Goal: Task Accomplishment & Management: Manage account settings

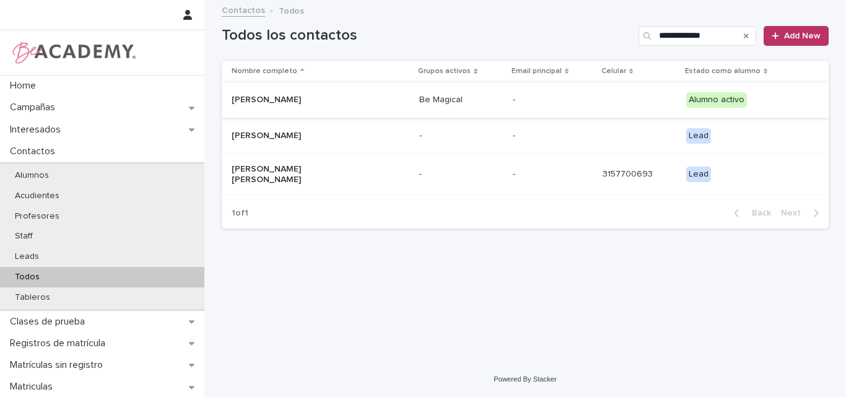
type input "**********"
click at [329, 104] on p "Emiliana Jaramillo Gonzalez" at bounding box center [294, 100] width 124 height 11
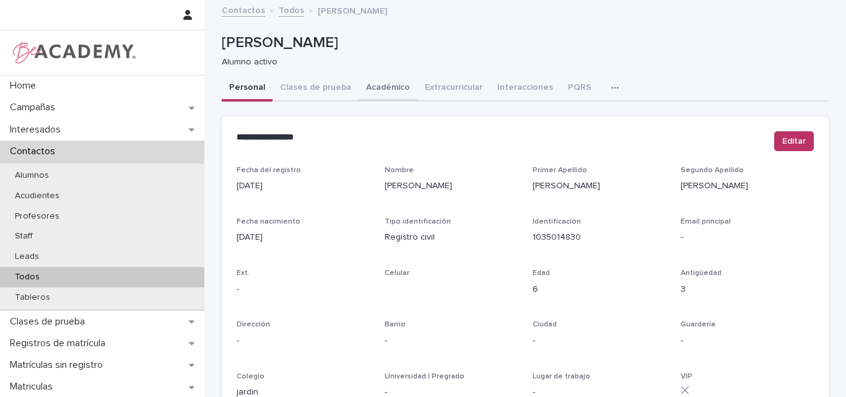
click at [379, 82] on button "Académico" at bounding box center [387, 89] width 59 height 26
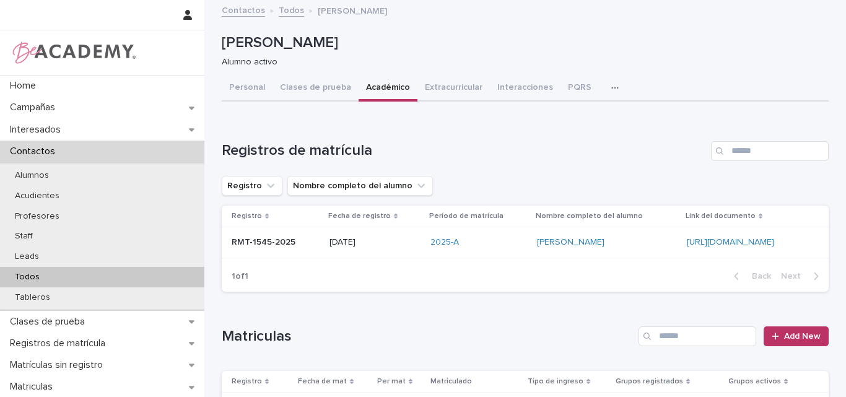
click at [30, 272] on p "Todos" at bounding box center [27, 277] width 45 height 11
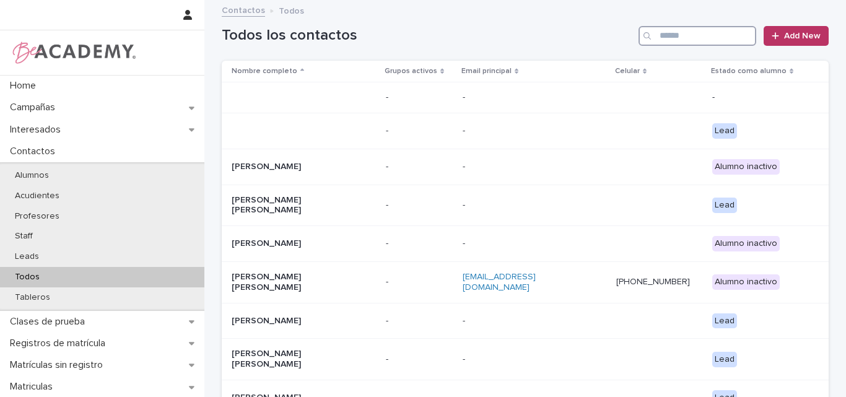
click at [685, 40] on input "Search" at bounding box center [697, 36] width 118 height 20
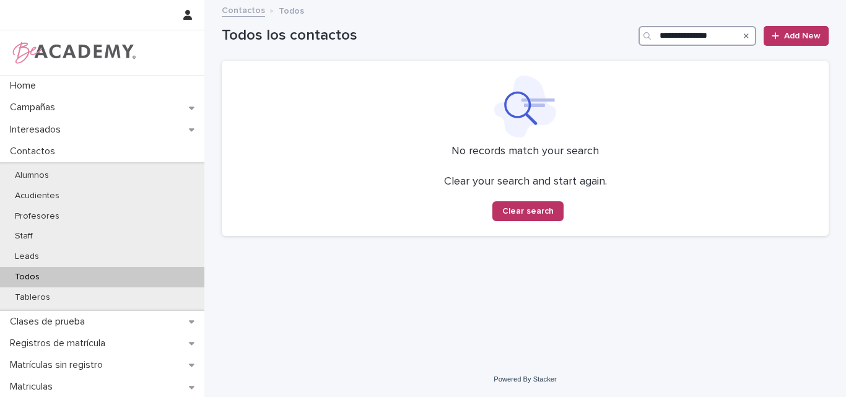
click at [678, 37] on input "**********" at bounding box center [697, 36] width 118 height 20
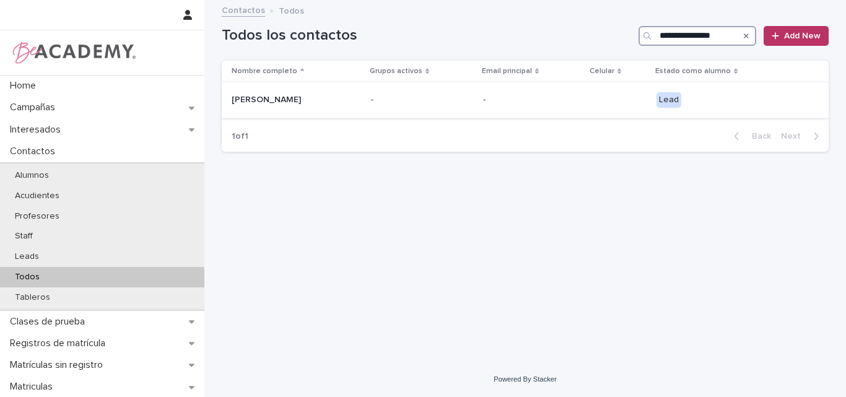
type input "**********"
click at [285, 98] on p "[PERSON_NAME]" at bounding box center [294, 100] width 124 height 11
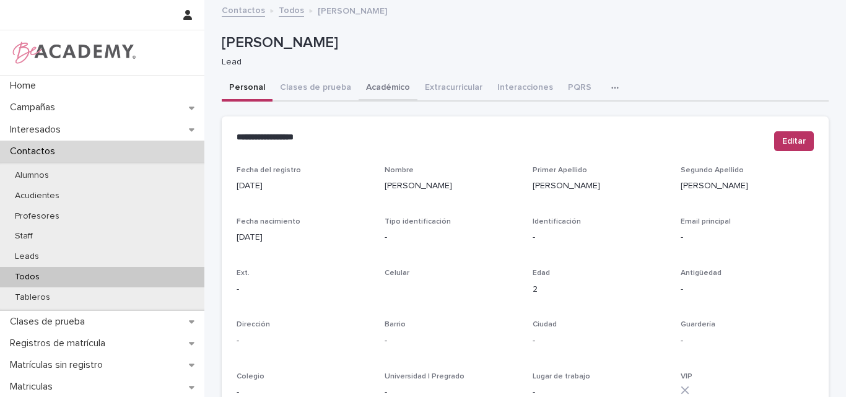
click at [379, 84] on button "Académico" at bounding box center [387, 89] width 59 height 26
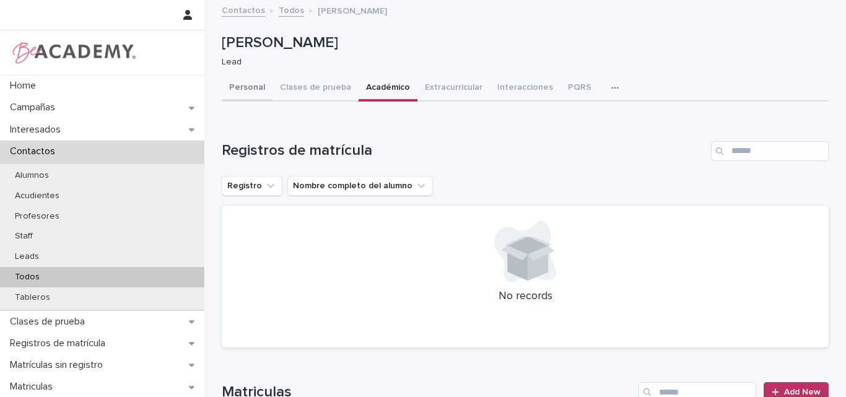
click at [245, 83] on button "Personal" at bounding box center [247, 89] width 51 height 26
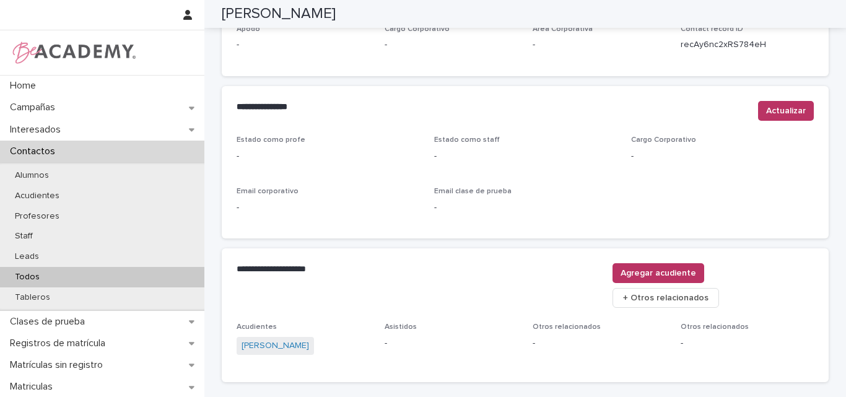
scroll to position [495, 0]
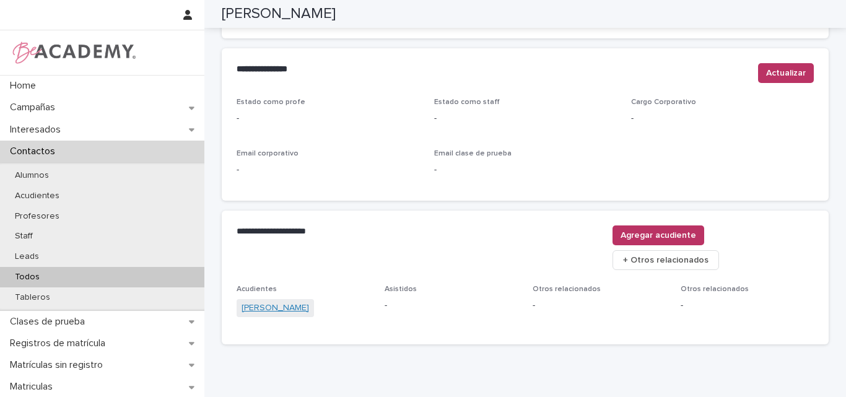
click at [269, 301] on link "[PERSON_NAME]" at bounding box center [274, 307] width 67 height 13
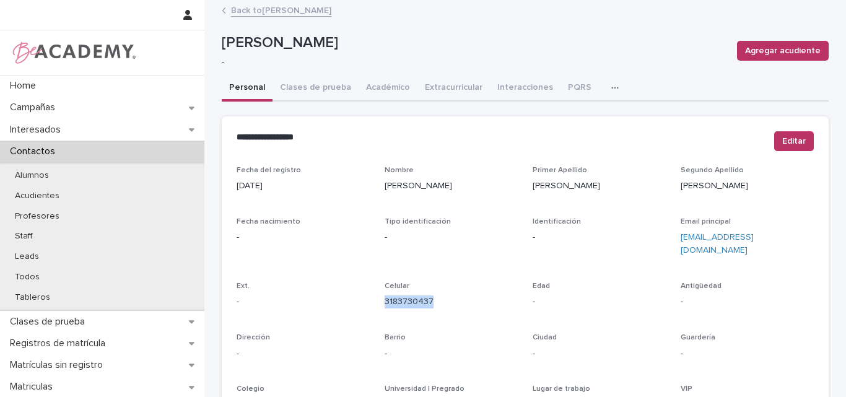
drag, startPoint x: 434, startPoint y: 290, endPoint x: 378, endPoint y: 299, distance: 57.1
click at [378, 299] on div "Fecha del registro 15/08/2025 Nombre Katherin Primer Apellido Soto Segundo Apel…" at bounding box center [524, 349] width 577 height 366
copy link "3183730437"
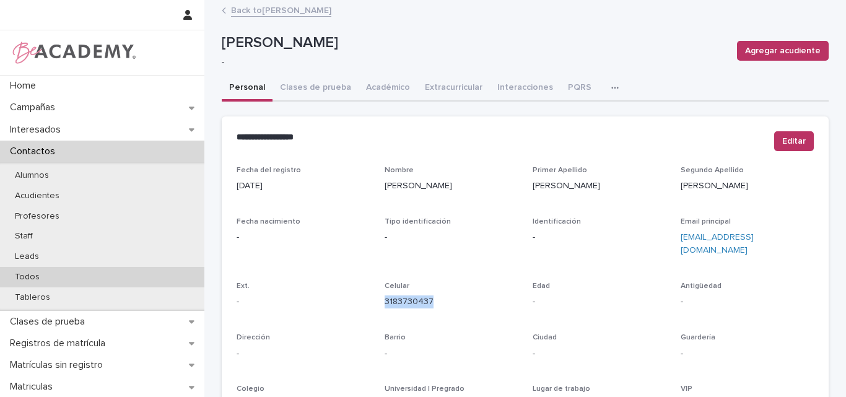
click at [55, 277] on div "Todos" at bounding box center [102, 277] width 204 height 20
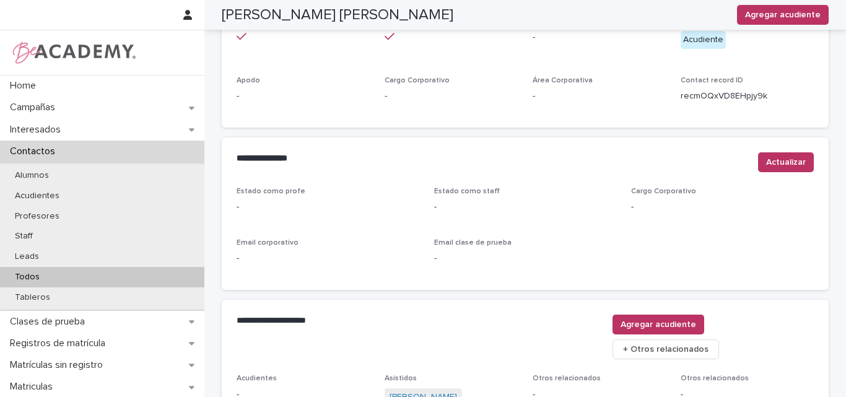
scroll to position [537, 0]
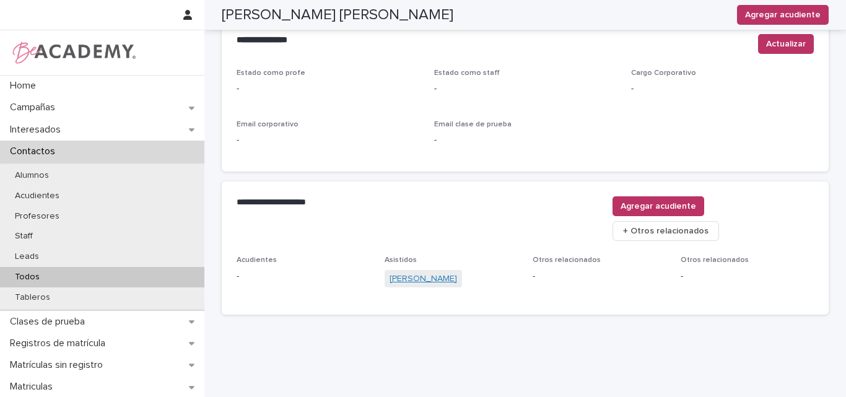
click at [431, 272] on link "Luciana Correa Jimenez" at bounding box center [422, 278] width 67 height 13
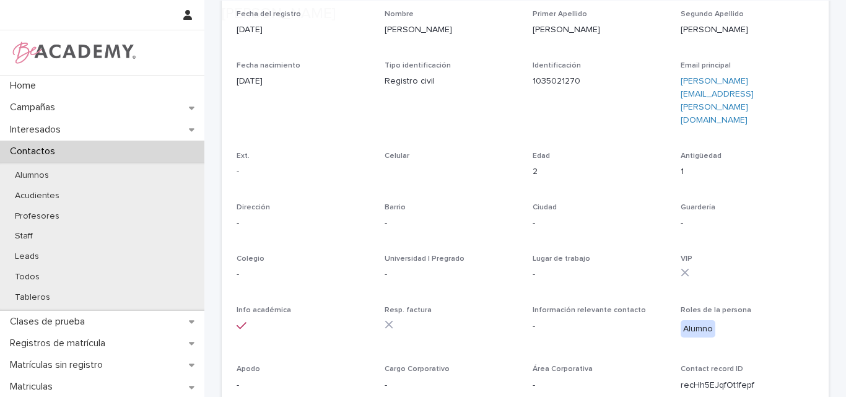
scroll to position [186, 0]
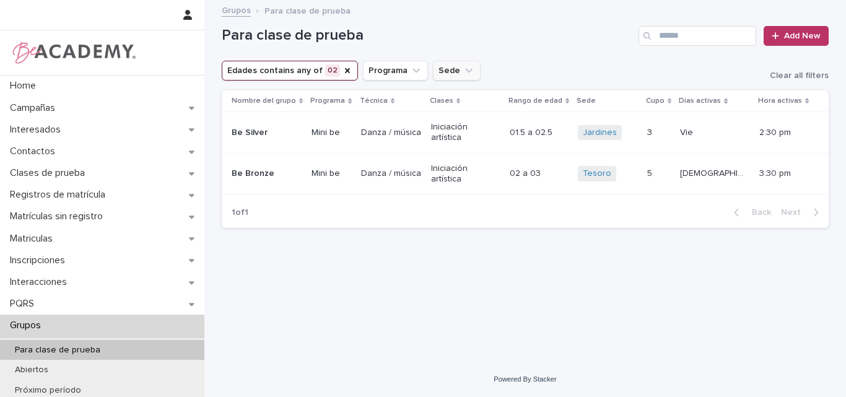
click at [462, 67] on icon "Sede" at bounding box center [468, 70] width 12 height 12
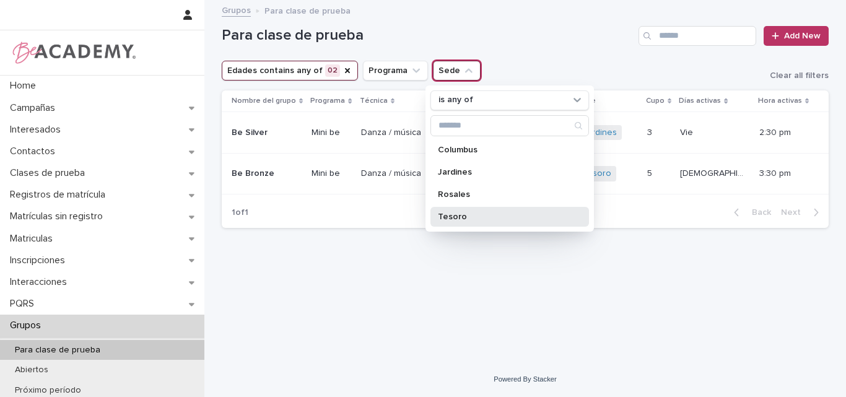
click at [447, 210] on div "Tesoro" at bounding box center [509, 217] width 158 height 20
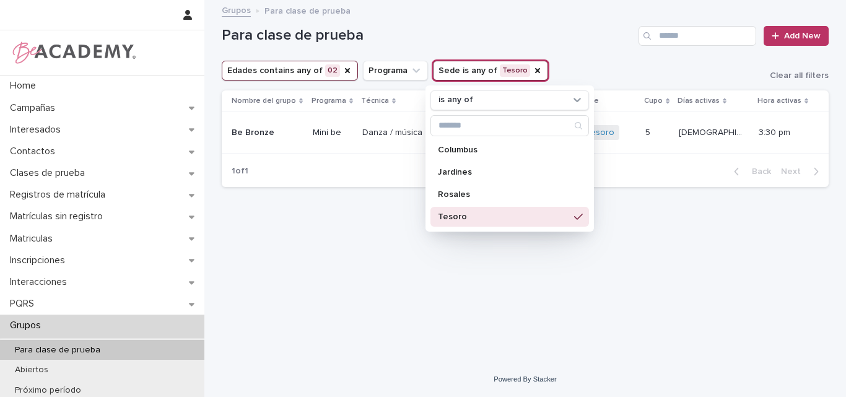
click at [542, 38] on h1 "Para clase de prueba" at bounding box center [428, 36] width 412 height 18
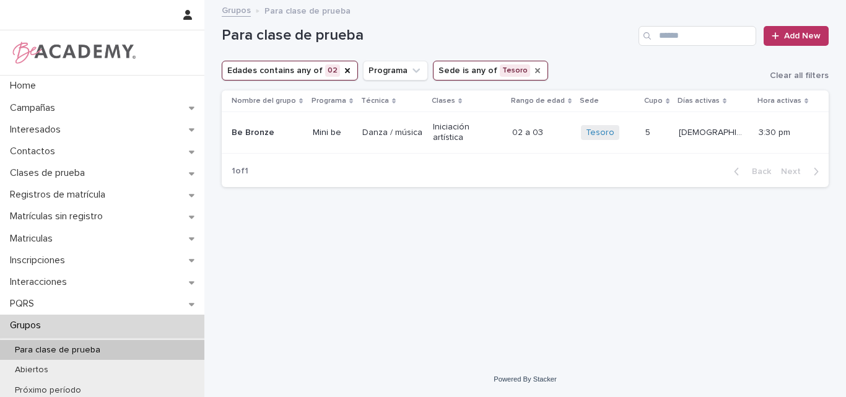
click at [532, 74] on icon "Sede" at bounding box center [537, 71] width 10 height 10
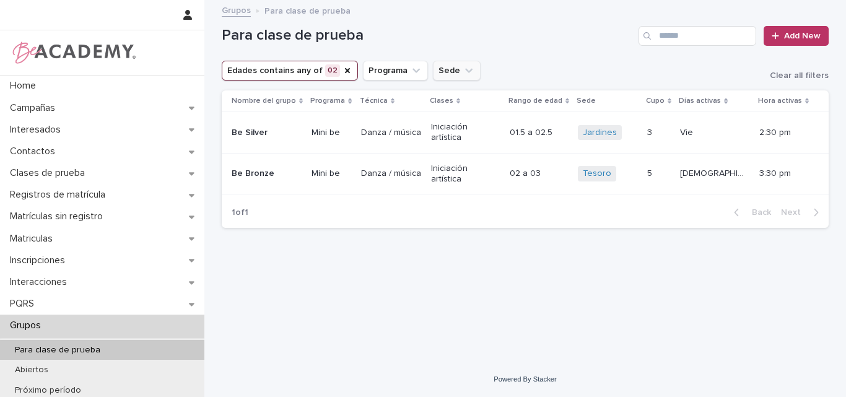
click at [464, 72] on icon "Sede" at bounding box center [468, 70] width 12 height 12
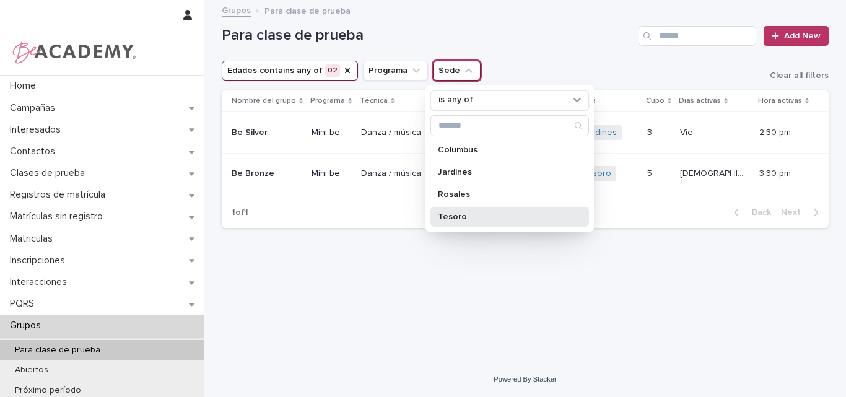
click at [465, 210] on div "Tesoro" at bounding box center [509, 217] width 158 height 20
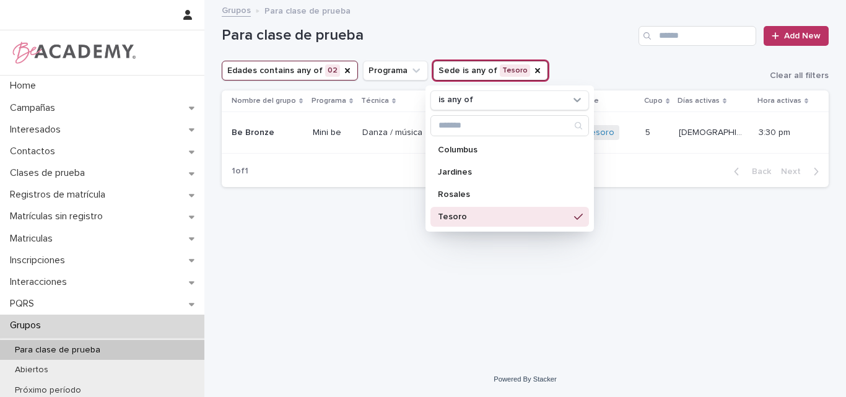
click at [552, 30] on h1 "Para clase de prueba" at bounding box center [428, 36] width 412 height 18
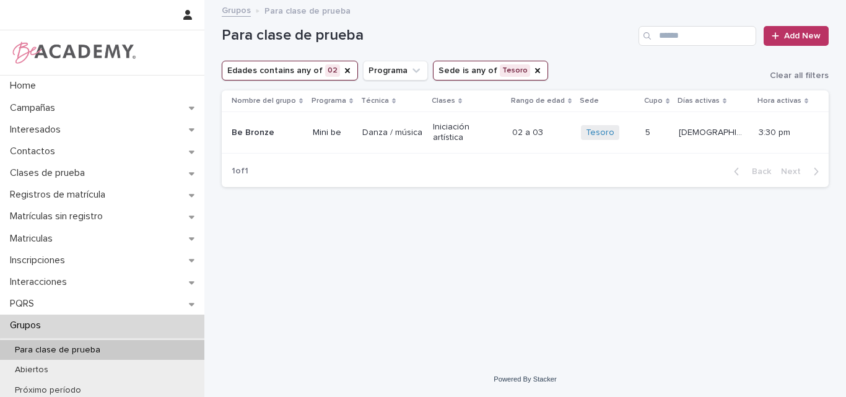
click at [332, 69] on button "Edades contains any of 02" at bounding box center [290, 71] width 136 height 20
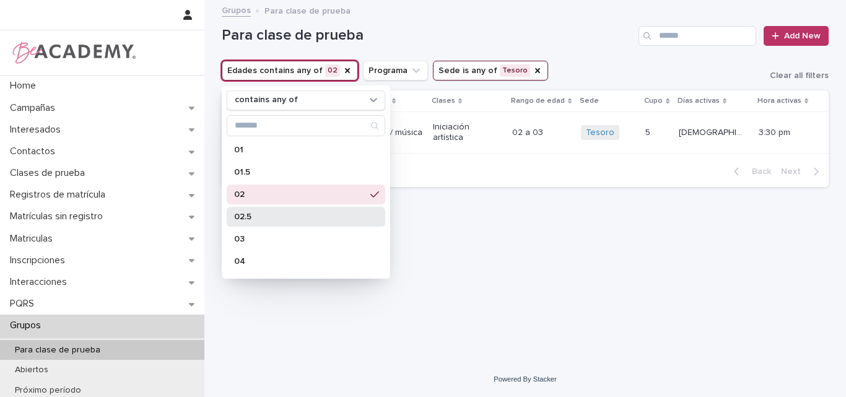
click at [243, 212] on p "02.5" at bounding box center [299, 216] width 131 height 9
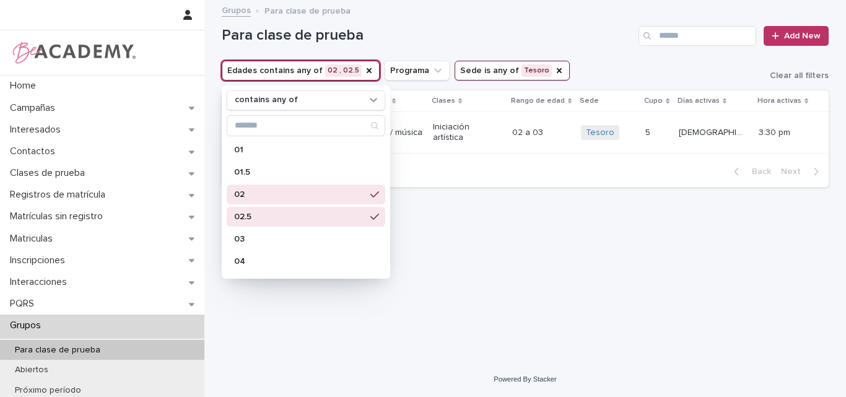
click at [559, 41] on h1 "Para clase de prueba" at bounding box center [428, 36] width 412 height 18
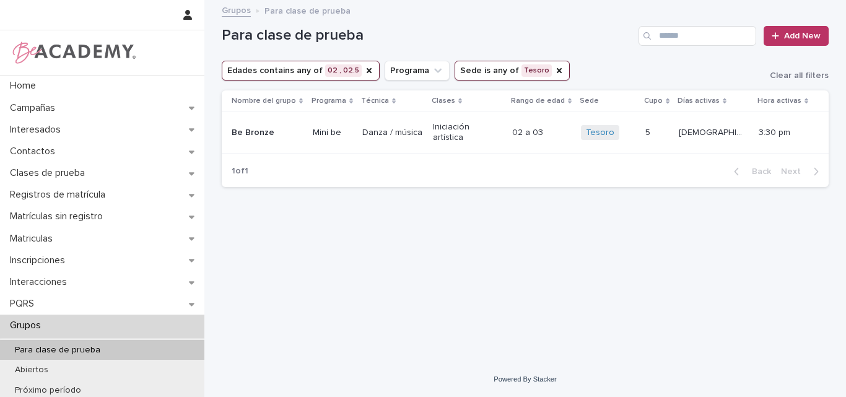
click at [336, 69] on button "Edades contains any of 02 , 02.5" at bounding box center [301, 71] width 158 height 20
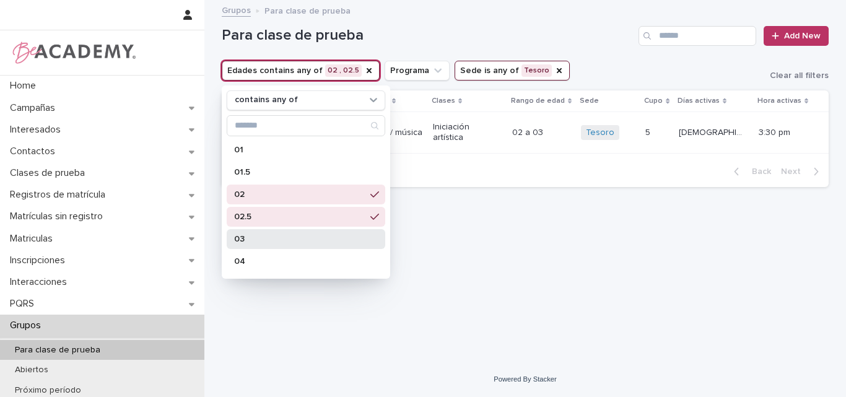
click at [284, 238] on p "03" at bounding box center [299, 239] width 131 height 9
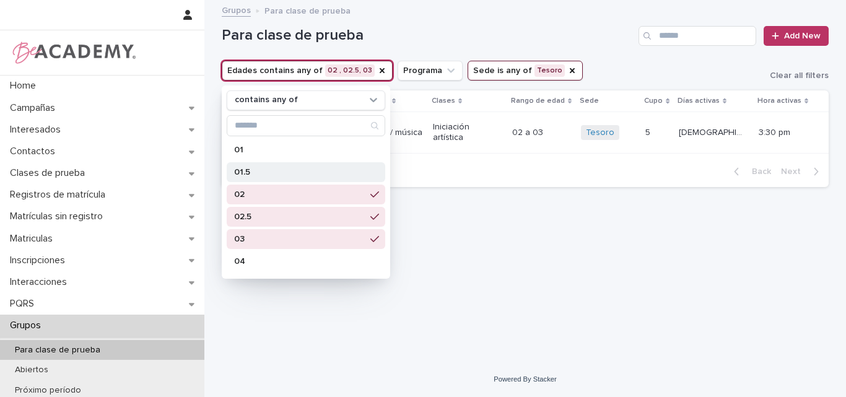
click at [235, 170] on p "01.5" at bounding box center [299, 172] width 131 height 9
click at [453, 38] on h1 "Para clase de prueba" at bounding box center [428, 36] width 412 height 18
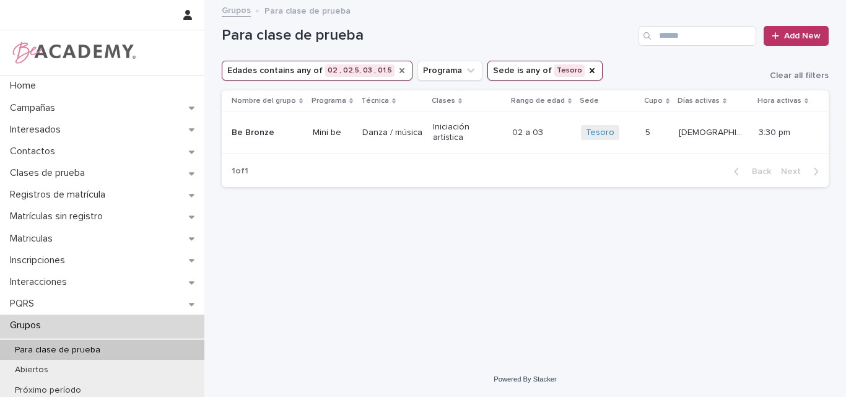
click at [398, 70] on icon "Edades" at bounding box center [402, 71] width 10 height 10
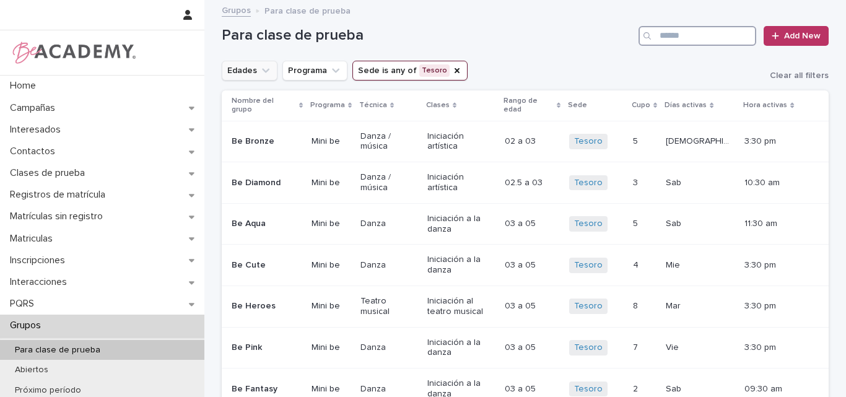
click at [672, 33] on input "Search" at bounding box center [697, 36] width 118 height 20
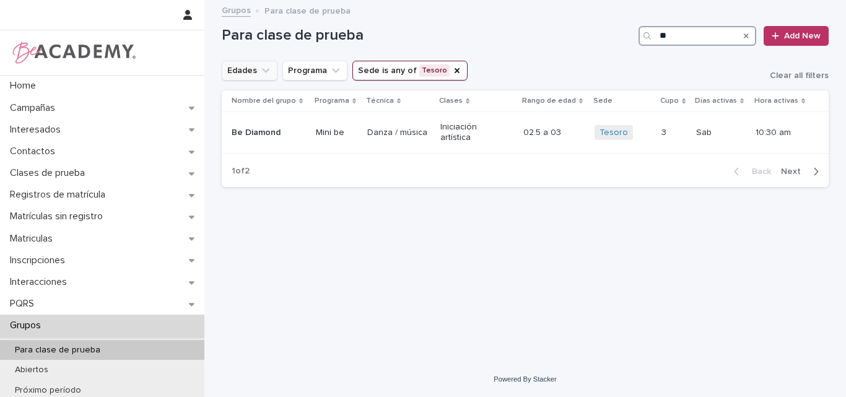
type input "*"
type input "*****"
click at [249, 129] on p "Be Diamond" at bounding box center [266, 133] width 69 height 11
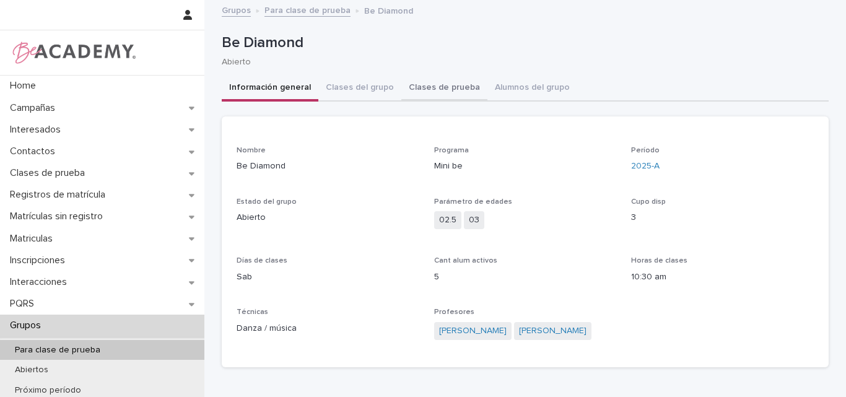
click at [434, 83] on button "Clases de prueba" at bounding box center [444, 89] width 86 height 26
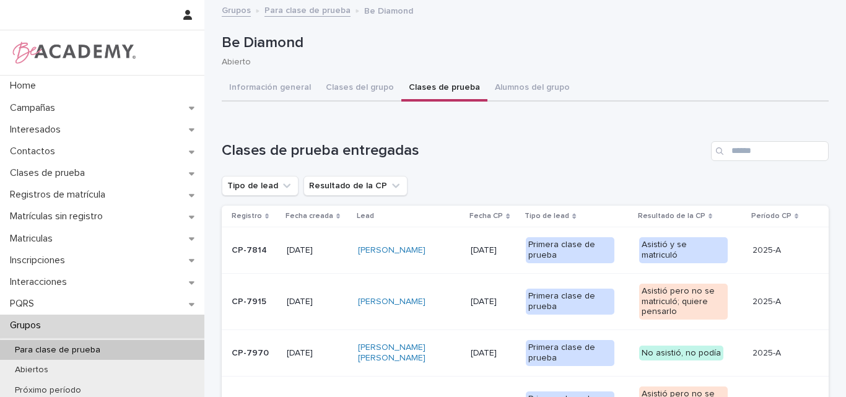
click at [36, 347] on p "Para clase de prueba" at bounding box center [57, 350] width 105 height 11
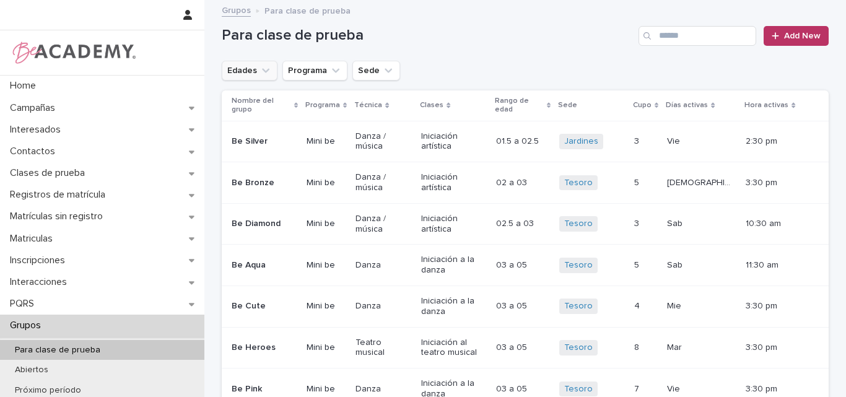
click at [261, 66] on icon "Edades" at bounding box center [265, 70] width 12 height 12
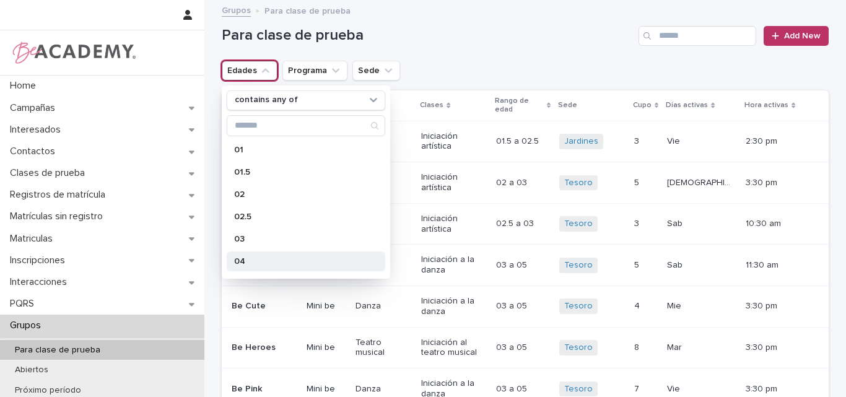
click at [241, 258] on p "04" at bounding box center [299, 261] width 131 height 9
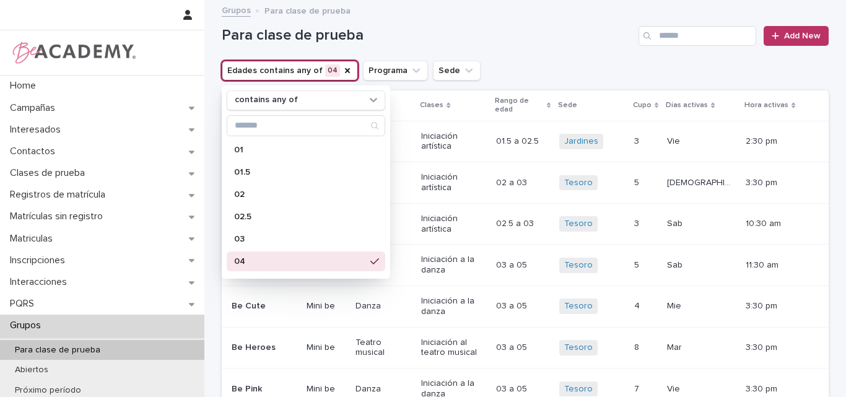
click at [502, 33] on h1 "Para clase de prueba" at bounding box center [428, 36] width 412 height 18
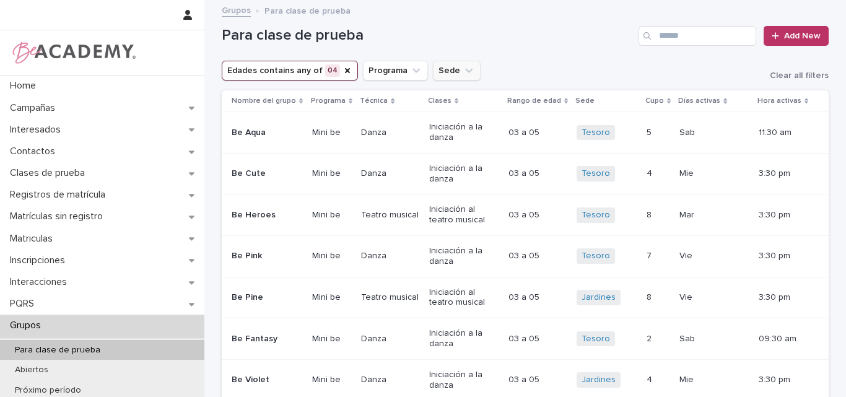
click at [462, 67] on icon "Sede" at bounding box center [468, 70] width 12 height 12
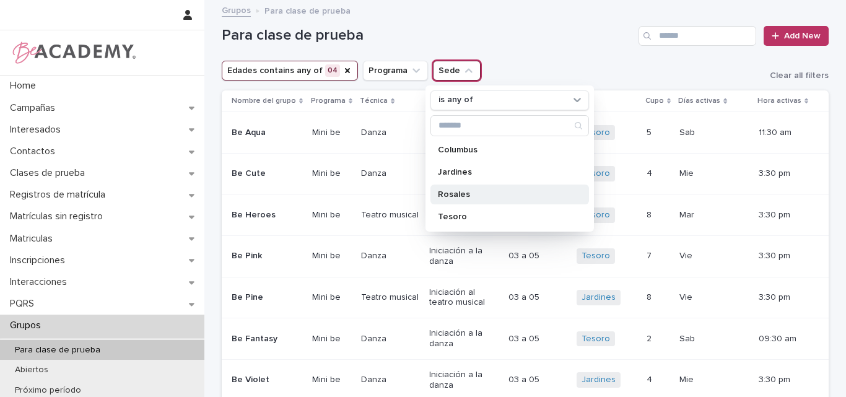
click at [496, 197] on p "Rosales" at bounding box center [503, 194] width 131 height 9
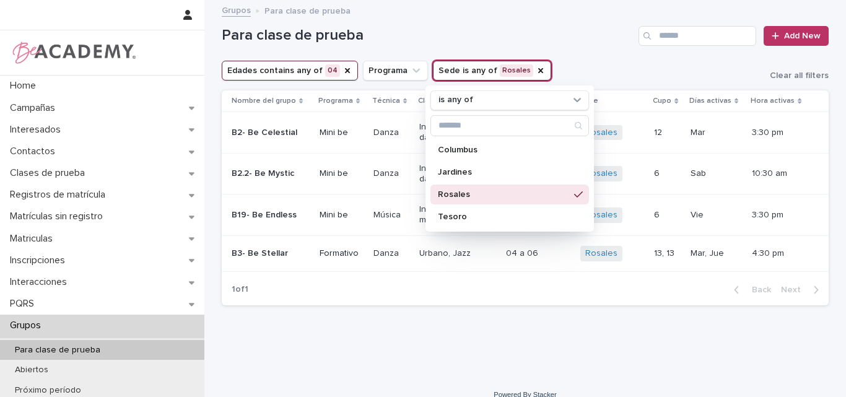
click at [465, 314] on div "Para clase de prueba Add New Edades contains any of 04 Programa Sede is any of …" at bounding box center [525, 158] width 607 height 314
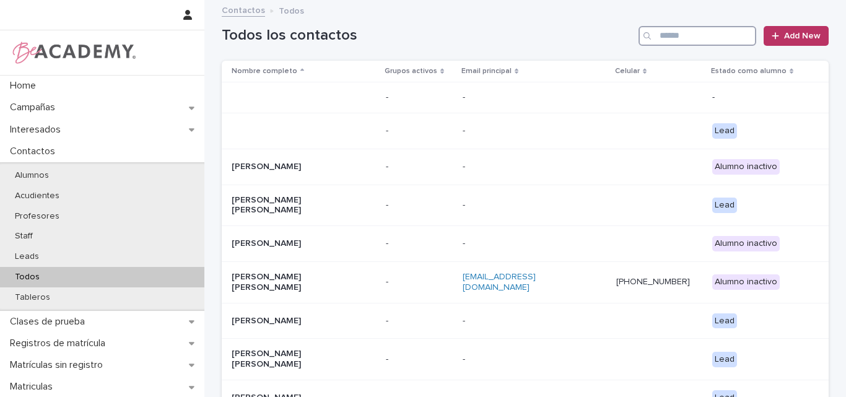
click at [724, 39] on input "Search" at bounding box center [697, 36] width 118 height 20
paste input "**********"
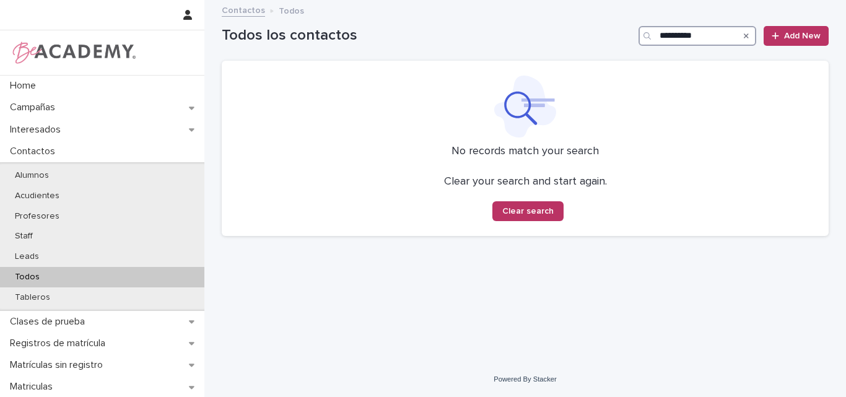
type input "**********"
click at [750, 33] on div "Search" at bounding box center [746, 36] width 20 height 20
click at [746, 35] on icon "Search" at bounding box center [746, 35] width 5 height 5
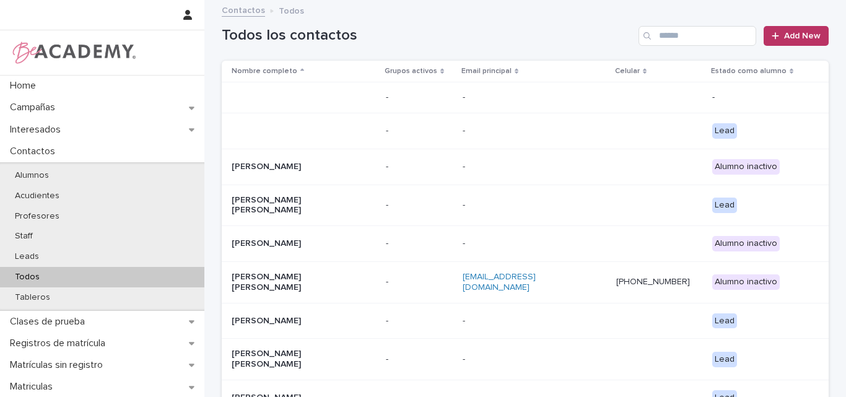
click at [478, 28] on h1 "Todos los contactos" at bounding box center [428, 36] width 412 height 18
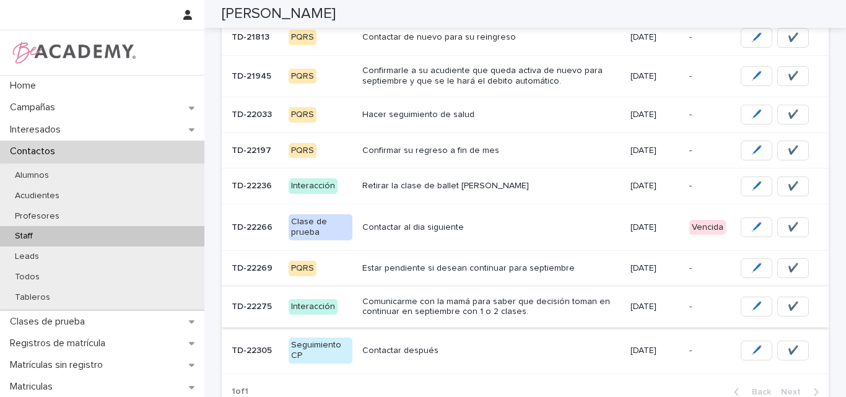
scroll to position [308, 0]
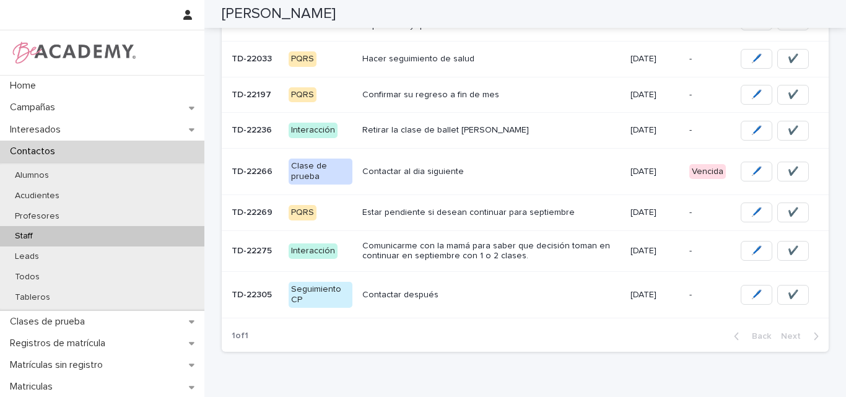
click at [410, 288] on div "Contactar después" at bounding box center [491, 293] width 258 height 13
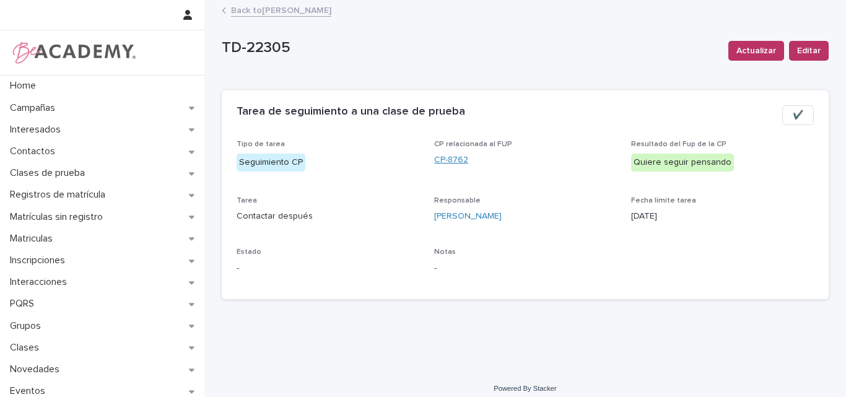
click at [446, 158] on link "CP-8762" at bounding box center [451, 160] width 34 height 13
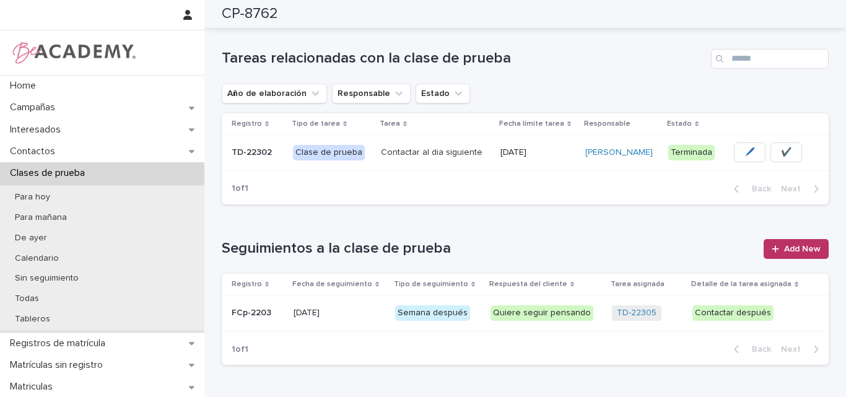
scroll to position [371, 0]
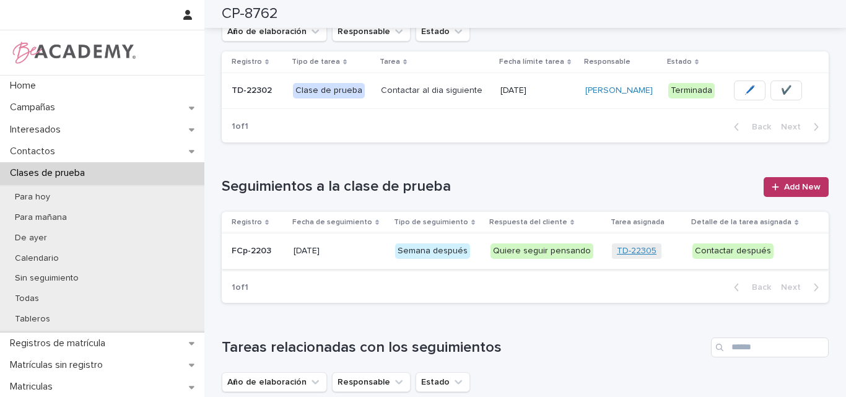
click at [633, 248] on link "TD-22305" at bounding box center [637, 251] width 40 height 11
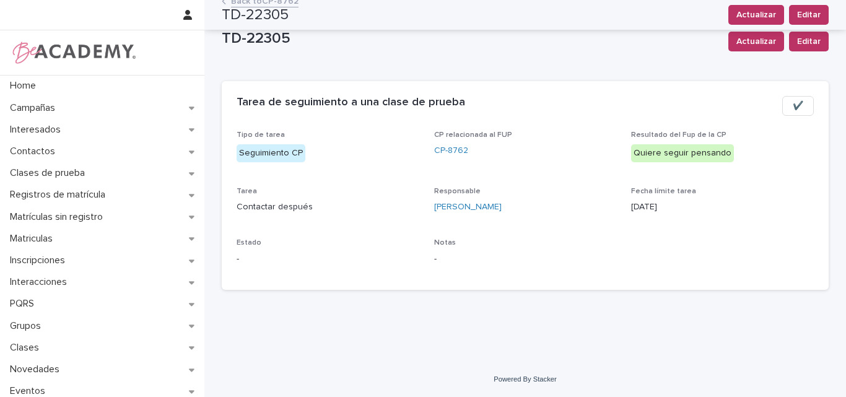
scroll to position [9, 0]
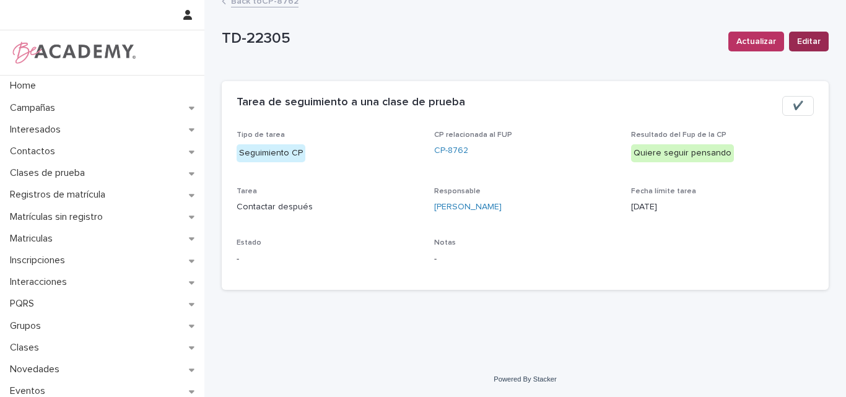
click at [802, 39] on span "Editar" at bounding box center [809, 41] width 24 height 12
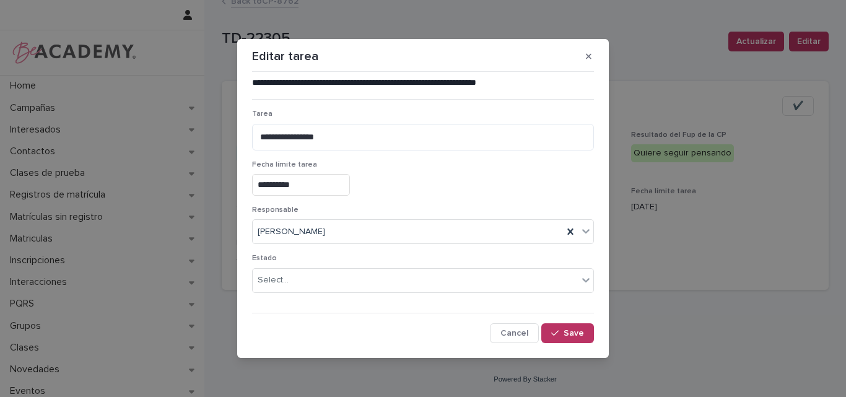
click at [723, 141] on div "**********" at bounding box center [423, 198] width 846 height 397
click at [735, 132] on div "**********" at bounding box center [423, 198] width 846 height 397
click at [515, 332] on span "Cancel" at bounding box center [514, 333] width 28 height 9
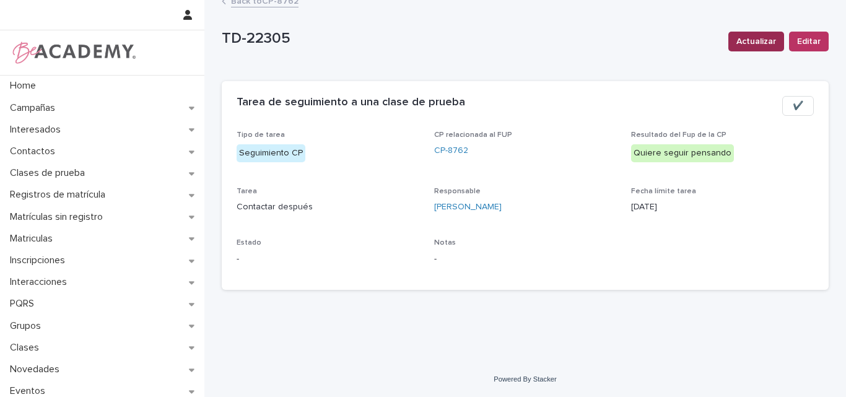
click at [769, 45] on span "Actualizar" at bounding box center [756, 41] width 40 height 12
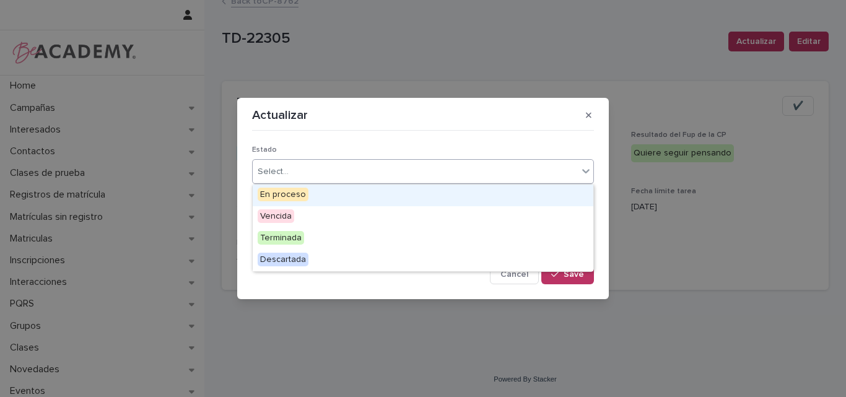
drag, startPoint x: 488, startPoint y: 176, endPoint x: 462, endPoint y: 180, distance: 26.3
click at [488, 176] on div "Select..." at bounding box center [415, 172] width 325 height 20
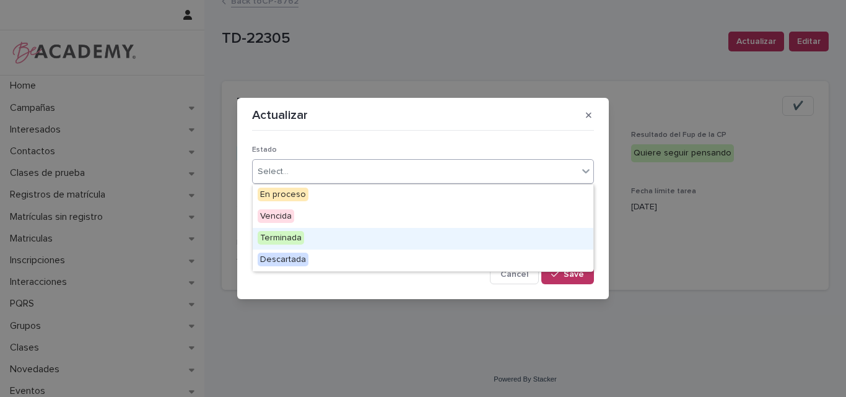
click at [287, 234] on span "Terminada" at bounding box center [281, 238] width 46 height 14
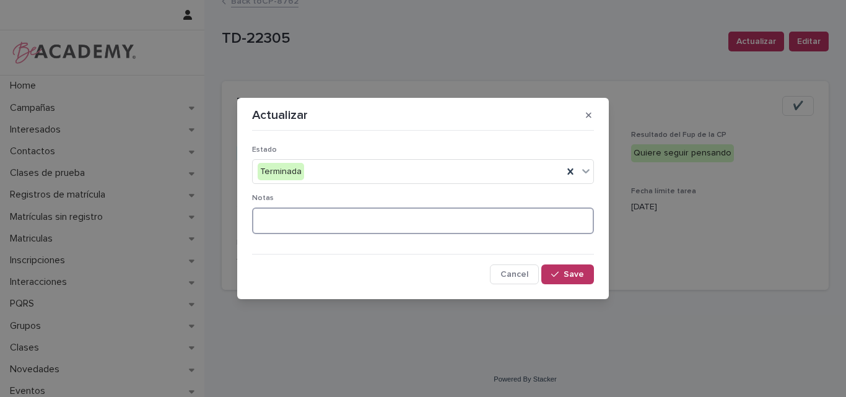
click at [304, 221] on textarea at bounding box center [423, 220] width 342 height 27
type textarea "**********"
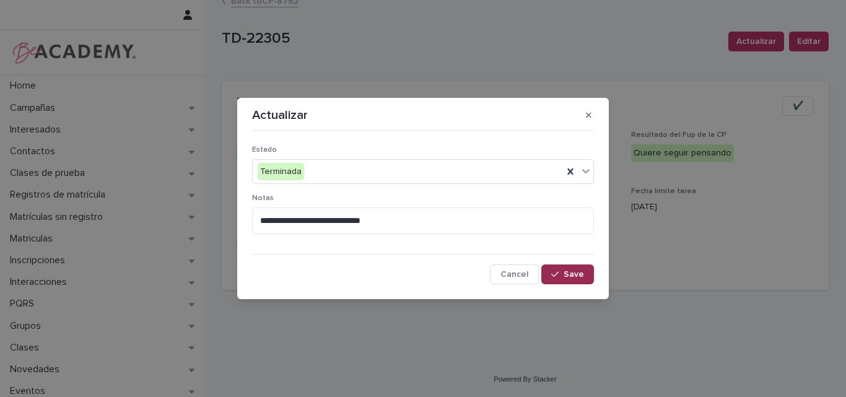
click at [555, 275] on icon "button" at bounding box center [554, 274] width 7 height 9
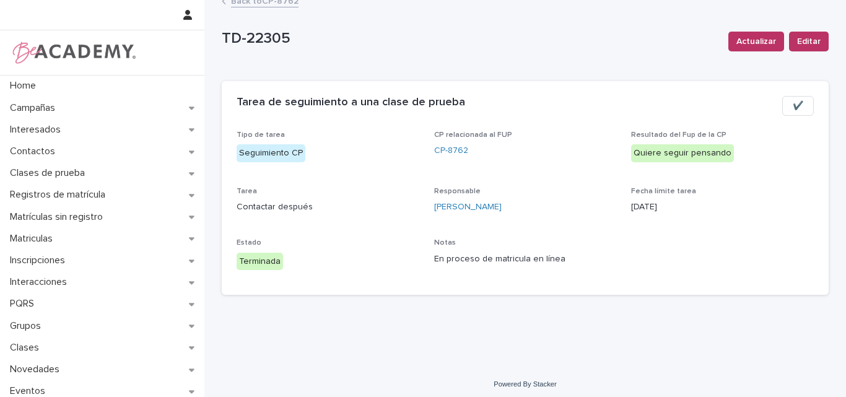
click at [795, 100] on span "✔️" at bounding box center [797, 106] width 11 height 12
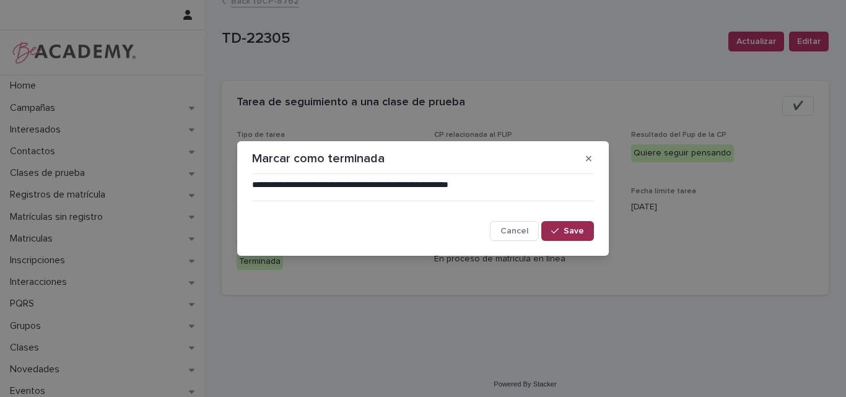
click at [554, 226] on button "Save" at bounding box center [567, 231] width 53 height 20
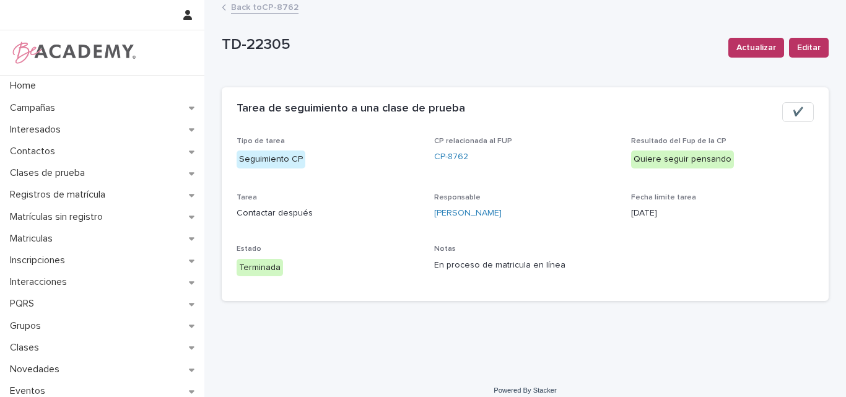
scroll to position [0, 0]
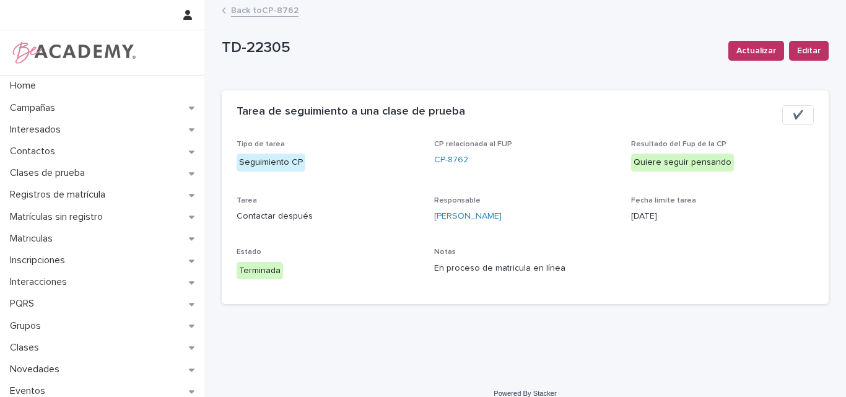
click at [259, 9] on link "Back to CP-8762" at bounding box center [264, 9] width 67 height 14
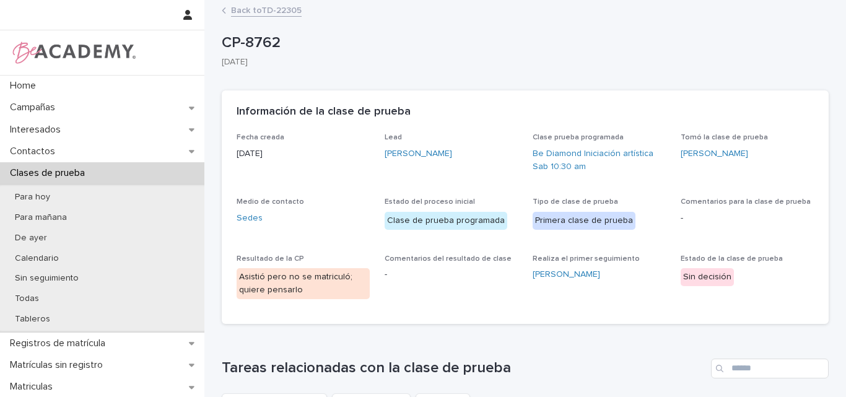
click at [275, 8] on link "Back to TD-22305" at bounding box center [266, 9] width 71 height 14
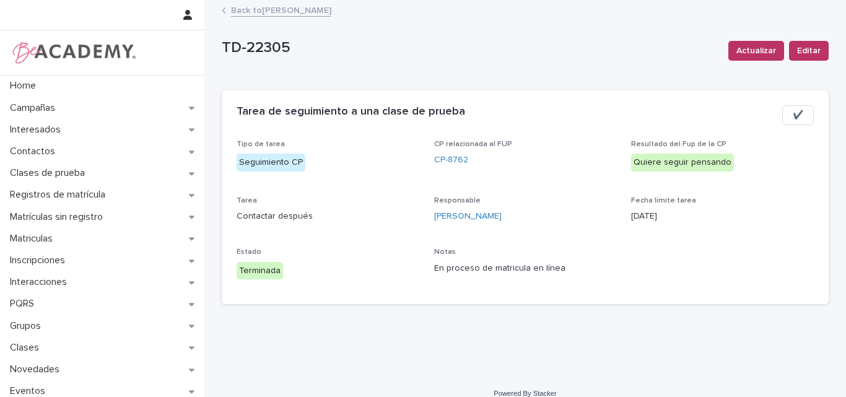
click at [293, 7] on link "Back to Lina Rico Montoya" at bounding box center [281, 9] width 100 height 14
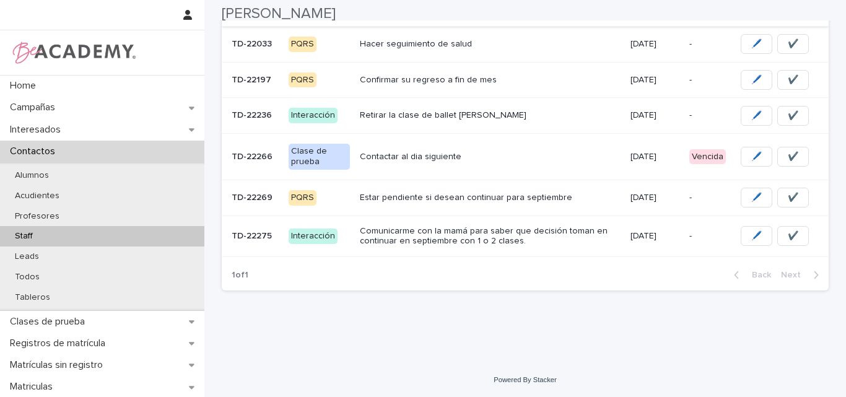
scroll to position [323, 0]
click at [393, 161] on p "Contactar al dia siguiente" at bounding box center [490, 156] width 261 height 11
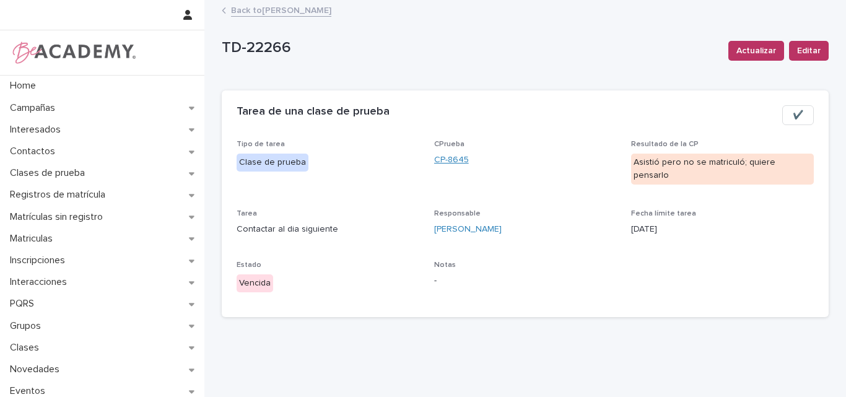
click at [440, 160] on link "CP-8645" at bounding box center [451, 160] width 35 height 13
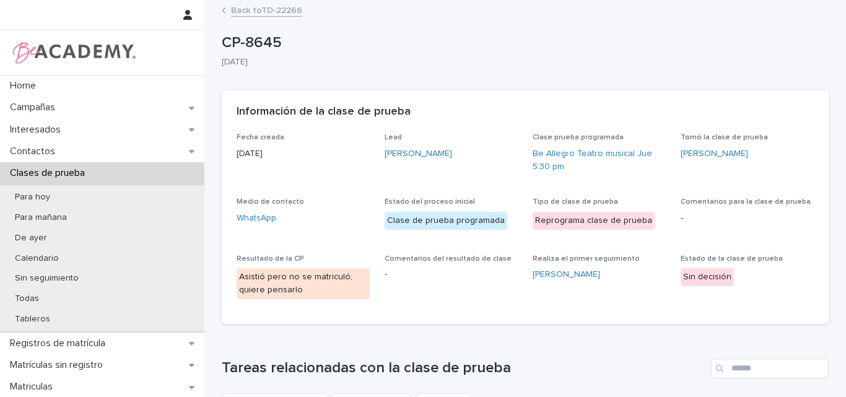
click at [261, 4] on link "Back to TD-22266" at bounding box center [266, 9] width 71 height 14
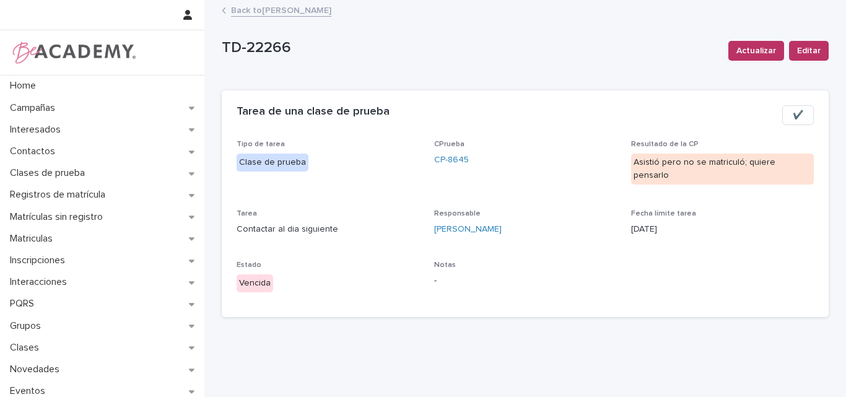
click at [266, 8] on link "Back to Lina Rico Montoya" at bounding box center [281, 9] width 100 height 14
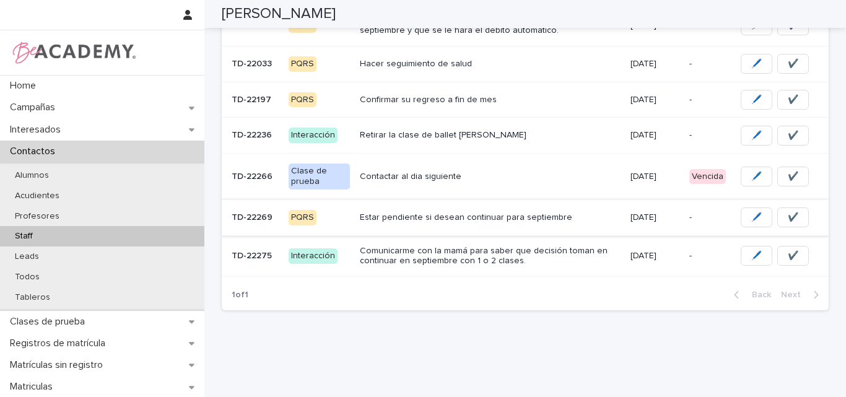
scroll to position [323, 0]
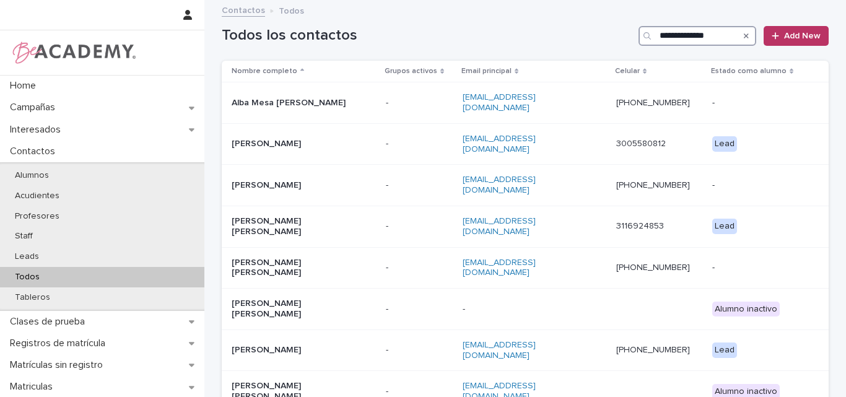
drag, startPoint x: 709, startPoint y: 33, endPoint x: 700, endPoint y: 22, distance: 14.0
click at [708, 32] on input "**********" at bounding box center [697, 36] width 118 height 20
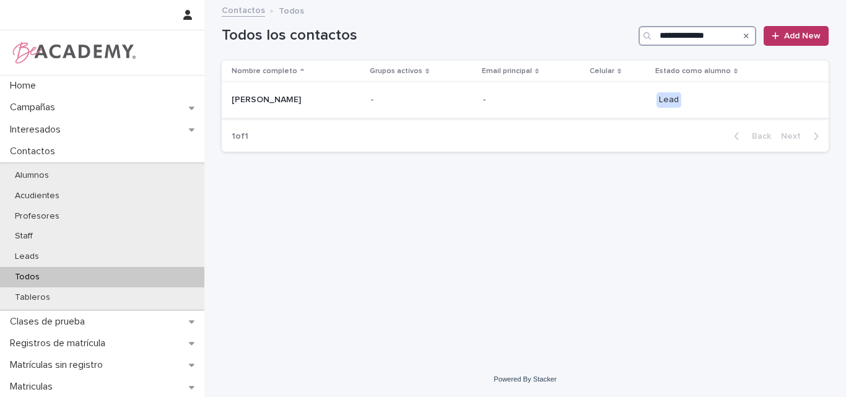
type input "**********"
click at [324, 103] on p "[PERSON_NAME]" at bounding box center [294, 100] width 124 height 11
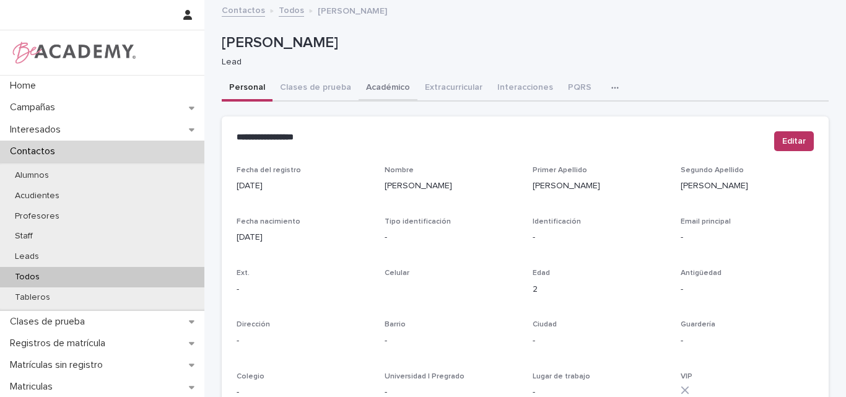
click at [365, 84] on button "Académico" at bounding box center [387, 89] width 59 height 26
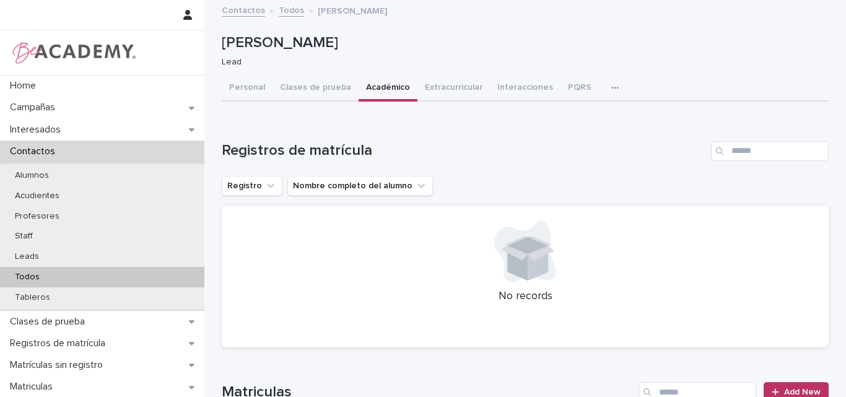
click at [381, 86] on button "Académico" at bounding box center [387, 89] width 59 height 26
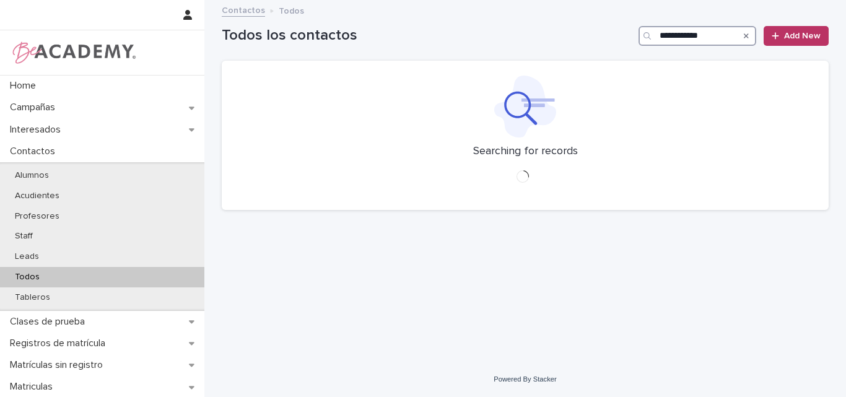
drag, startPoint x: 708, startPoint y: 39, endPoint x: 680, endPoint y: 51, distance: 30.2
click at [706, 39] on input "**********" at bounding box center [697, 36] width 118 height 20
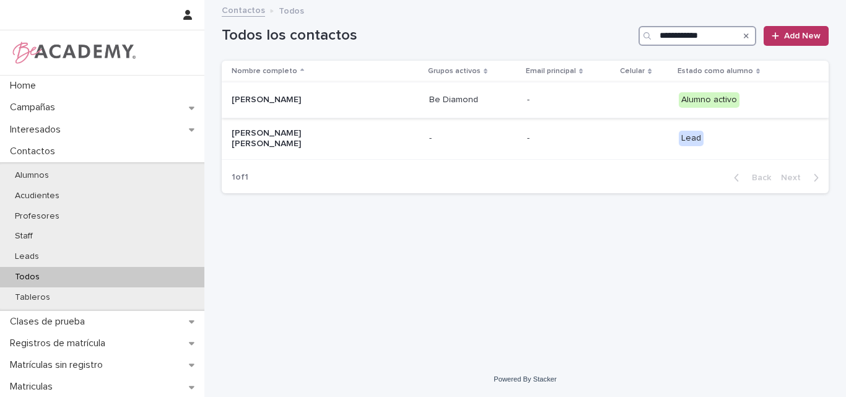
type input "**********"
click at [274, 106] on div "[PERSON_NAME]" at bounding box center [326, 100] width 188 height 20
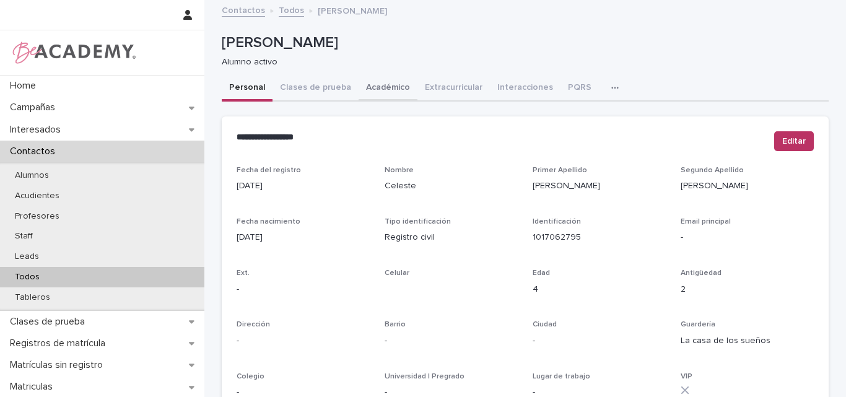
click at [379, 86] on button "Académico" at bounding box center [387, 89] width 59 height 26
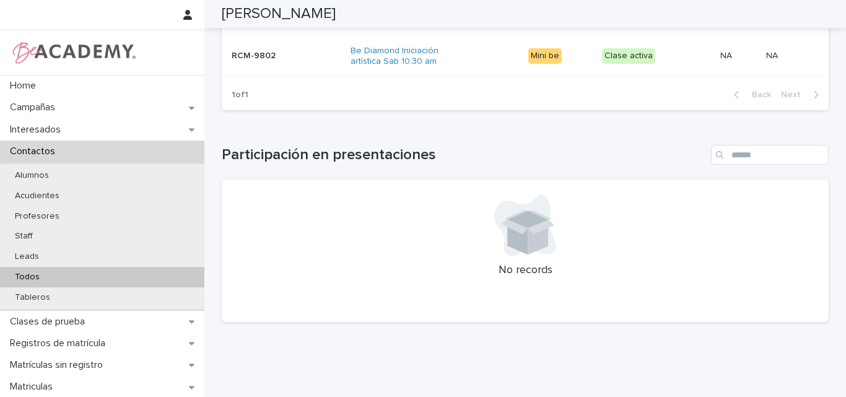
scroll to position [681, 0]
click at [271, 63] on div "RCM-9802 RCM-9802" at bounding box center [286, 55] width 109 height 20
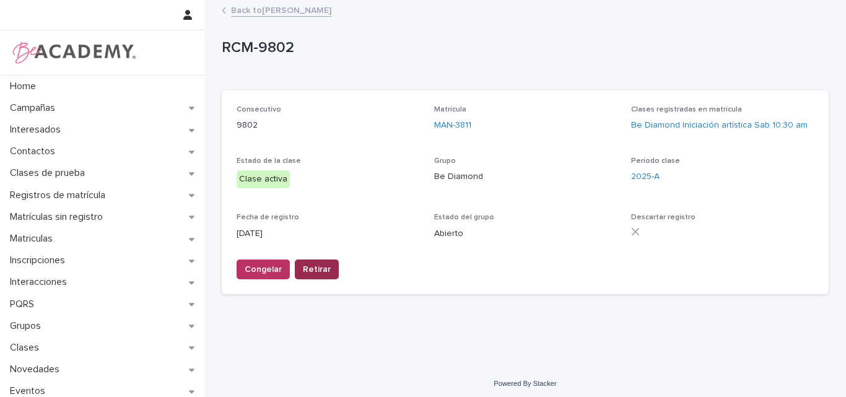
click at [317, 266] on span "Retirar" at bounding box center [317, 269] width 28 height 12
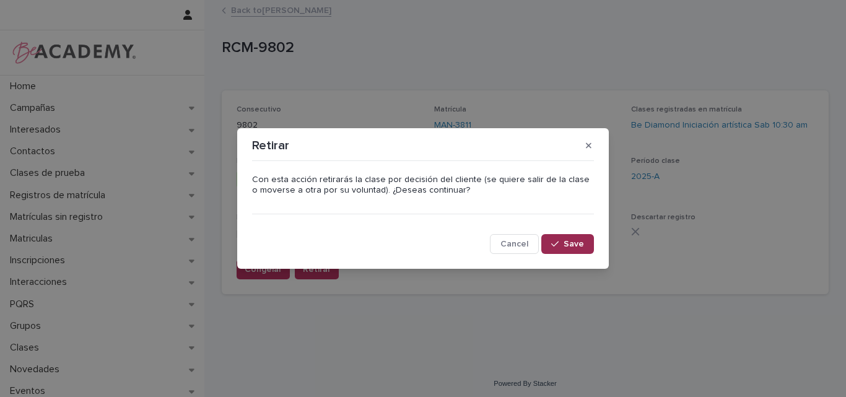
click at [571, 241] on span "Save" at bounding box center [573, 244] width 20 height 9
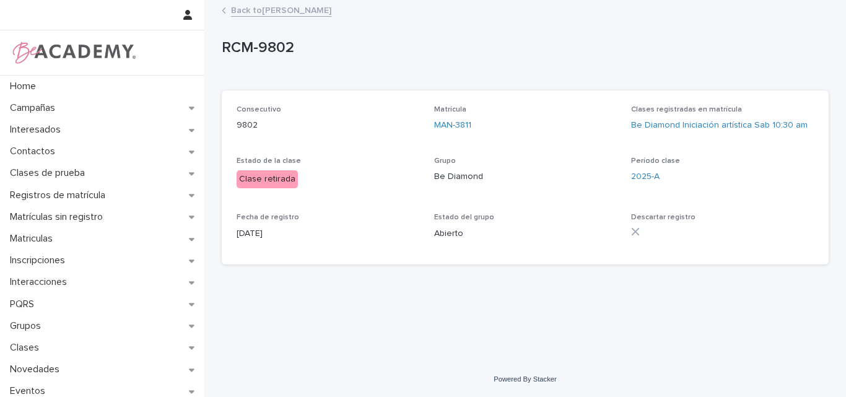
click at [292, 10] on link "Back to Celeste Correa Henao" at bounding box center [281, 9] width 100 height 14
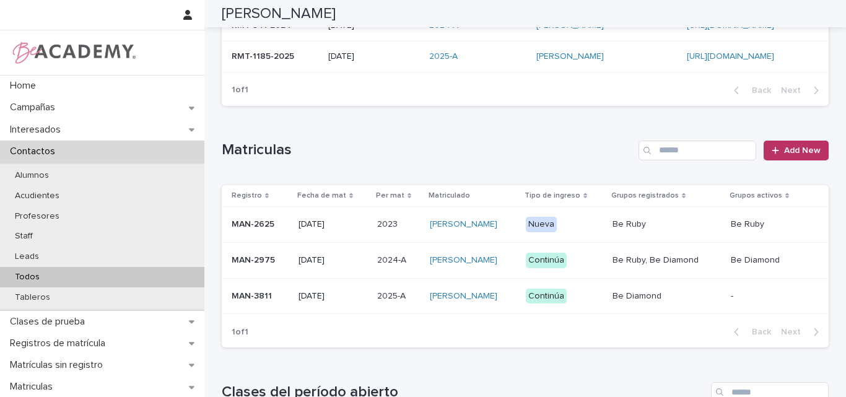
scroll to position [310, 0]
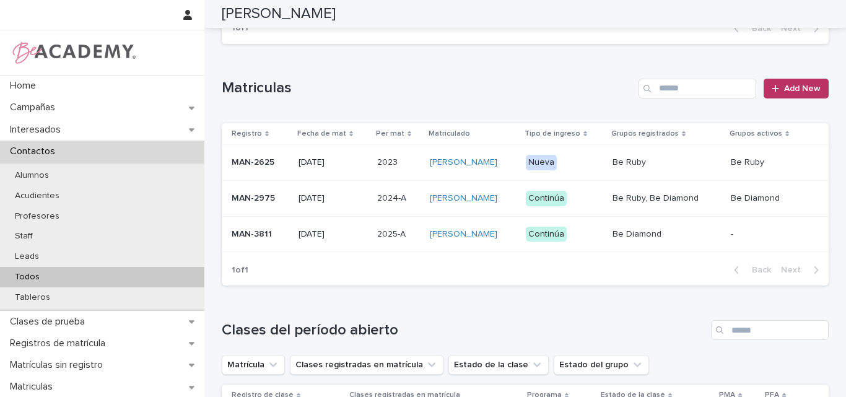
click at [269, 243] on div "MAN-3811" at bounding box center [260, 234] width 57 height 20
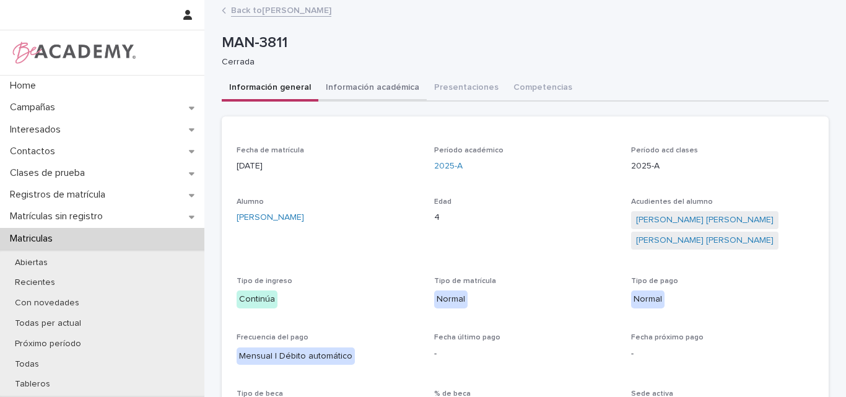
click at [363, 85] on button "Información académica" at bounding box center [372, 89] width 108 height 26
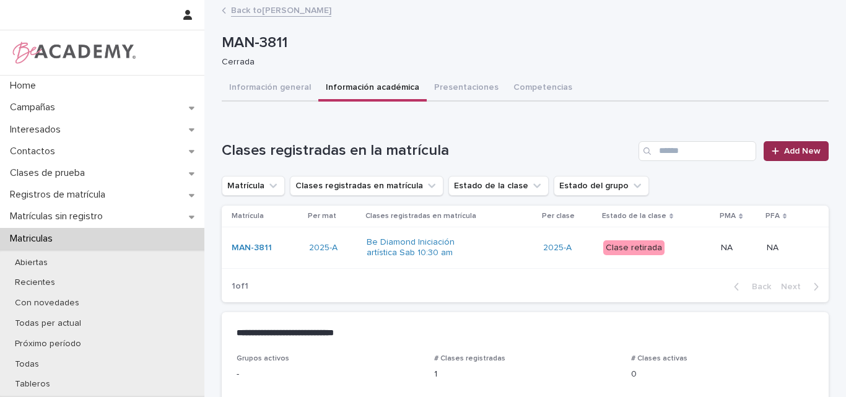
click at [784, 151] on span "Add New" at bounding box center [802, 151] width 37 height 9
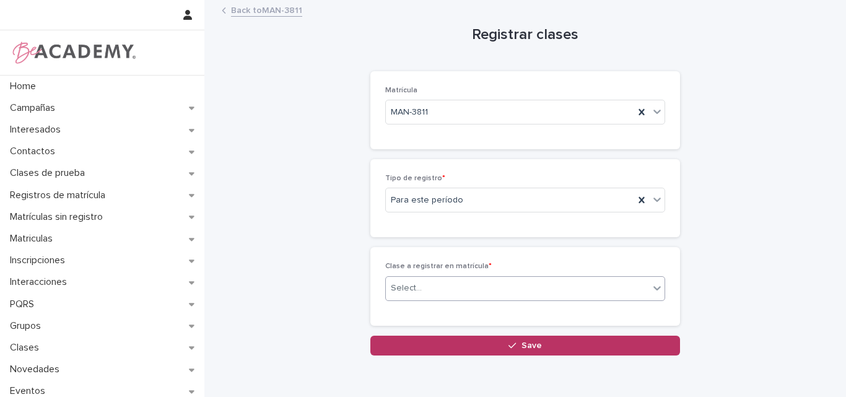
click at [450, 288] on div "Select..." at bounding box center [517, 288] width 263 height 20
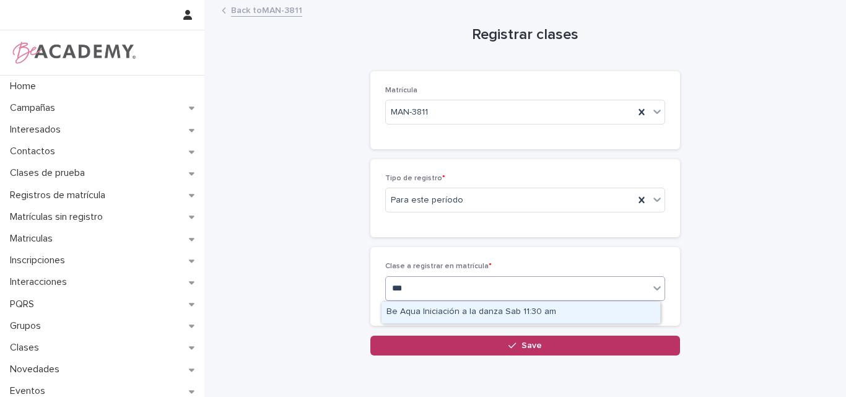
type input "****"
click at [455, 313] on div "Be Aqua Iniciación a la danza Sab 11:30 am" at bounding box center [520, 312] width 279 height 22
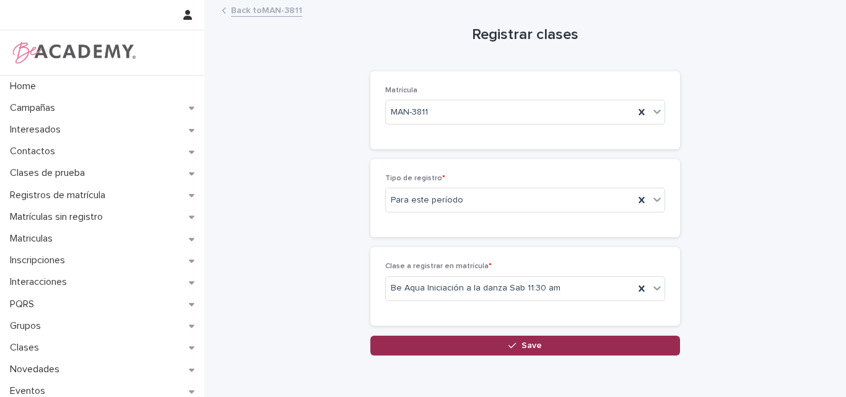
click at [523, 344] on span "Save" at bounding box center [531, 345] width 20 height 9
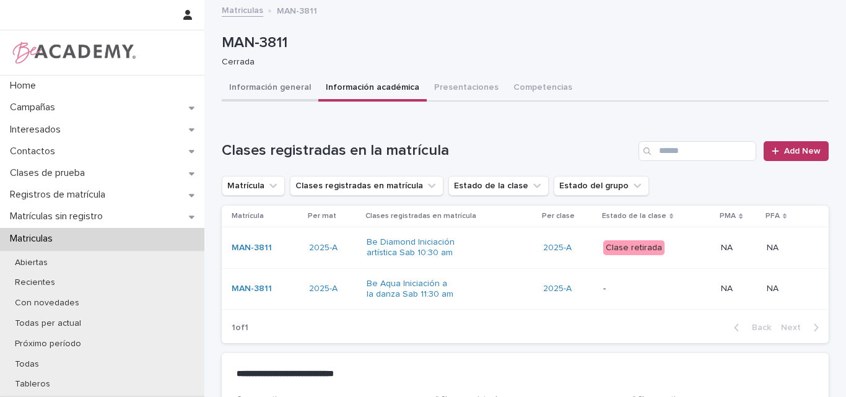
click at [269, 82] on button "Información general" at bounding box center [270, 89] width 97 height 26
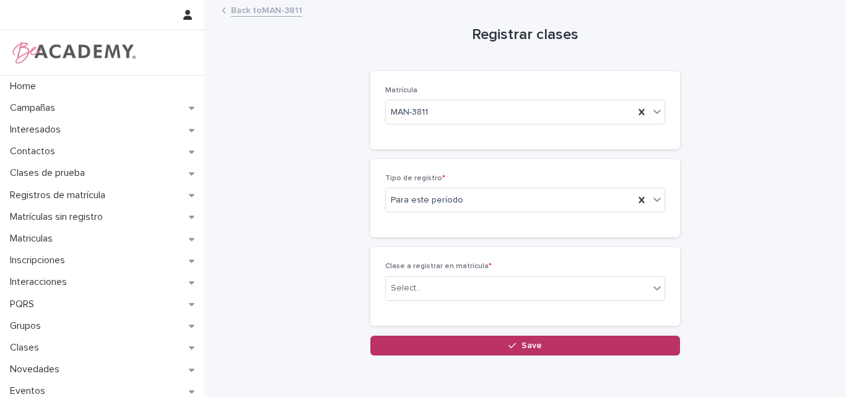
click at [243, 7] on link "Back to MAN-3811" at bounding box center [266, 9] width 71 height 14
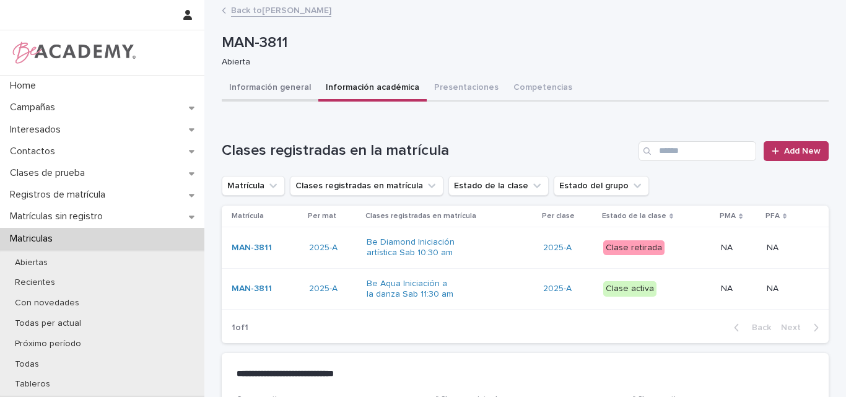
click at [271, 85] on button "Información general" at bounding box center [270, 89] width 97 height 26
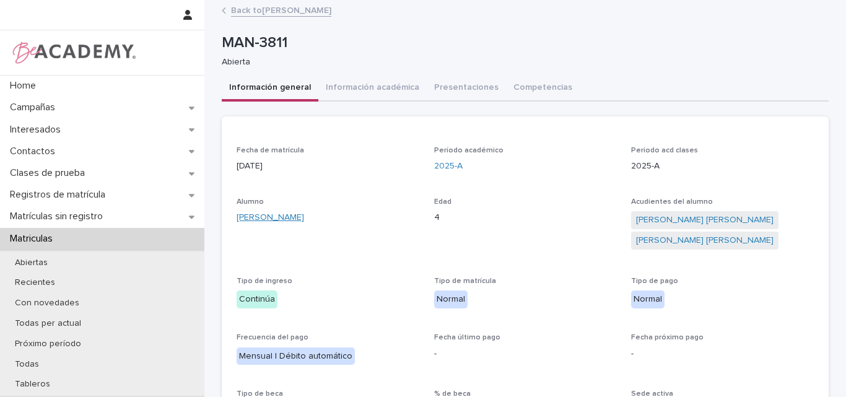
click at [279, 218] on link "Celeste Correa Henao" at bounding box center [269, 217] width 67 height 13
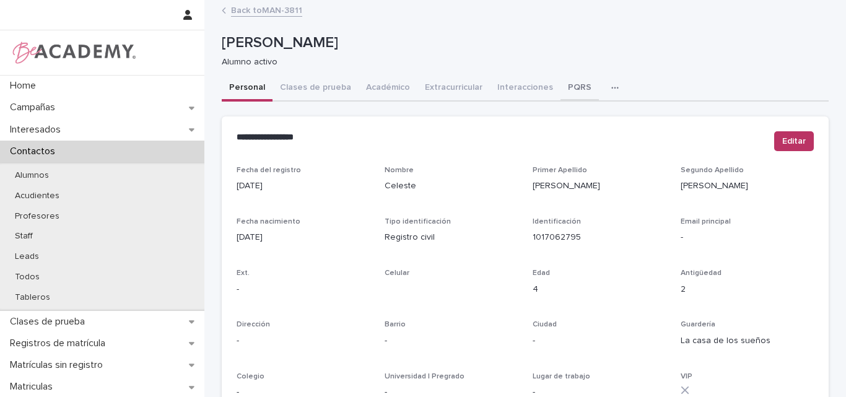
click at [560, 87] on button "PQRS" at bounding box center [579, 89] width 38 height 26
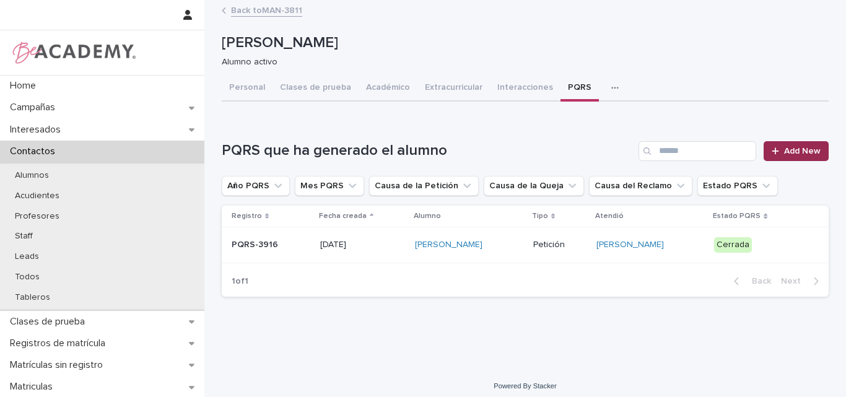
click at [789, 150] on span "Add New" at bounding box center [802, 151] width 37 height 9
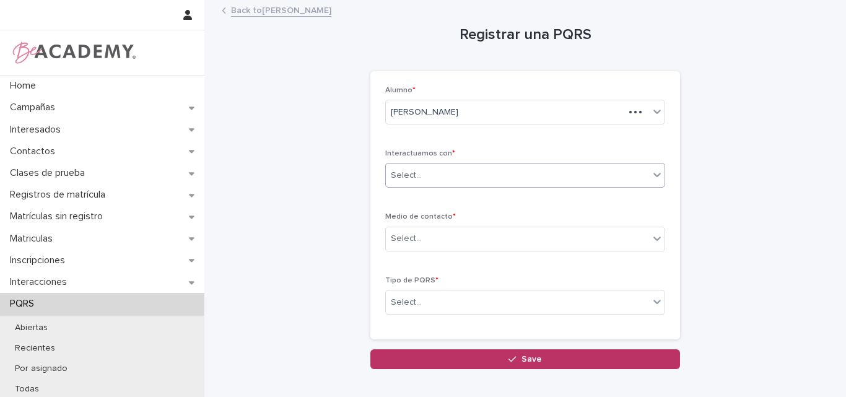
click at [511, 170] on div "Select..." at bounding box center [517, 175] width 263 height 20
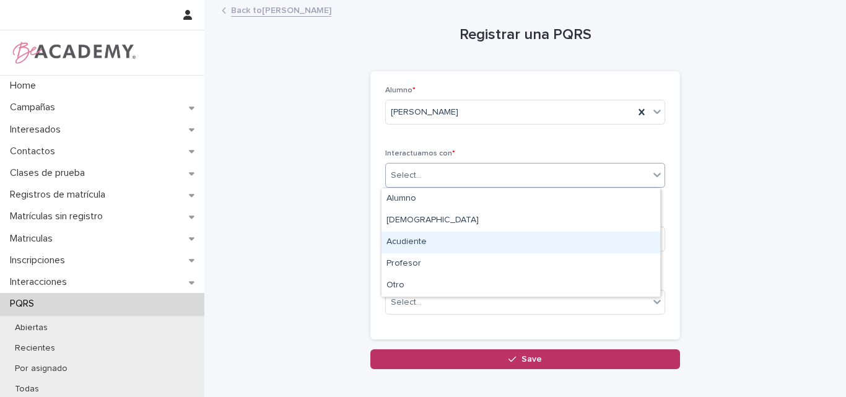
click at [425, 244] on div "Acudiente" at bounding box center [520, 243] width 279 height 22
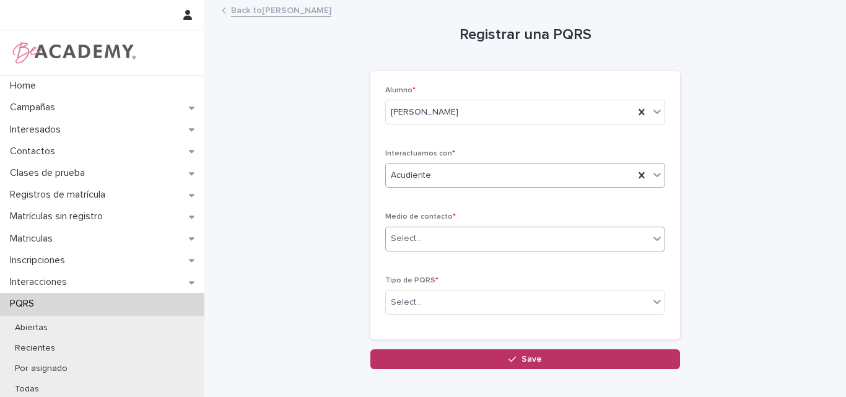
click at [441, 240] on div "Select..." at bounding box center [517, 238] width 263 height 20
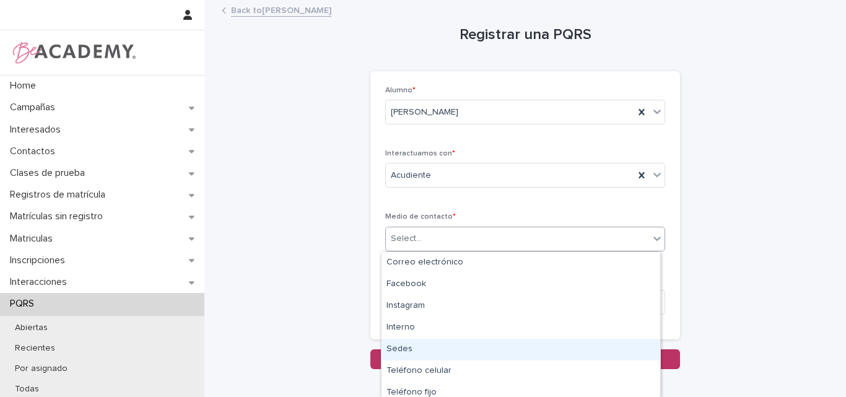
click at [423, 348] on div "Sedes" at bounding box center [520, 350] width 279 height 22
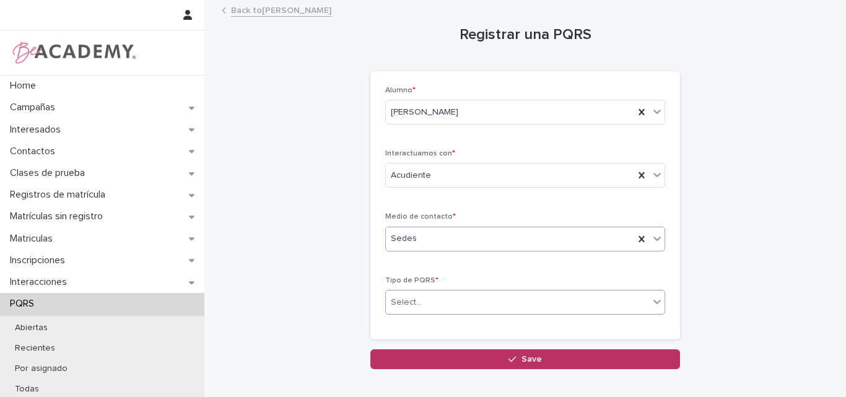
click at [472, 298] on div "Select..." at bounding box center [517, 302] width 263 height 20
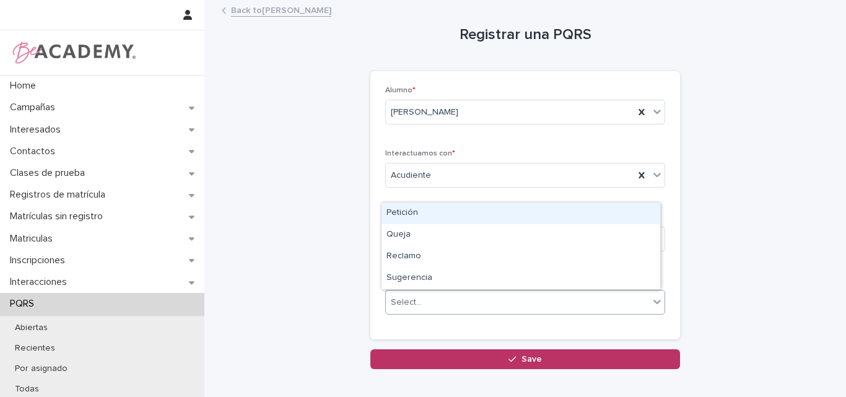
click at [430, 214] on div "Petición" at bounding box center [520, 213] width 279 height 22
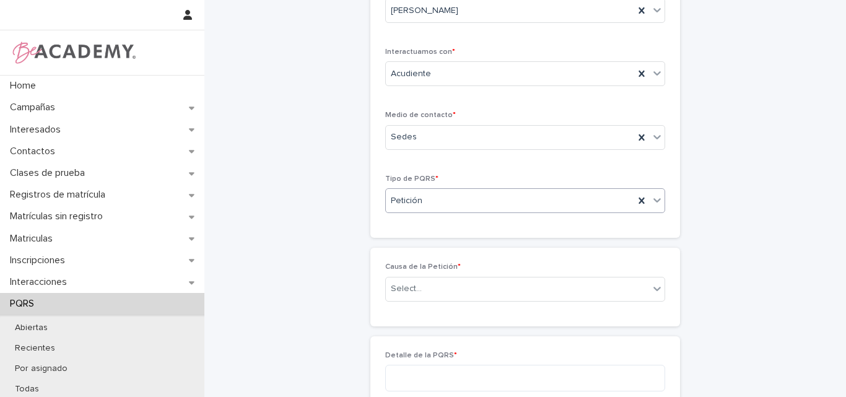
scroll to position [113, 0]
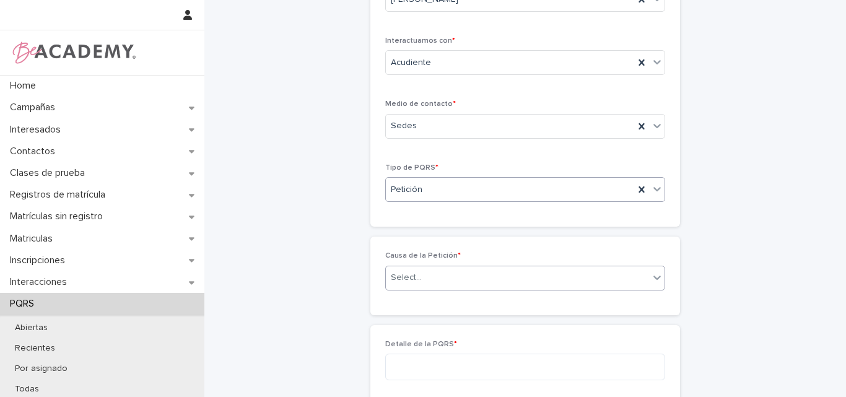
click at [457, 272] on div "Select..." at bounding box center [517, 277] width 263 height 20
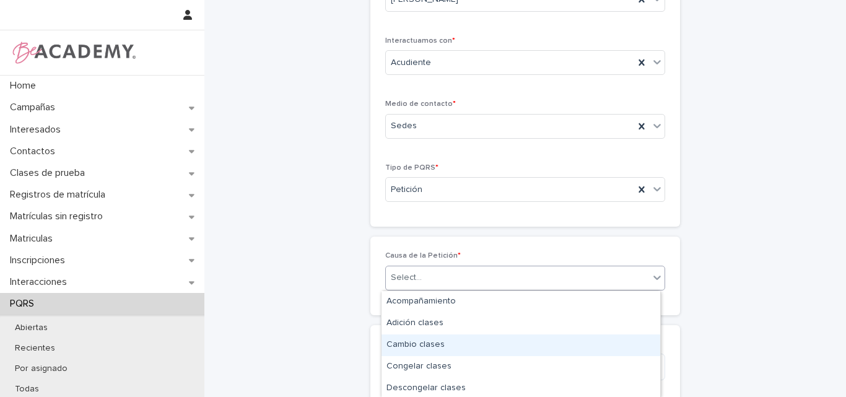
click at [415, 348] on div "Cambio clases" at bounding box center [520, 345] width 279 height 22
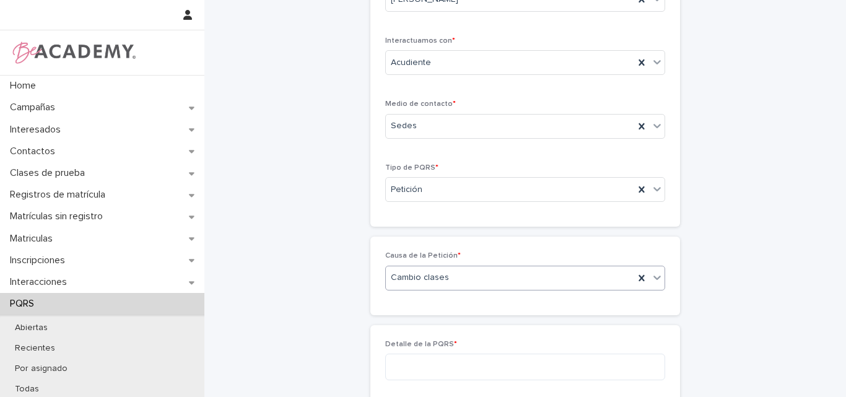
scroll to position [175, 0]
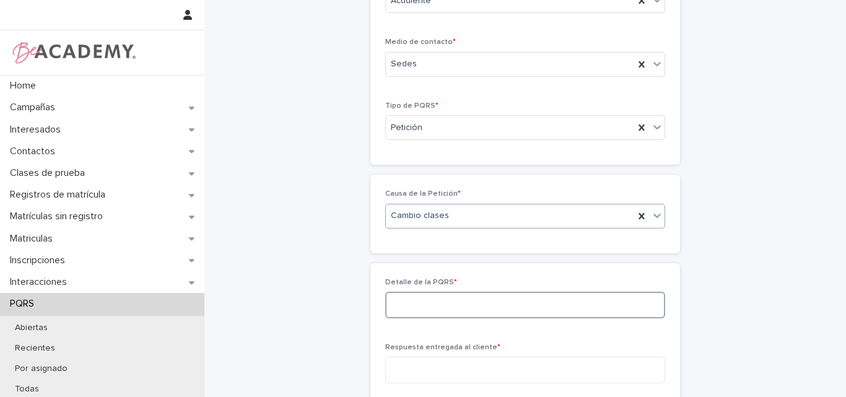
click at [469, 304] on textarea at bounding box center [525, 305] width 280 height 27
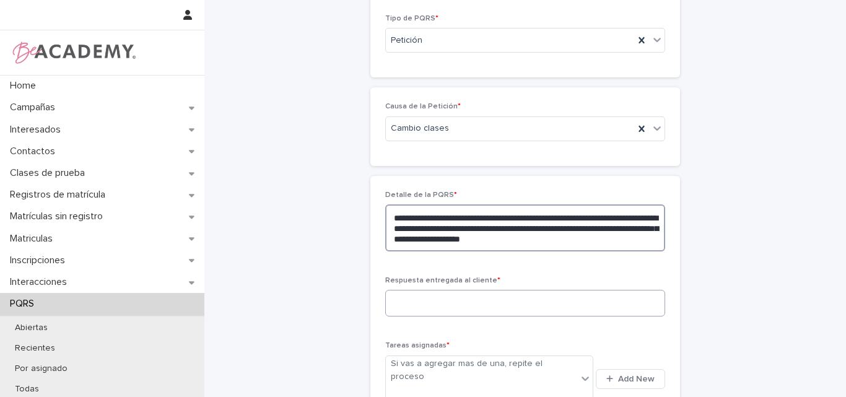
scroll to position [298, 0]
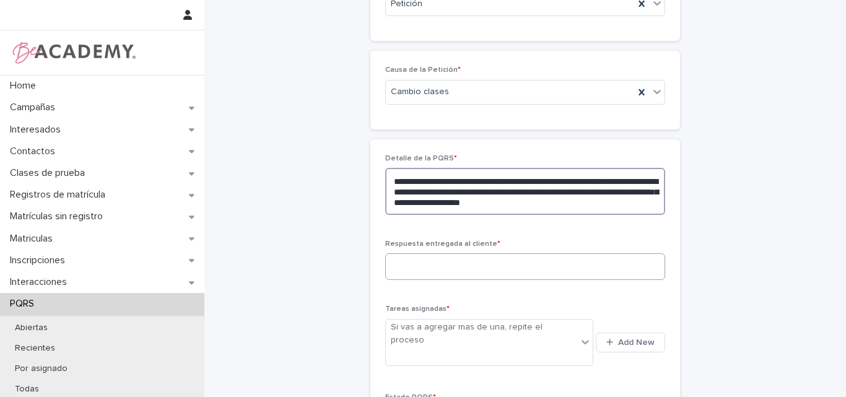
type textarea "**********"
click at [502, 273] on textarea at bounding box center [525, 266] width 280 height 27
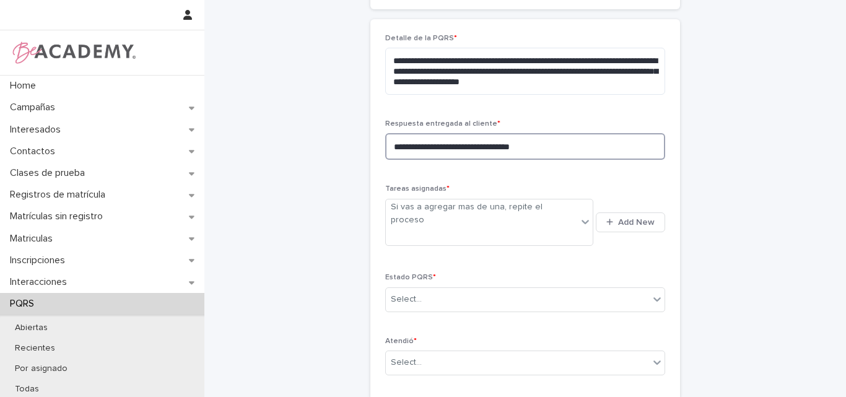
scroll to position [422, 0]
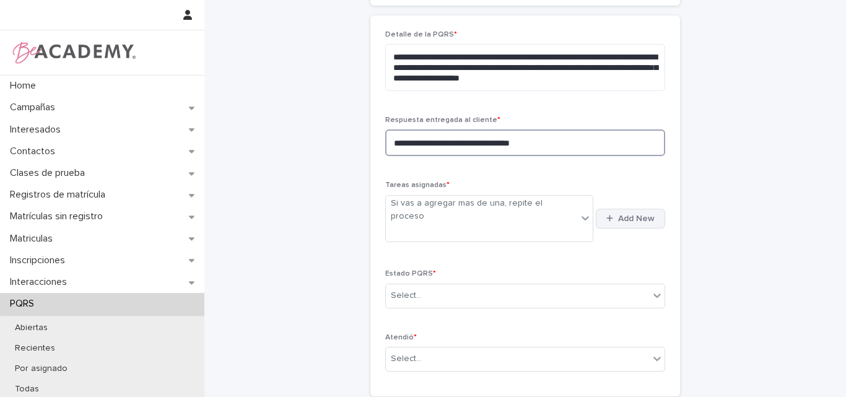
type textarea "**********"
click at [606, 214] on icon "button" at bounding box center [609, 218] width 7 height 8
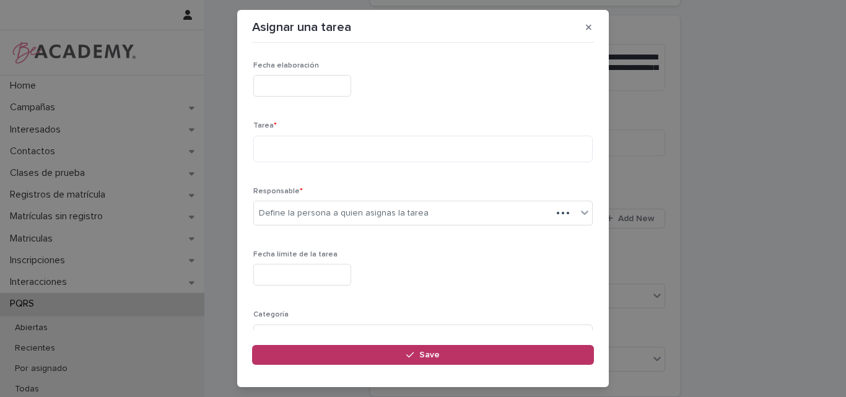
click at [330, 79] on input "text" at bounding box center [302, 86] width 98 height 22
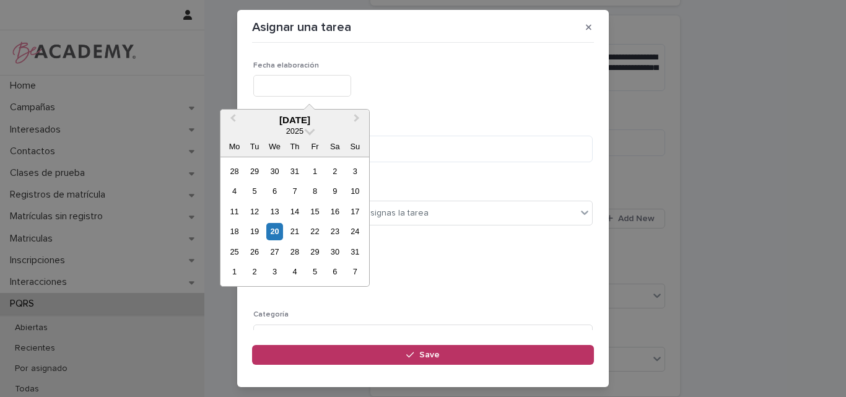
type input "**********"
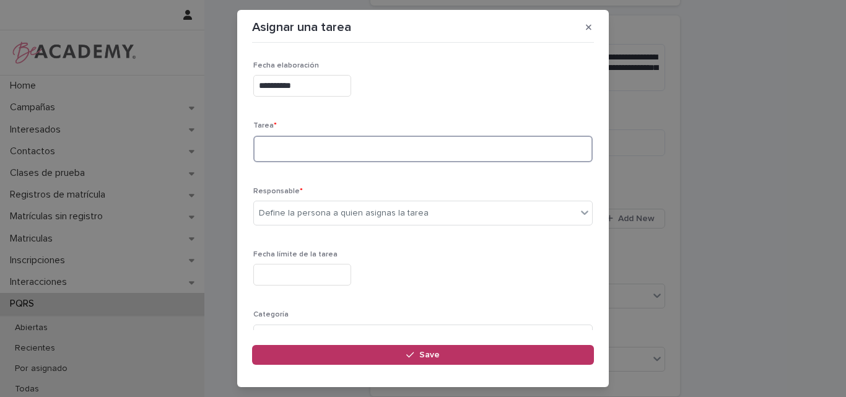
click at [329, 146] on textarea at bounding box center [422, 149] width 339 height 27
type textarea "**********"
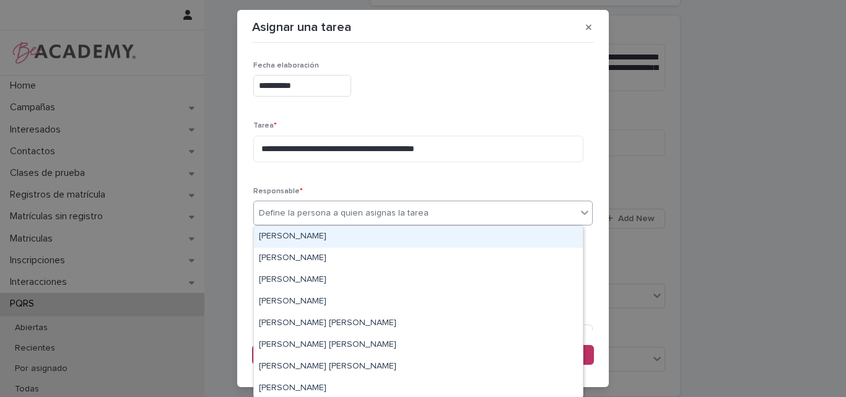
click at [325, 213] on div "Define la persona a quien asignas la tarea" at bounding box center [344, 213] width 170 height 13
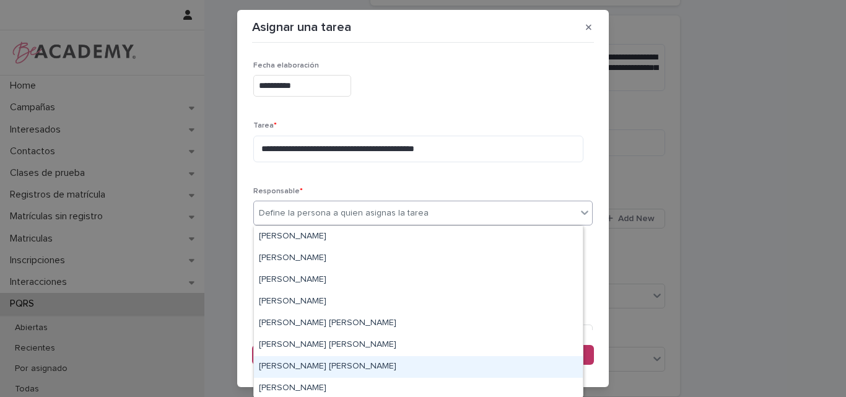
click at [297, 365] on div "[PERSON_NAME] [PERSON_NAME]" at bounding box center [418, 367] width 329 height 22
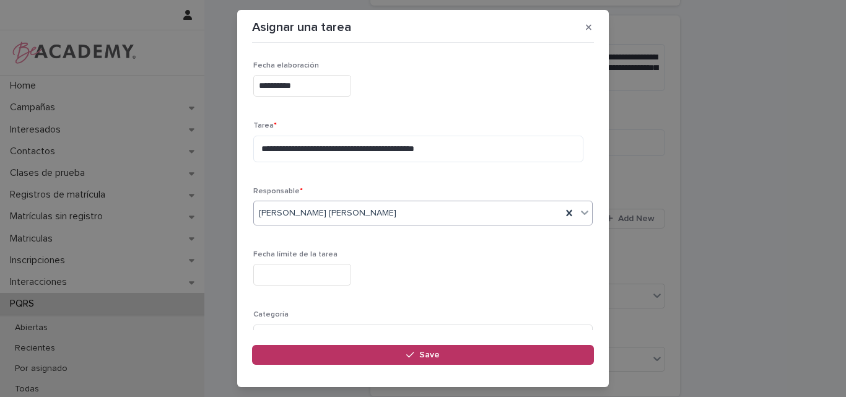
click at [307, 275] on input "text" at bounding box center [302, 275] width 98 height 22
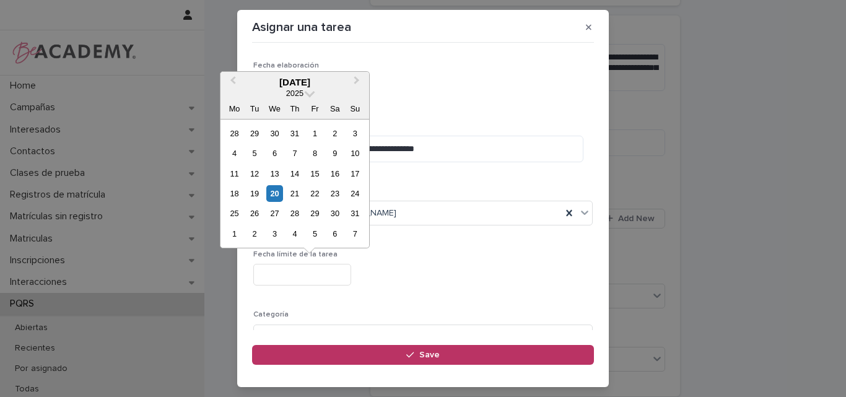
type input "**********"
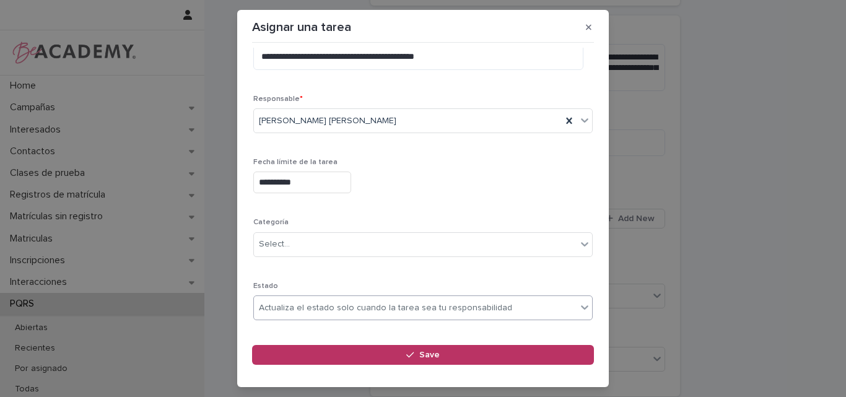
scroll to position [121, 0]
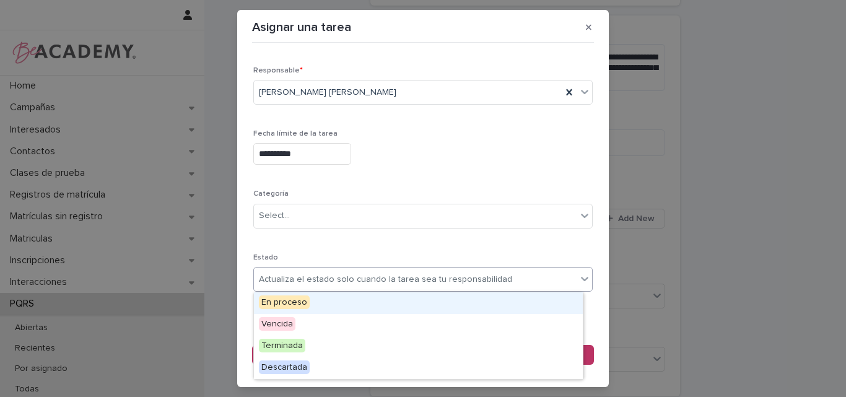
click at [321, 275] on div "Actualiza el estado solo cuando la tarea sea tu responsabilidad" at bounding box center [385, 279] width 253 height 13
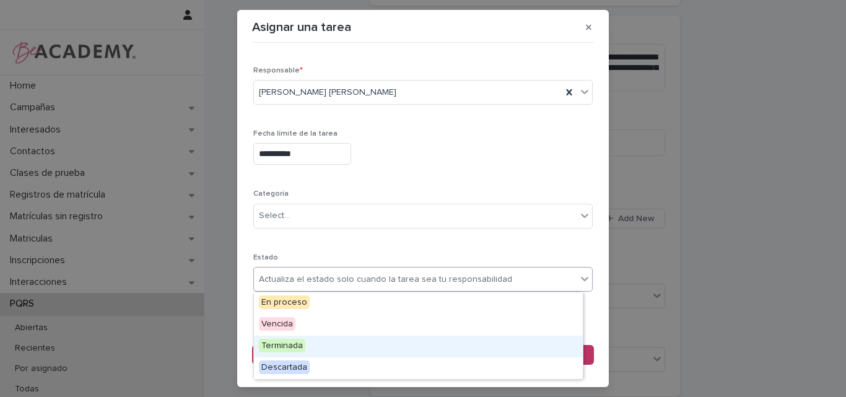
click at [310, 350] on div "Terminada" at bounding box center [418, 347] width 329 height 22
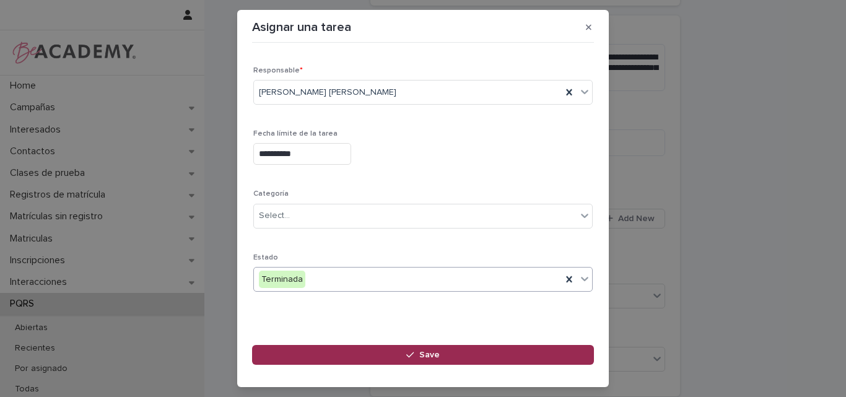
click at [423, 353] on span "Save" at bounding box center [429, 354] width 20 height 9
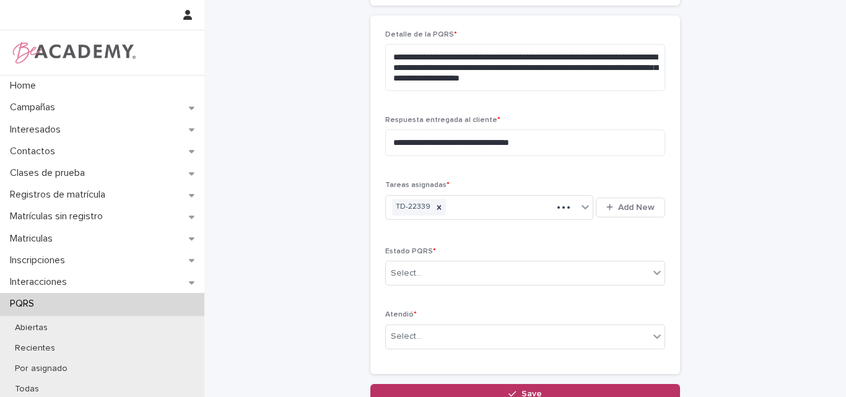
scroll to position [411, 0]
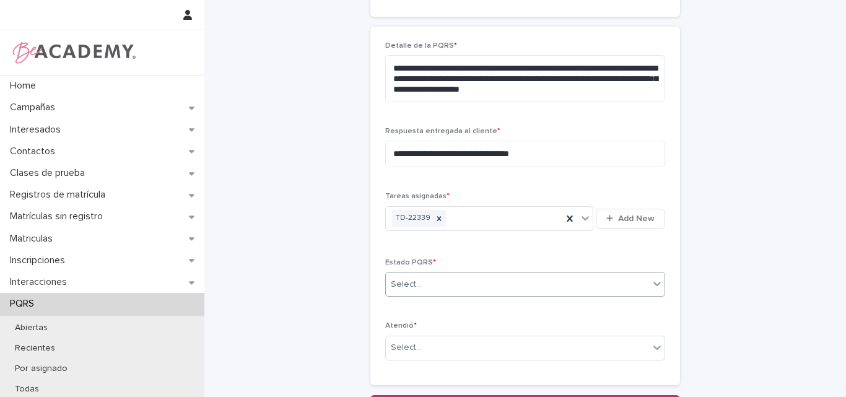
click at [500, 288] on div "Select..." at bounding box center [517, 284] width 263 height 20
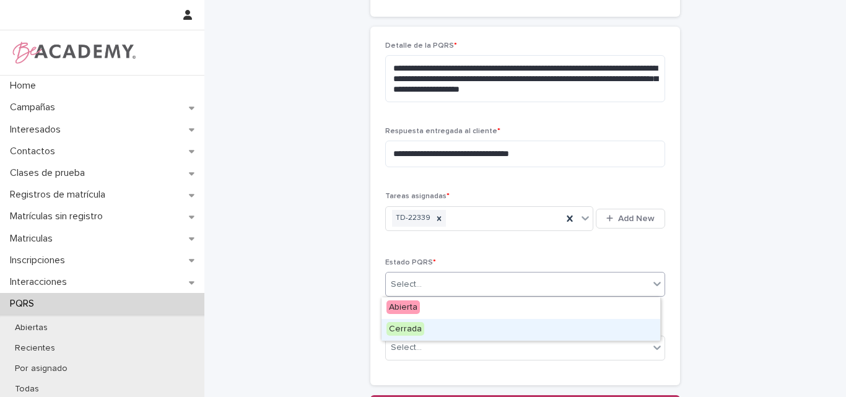
click at [414, 327] on span "Cerrada" at bounding box center [405, 329] width 38 height 14
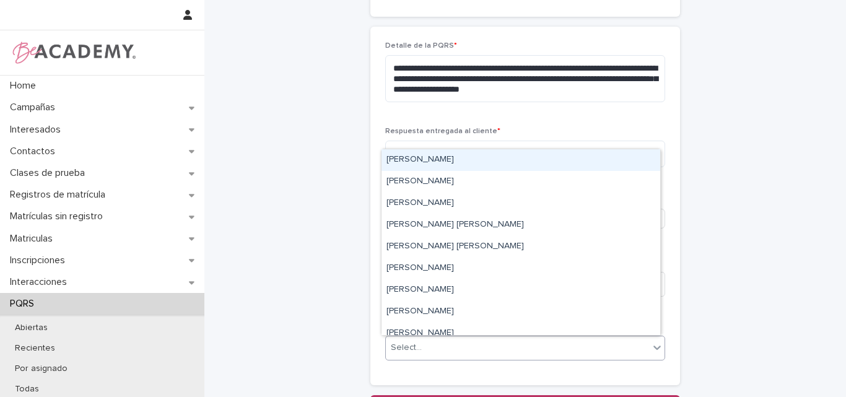
click at [436, 345] on div "Select..." at bounding box center [517, 347] width 263 height 20
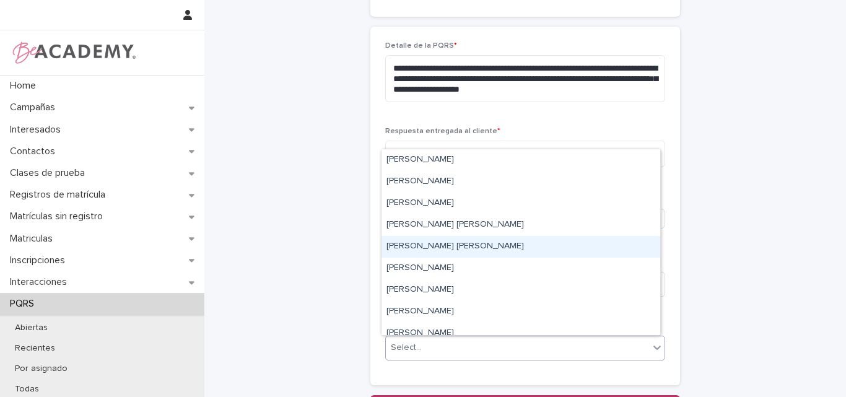
click at [439, 247] on div "[PERSON_NAME]" at bounding box center [520, 247] width 279 height 22
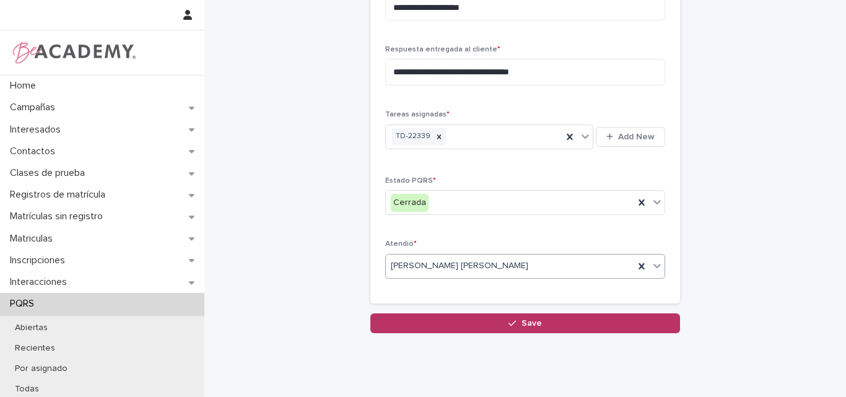
scroll to position [526, 0]
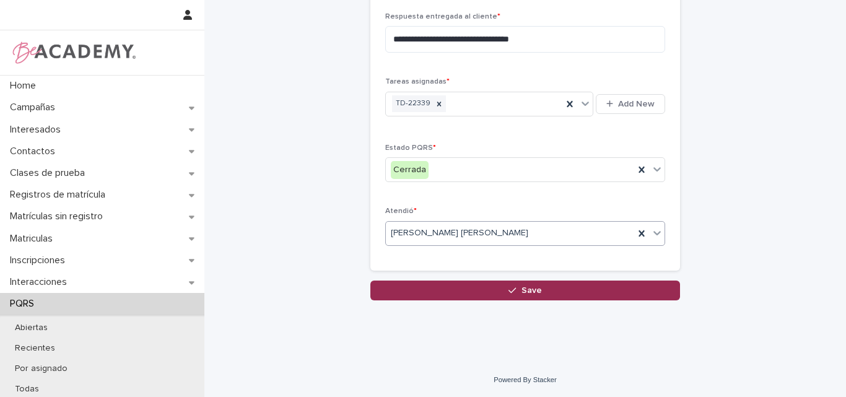
click at [508, 291] on icon "button" at bounding box center [511, 290] width 7 height 6
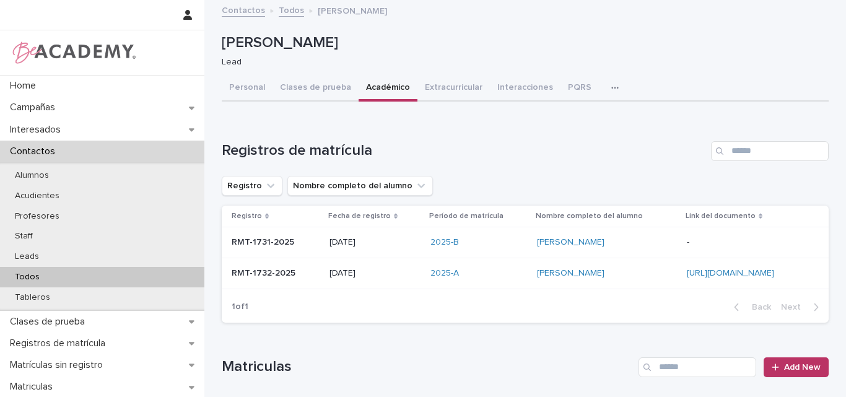
click at [280, 278] on p "RMT-1732-2025" at bounding box center [265, 272] width 66 height 13
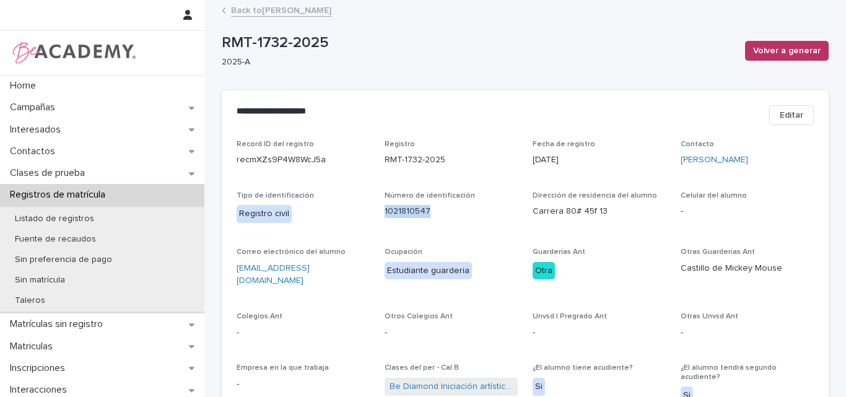
drag, startPoint x: 429, startPoint y: 212, endPoint x: 373, endPoint y: 217, distance: 56.6
click at [373, 217] on div "Record ID del registro recmXZs9P4W8WcJ5a Registro RMT-1732-2025 Fecha de regist…" at bounding box center [524, 311] width 577 height 342
copy p "1021810547"
drag, startPoint x: 344, startPoint y: 271, endPoint x: 233, endPoint y: 271, distance: 111.4
click at [236, 271] on p "samanthacrea2@gmail.com" at bounding box center [302, 275] width 133 height 26
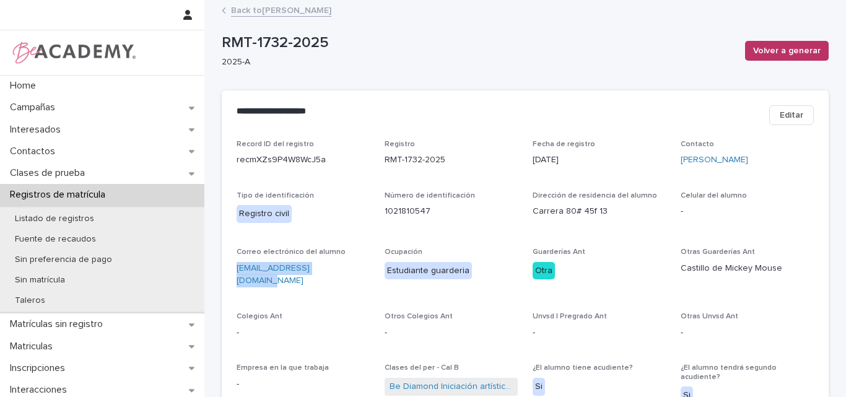
copy link "samanthacrea2@gmail.com"
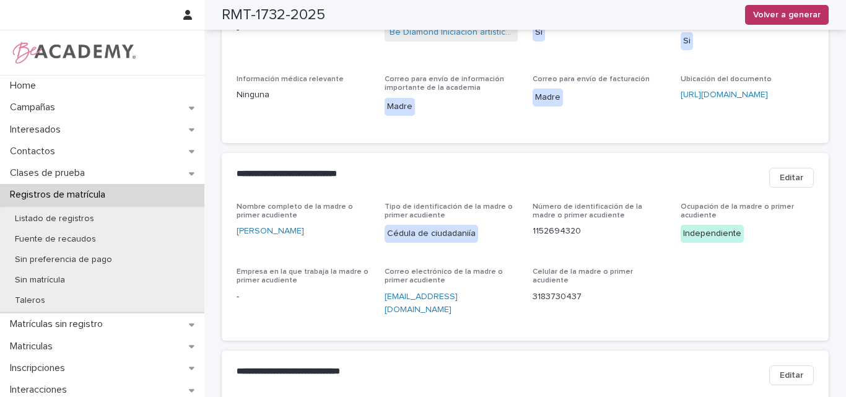
scroll to position [433, 0]
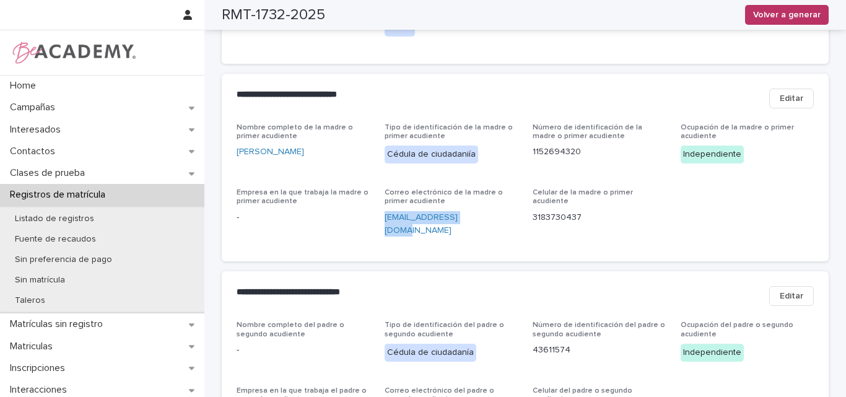
drag, startPoint x: 474, startPoint y: 206, endPoint x: 378, endPoint y: 210, distance: 96.1
click at [378, 210] on div "Nombre completo de la madre o primer acudiente Katherin Soto Gomez Tipo de iden…" at bounding box center [524, 185] width 577 height 124
copy link "kathy_122@hotmail.es"
drag, startPoint x: 583, startPoint y: 141, endPoint x: 527, endPoint y: 143, distance: 56.4
click at [527, 143] on div "Nombre completo de la madre o primer acudiente Katherin Soto Gomez Tipo de iden…" at bounding box center [524, 185] width 577 height 124
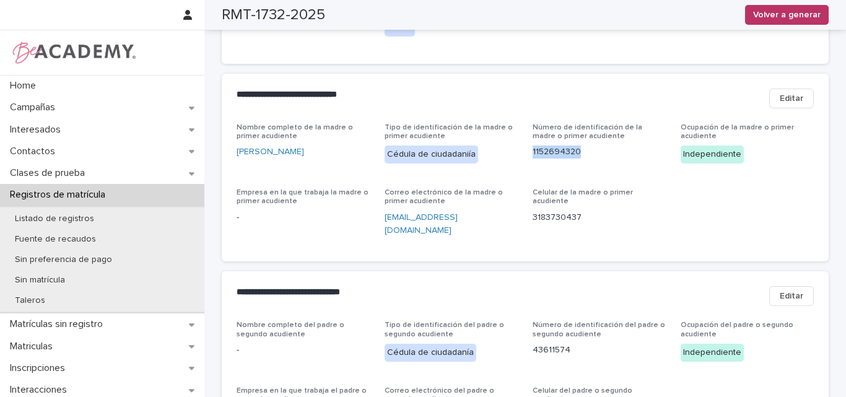
copy p "1152694320"
drag, startPoint x: 576, startPoint y: 197, endPoint x: 525, endPoint y: 201, distance: 51.5
click at [525, 201] on div "Nombre completo de la madre o primer acudiente Katherin Soto Gomez Tipo de iden…" at bounding box center [524, 185] width 577 height 124
copy p "3183730437"
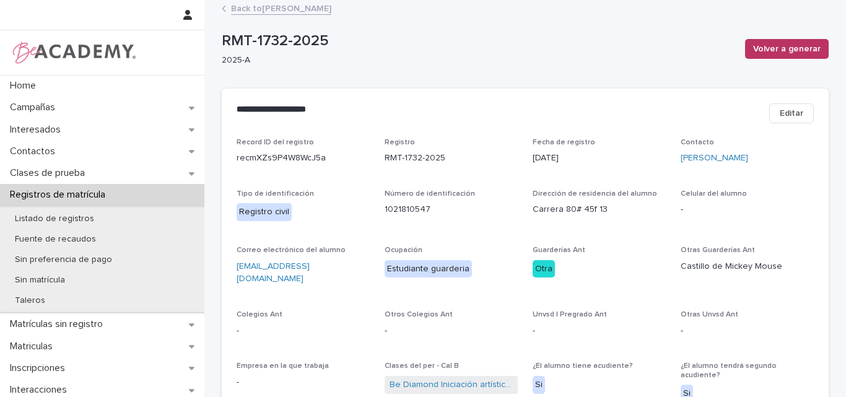
scroll to position [0, 0]
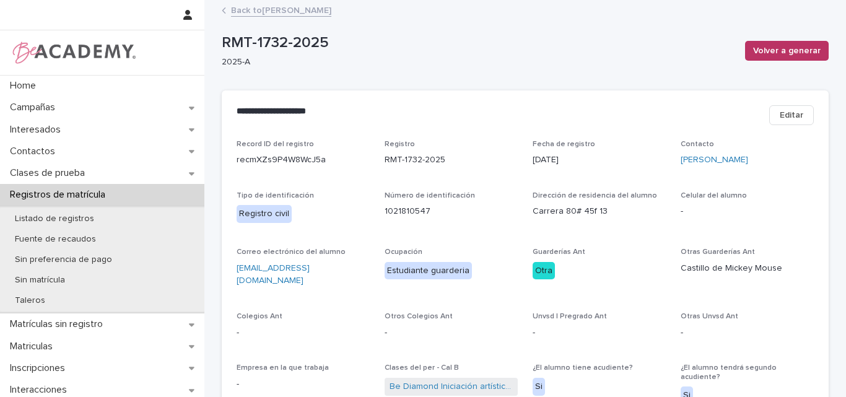
click at [300, 7] on link "Back to Samantha Castaño Soto" at bounding box center [281, 9] width 100 height 14
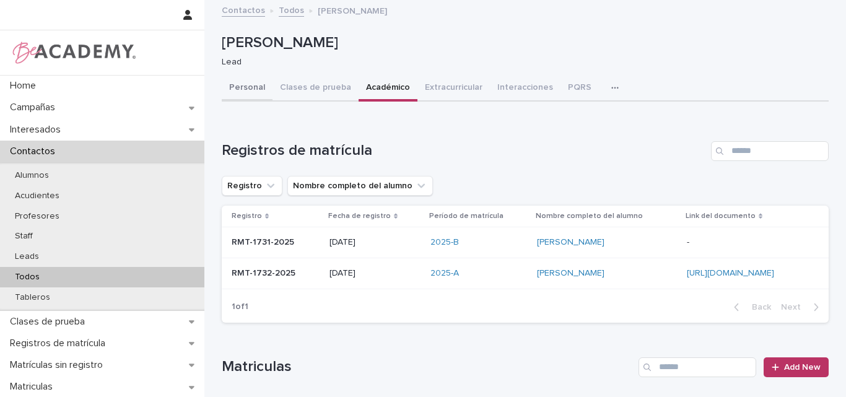
click at [243, 87] on button "Personal" at bounding box center [247, 89] width 51 height 26
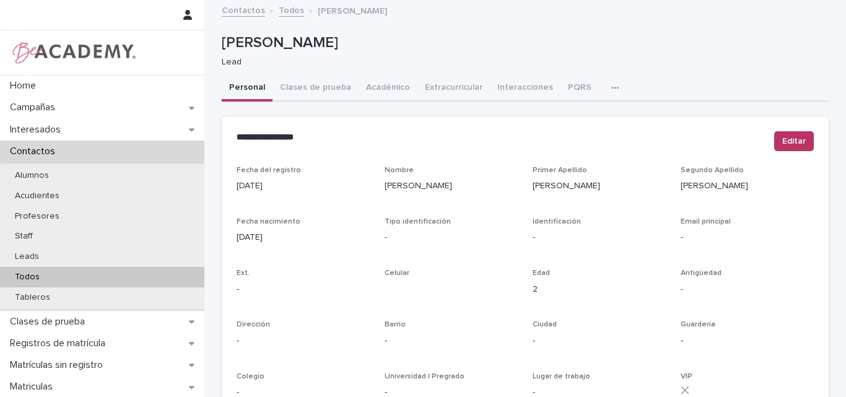
drag, startPoint x: 290, startPoint y: 245, endPoint x: 232, endPoint y: 244, distance: 58.2
click at [236, 244] on div "Fecha nacimiento 18/06/2023" at bounding box center [302, 235] width 133 height 37
copy p "18/06/2023"
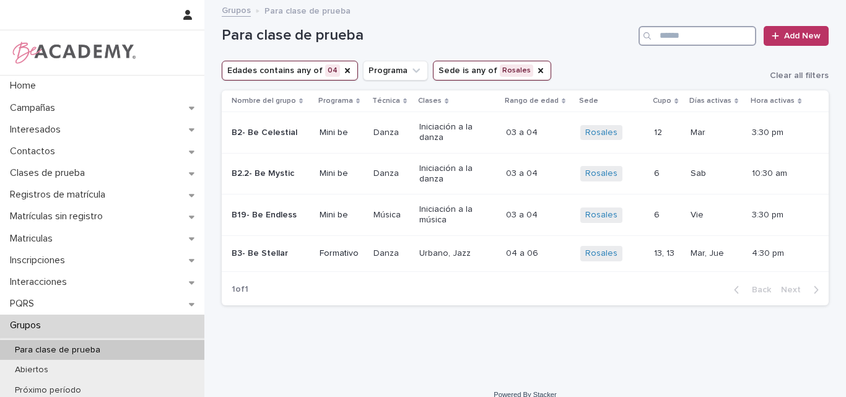
click at [688, 35] on input "Search" at bounding box center [697, 36] width 118 height 20
click at [535, 66] on icon "Sede" at bounding box center [540, 71] width 10 height 10
drag, startPoint x: 665, startPoint y: 36, endPoint x: 686, endPoint y: 35, distance: 21.1
click at [665, 36] on input "Search" at bounding box center [697, 36] width 118 height 20
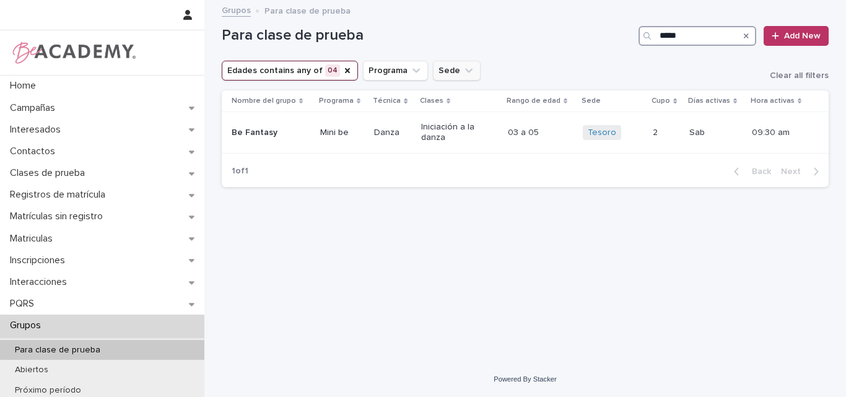
type input "*****"
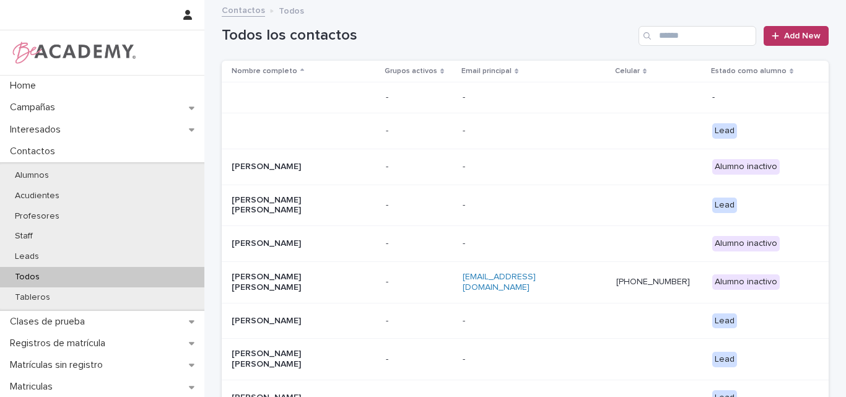
click at [662, 40] on input "Search" at bounding box center [697, 36] width 118 height 20
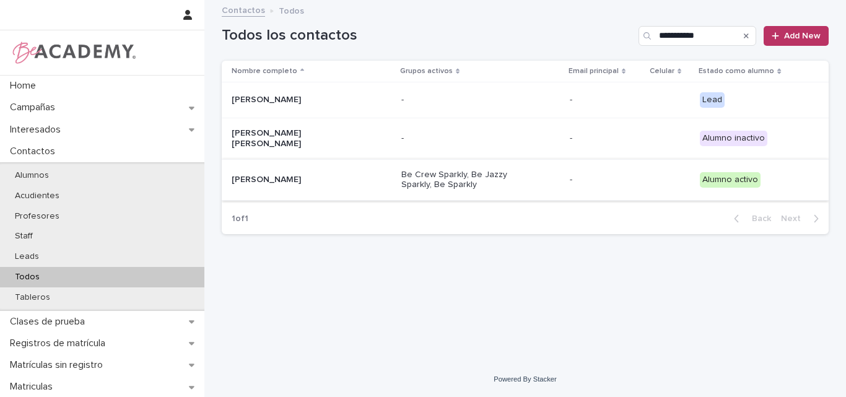
type input "**********"
click at [299, 176] on p "[PERSON_NAME]" at bounding box center [294, 180] width 124 height 11
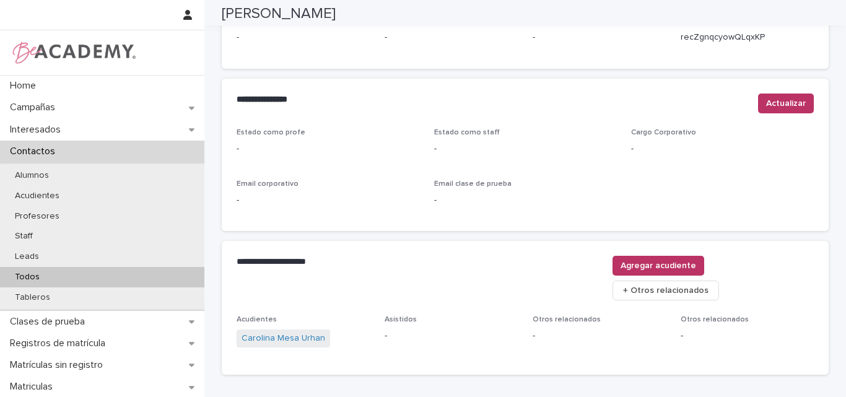
scroll to position [524, 0]
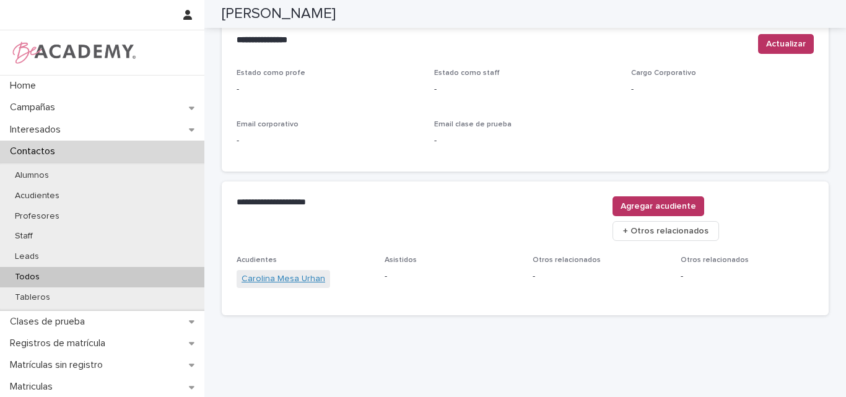
click at [274, 272] on link "Carolina Mesa Urhan" at bounding box center [283, 278] width 84 height 13
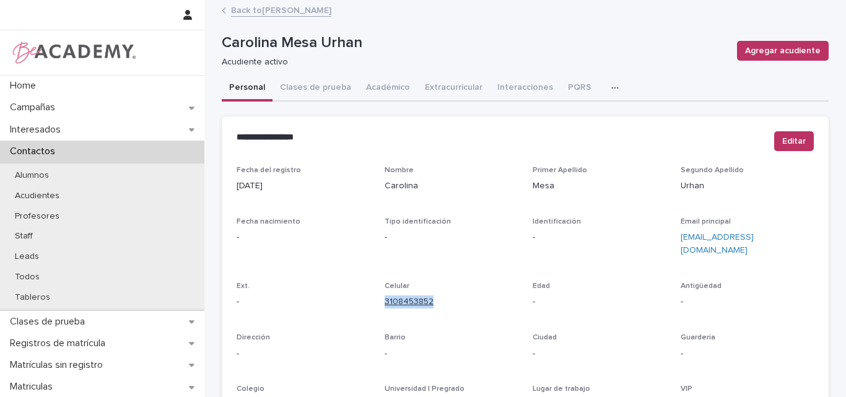
drag, startPoint x: 445, startPoint y: 300, endPoint x: 381, endPoint y: 301, distance: 64.4
click at [384, 301] on p "3108453852" at bounding box center [450, 301] width 133 height 13
copy link "3108453852"
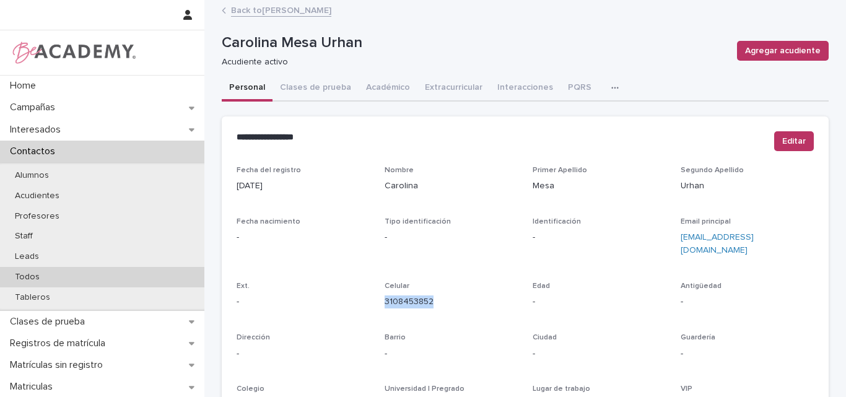
click at [41, 277] on p "Todos" at bounding box center [27, 277] width 45 height 11
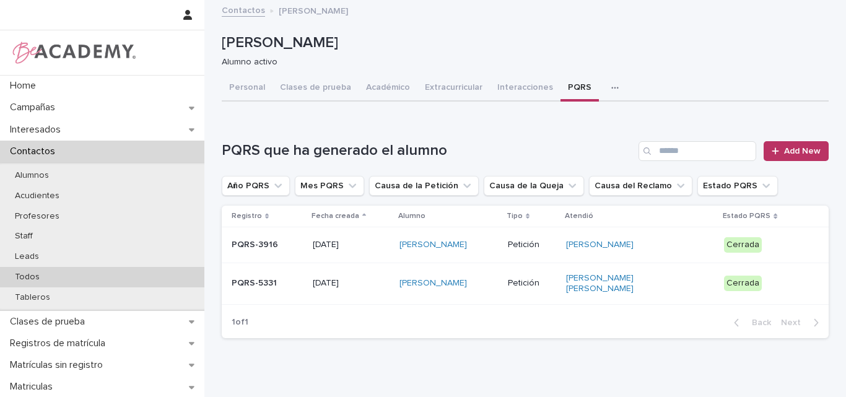
click at [48, 271] on div "Todos" at bounding box center [102, 277] width 204 height 20
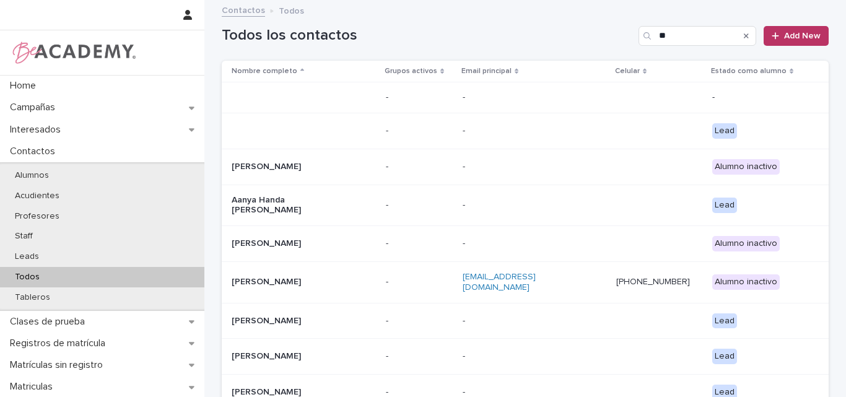
type input "*"
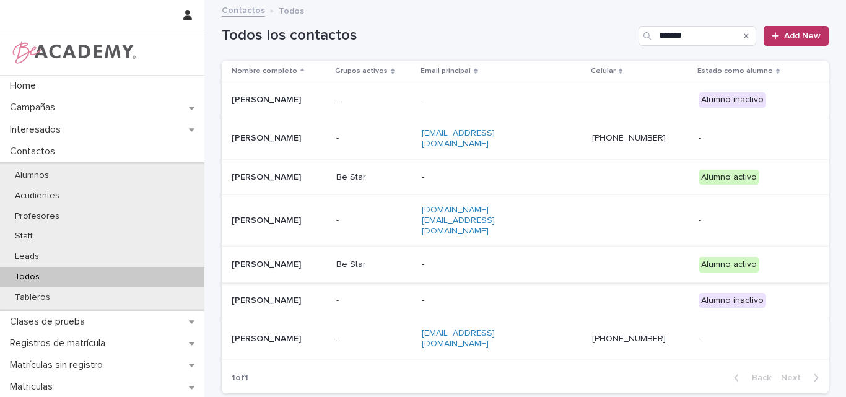
type input "*******"
click at [280, 259] on p "[PERSON_NAME]" at bounding box center [279, 264] width 95 height 11
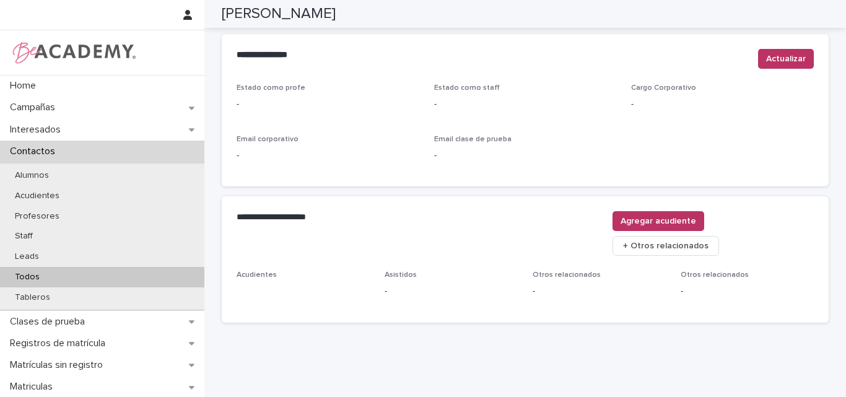
scroll to position [517, 0]
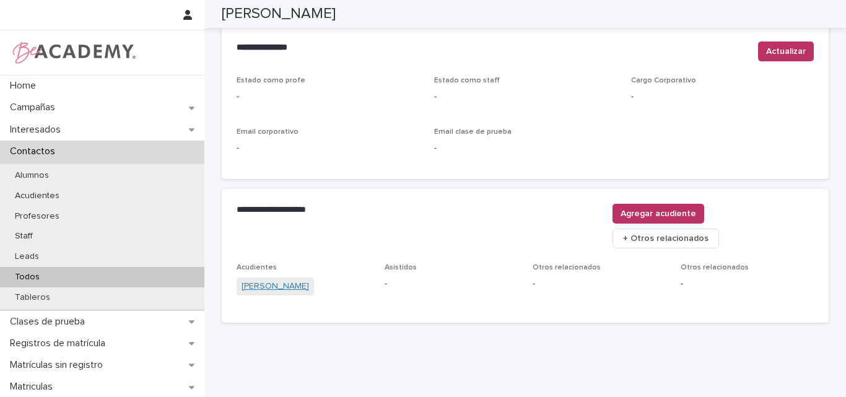
click at [293, 280] on link "[PERSON_NAME]" at bounding box center [274, 286] width 67 height 13
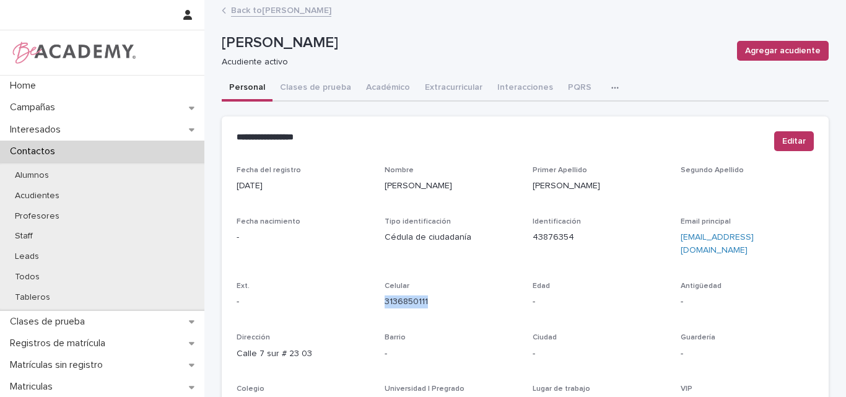
drag, startPoint x: 426, startPoint y: 285, endPoint x: 379, endPoint y: 296, distance: 48.2
click at [379, 296] on div "Fecha del registro 05/07/2024 Nombre Maria Clara Primer Apellido Ramirez Segund…" at bounding box center [524, 349] width 577 height 366
copy link "3136850111"
click at [222, 9] on icon at bounding box center [223, 10] width 2 height 5
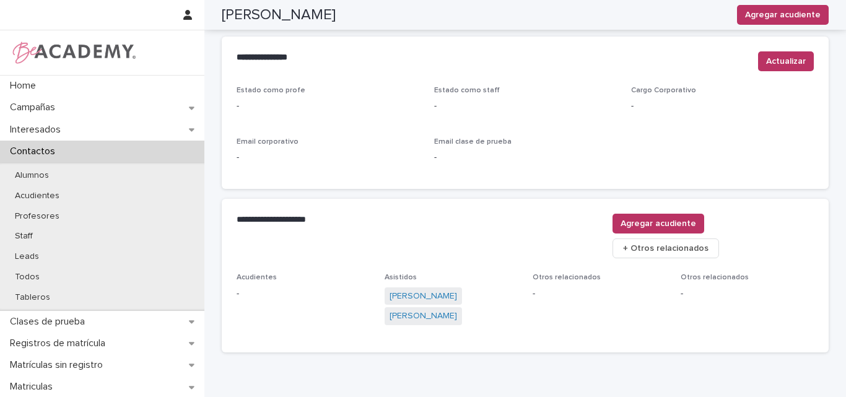
scroll to position [545, 0]
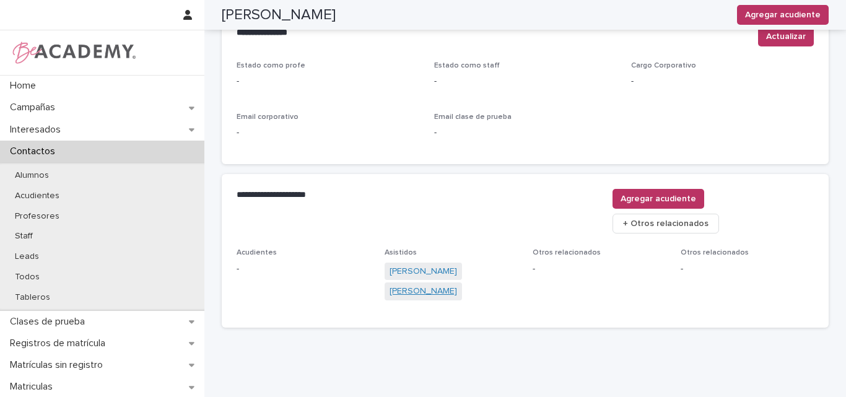
click at [407, 285] on link "Eloisa Lalinde Ramirez" at bounding box center [422, 291] width 67 height 13
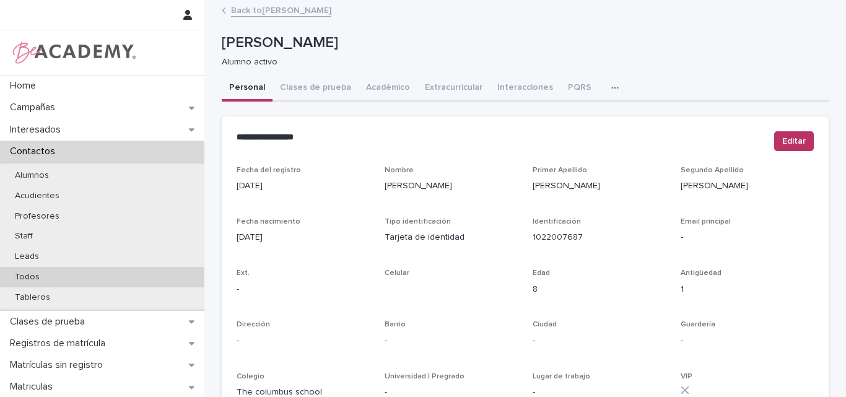
click at [19, 272] on p "Todos" at bounding box center [27, 277] width 45 height 11
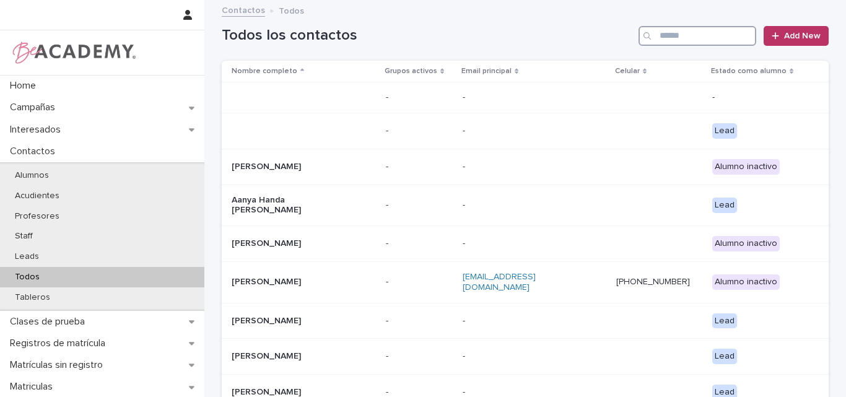
click at [700, 38] on input "Search" at bounding box center [697, 36] width 118 height 20
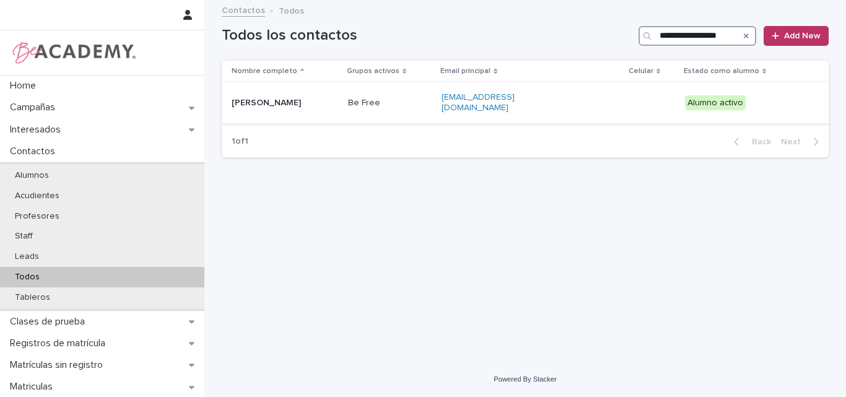
type input "**********"
click at [311, 104] on p "Maria Antonia Zapata Posada" at bounding box center [285, 103] width 106 height 11
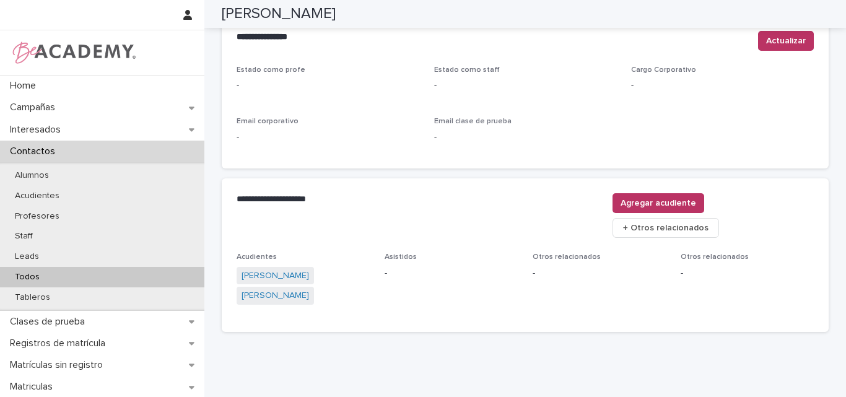
scroll to position [545, 0]
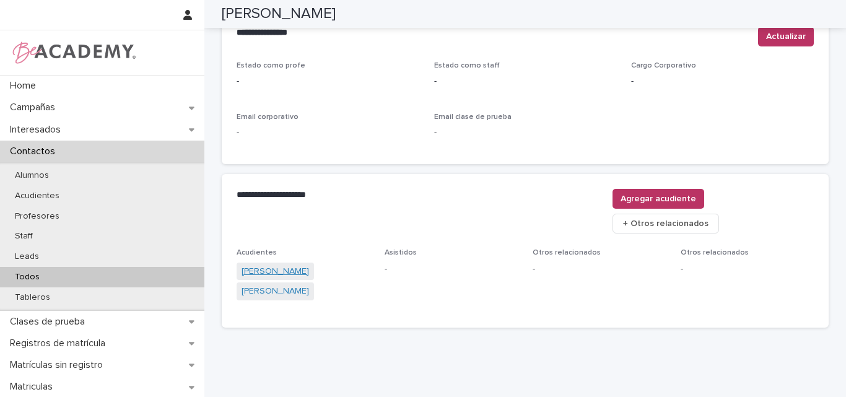
click at [306, 265] on link "Adriana Maria Posada Tabares" at bounding box center [274, 271] width 67 height 13
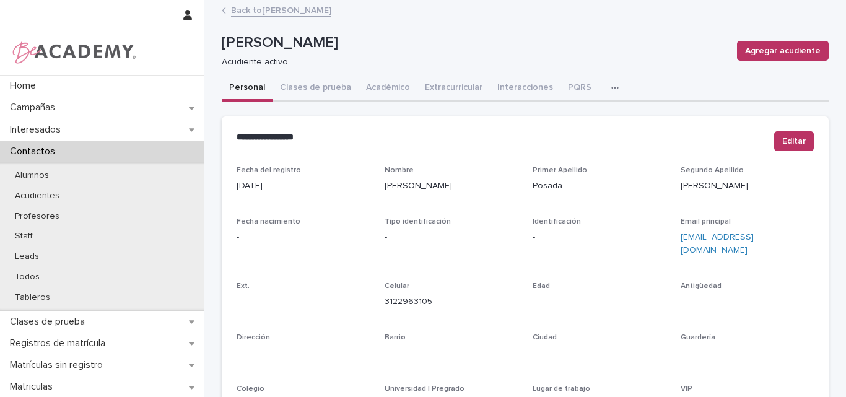
click at [321, 7] on link "Back to Maria Antonia Zapata Posada" at bounding box center [281, 9] width 100 height 14
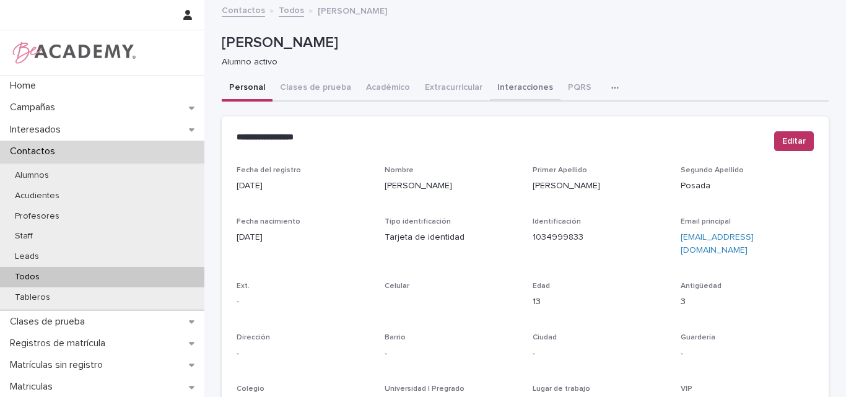
click at [514, 87] on button "Interacciones" at bounding box center [525, 89] width 71 height 26
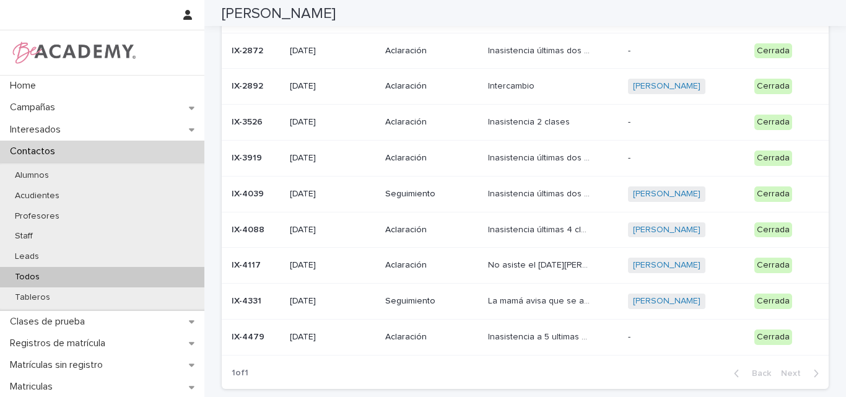
scroll to position [310, 0]
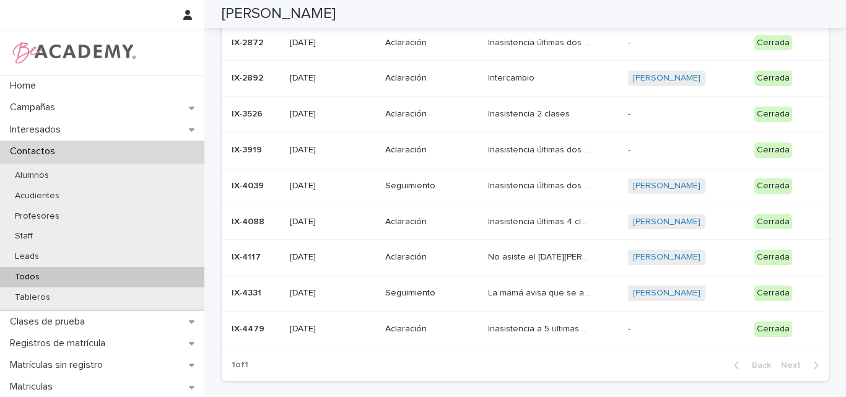
click at [542, 330] on p "Inasistencia a 5 ultimas clases" at bounding box center [541, 327] width 106 height 13
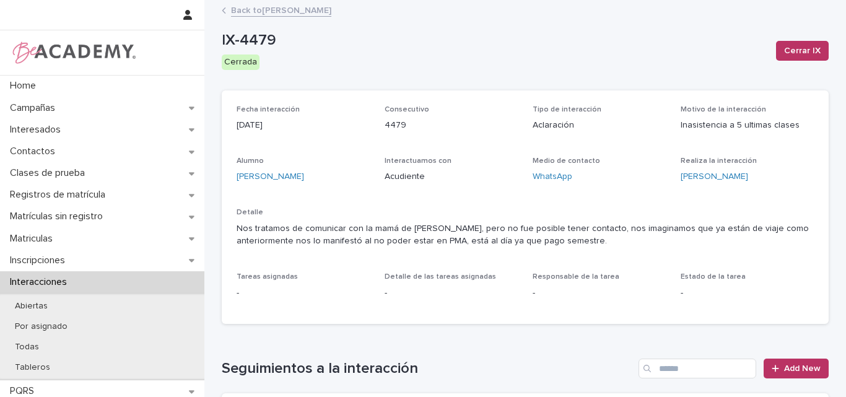
click at [295, 12] on link "Back to Maria Antonia Zapata Posada" at bounding box center [281, 9] width 100 height 14
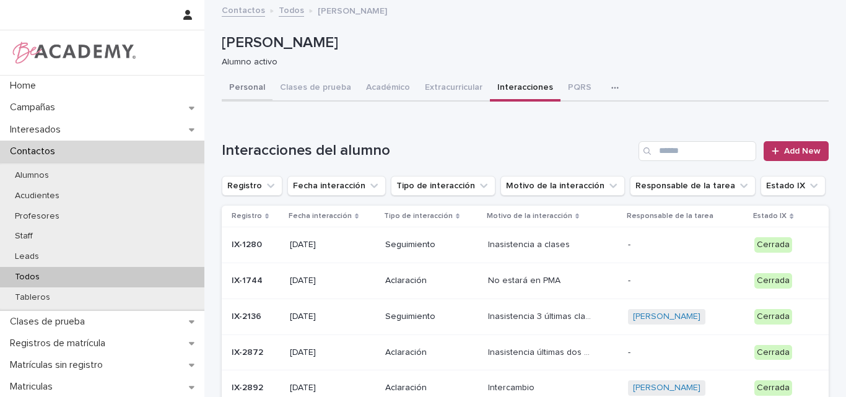
click at [237, 85] on button "Personal" at bounding box center [247, 89] width 51 height 26
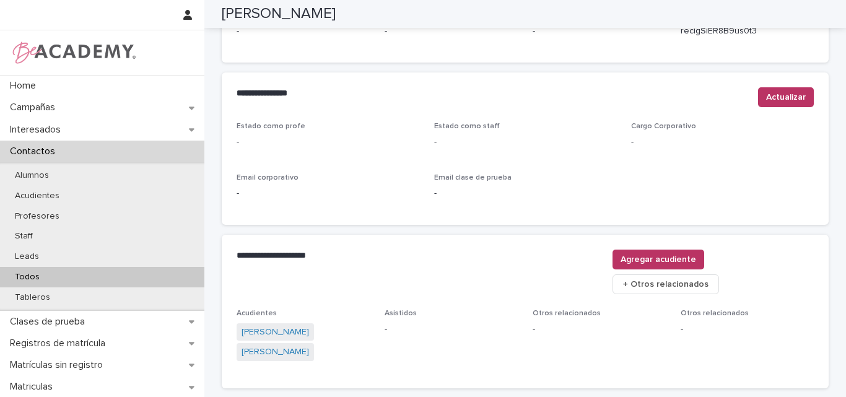
scroll to position [495, 0]
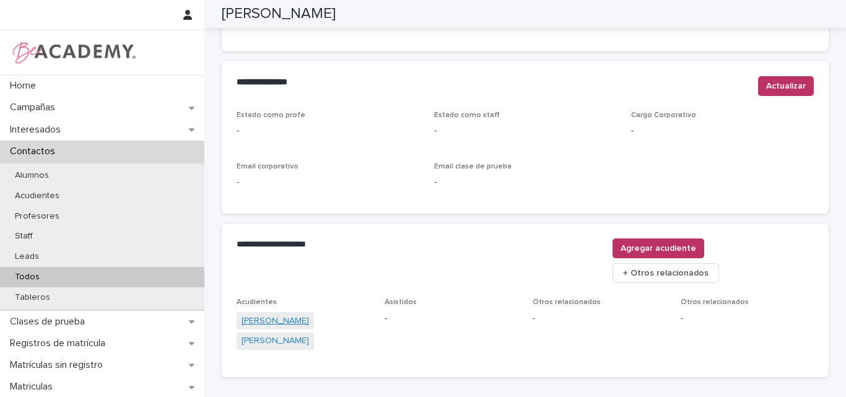
click at [299, 314] on link "Adriana Maria Posada Tabares" at bounding box center [274, 320] width 67 height 13
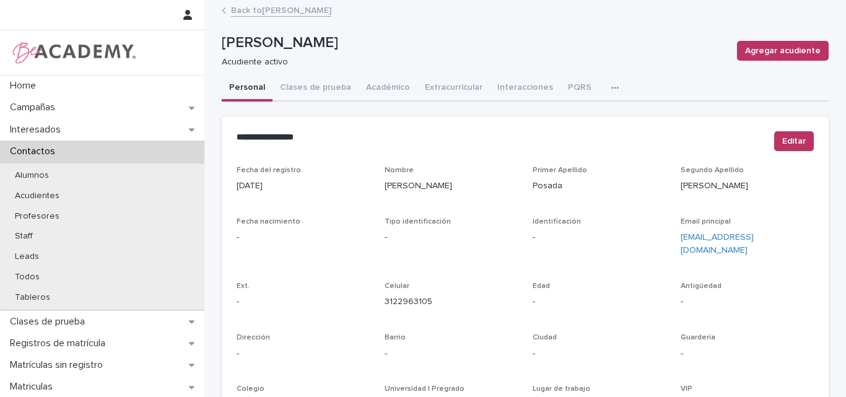
click at [331, 10] on link "Back to Maria Antonia Zapata Posada" at bounding box center [281, 9] width 100 height 14
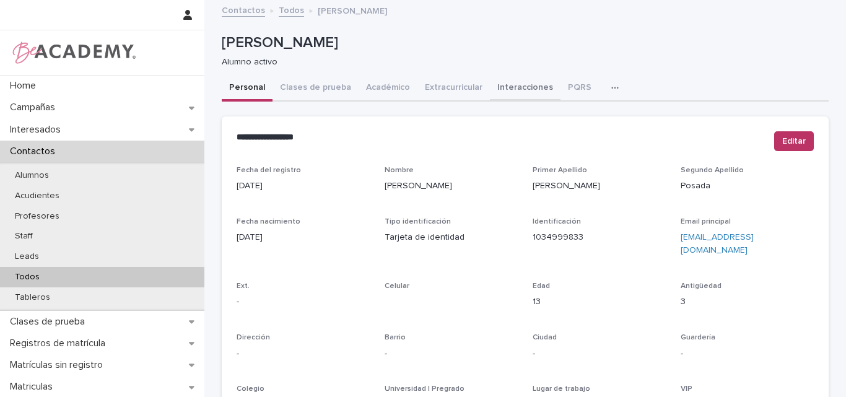
click at [508, 87] on button "Interacciones" at bounding box center [525, 89] width 71 height 26
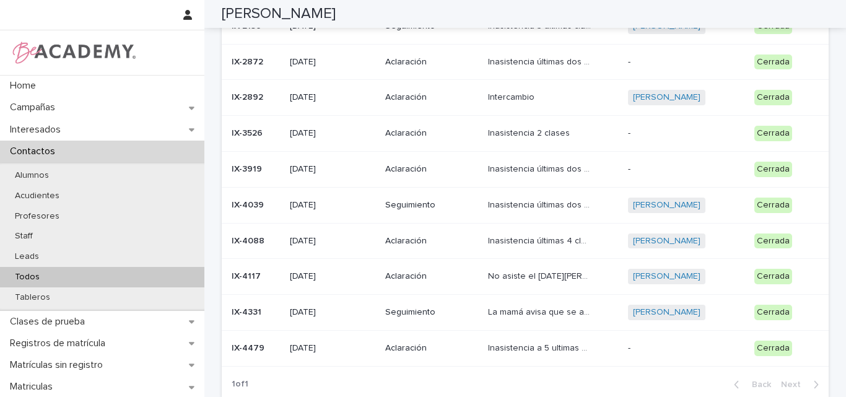
scroll to position [401, 0]
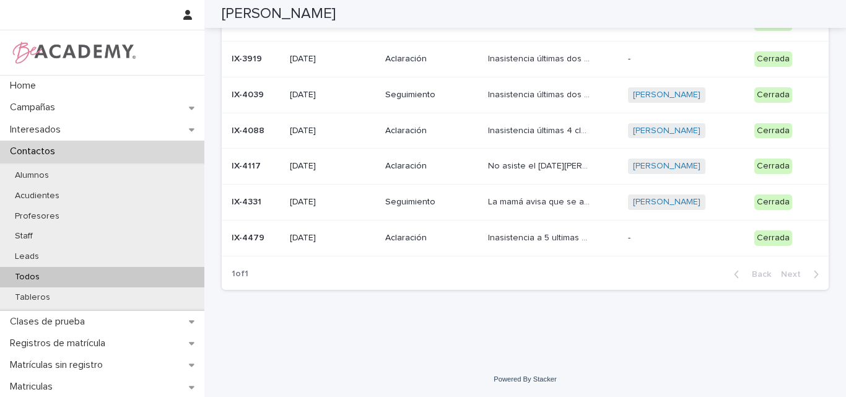
click at [425, 241] on p "Aclaración" at bounding box center [431, 238] width 93 height 11
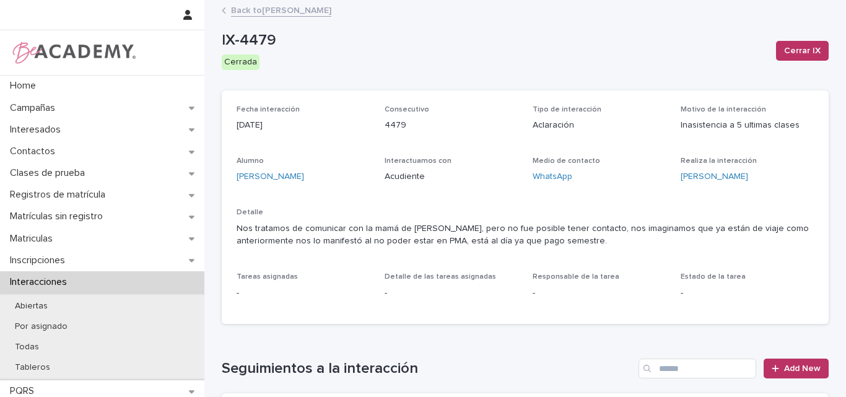
click at [313, 13] on link "Back to Maria Antonia Zapata Posada" at bounding box center [281, 9] width 100 height 14
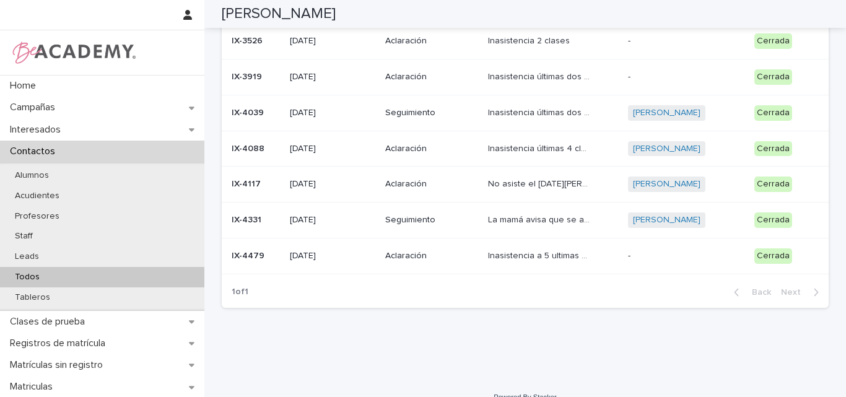
scroll to position [401, 0]
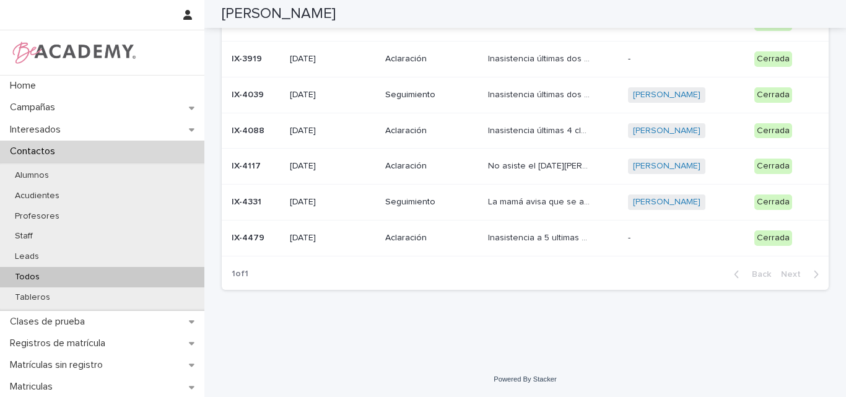
click at [558, 196] on p "La mamá avisa que se ausentará los próximos días" at bounding box center [541, 200] width 106 height 13
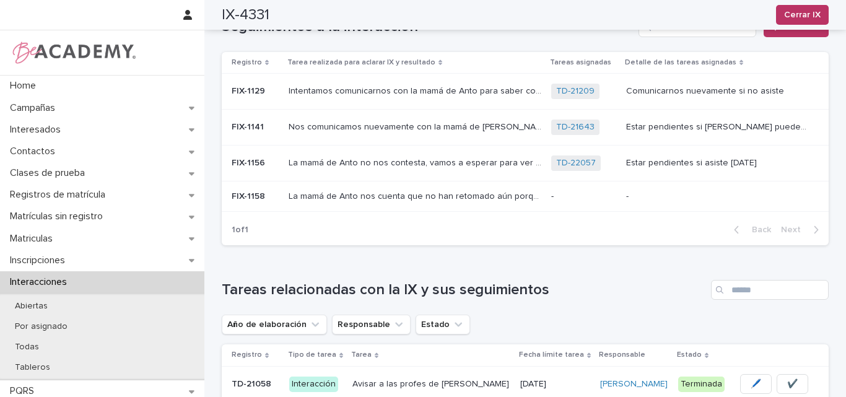
scroll to position [390, 0]
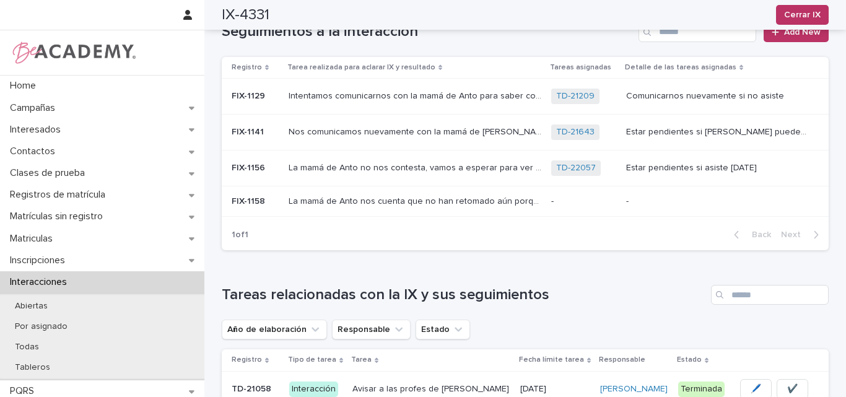
click at [537, 207] on div "La mamá de Anto nos cuenta que no han retomado aún porque estaban todavía de va…" at bounding box center [414, 201] width 253 height 20
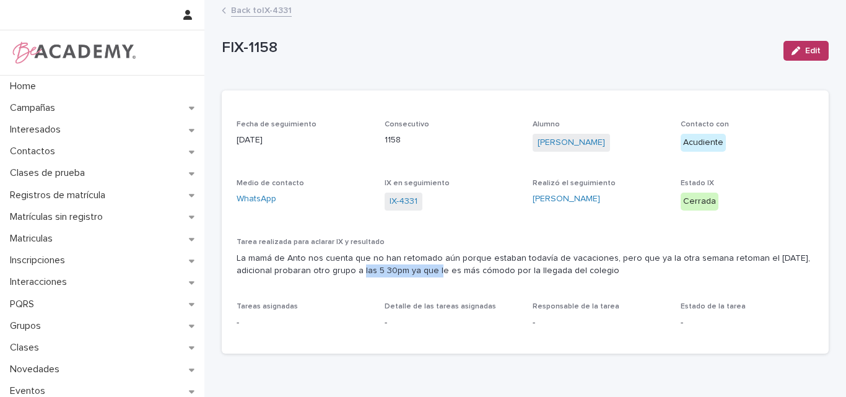
drag, startPoint x: 318, startPoint y: 272, endPoint x: 391, endPoint y: 279, distance: 73.4
click at [391, 279] on div "Tarea realizada para aclarar IX y resultado La mamá de Anto nos cuenta que no h…" at bounding box center [524, 263] width 577 height 50
click at [397, 293] on div "Fecha de seguimiento 08/08/2025 Consecutivo 1158 Alumno Maria Antonia Zapata Po…" at bounding box center [524, 229] width 577 height 219
click at [282, 14] on link "Back to IX-4331" at bounding box center [261, 9] width 61 height 14
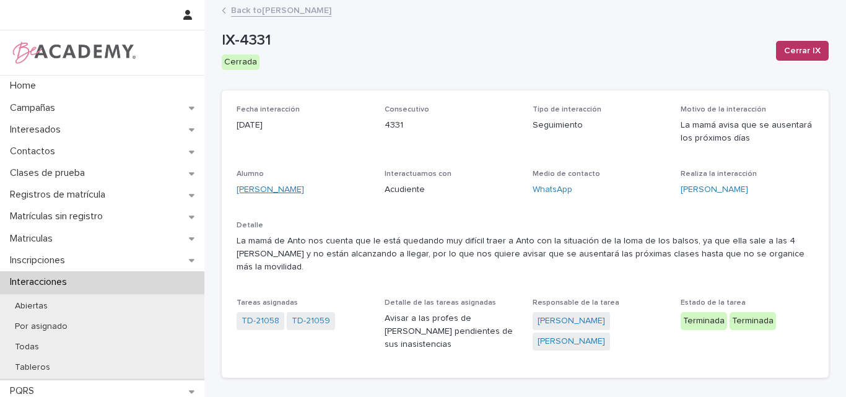
click at [304, 188] on link "Maria Antonia Zapata Posada" at bounding box center [269, 189] width 67 height 13
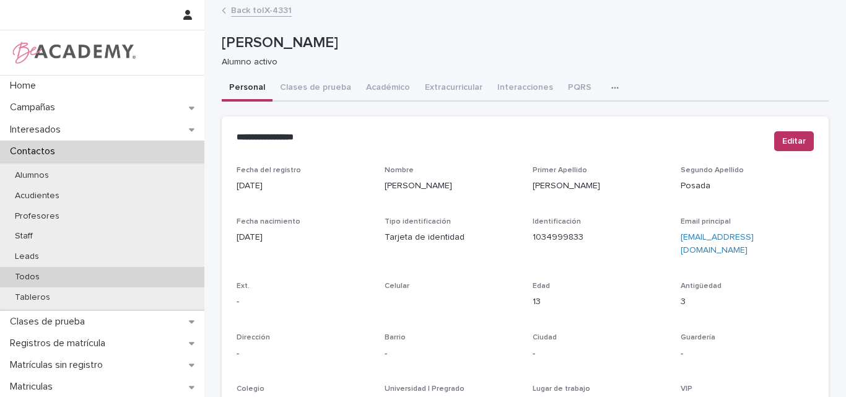
click at [45, 272] on p "Todos" at bounding box center [27, 277] width 45 height 11
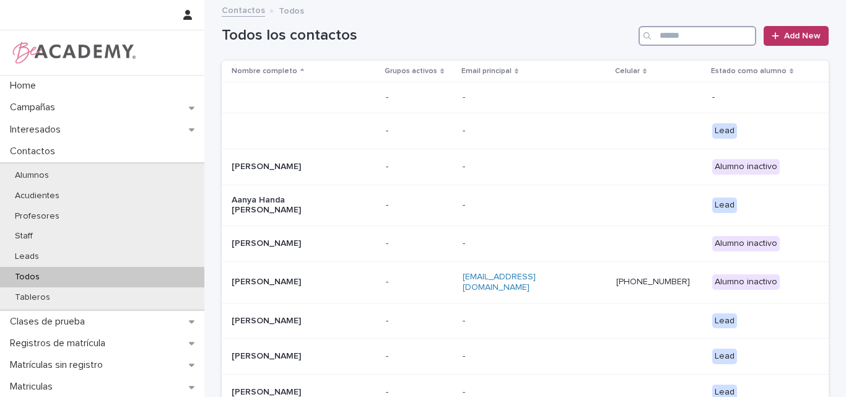
click at [665, 36] on input "Search" at bounding box center [697, 36] width 118 height 20
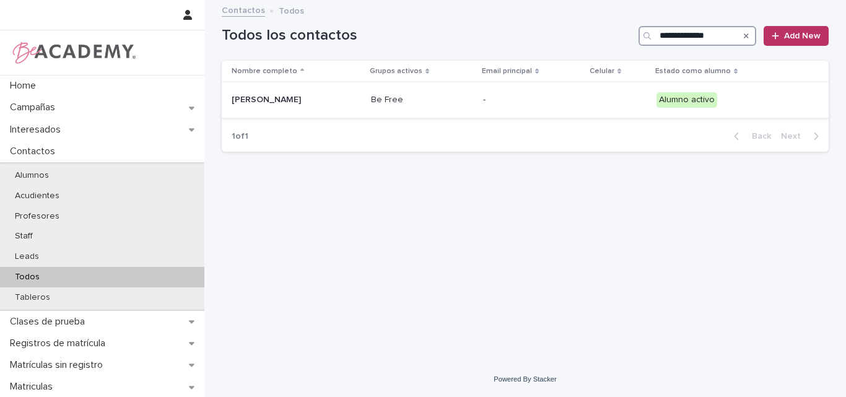
type input "**********"
click at [304, 93] on div "Dulce Maria Uribe Hernandez" at bounding box center [294, 98] width 124 height 13
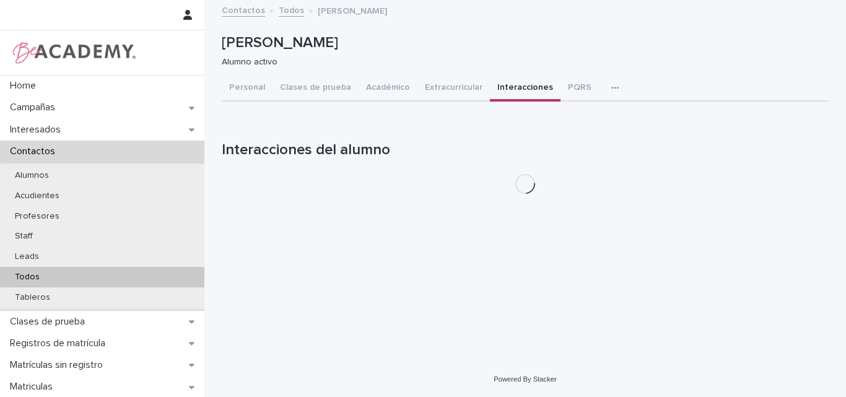
click at [514, 87] on button "Interacciones" at bounding box center [525, 89] width 71 height 26
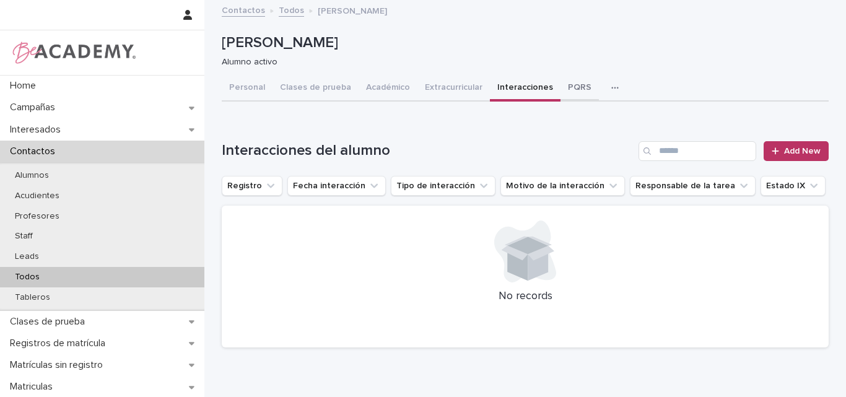
click at [560, 82] on button "PQRS" at bounding box center [579, 89] width 38 height 26
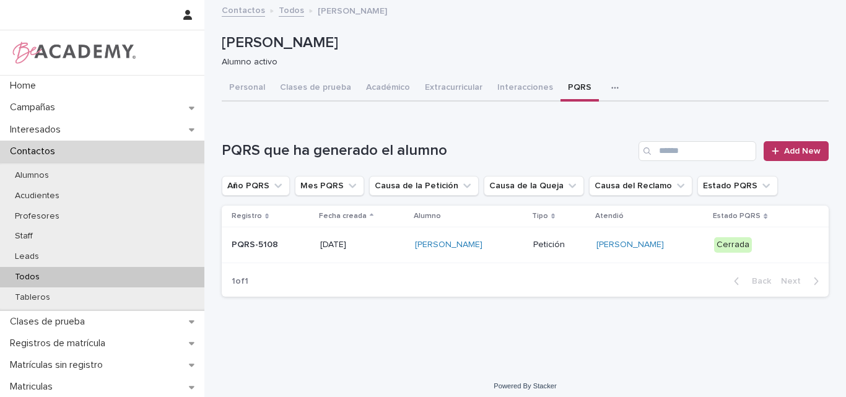
click at [315, 261] on td "03/06/2025" at bounding box center [362, 245] width 95 height 36
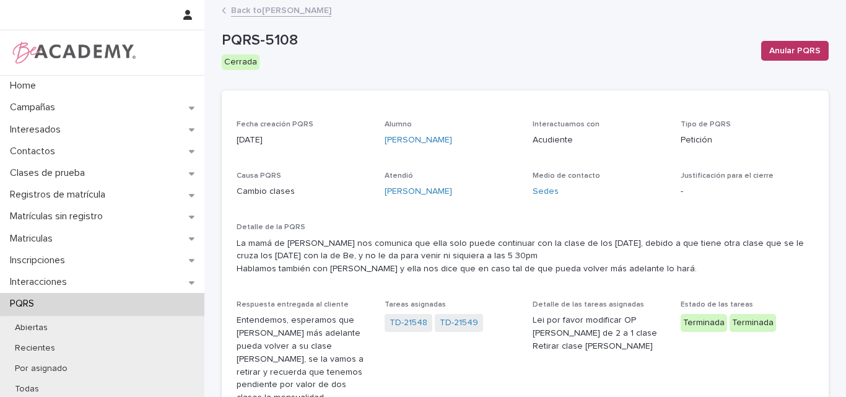
click at [331, 9] on link "Back to Dulce Maria Uribe Hernandez" at bounding box center [281, 9] width 100 height 14
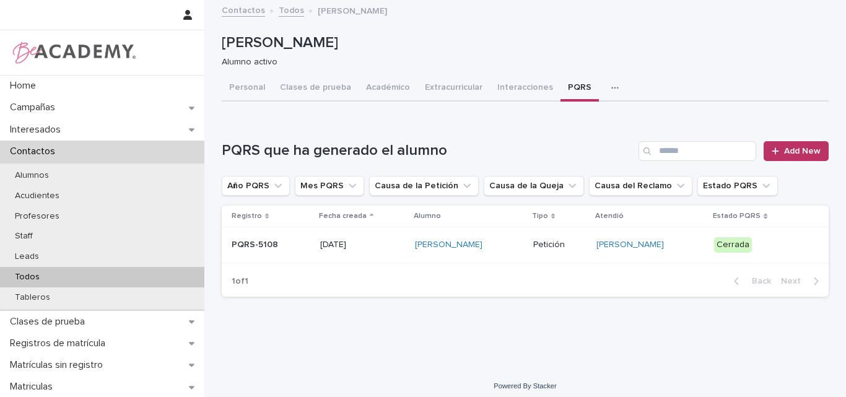
scroll to position [12, 0]
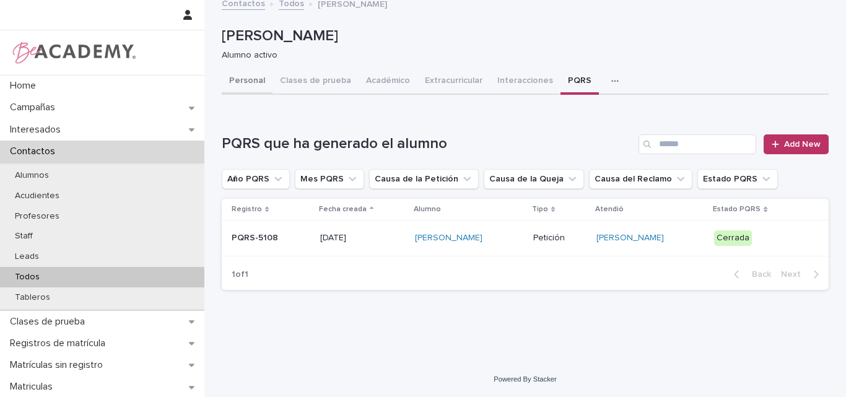
click at [250, 69] on button "Personal" at bounding box center [247, 82] width 51 height 26
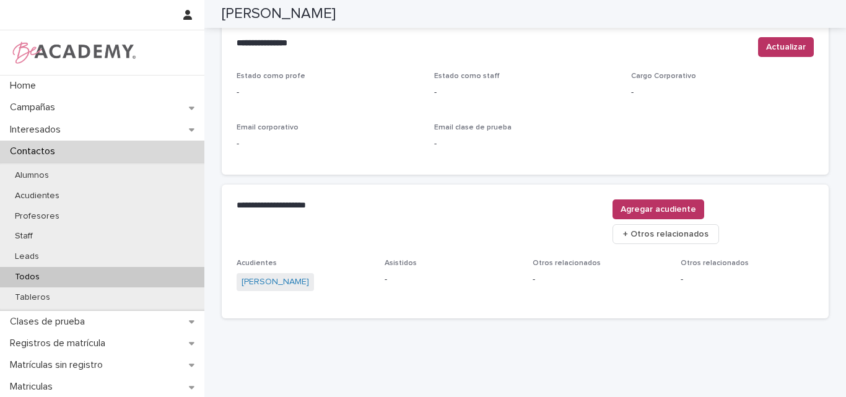
scroll to position [524, 0]
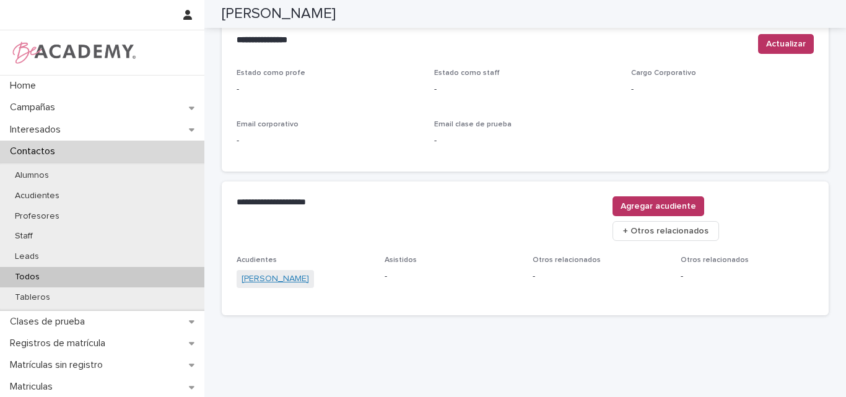
click at [309, 272] on link "Juliana Hernandez Echeverri" at bounding box center [274, 278] width 67 height 13
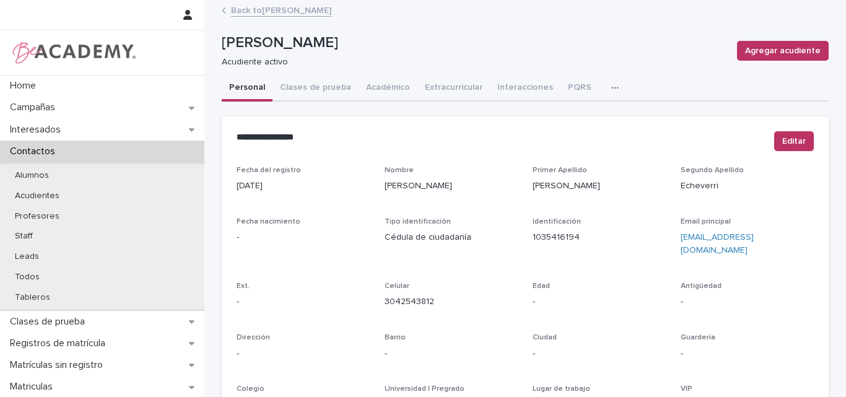
click at [305, 7] on link "Back to Dulce Maria Uribe Hernandez" at bounding box center [281, 9] width 100 height 14
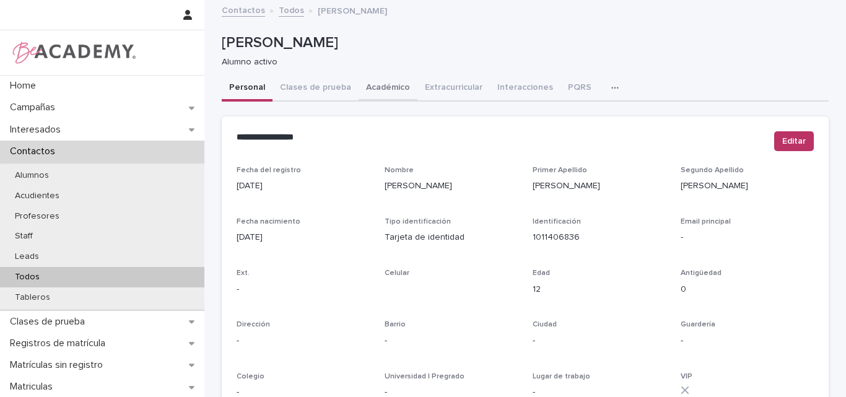
click at [371, 84] on button "Académico" at bounding box center [387, 89] width 59 height 26
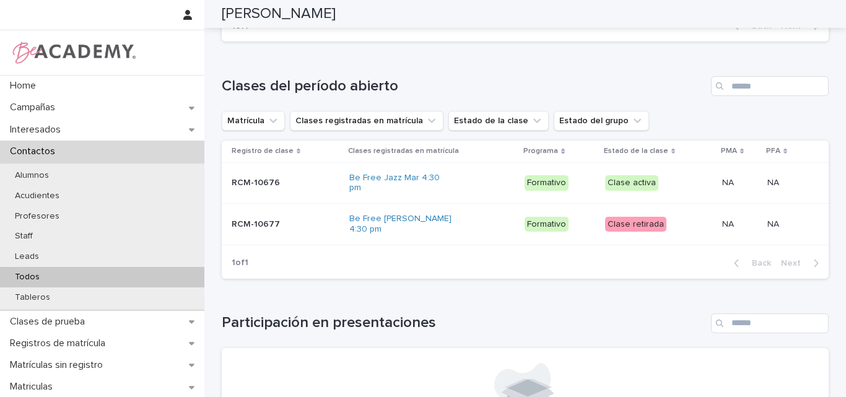
scroll to position [421, 0]
click at [581, 84] on h1 "Clases del período abierto" at bounding box center [464, 86] width 484 height 18
click at [481, 84] on h1 "Clases del período abierto" at bounding box center [464, 86] width 484 height 18
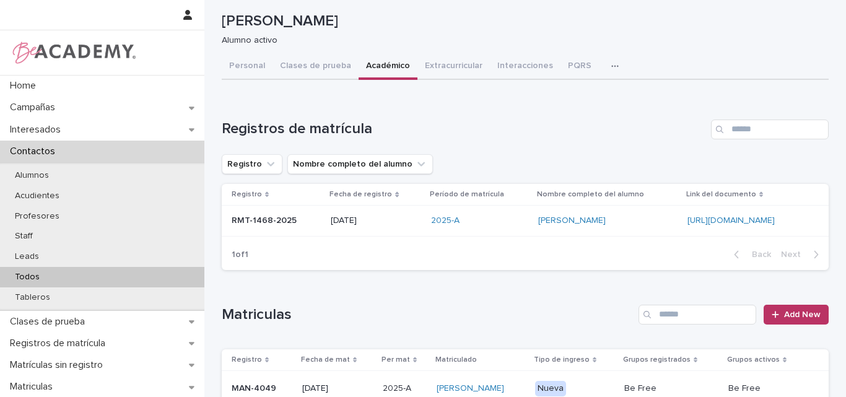
scroll to position [0, 0]
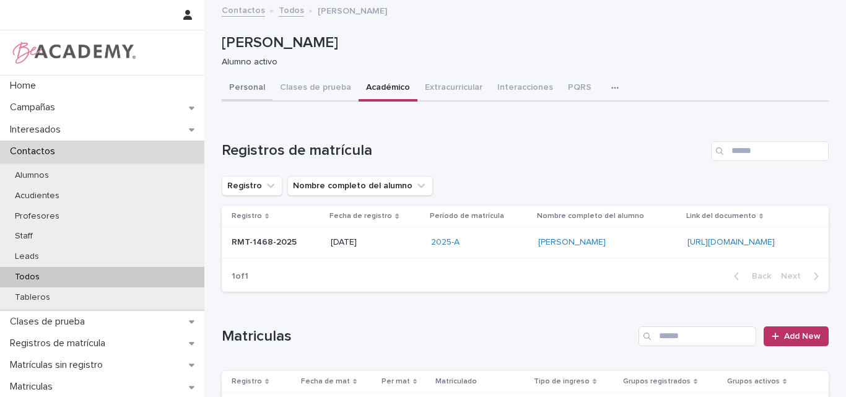
click at [233, 89] on button "Personal" at bounding box center [247, 89] width 51 height 26
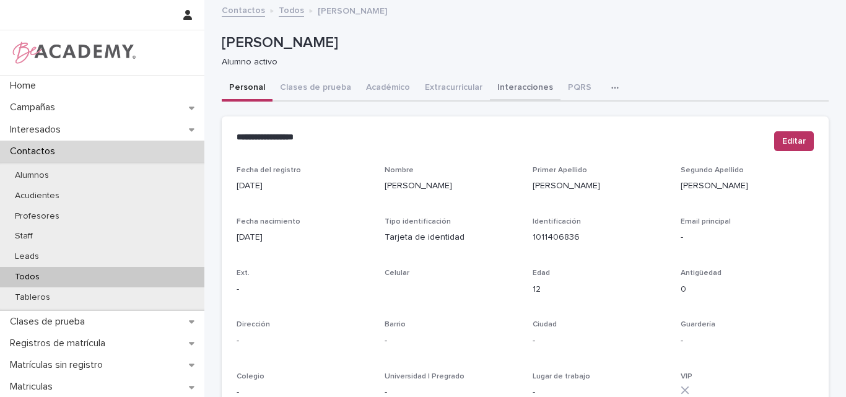
click at [505, 83] on button "Interacciones" at bounding box center [525, 89] width 71 height 26
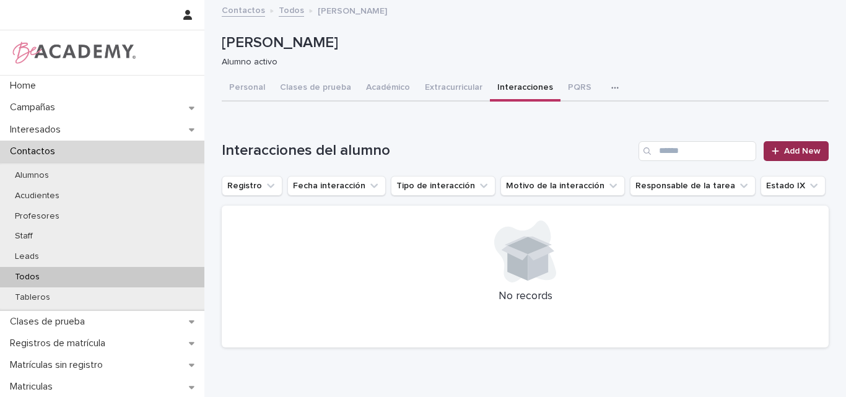
click at [773, 145] on link "Add New" at bounding box center [795, 151] width 65 height 20
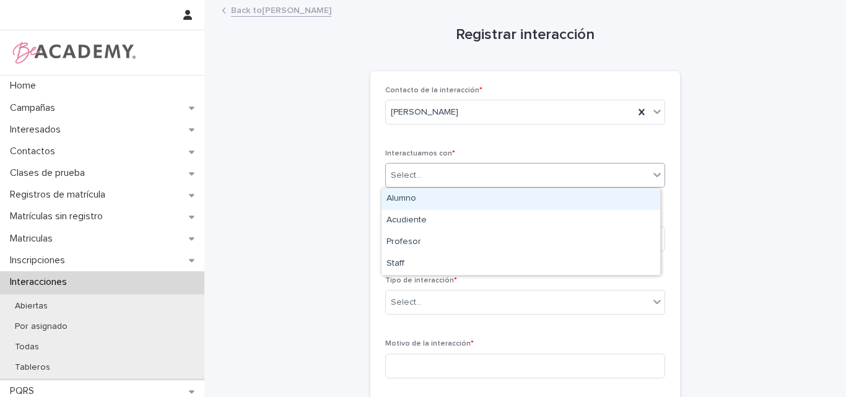
click at [511, 176] on div "Select..." at bounding box center [517, 175] width 263 height 20
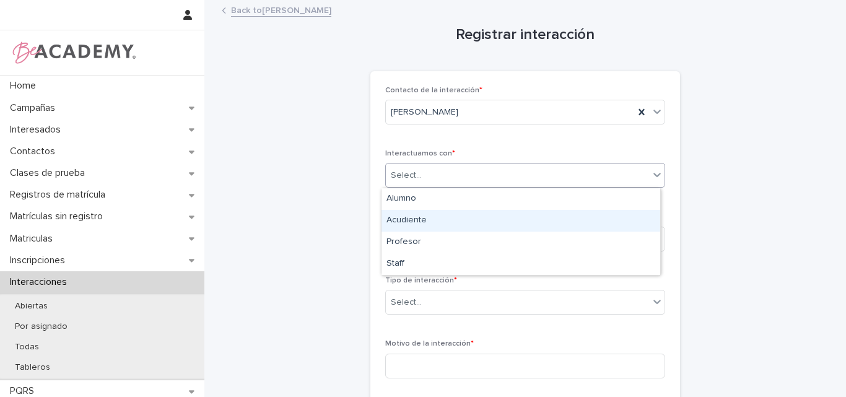
click at [412, 222] on div "Acudiente" at bounding box center [520, 221] width 279 height 22
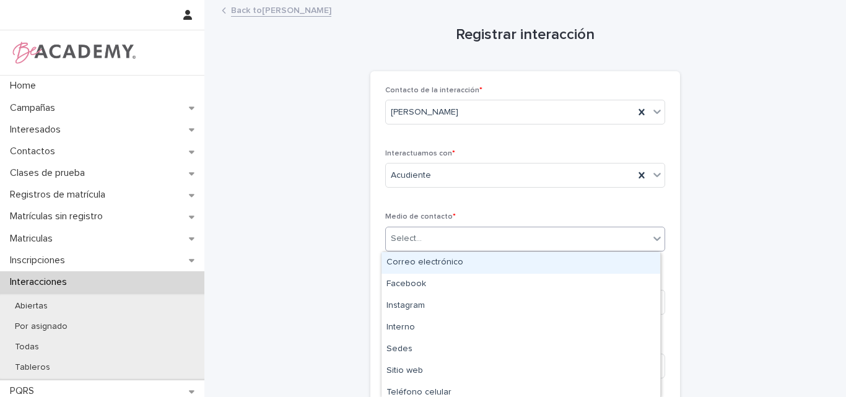
click at [464, 238] on div "Select..." at bounding box center [517, 238] width 263 height 20
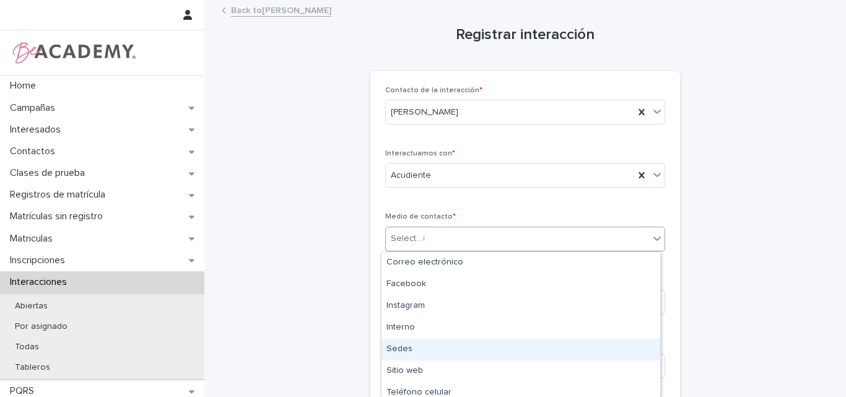
type input "**"
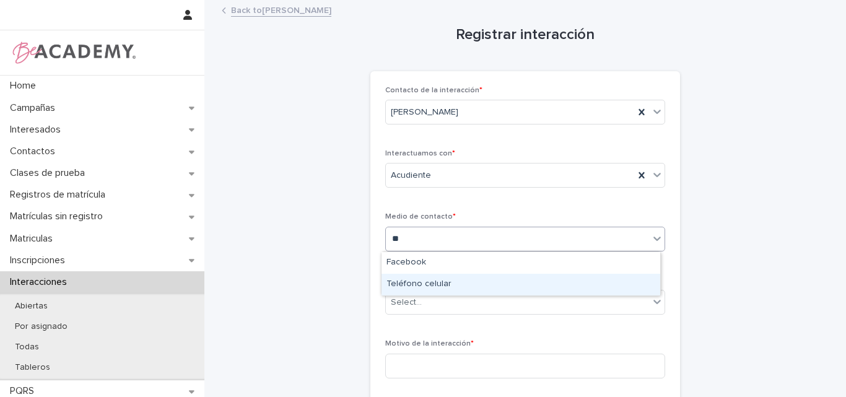
click at [445, 280] on div "Teléfono celular" at bounding box center [520, 285] width 279 height 22
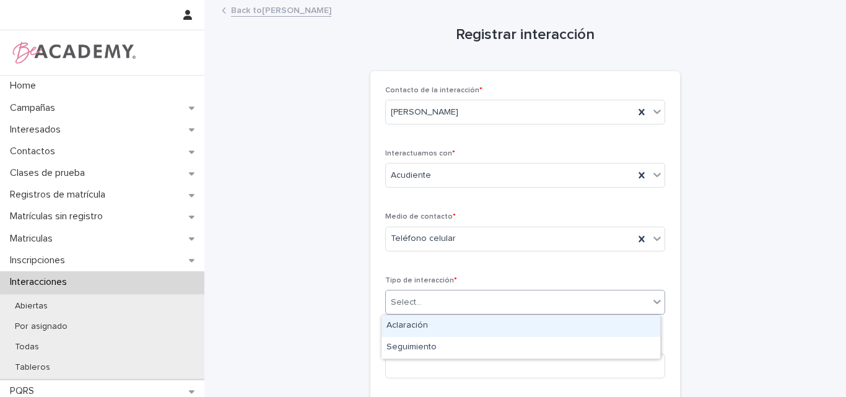
drag, startPoint x: 444, startPoint y: 305, endPoint x: 435, endPoint y: 319, distance: 16.5
click at [444, 306] on div "Select..." at bounding box center [517, 302] width 263 height 20
click at [431, 326] on div "Aclaración" at bounding box center [520, 326] width 279 height 22
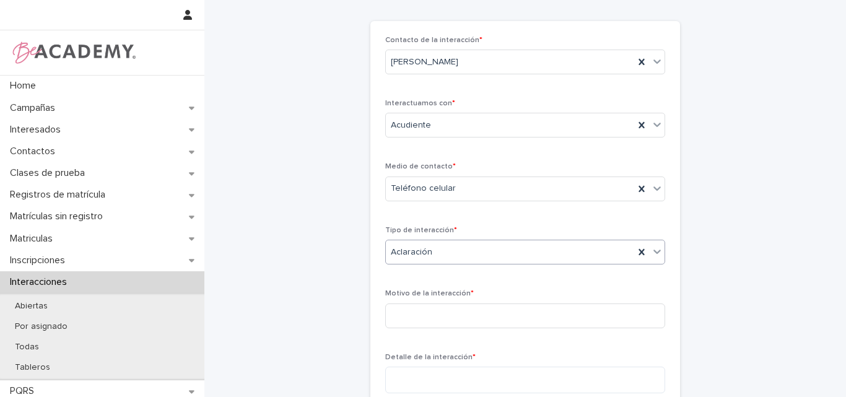
scroll to position [124, 0]
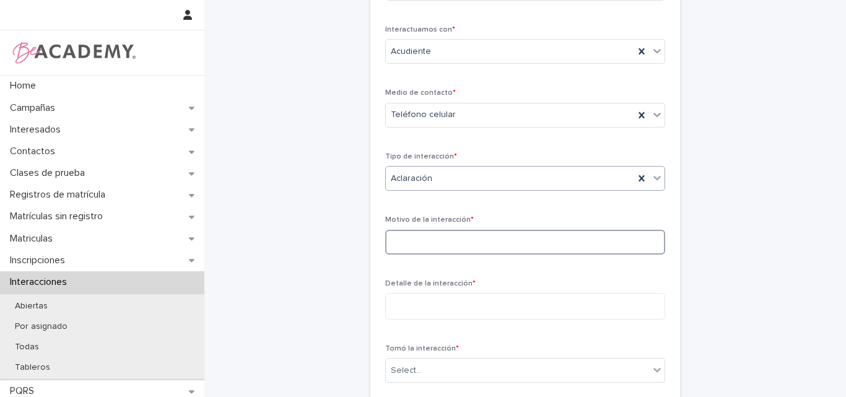
click at [449, 247] on input at bounding box center [525, 242] width 280 height 25
type input "**********"
click at [405, 301] on textarea at bounding box center [525, 306] width 280 height 27
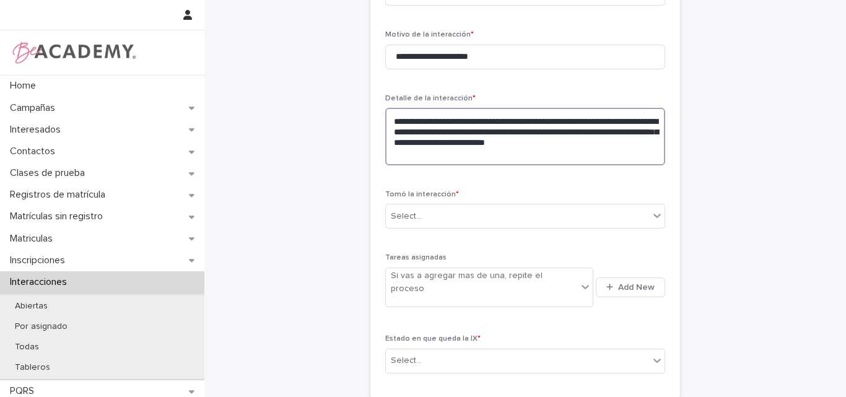
scroll to position [310, 0]
type textarea "**********"
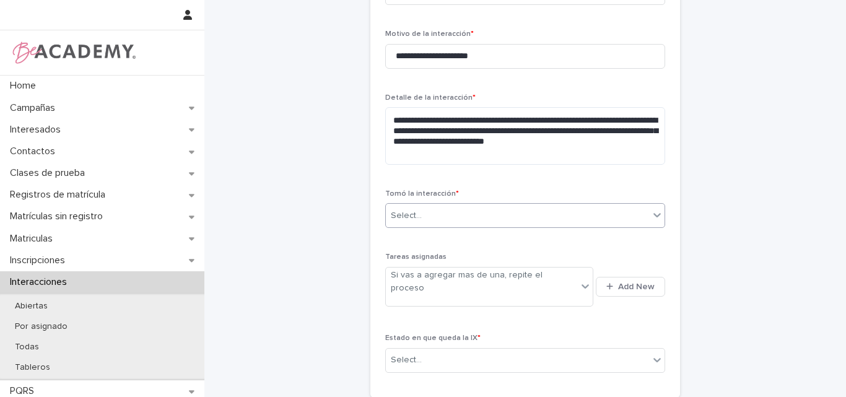
click at [454, 212] on div "Select..." at bounding box center [517, 216] width 263 height 20
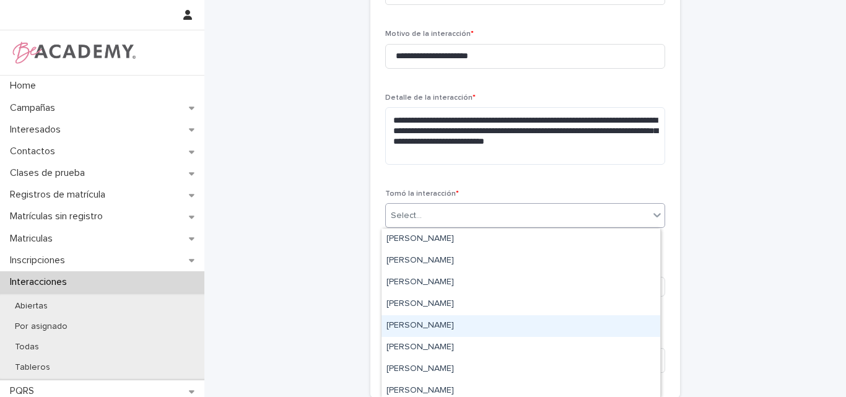
click at [436, 326] on div "Lina Rico Montoya" at bounding box center [520, 326] width 279 height 22
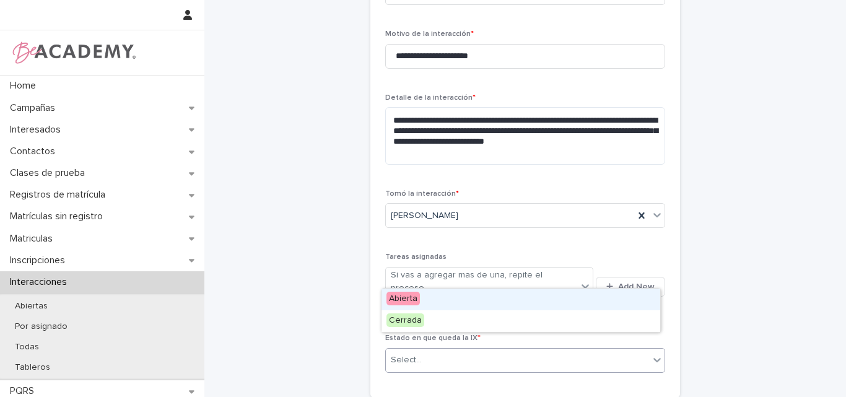
click at [479, 352] on div "Select..." at bounding box center [517, 360] width 263 height 20
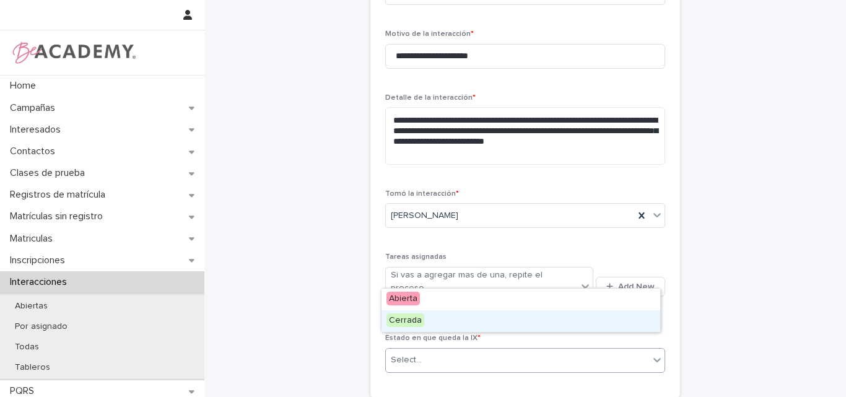
click at [440, 322] on div "Cerrada" at bounding box center [520, 321] width 279 height 22
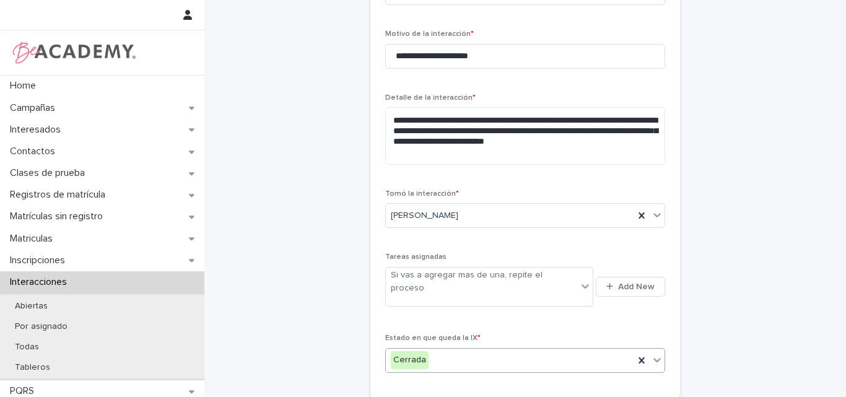
scroll to position [422, 0]
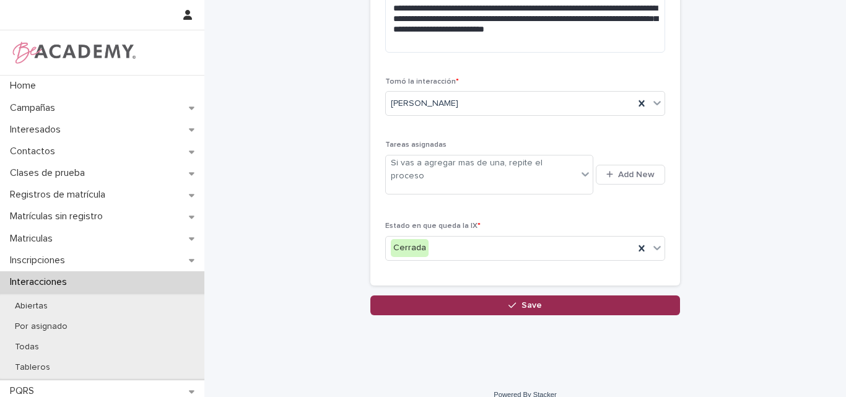
click at [499, 295] on button "Save" at bounding box center [525, 305] width 310 height 20
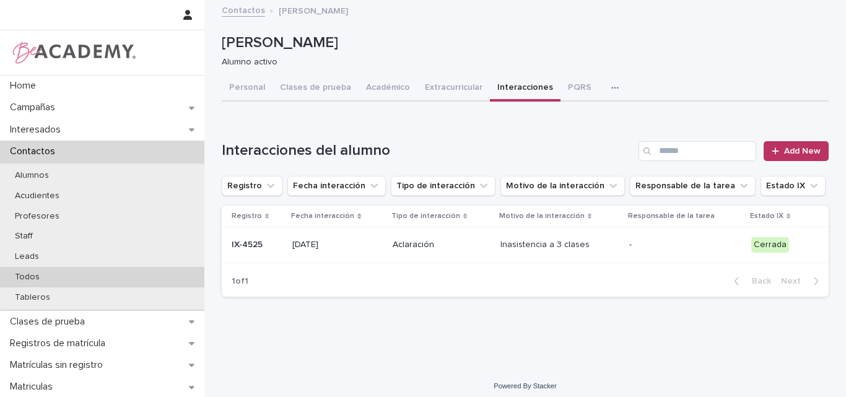
click at [63, 276] on div "Todos" at bounding box center [102, 277] width 204 height 20
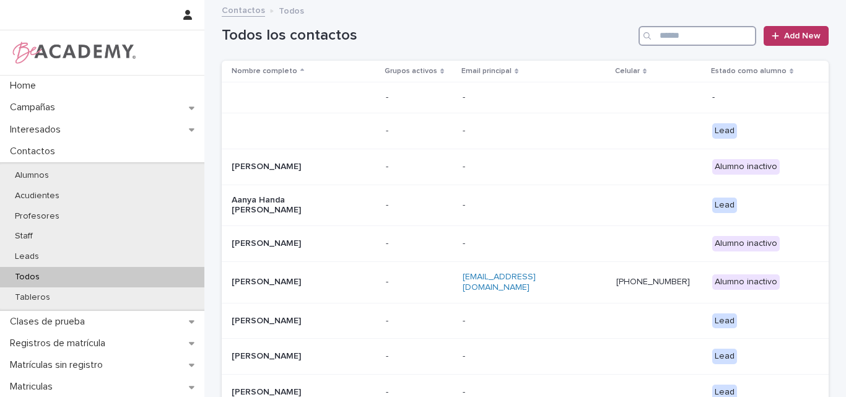
click at [665, 33] on input "Search" at bounding box center [697, 36] width 118 height 20
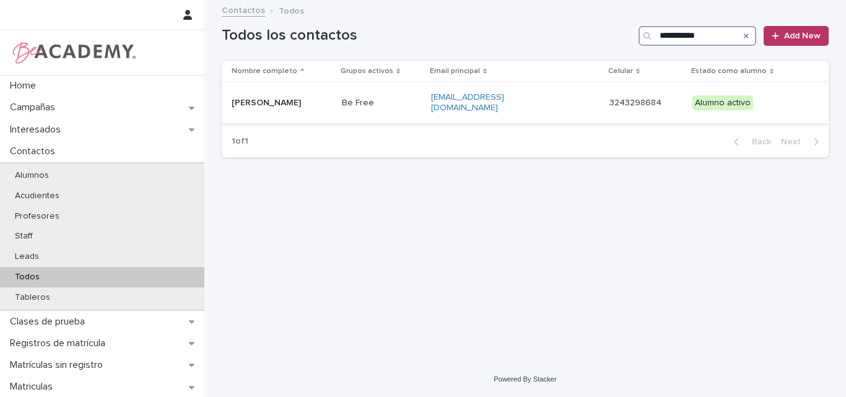
type input "**********"
click at [295, 106] on div "Salome Cano Salazar" at bounding box center [282, 103] width 100 height 20
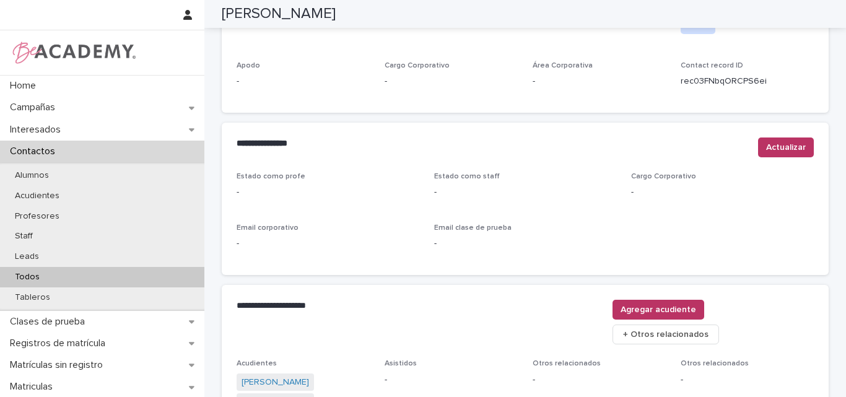
scroll to position [545, 0]
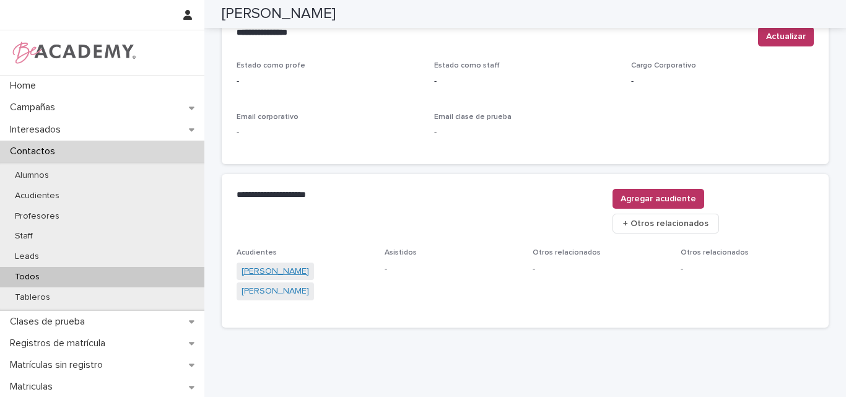
click at [306, 265] on link "Manuela Salazar Suarez" at bounding box center [274, 271] width 67 height 13
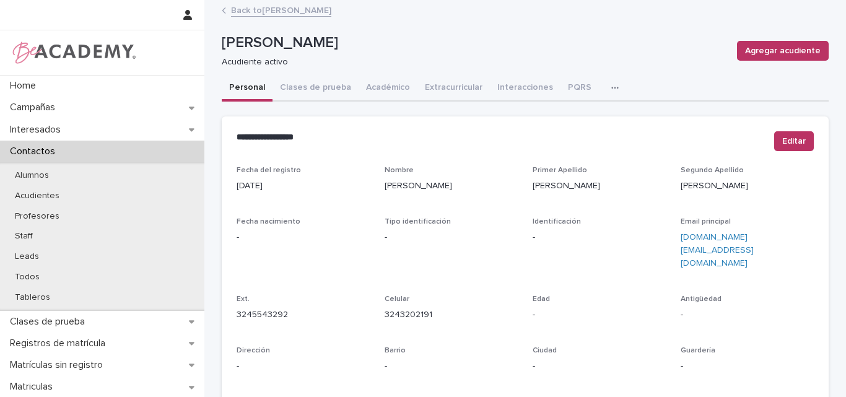
click at [290, 9] on link "Back to Salome Cano Salazar" at bounding box center [281, 9] width 100 height 14
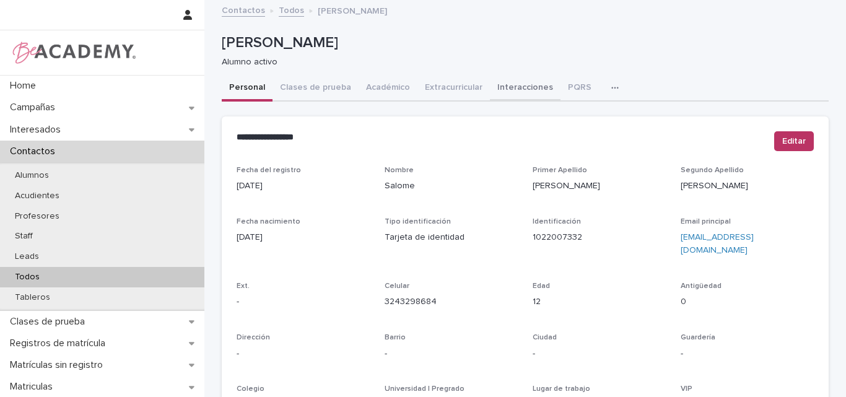
click at [518, 85] on button "Interacciones" at bounding box center [525, 89] width 71 height 26
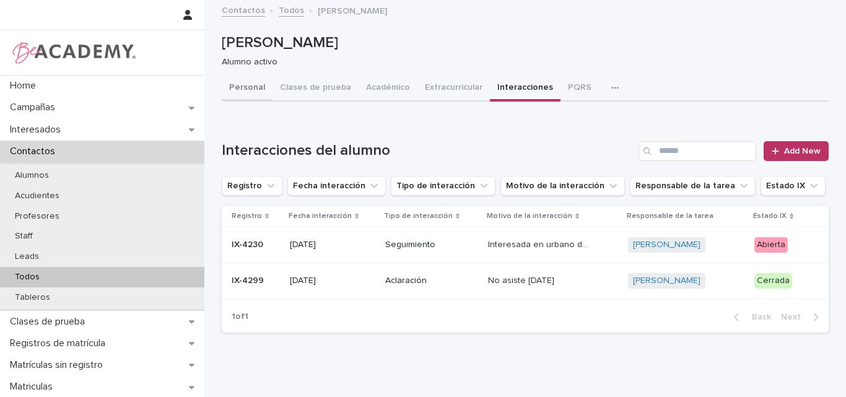
click at [247, 82] on button "Personal" at bounding box center [247, 89] width 51 height 26
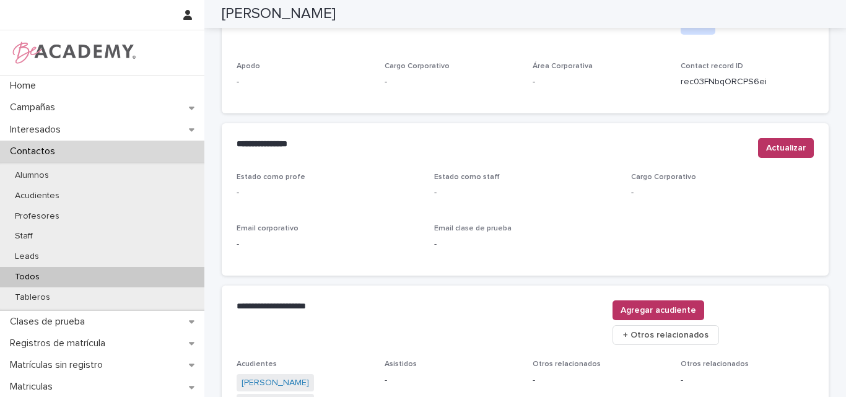
scroll to position [545, 0]
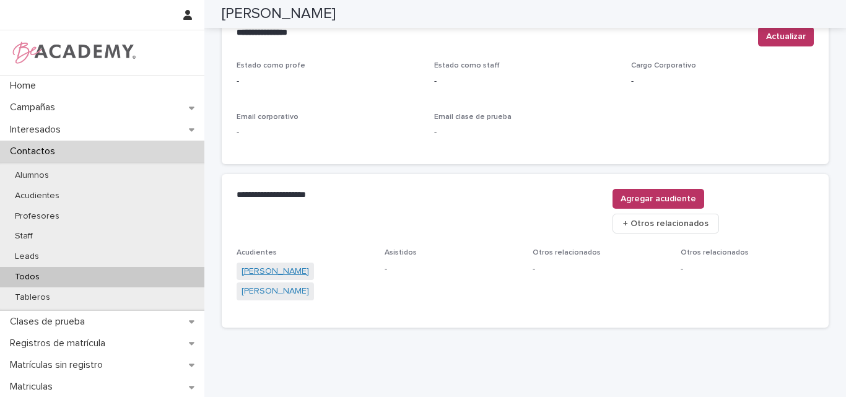
click at [268, 265] on link "Manuela Salazar Suarez" at bounding box center [274, 271] width 67 height 13
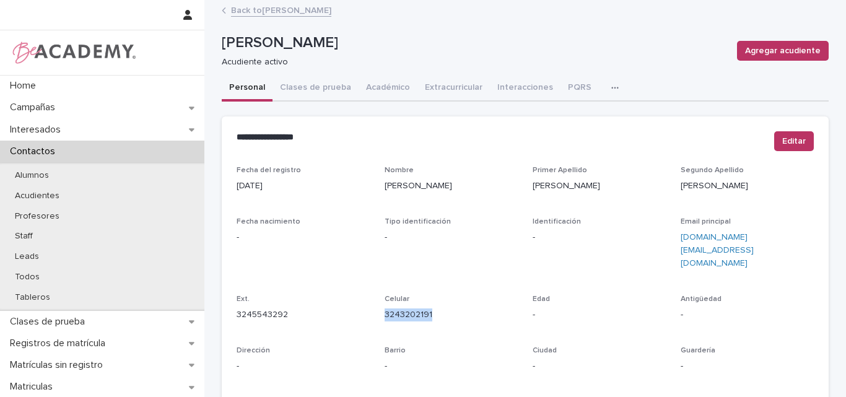
drag, startPoint x: 433, startPoint y: 295, endPoint x: 378, endPoint y: 297, distance: 55.2
click at [378, 297] on div "Fecha del registro 01/04/2025 Nombre Manuela Primer Apellido Salazar Segundo Ap…" at bounding box center [524, 355] width 577 height 379
click at [356, 308] on p "3245543292" at bounding box center [302, 314] width 133 height 13
drag, startPoint x: 431, startPoint y: 290, endPoint x: 375, endPoint y: 293, distance: 57.1
click at [375, 293] on div "Fecha del registro 01/04/2025 Nombre Manuela Primer Apellido Salazar Segundo Ap…" at bounding box center [524, 355] width 577 height 379
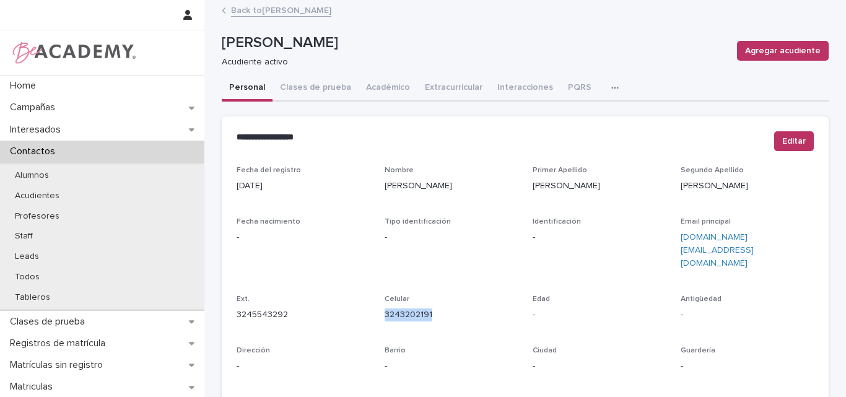
copy link "3243202191"
click at [285, 9] on link "Back to Salome Cano Salazar" at bounding box center [281, 9] width 100 height 14
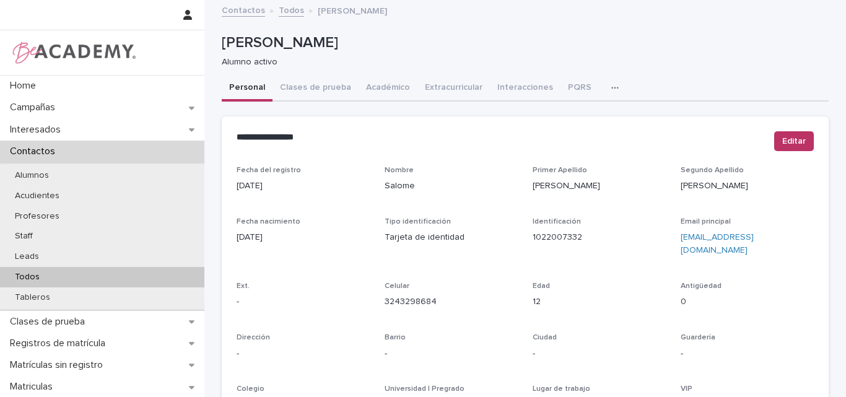
click at [55, 280] on div "Todos" at bounding box center [102, 277] width 204 height 20
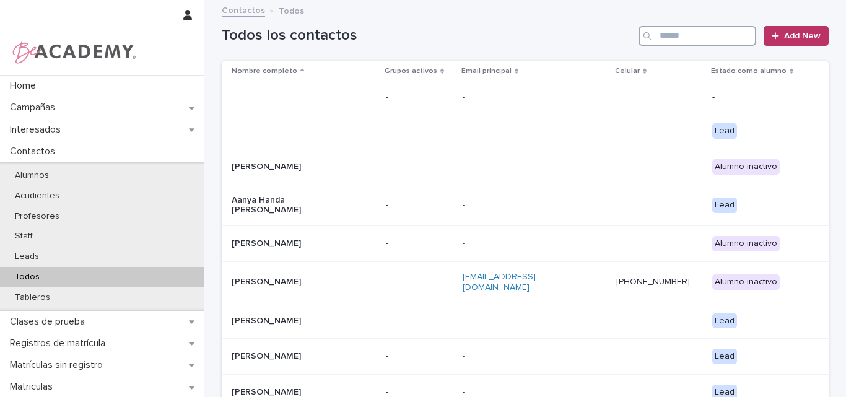
click at [671, 26] on input "Search" at bounding box center [697, 36] width 118 height 20
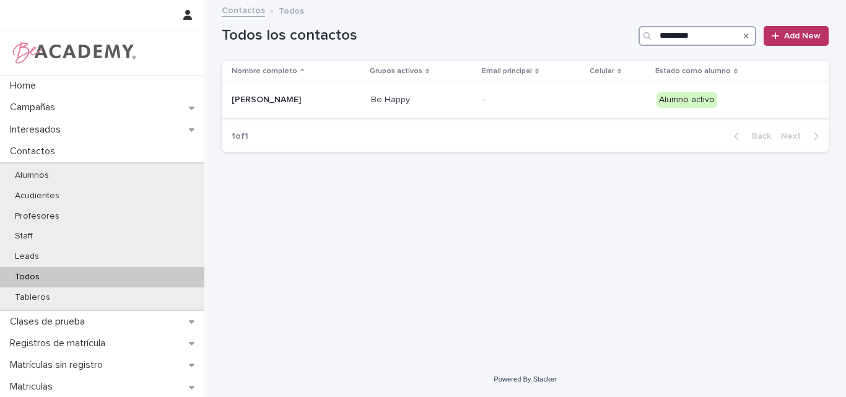
type input "*********"
click at [298, 104] on p "Fatima Hoyos Hoyos" at bounding box center [294, 100] width 124 height 11
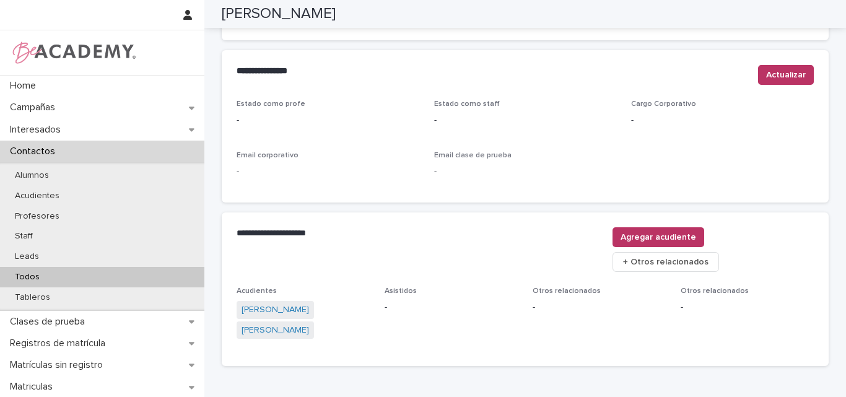
scroll to position [495, 0]
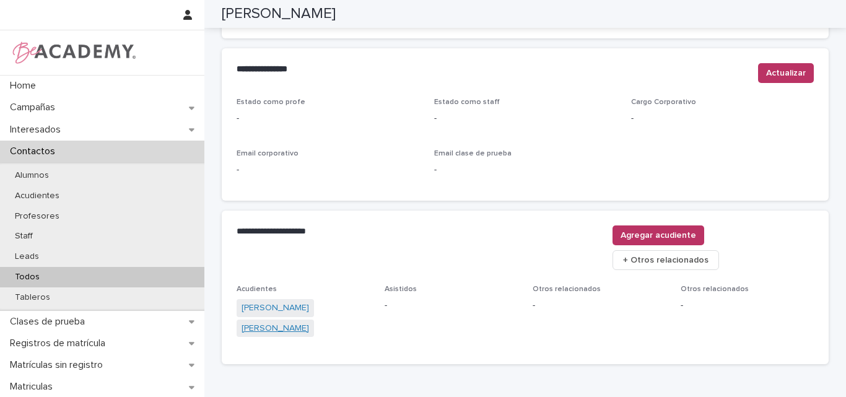
click at [281, 322] on link "Carlos Andres Hoyos" at bounding box center [274, 328] width 67 height 13
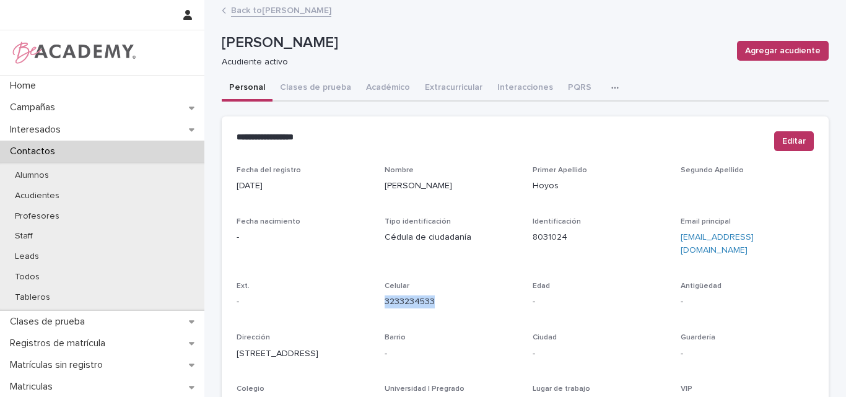
drag, startPoint x: 443, startPoint y: 293, endPoint x: 374, endPoint y: 302, distance: 70.0
click at [374, 302] on div "Fecha del registro 25/04/2024 Nombre Carlos Andres Primer Apellido Hoyos Segund…" at bounding box center [524, 349] width 577 height 366
copy link "3233234533"
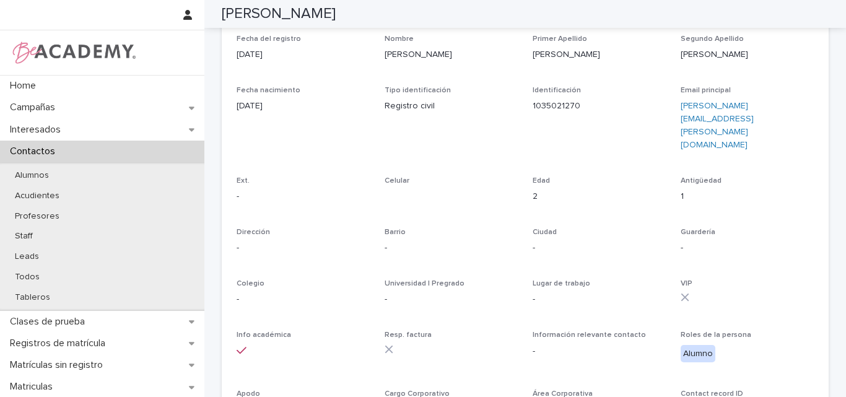
scroll to position [62, 0]
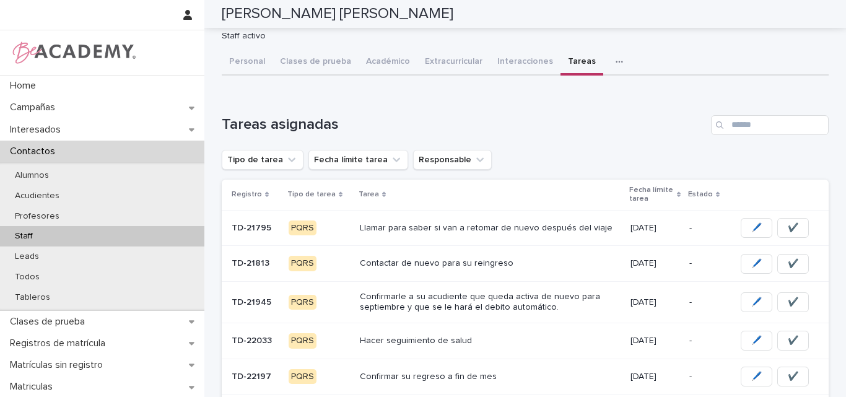
scroll to position [14, 0]
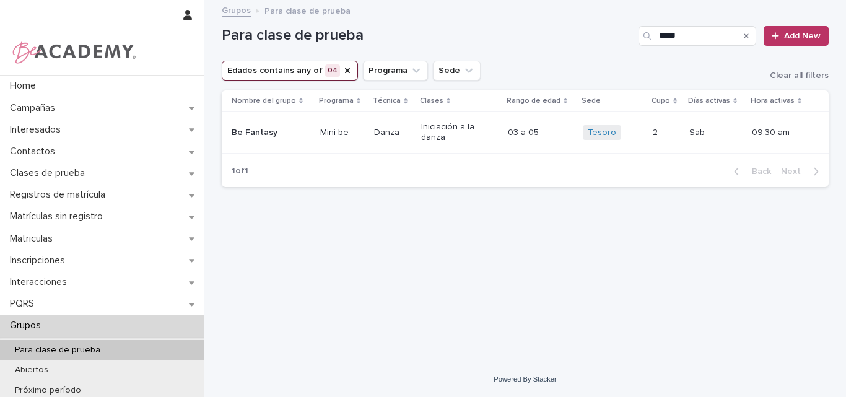
click at [634, 38] on div "Para clase de prueba ***** Add New" at bounding box center [525, 36] width 607 height 20
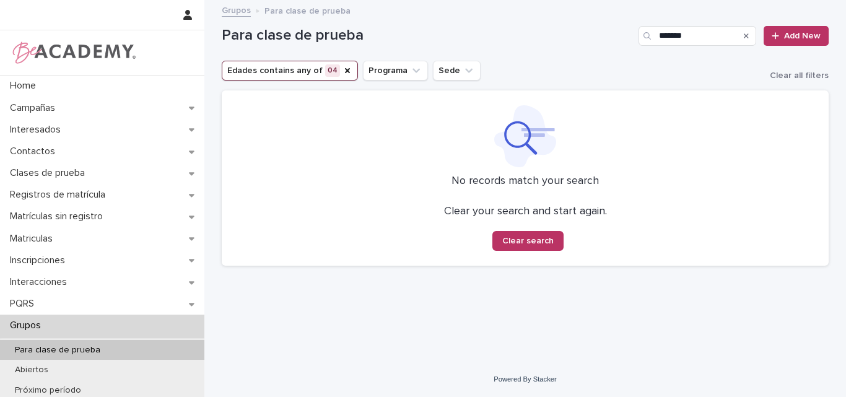
click at [346, 69] on button "Edades contains any of 04" at bounding box center [290, 71] width 136 height 20
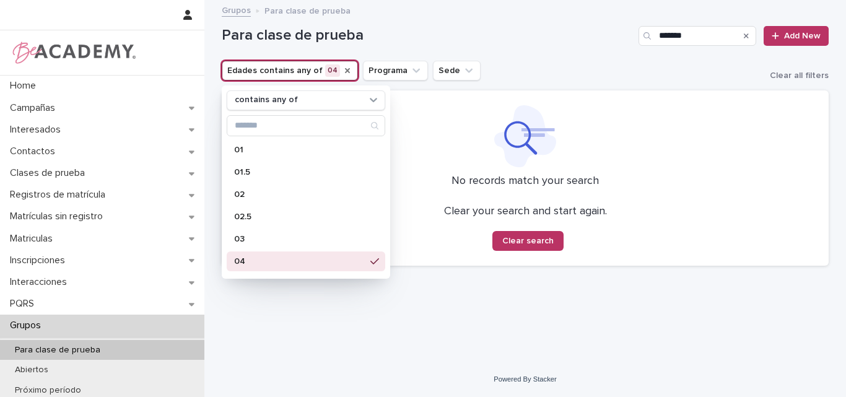
click at [345, 71] on icon "Edades" at bounding box center [347, 70] width 5 height 5
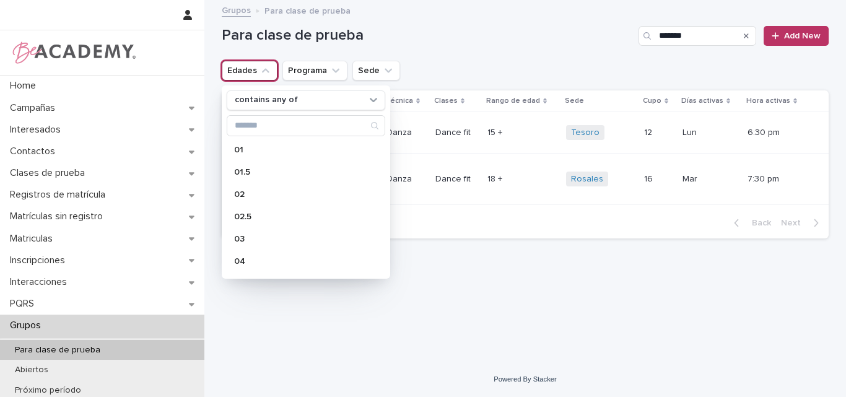
click at [498, 290] on div "Loading... Saving… Loading... Saving… Para clase de prueba ******* Add New Edad…" at bounding box center [524, 165] width 619 height 329
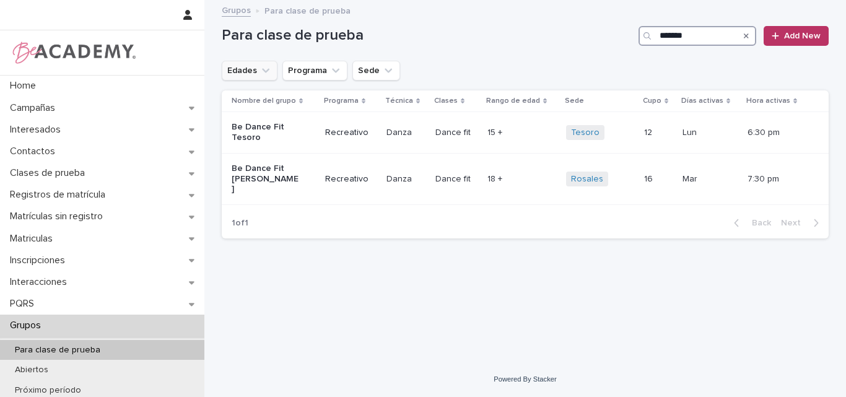
click at [713, 34] on input "*******" at bounding box center [697, 36] width 118 height 20
type input "*"
type input "****"
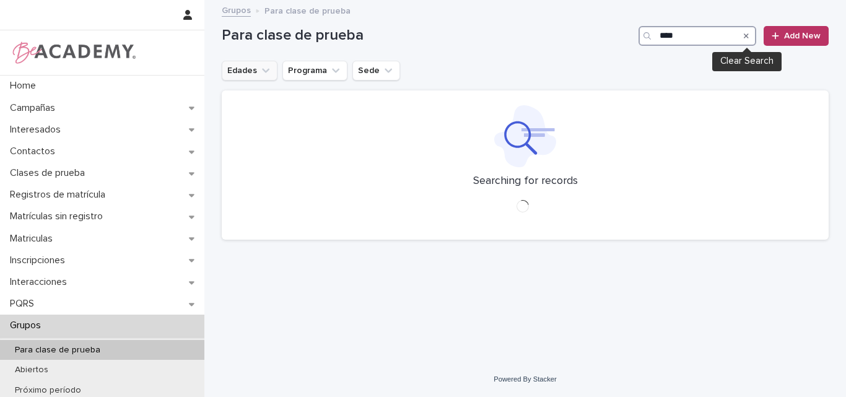
click at [716, 35] on input "****" at bounding box center [697, 36] width 118 height 20
click at [717, 37] on input "****" at bounding box center [697, 36] width 118 height 20
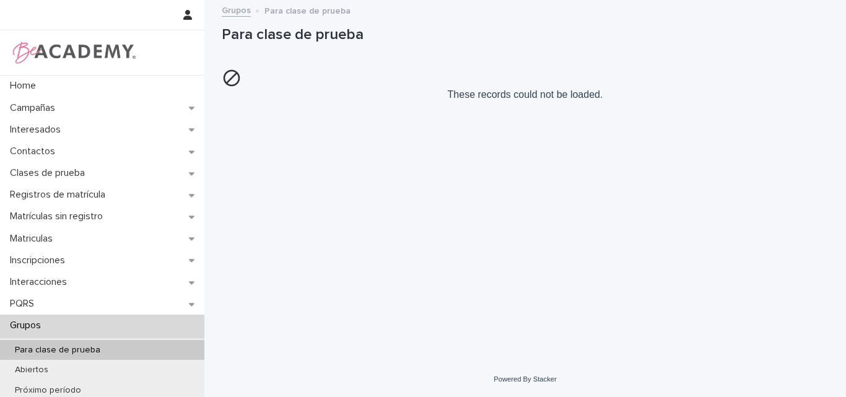
click at [62, 349] on p "Para clase de prueba" at bounding box center [57, 350] width 105 height 11
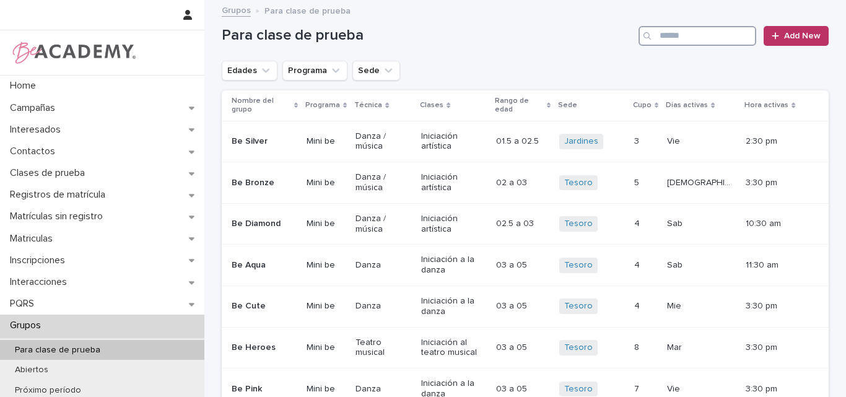
click at [686, 30] on input "Search" at bounding box center [697, 36] width 118 height 20
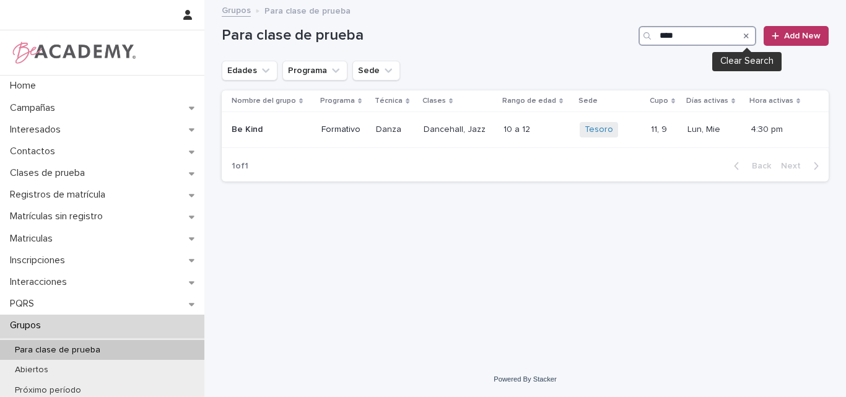
type input "****"
click at [748, 32] on icon "Search" at bounding box center [746, 35] width 5 height 7
click at [527, 59] on div "Para clase de prueba **** Add New" at bounding box center [525, 30] width 607 height 59
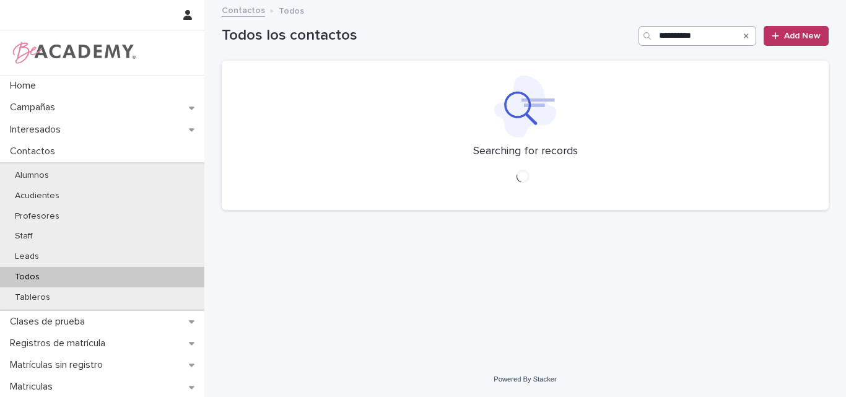
click at [717, 35] on input "**********" at bounding box center [697, 36] width 118 height 20
type input "*"
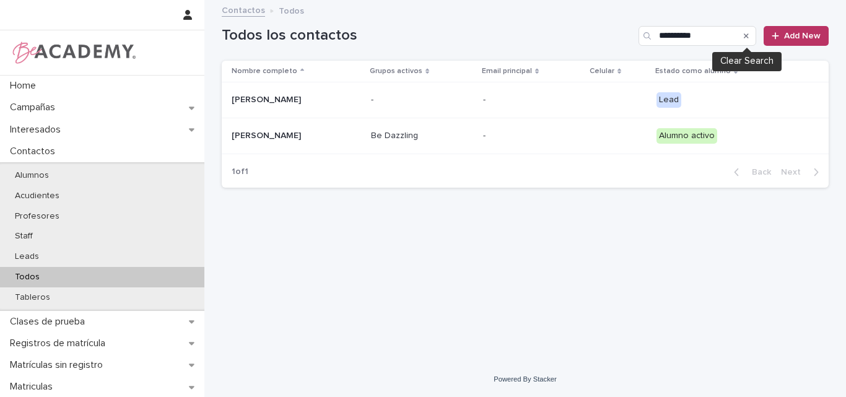
type input "**********"
click at [745, 38] on icon "Search" at bounding box center [746, 35] width 5 height 5
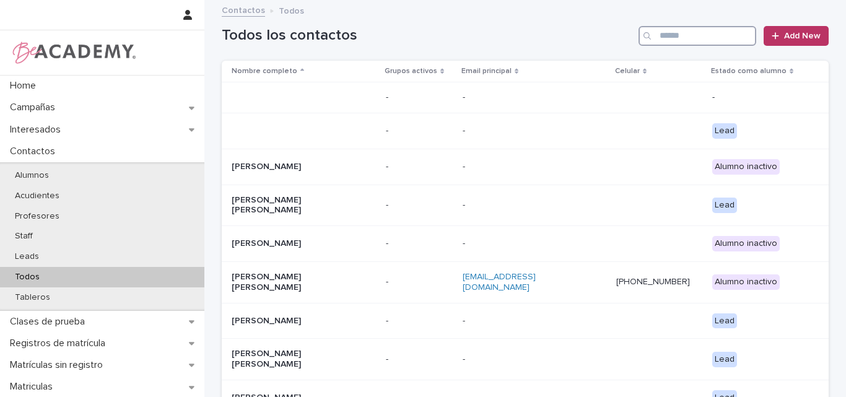
click at [713, 36] on input "Search" at bounding box center [697, 36] width 118 height 20
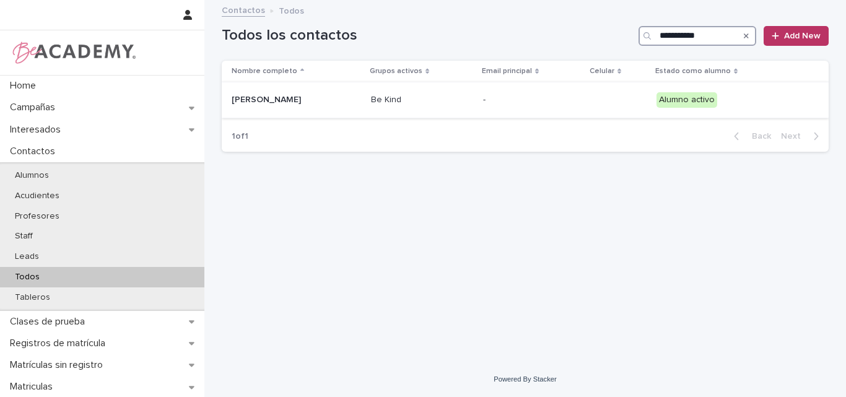
type input "**********"
click at [302, 98] on p "Amalia Velasquez Arevalo" at bounding box center [294, 100] width 124 height 11
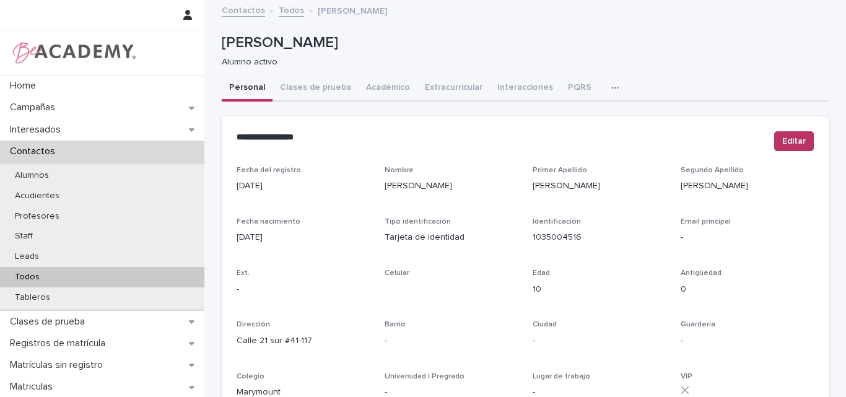
click at [552, 8] on div "Contactos Todos Amalia Velasquez Arevalo" at bounding box center [524, 10] width 619 height 17
click at [391, 90] on button "Académico" at bounding box center [387, 89] width 59 height 26
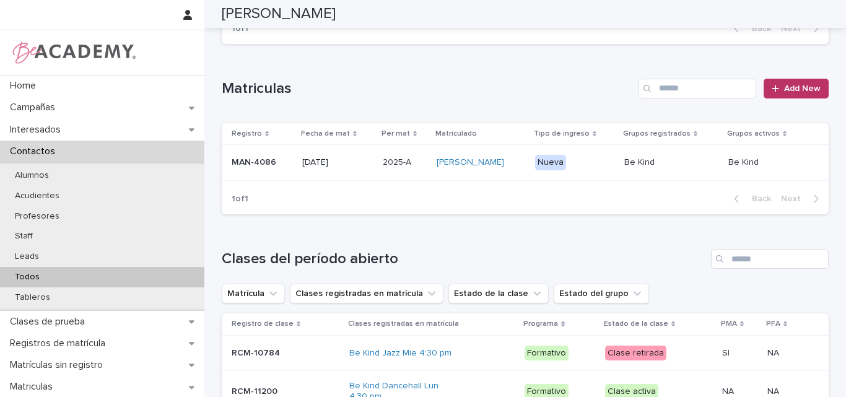
scroll to position [371, 0]
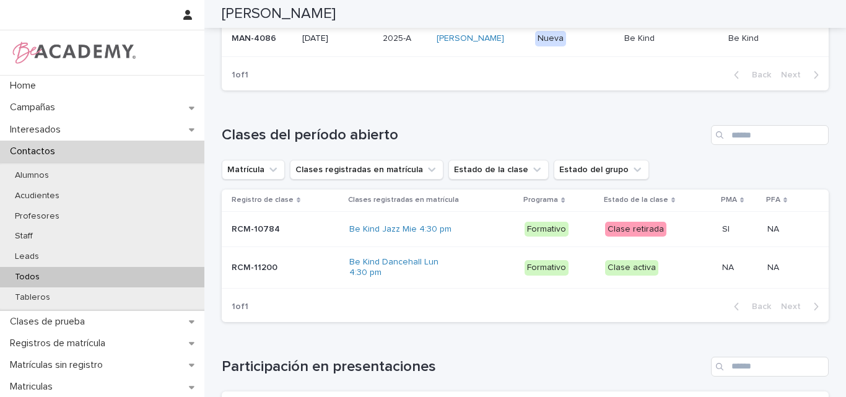
click at [551, 129] on div "Loading... Saving… Clases del período abierto Matrícula Clases registradas en m…" at bounding box center [525, 216] width 607 height 232
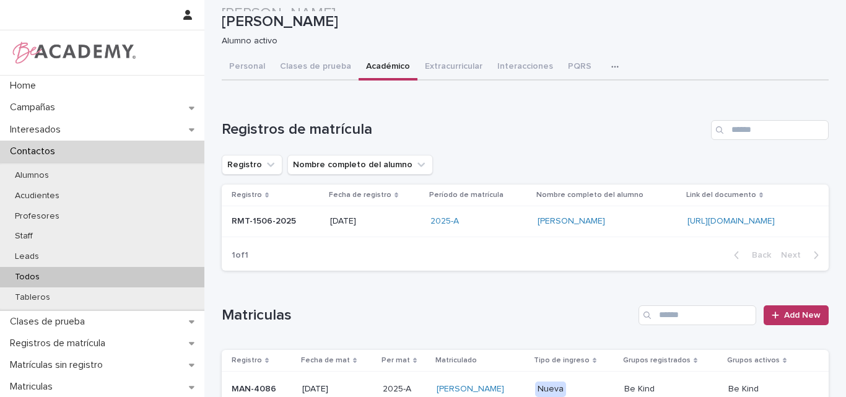
scroll to position [0, 0]
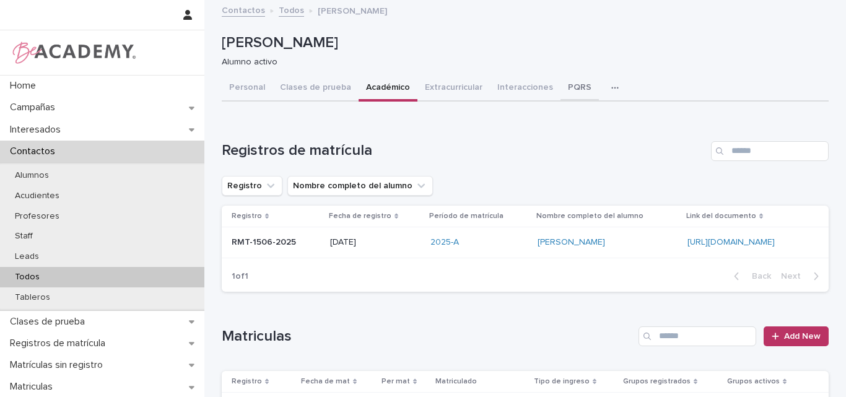
click at [568, 83] on button "PQRS" at bounding box center [579, 89] width 38 height 26
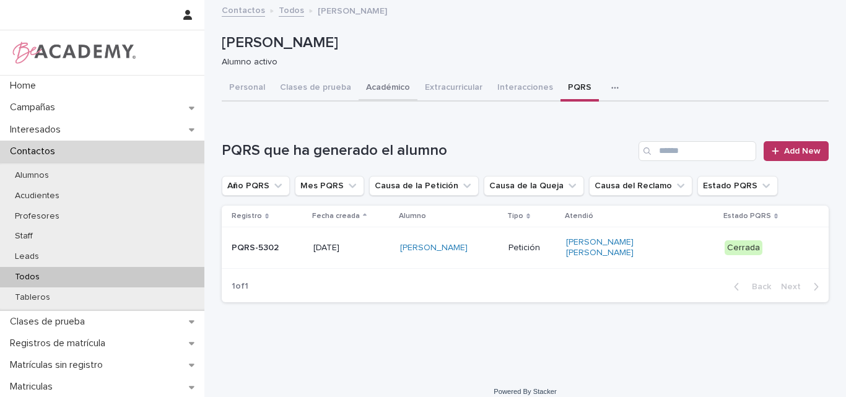
click at [366, 90] on button "Académico" at bounding box center [387, 89] width 59 height 26
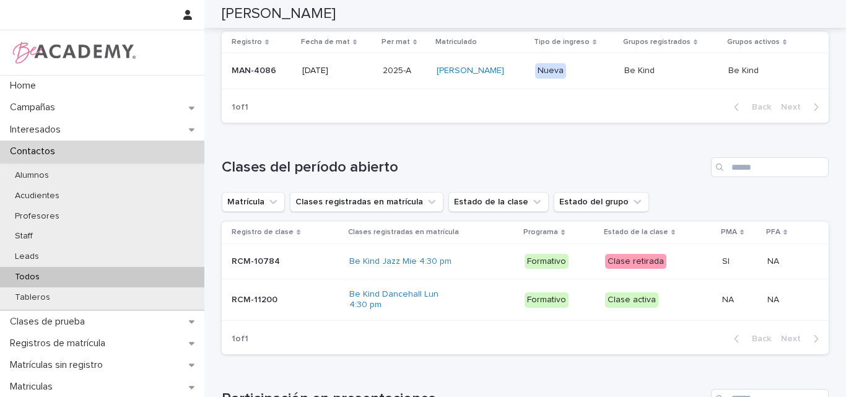
scroll to position [310, 0]
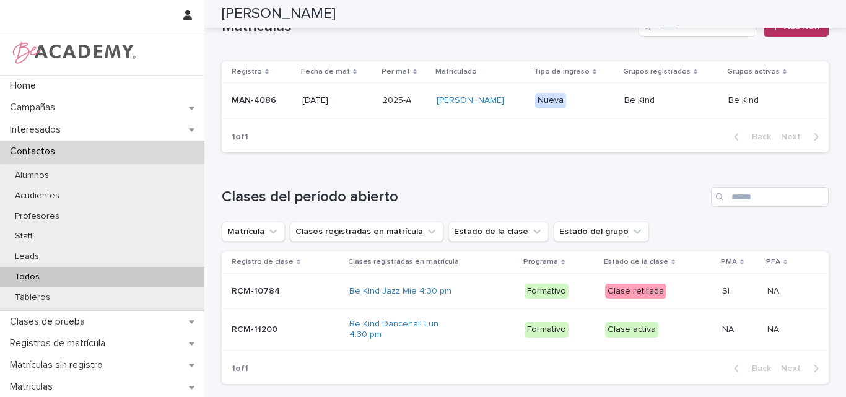
click at [251, 109] on div "MAN-4086" at bounding box center [262, 100] width 61 height 20
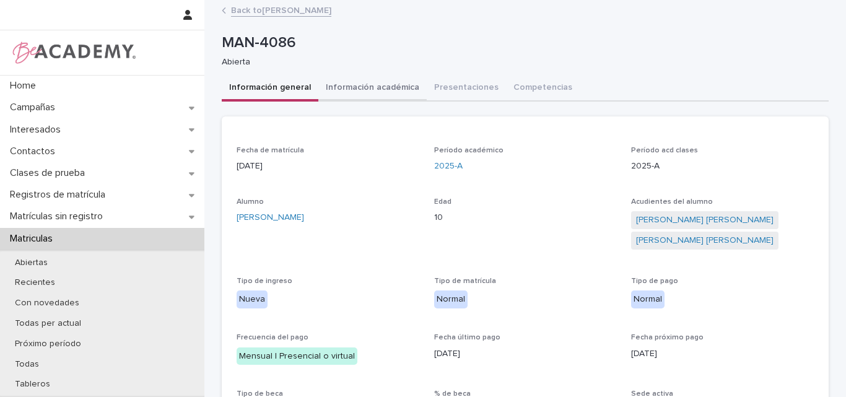
click at [366, 86] on button "Información académica" at bounding box center [372, 89] width 108 height 26
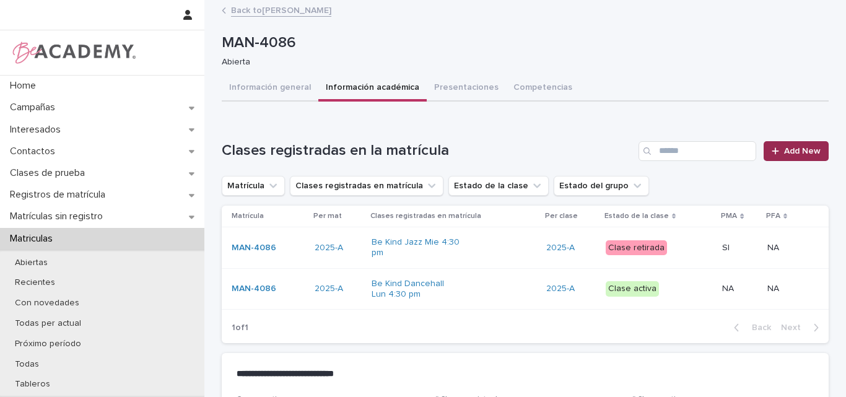
click at [779, 150] on div at bounding box center [777, 151] width 12 height 9
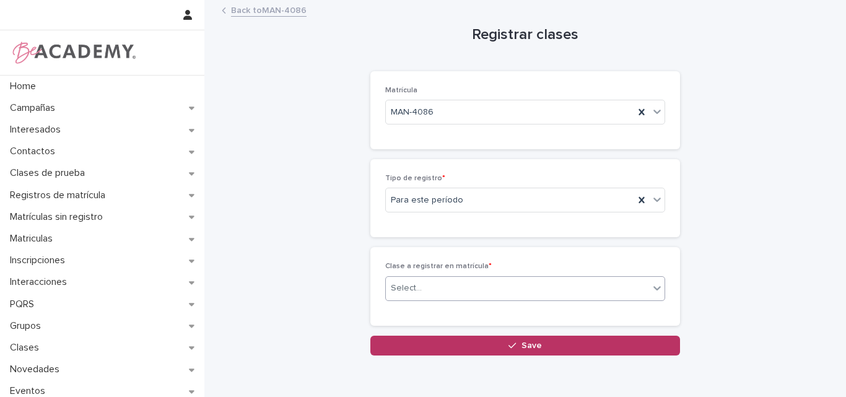
click at [514, 289] on div "Select..." at bounding box center [517, 288] width 263 height 20
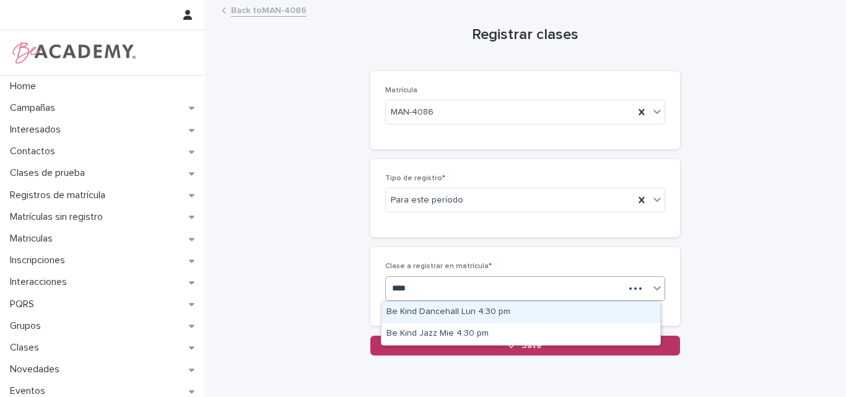
type input "****"
click at [513, 308] on div "Be Kind Dancehall Lun 4:30 pm" at bounding box center [520, 312] width 279 height 22
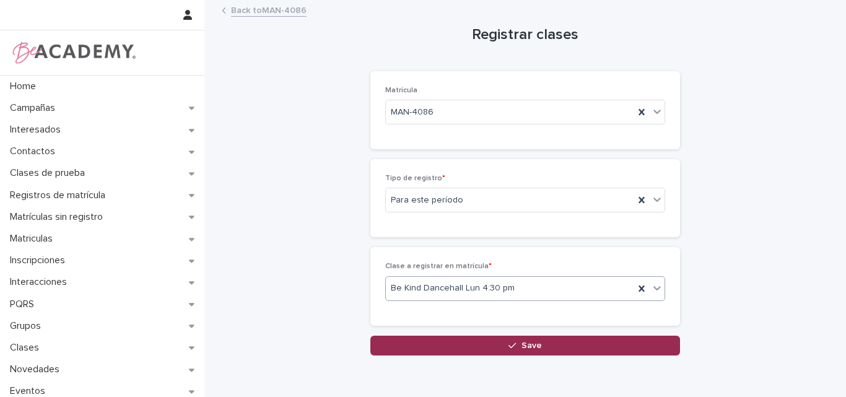
click at [521, 349] on span "Save" at bounding box center [531, 345] width 20 height 9
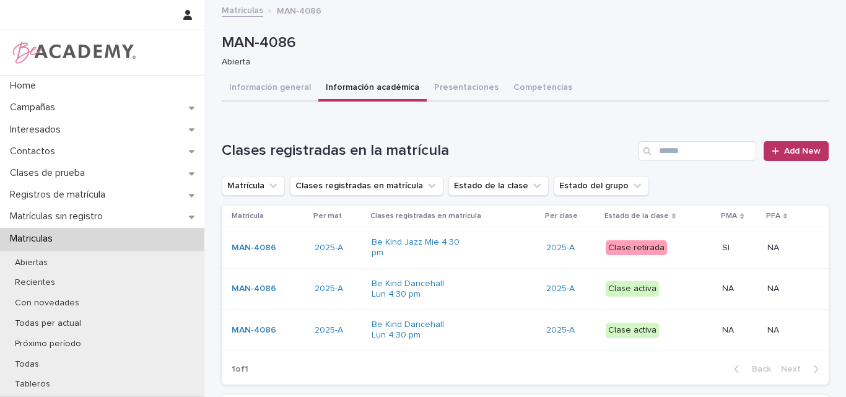
click at [282, 334] on div "MAN-4086" at bounding box center [268, 330] width 73 height 11
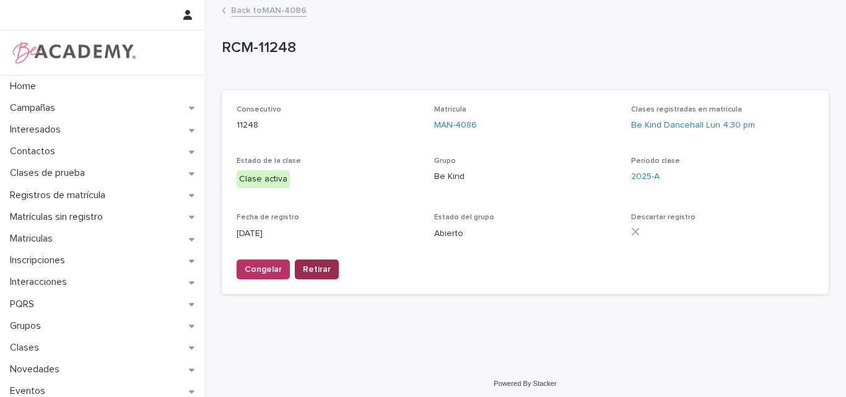
click at [315, 262] on button "Retirar" at bounding box center [317, 269] width 44 height 20
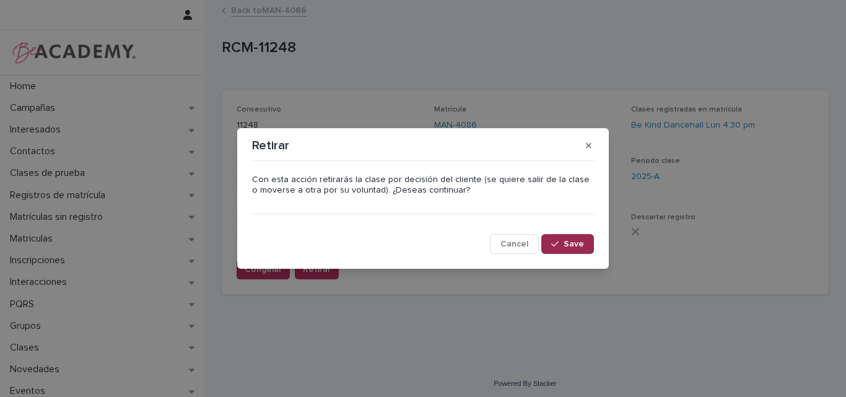
click at [566, 243] on span "Save" at bounding box center [573, 244] width 20 height 9
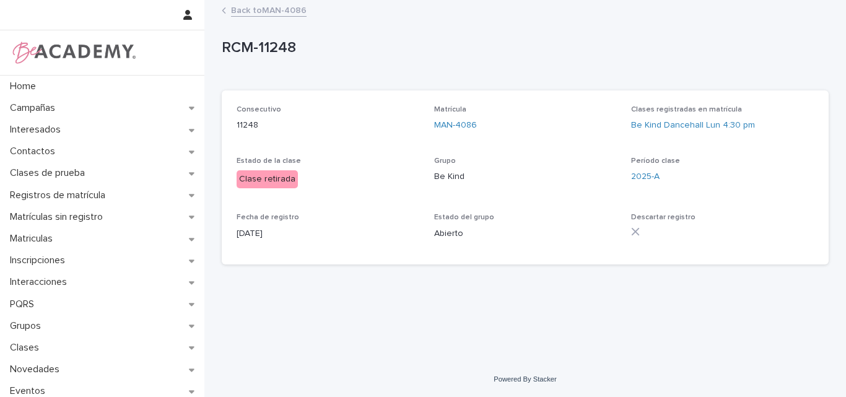
click at [262, 13] on link "Back to MAN-4086" at bounding box center [269, 9] width 76 height 14
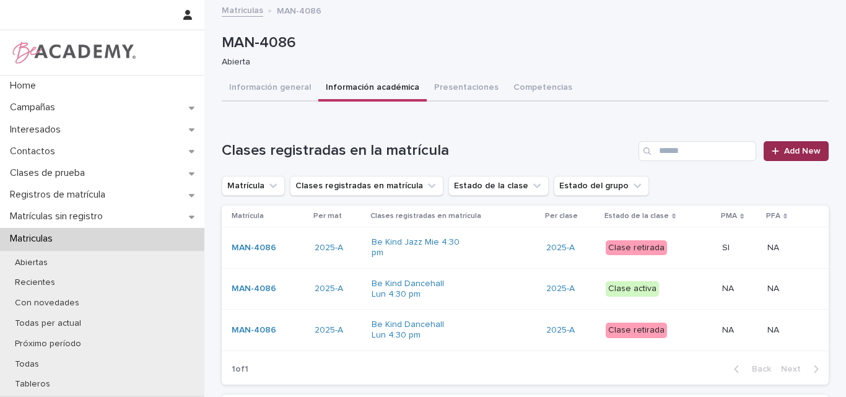
click at [799, 148] on span "Add New" at bounding box center [802, 151] width 37 height 9
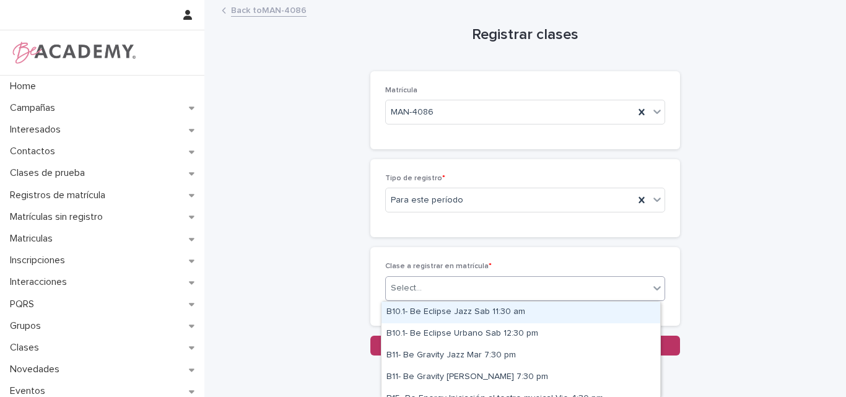
click at [457, 282] on div "Select..." at bounding box center [517, 288] width 263 height 20
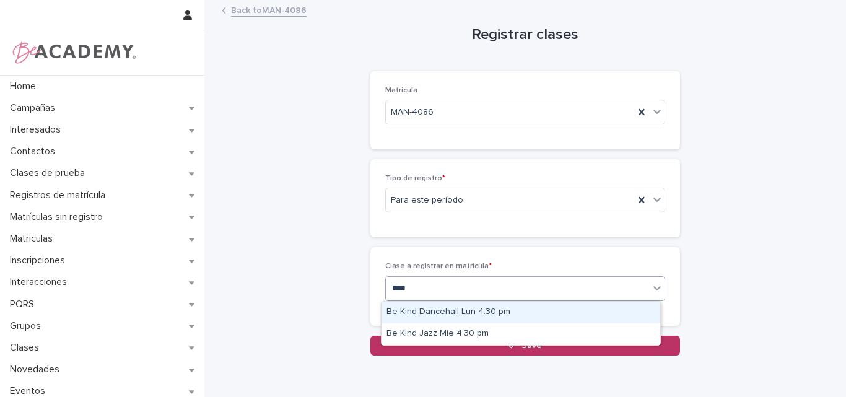
type input "****"
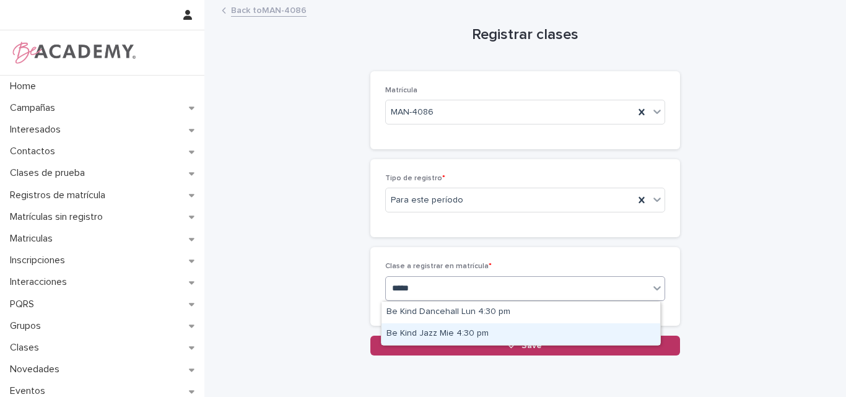
click at [462, 337] on div "Be Kind Jazz Mie 4:30 pm" at bounding box center [520, 334] width 279 height 22
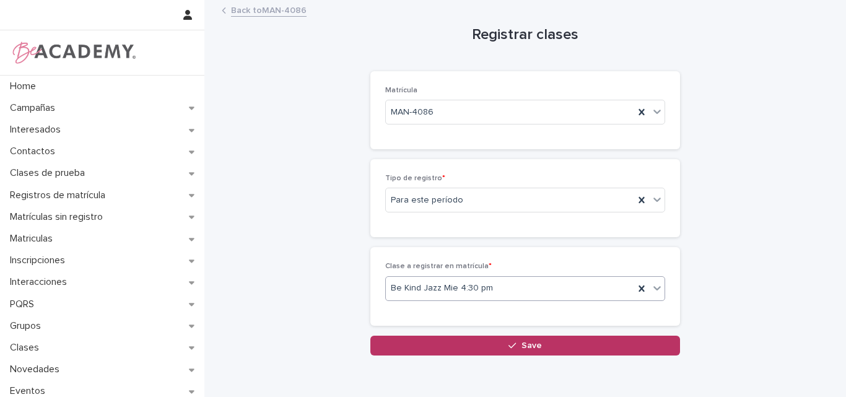
click at [503, 344] on button "Save" at bounding box center [525, 346] width 310 height 20
click at [271, 12] on link "Back to MAN-4086" at bounding box center [269, 9] width 76 height 14
click at [256, 11] on link "Back to MAN-4086" at bounding box center [269, 9] width 76 height 14
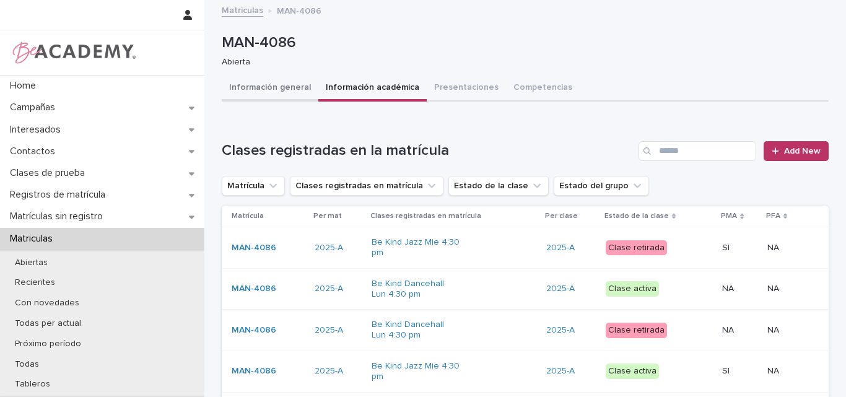
click at [256, 85] on button "Información general" at bounding box center [270, 89] width 97 height 26
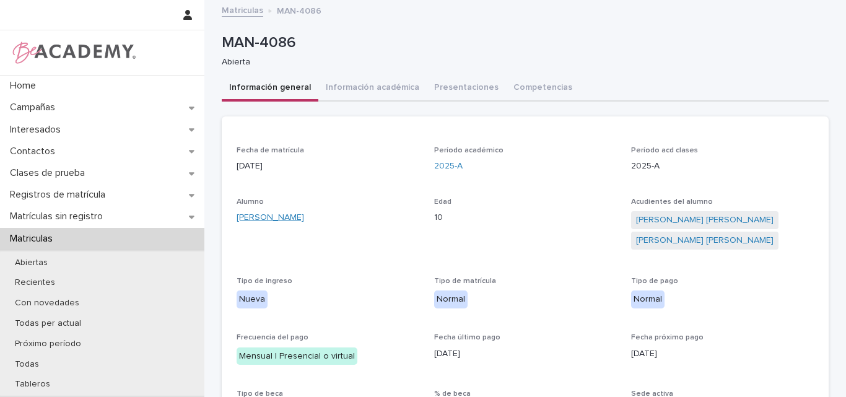
click at [283, 219] on link "Amalia Velasquez Arevalo" at bounding box center [269, 217] width 67 height 13
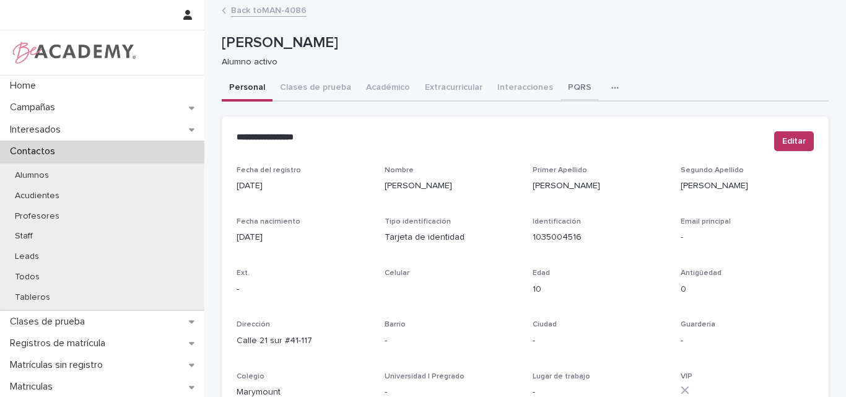
click at [560, 85] on button "PQRS" at bounding box center [579, 89] width 38 height 26
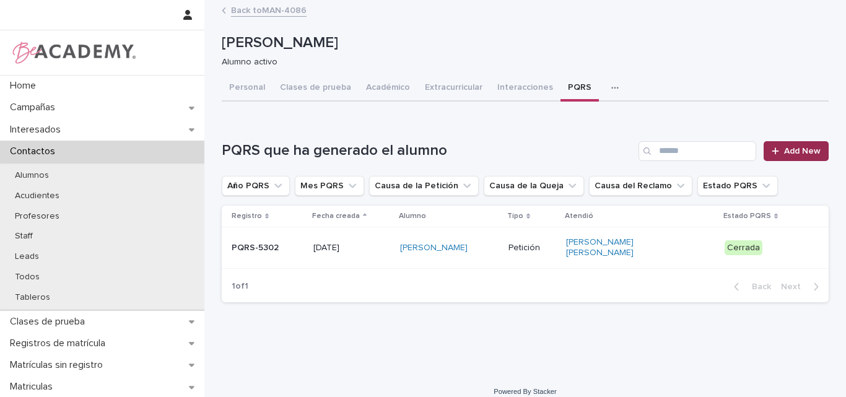
click at [784, 147] on span "Add New" at bounding box center [802, 151] width 37 height 9
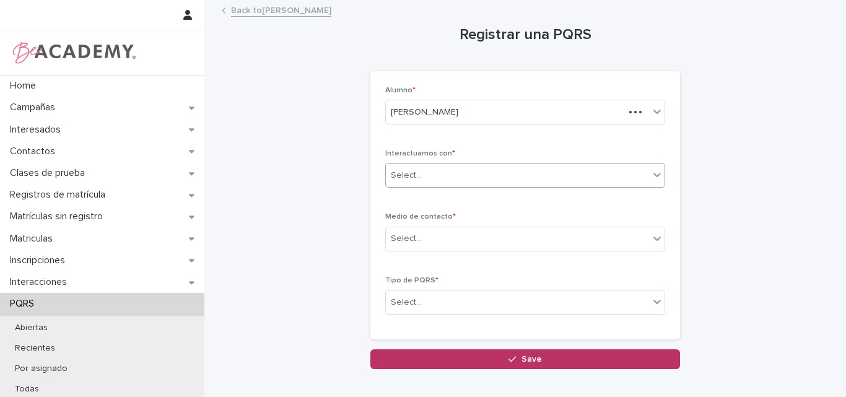
click at [465, 171] on div "Select..." at bounding box center [517, 175] width 263 height 20
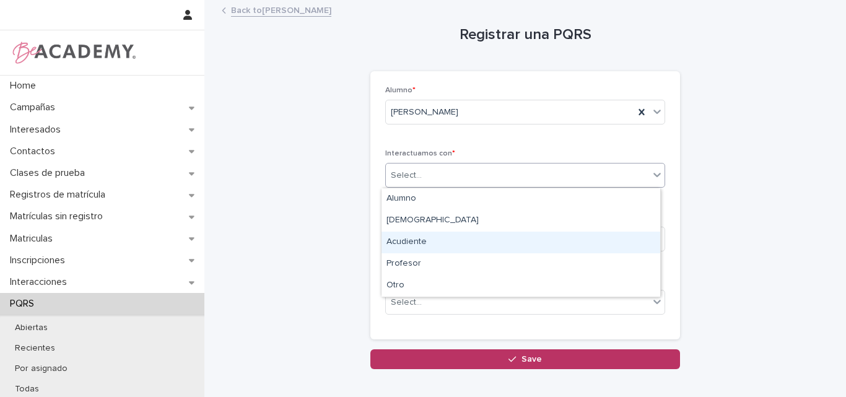
click at [425, 241] on div "Acudiente" at bounding box center [520, 243] width 279 height 22
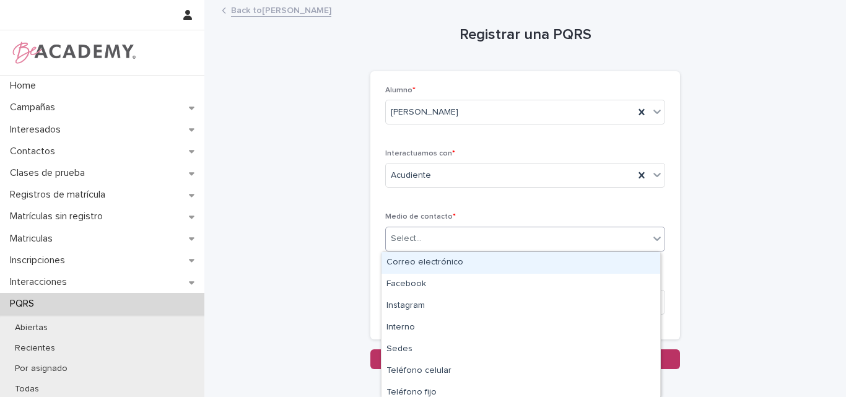
click at [446, 241] on div "Select..." at bounding box center [517, 238] width 263 height 20
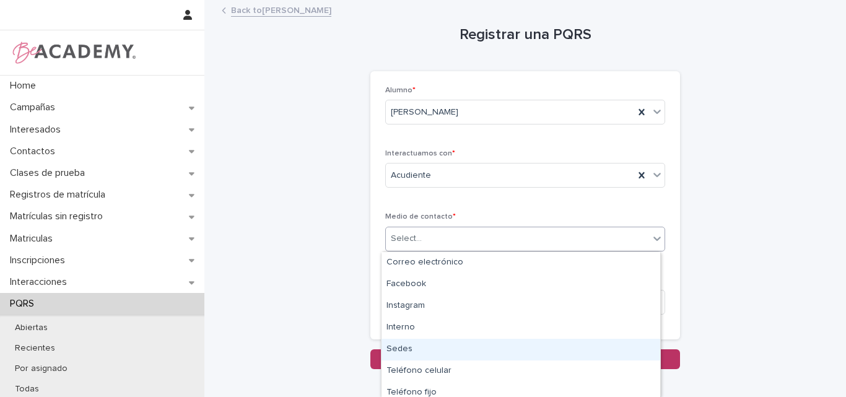
click at [427, 347] on div "Sedes" at bounding box center [520, 350] width 279 height 22
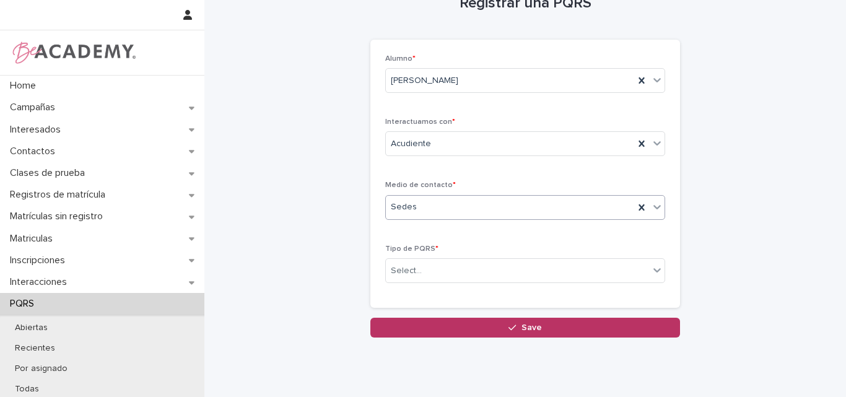
scroll to position [62, 0]
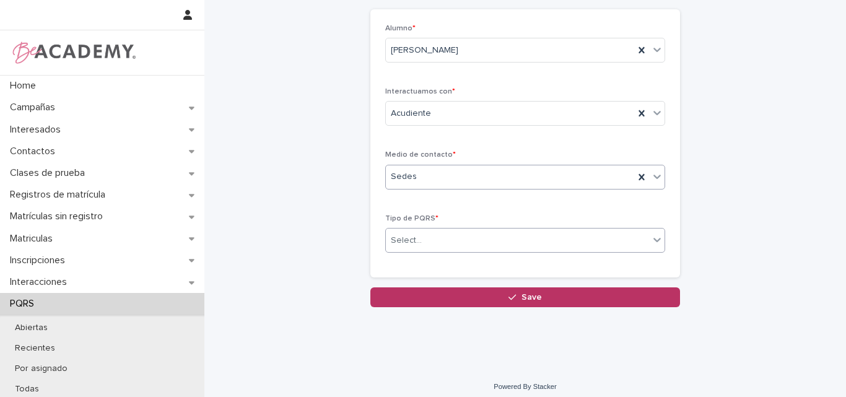
click at [438, 236] on div "Select..." at bounding box center [517, 240] width 263 height 20
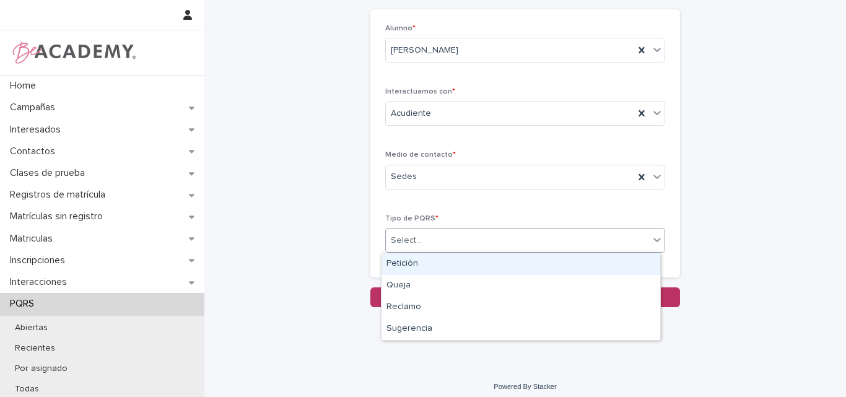
click at [439, 269] on div "Petición" at bounding box center [520, 264] width 279 height 22
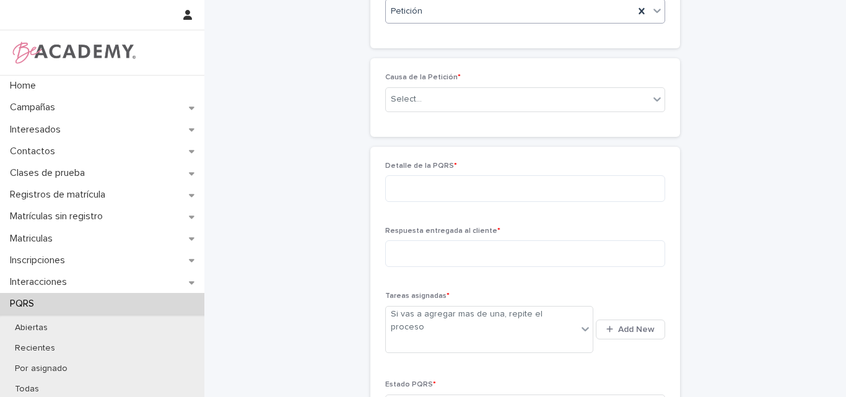
scroll to position [280, 0]
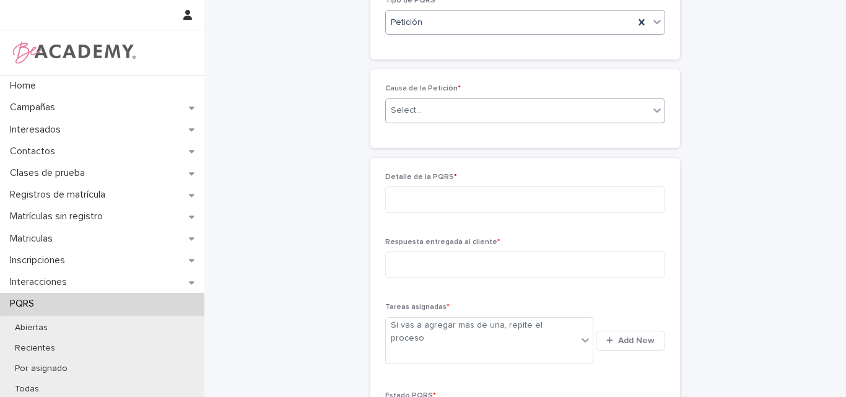
click at [459, 112] on div "Select..." at bounding box center [517, 110] width 263 height 20
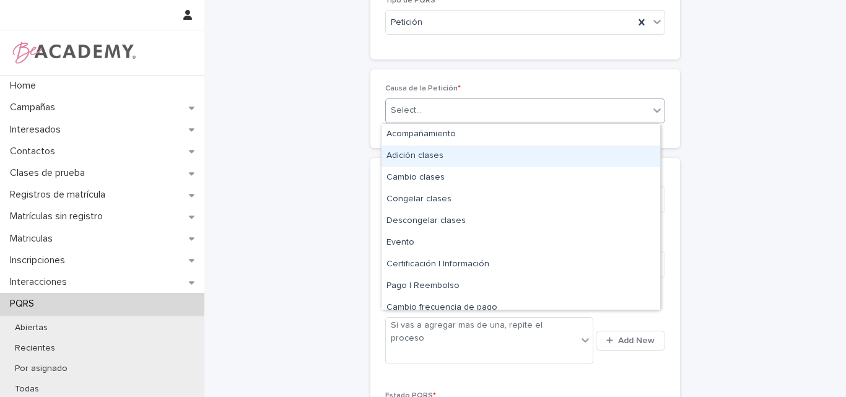
click at [428, 157] on div "Adición clases" at bounding box center [520, 156] width 279 height 22
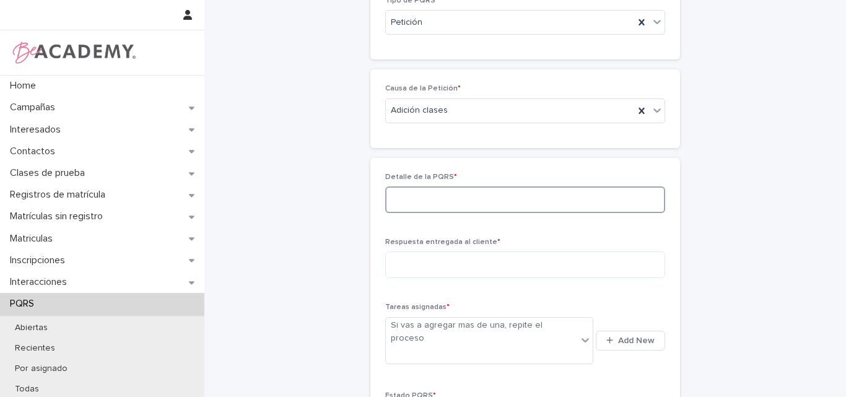
click at [441, 197] on textarea at bounding box center [525, 199] width 280 height 27
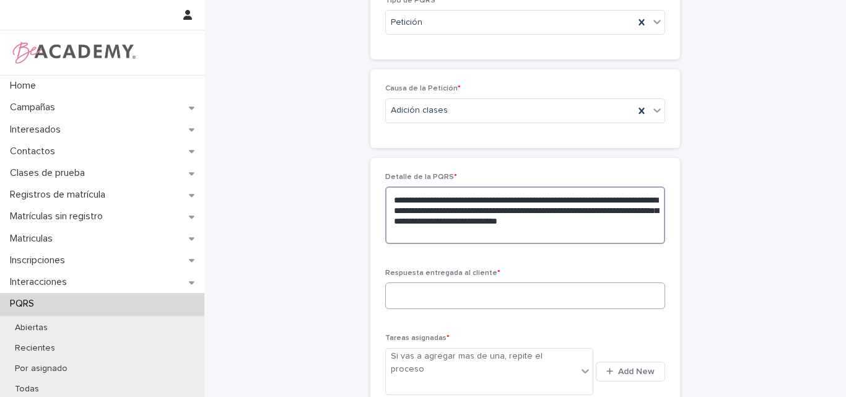
type textarea "**********"
click at [440, 300] on textarea at bounding box center [525, 295] width 280 height 27
type textarea "*"
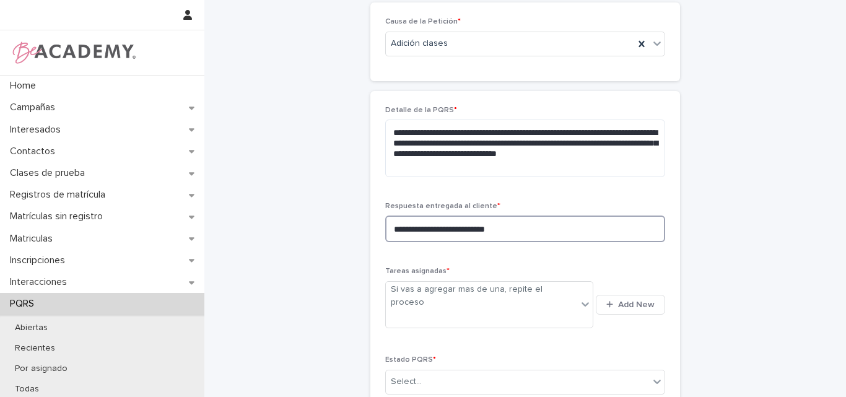
scroll to position [466, 0]
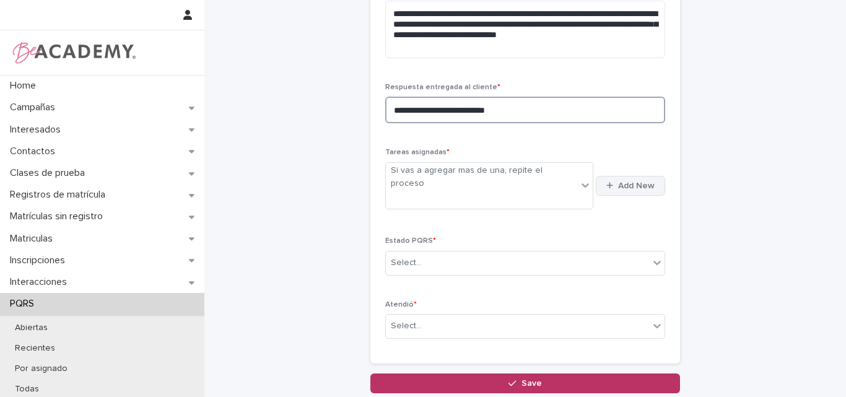
type textarea "**********"
click at [618, 181] on span "Add New" at bounding box center [636, 185] width 37 height 9
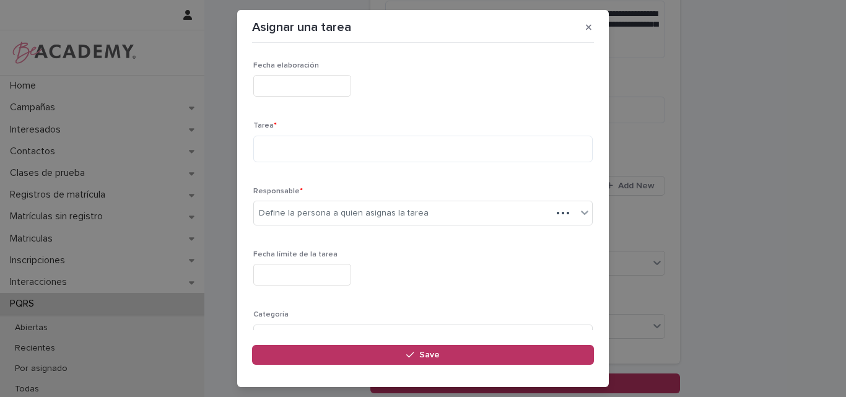
click at [349, 82] on input "text" at bounding box center [302, 86] width 98 height 22
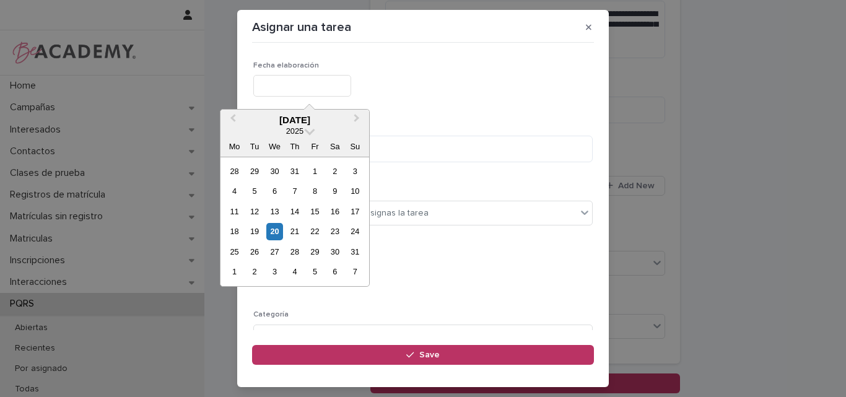
type input "**********"
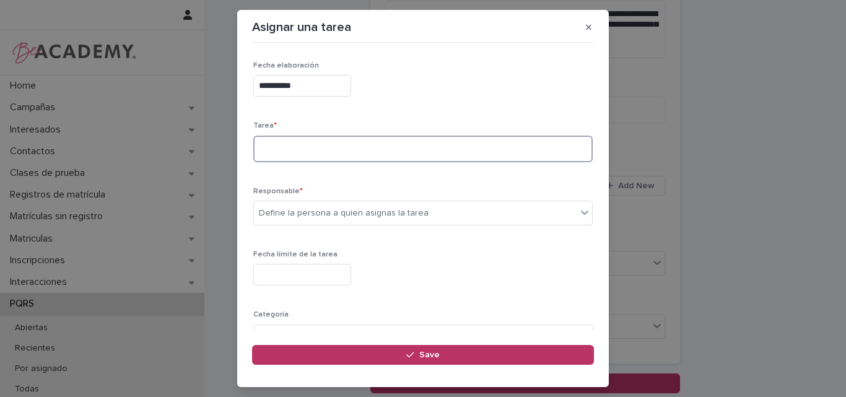
click at [310, 145] on textarea at bounding box center [422, 149] width 339 height 27
type textarea "**********"
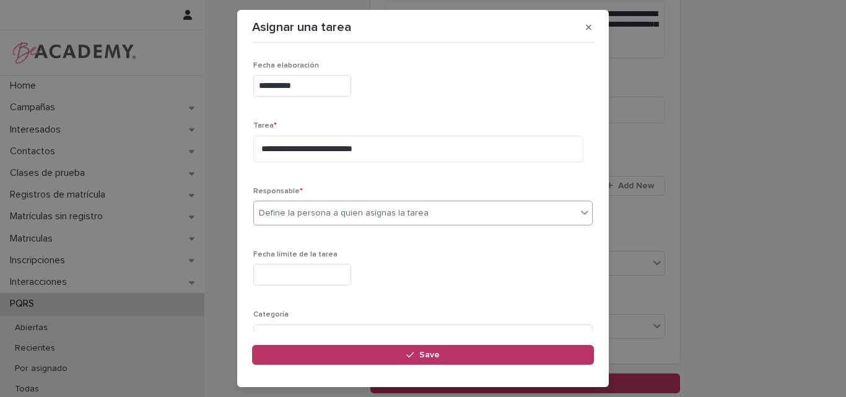
click at [416, 215] on div "Define la persona a quien asignas la tarea" at bounding box center [344, 213] width 170 height 13
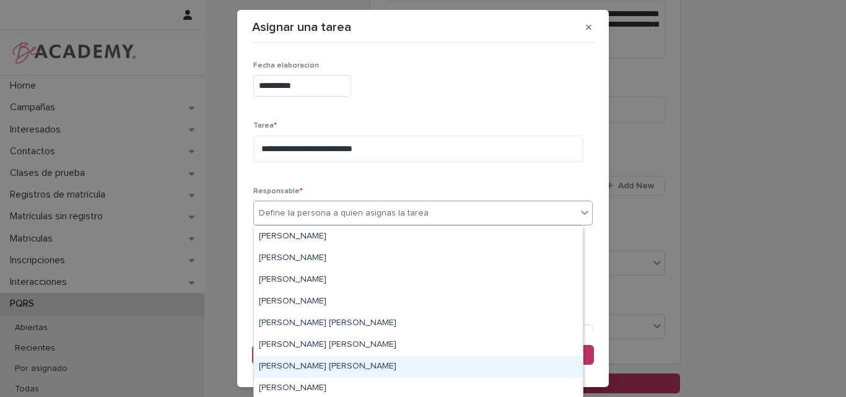
click at [300, 368] on div "Lina Rico Montoya" at bounding box center [418, 367] width 329 height 22
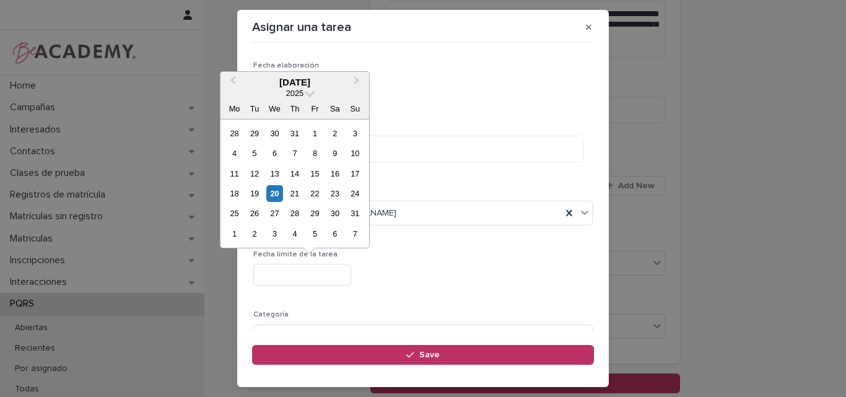
click at [314, 274] on input "text" at bounding box center [302, 275] width 98 height 22
type input "**********"
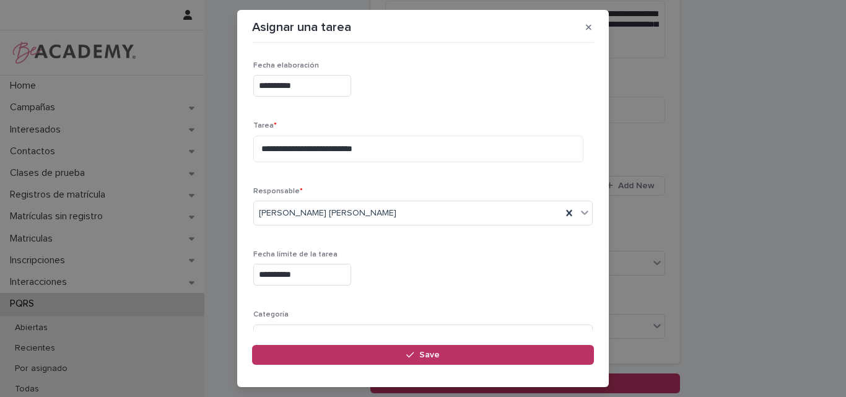
scroll to position [121, 0]
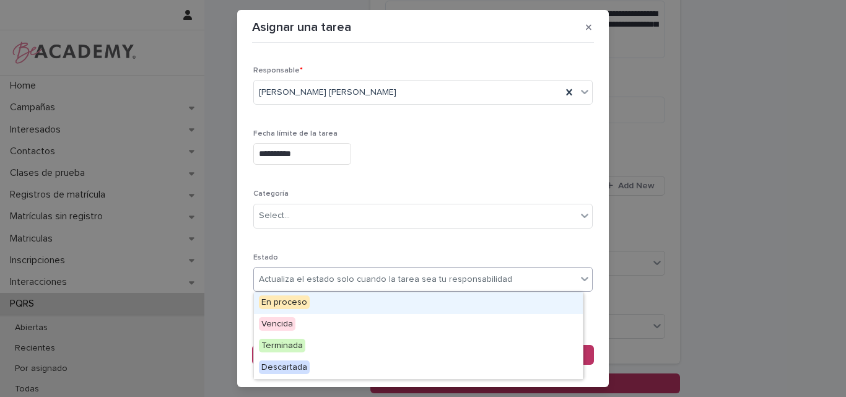
click at [316, 281] on div "Actualiza el estado solo cuando la tarea sea tu responsabilidad" at bounding box center [385, 279] width 253 height 13
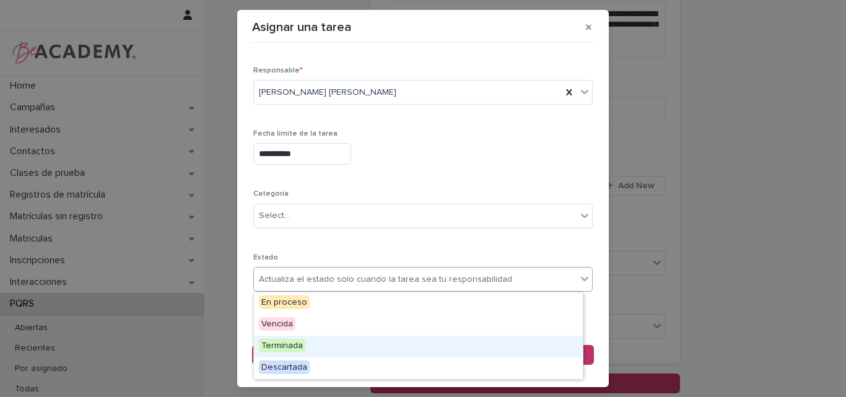
click at [301, 342] on span "Terminada" at bounding box center [282, 346] width 46 height 14
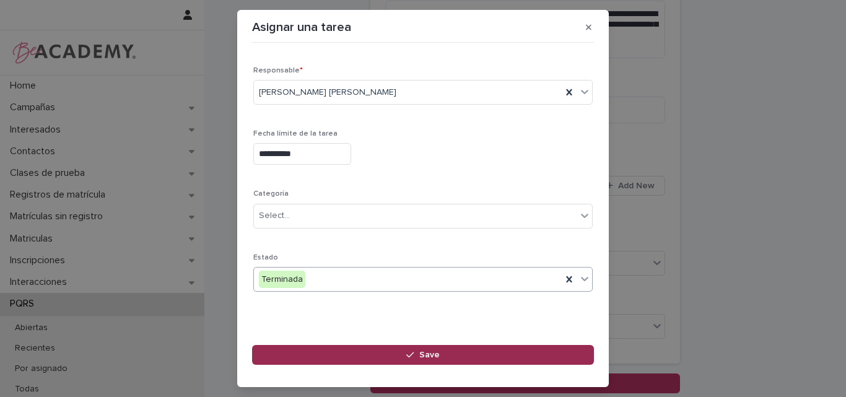
click at [424, 353] on span "Save" at bounding box center [429, 354] width 20 height 9
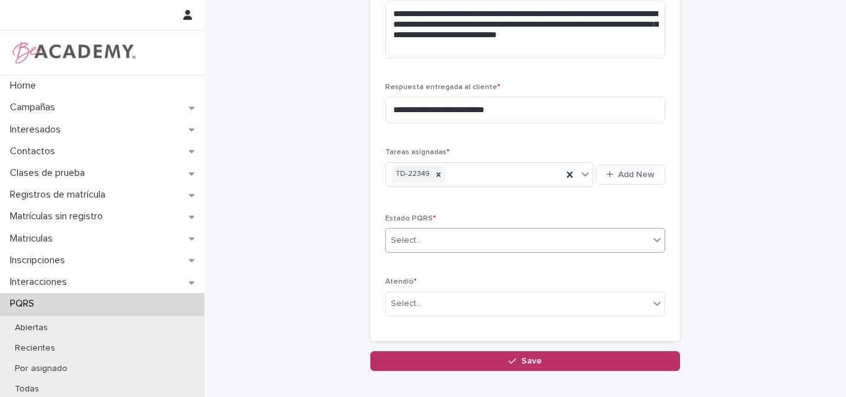
click at [455, 237] on div "Select..." at bounding box center [517, 240] width 263 height 20
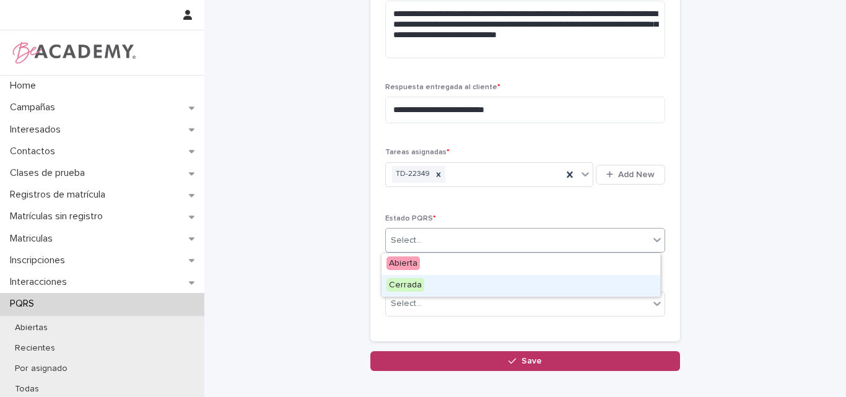
click at [429, 286] on div "Cerrada" at bounding box center [520, 286] width 279 height 22
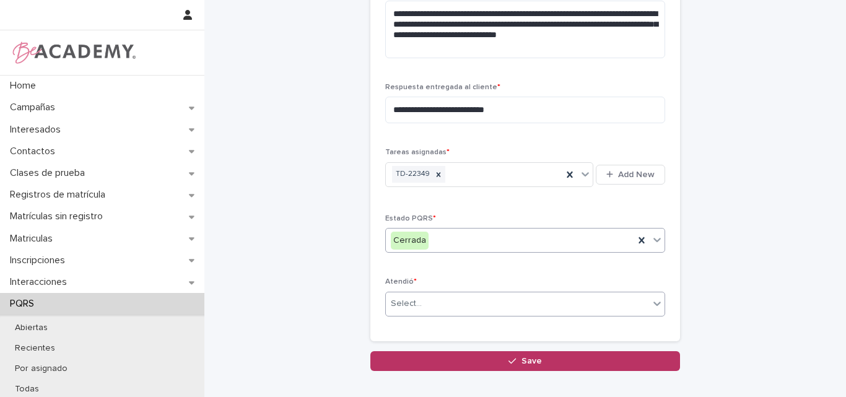
click at [459, 306] on div "Select..." at bounding box center [517, 303] width 263 height 20
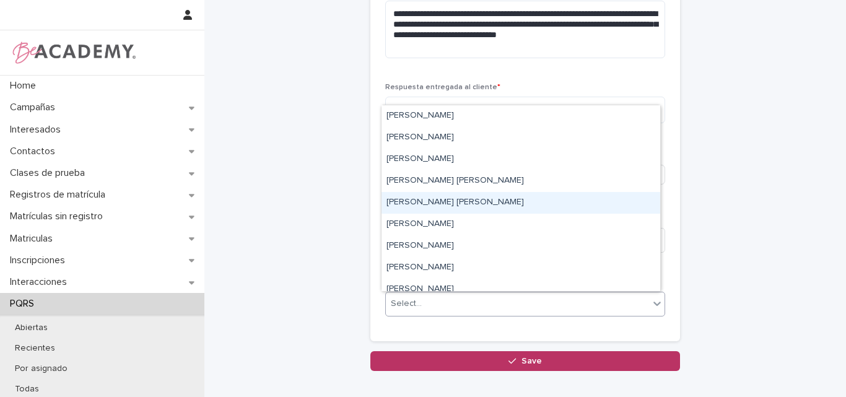
click at [433, 204] on div "Lina Rico Montoya" at bounding box center [520, 203] width 279 height 22
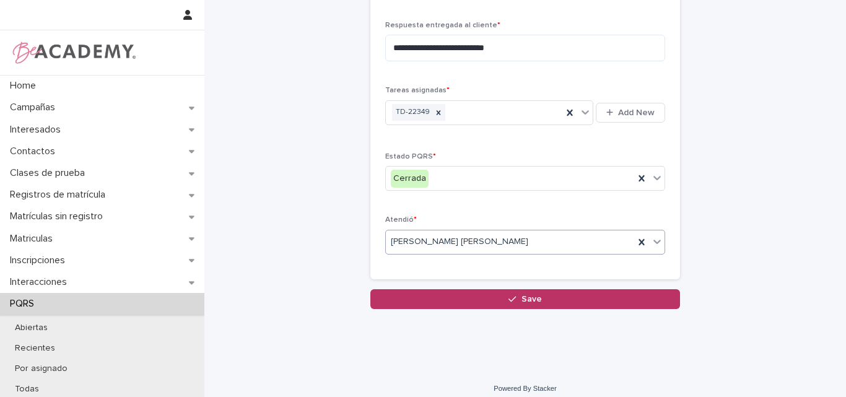
scroll to position [536, 0]
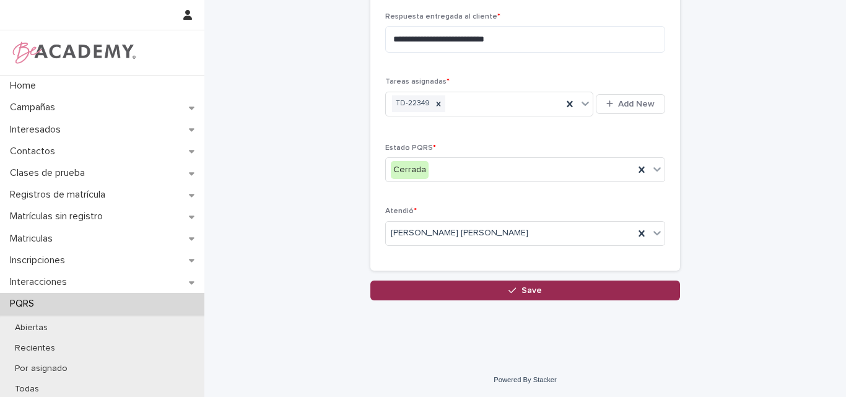
click at [528, 290] on span "Save" at bounding box center [531, 290] width 20 height 9
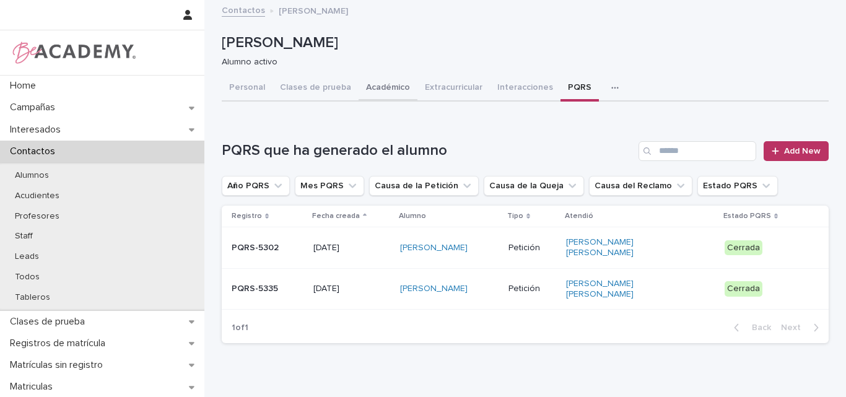
click at [380, 82] on button "Académico" at bounding box center [387, 89] width 59 height 26
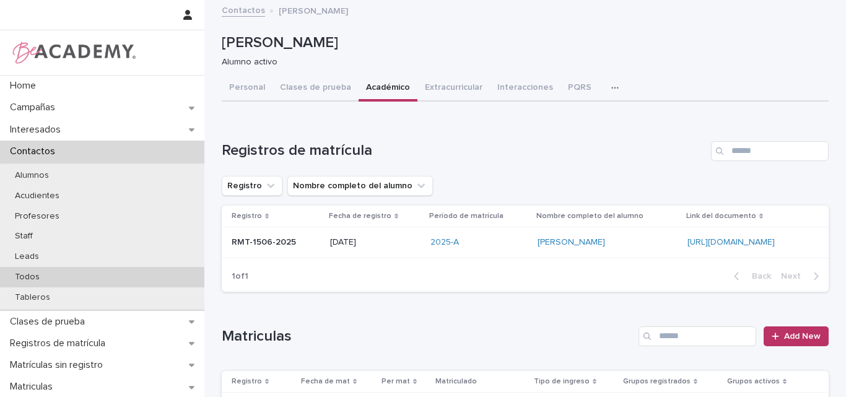
click at [31, 272] on p "Todos" at bounding box center [27, 277] width 45 height 11
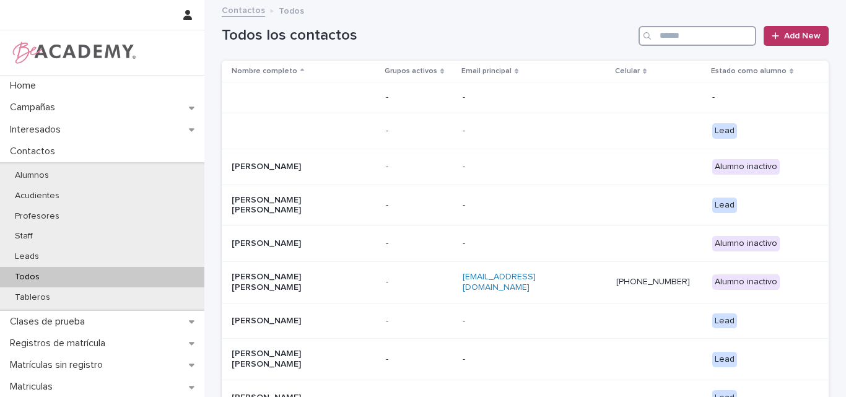
click at [678, 33] on input "Search" at bounding box center [697, 36] width 118 height 20
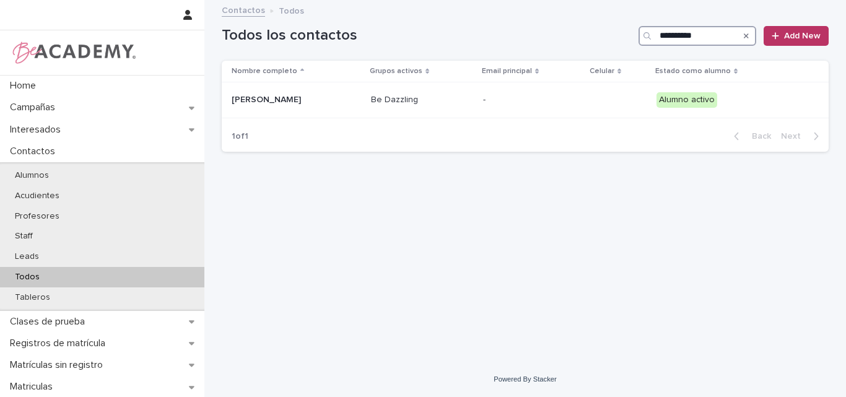
type input "**********"
drag, startPoint x: 704, startPoint y: 37, endPoint x: 653, endPoint y: 37, distance: 51.4
click at [653, 37] on div "**********" at bounding box center [697, 36] width 118 height 20
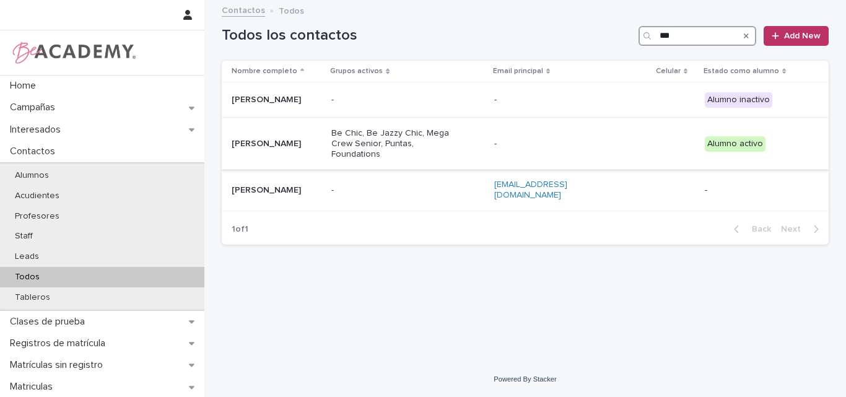
type input "***"
click at [279, 144] on p "Hedwig Wenig Monsalve" at bounding box center [277, 144] width 90 height 11
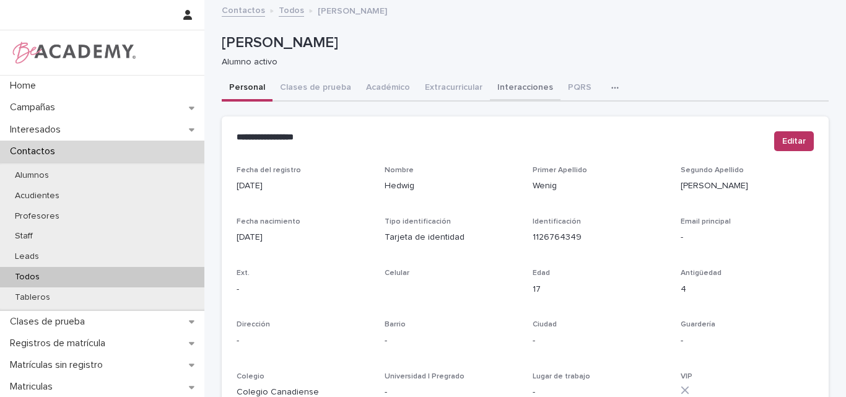
click at [510, 86] on button "Interacciones" at bounding box center [525, 89] width 71 height 26
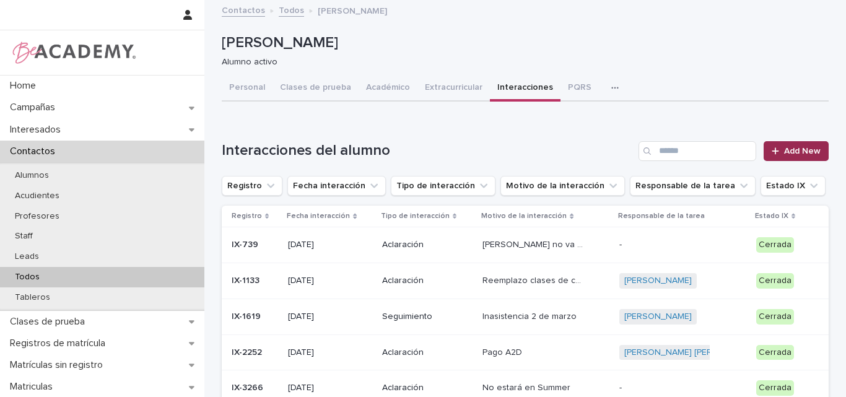
click at [784, 150] on span "Add New" at bounding box center [802, 151] width 37 height 9
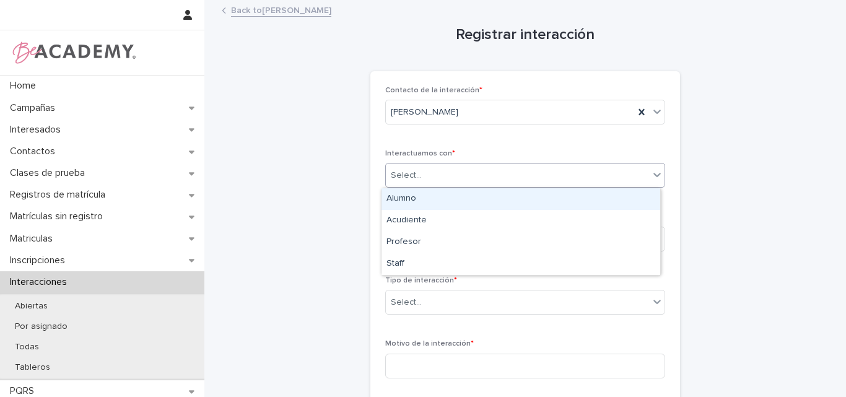
click at [451, 174] on div "Select..." at bounding box center [517, 175] width 263 height 20
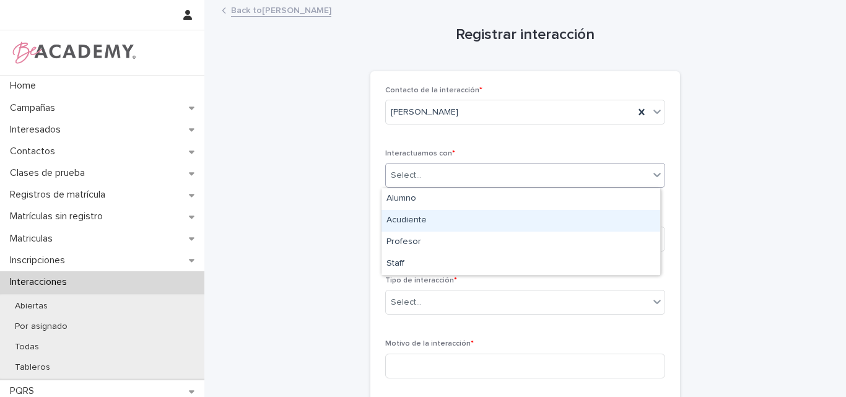
click at [429, 221] on div "Acudiente" at bounding box center [520, 221] width 279 height 22
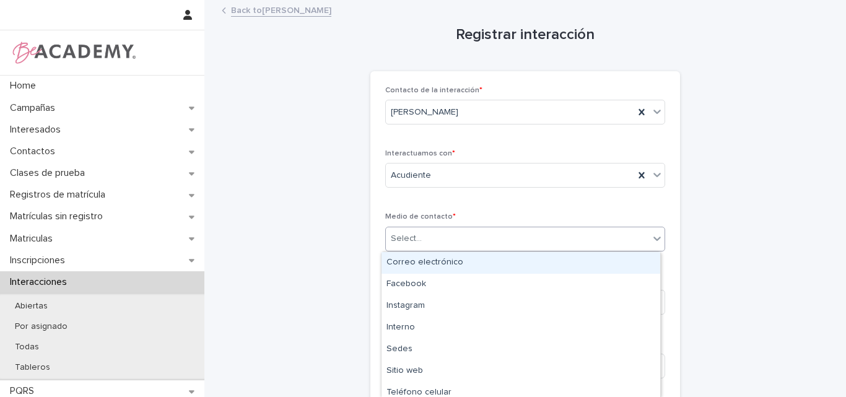
click at [480, 243] on div "Select..." at bounding box center [517, 238] width 263 height 20
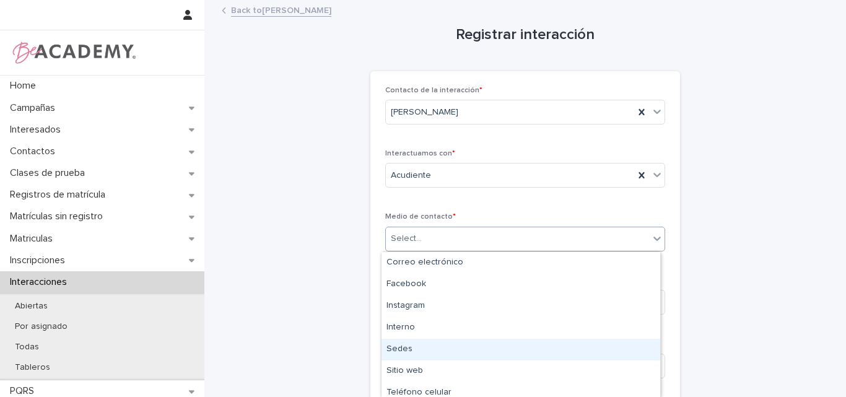
click at [414, 347] on div "Sedes" at bounding box center [520, 350] width 279 height 22
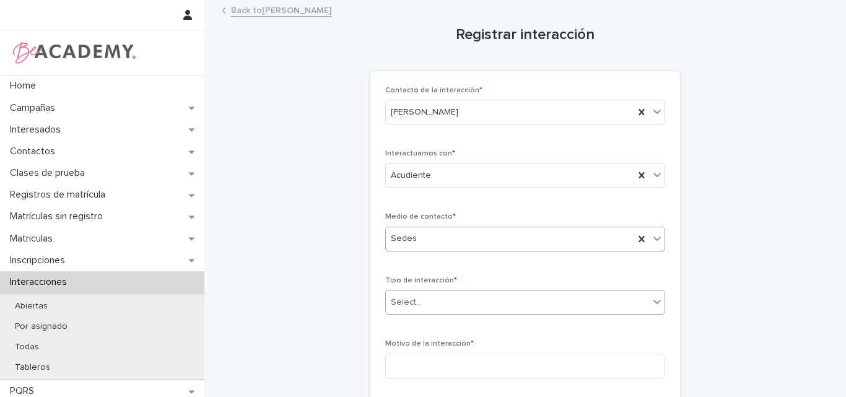
click at [443, 302] on div "Select..." at bounding box center [517, 302] width 263 height 20
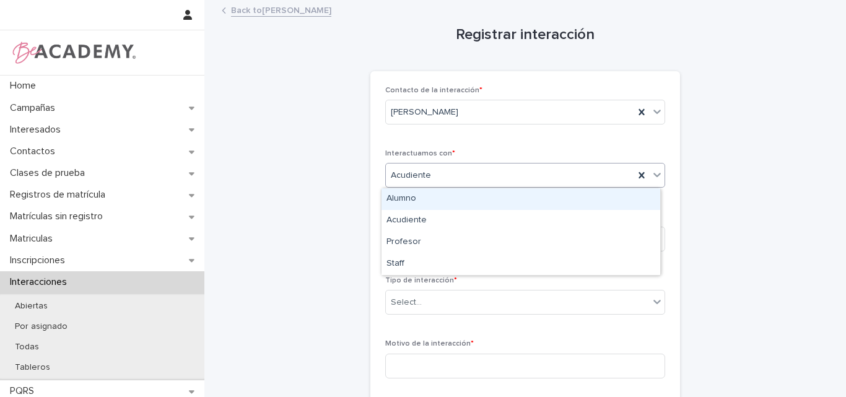
click at [451, 171] on div "Acudiente" at bounding box center [510, 175] width 248 height 20
click at [418, 194] on div "Alumno" at bounding box center [520, 199] width 279 height 22
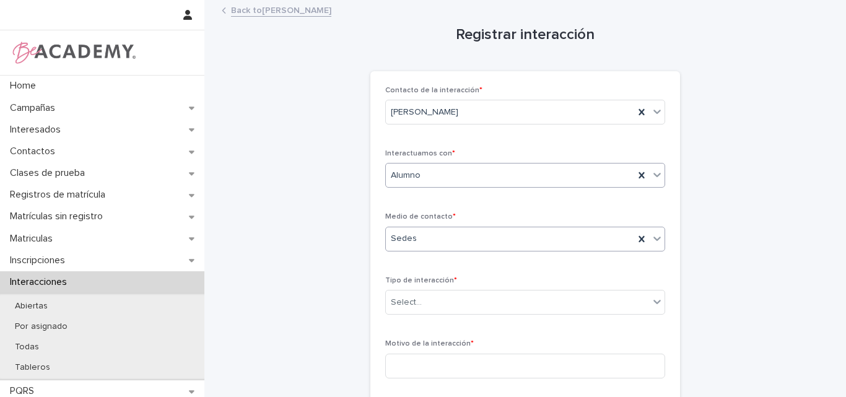
scroll to position [62, 0]
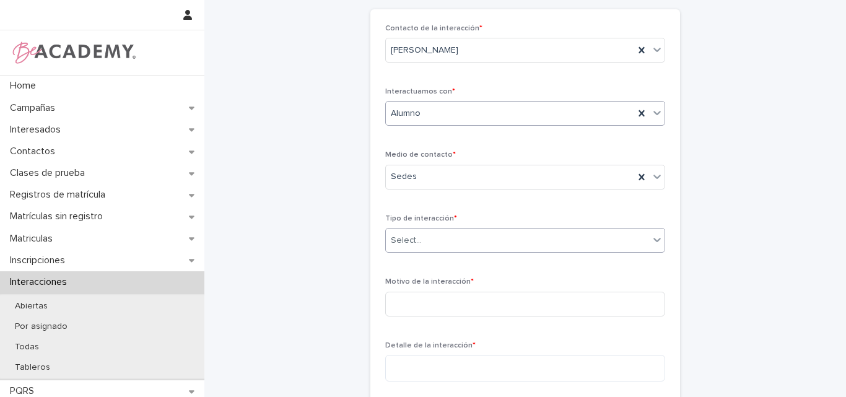
click at [456, 236] on div "Select..." at bounding box center [517, 240] width 263 height 20
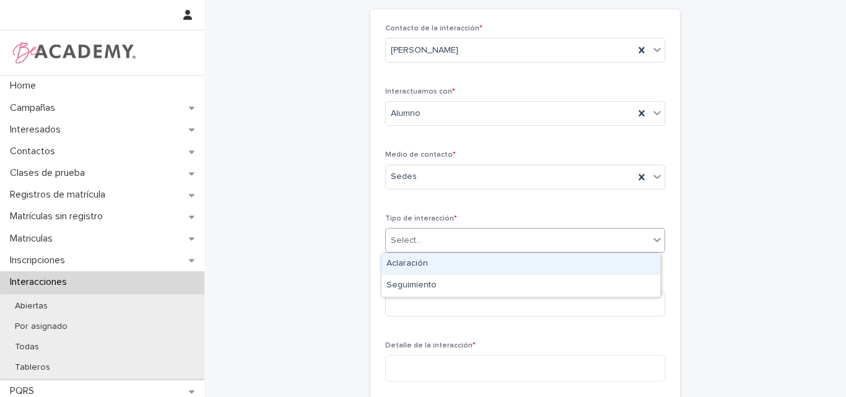
click at [448, 266] on div "Aclaración" at bounding box center [520, 264] width 279 height 22
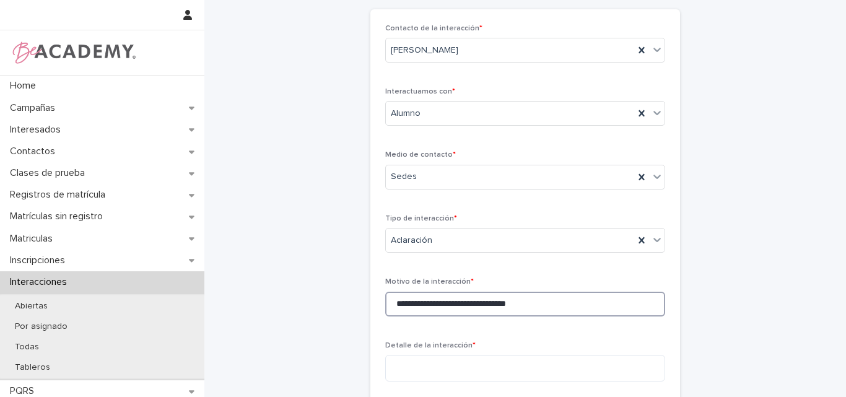
click at [437, 309] on input "**********" at bounding box center [525, 304] width 280 height 25
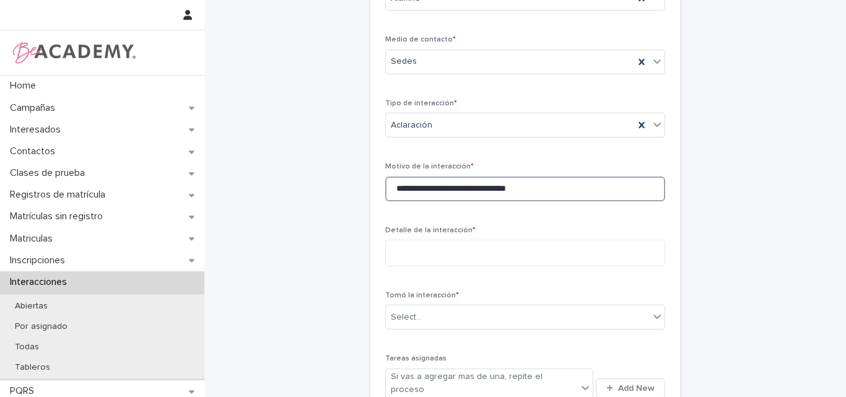
scroll to position [248, 0]
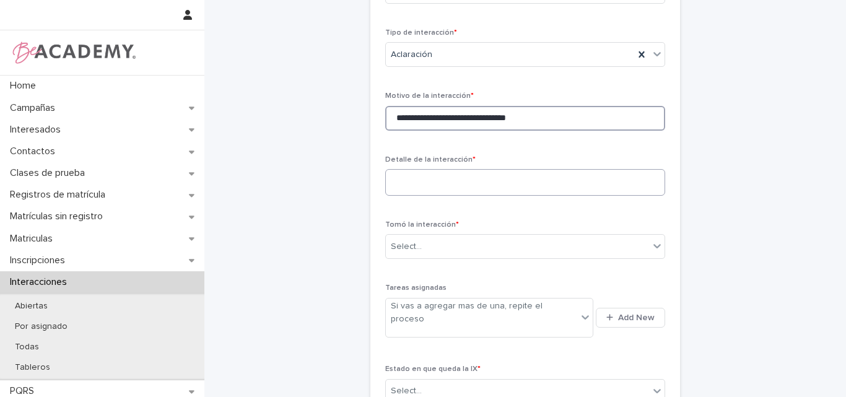
type input "**********"
click at [415, 179] on textarea at bounding box center [525, 182] width 280 height 27
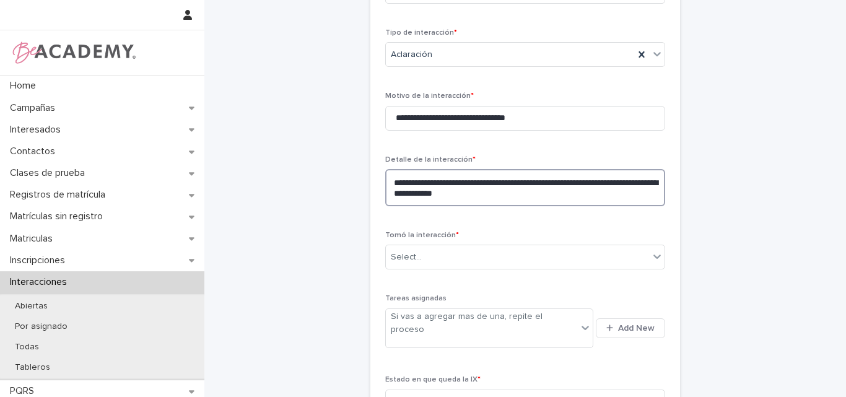
click at [533, 196] on textarea "**********" at bounding box center [525, 187] width 280 height 37
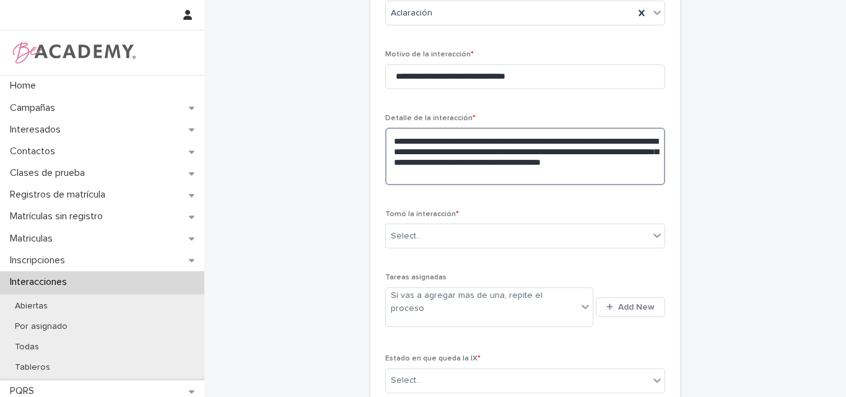
scroll to position [310, 0]
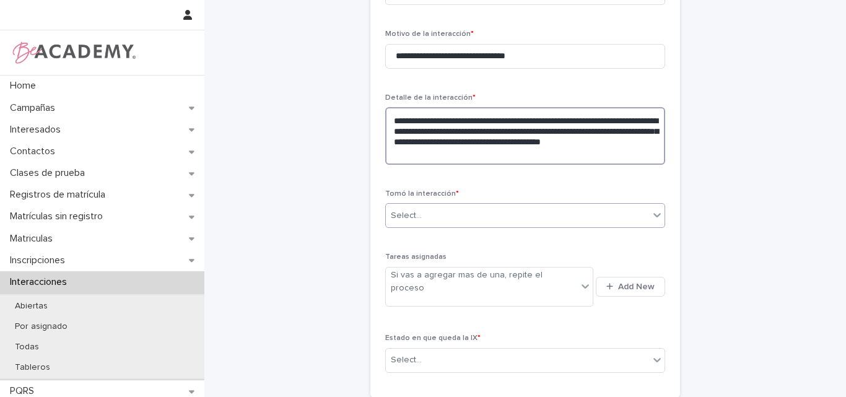
type textarea "**********"
click at [618, 216] on div "Select..." at bounding box center [517, 216] width 263 height 20
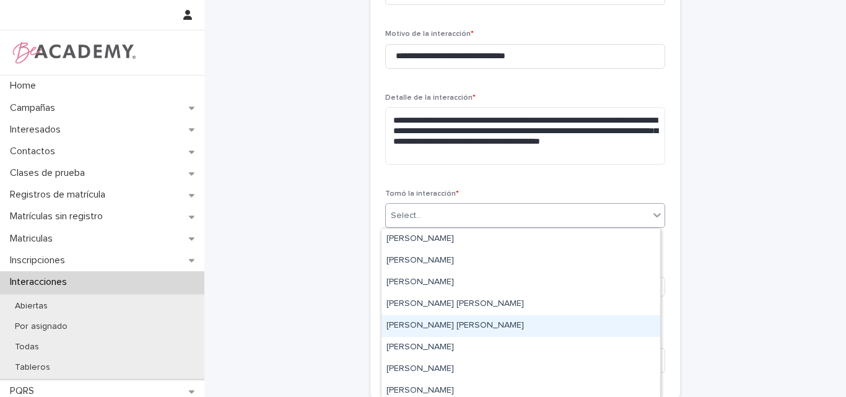
click at [448, 325] on div "Lina Rico Montoya" at bounding box center [520, 326] width 279 height 22
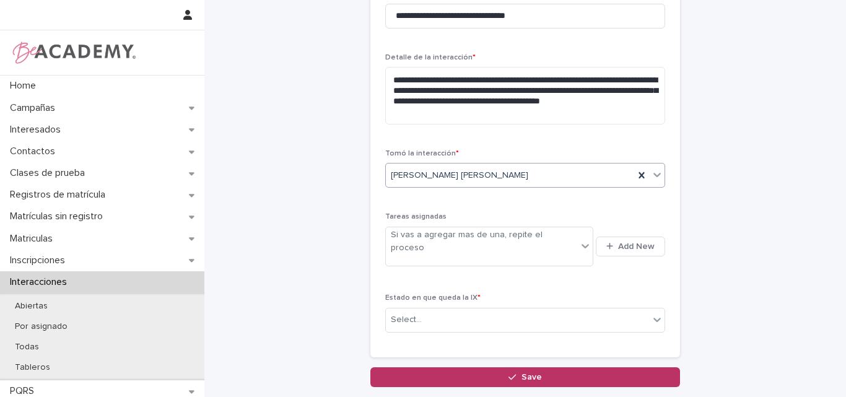
scroll to position [371, 0]
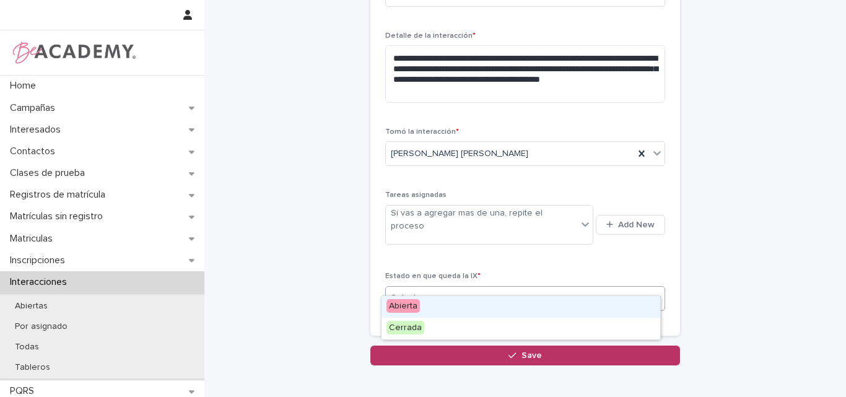
click at [472, 288] on div "Select..." at bounding box center [517, 298] width 263 height 20
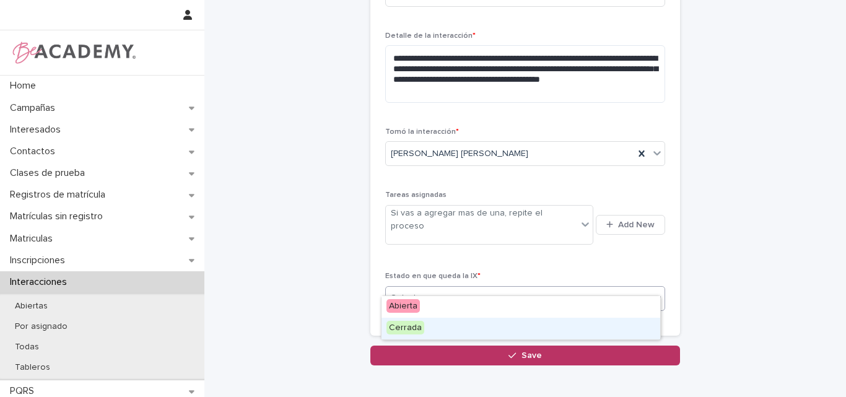
click at [438, 327] on div "Cerrada" at bounding box center [520, 329] width 279 height 22
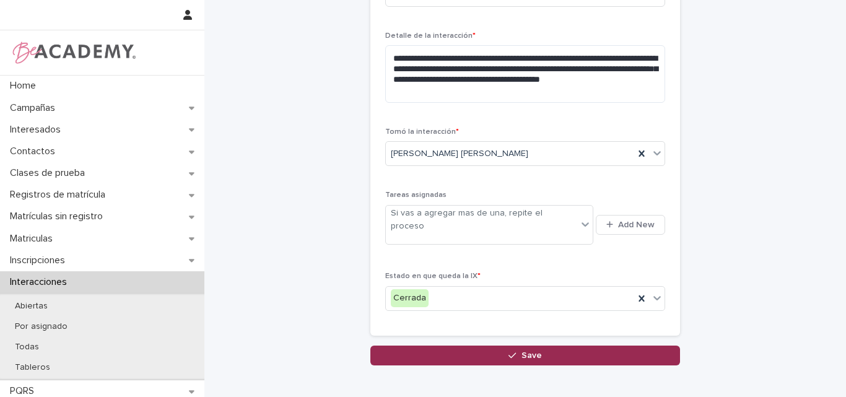
click at [532, 351] on span "Save" at bounding box center [531, 355] width 20 height 9
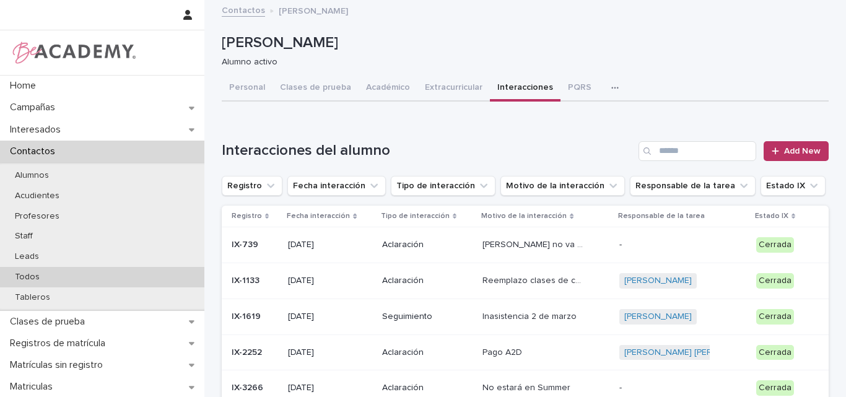
click at [36, 274] on p "Todos" at bounding box center [27, 277] width 45 height 11
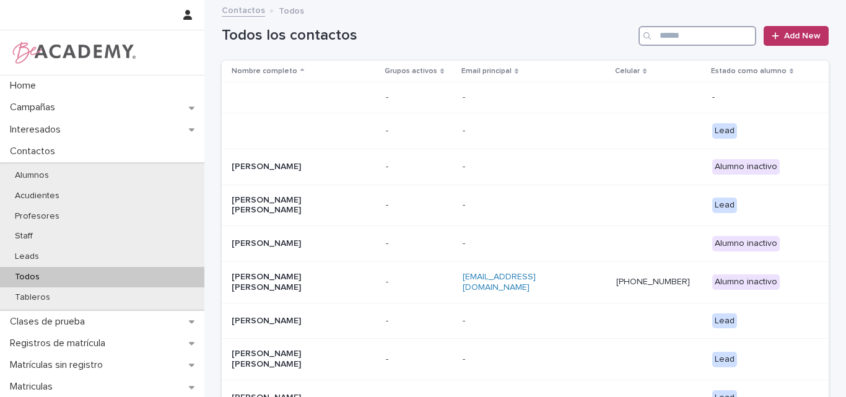
click at [673, 39] on input "Search" at bounding box center [697, 36] width 118 height 20
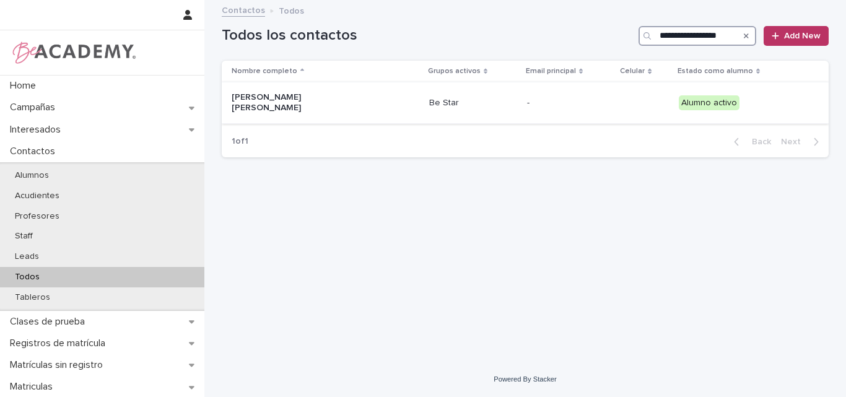
type input "**********"
click at [331, 102] on p "Maria Angelica Gonzalez Rojas" at bounding box center [294, 102] width 124 height 21
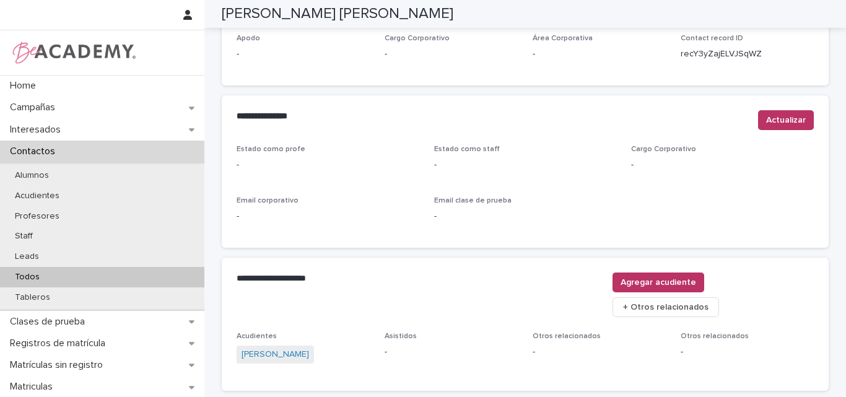
scroll to position [524, 0]
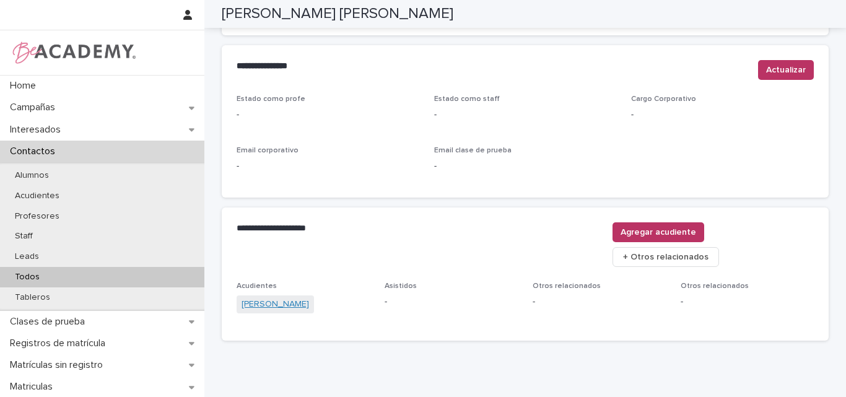
click at [279, 298] on link "Nora Rojas Sanchez" at bounding box center [274, 304] width 67 height 13
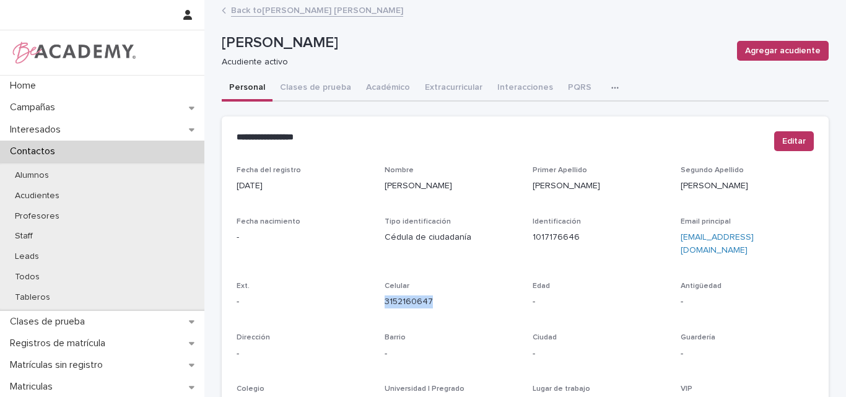
drag, startPoint x: 431, startPoint y: 292, endPoint x: 382, endPoint y: 295, distance: 49.0
click at [384, 295] on p "3152160647" at bounding box center [450, 301] width 133 height 13
copy link "3152160647"
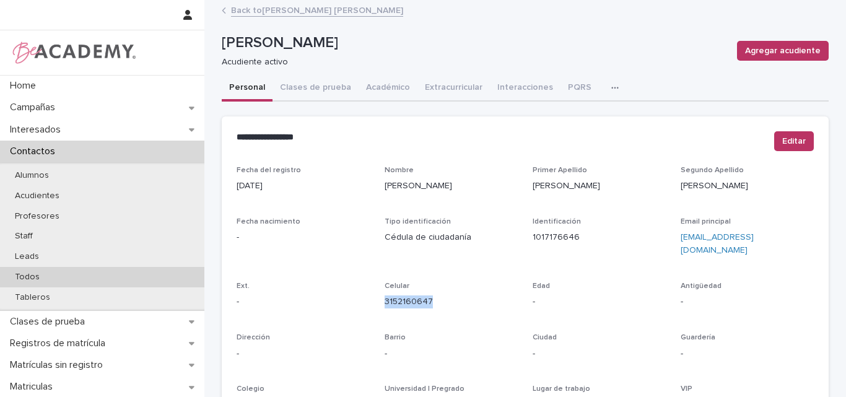
click at [38, 275] on p "Todos" at bounding box center [27, 277] width 45 height 11
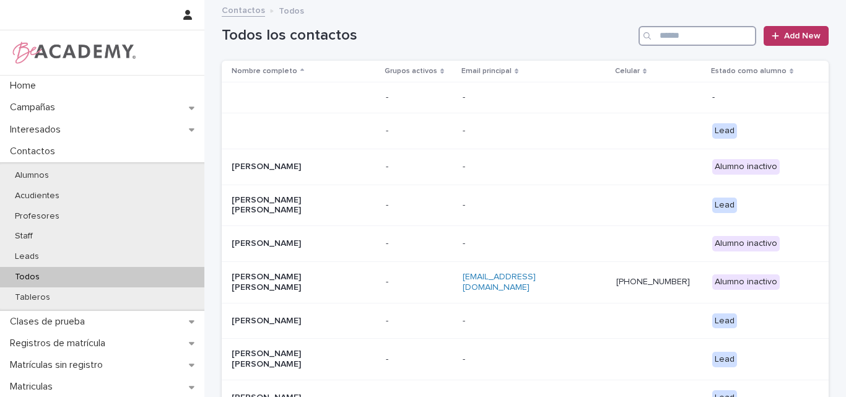
click at [695, 38] on input "Search" at bounding box center [697, 36] width 118 height 20
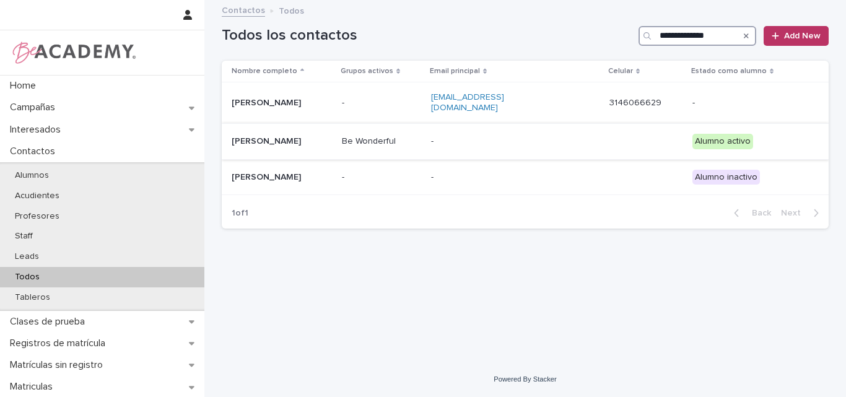
type input "**********"
click at [306, 136] on p "Mariana Sanchez Sanchez" at bounding box center [282, 141] width 100 height 11
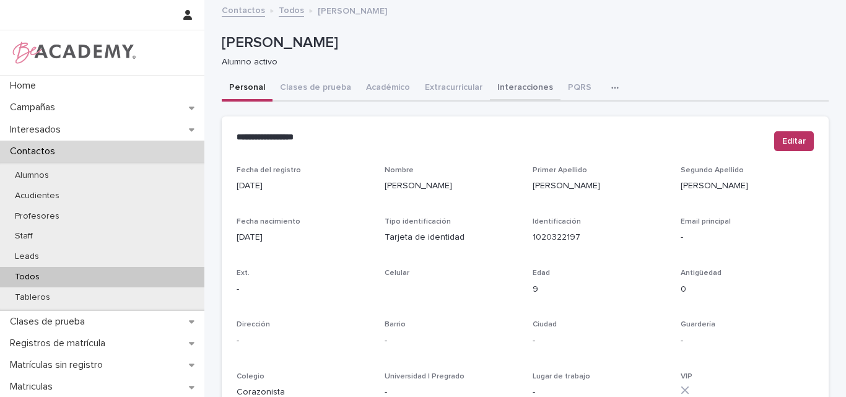
click at [513, 77] on button "Interacciones" at bounding box center [525, 89] width 71 height 26
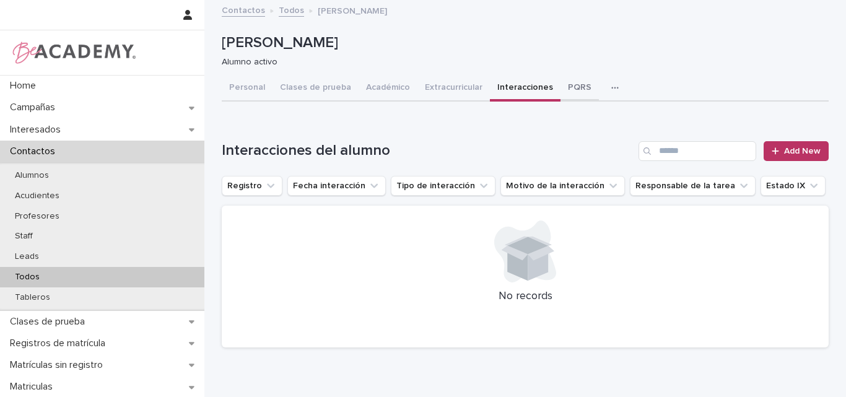
click at [560, 81] on button "PQRS" at bounding box center [579, 89] width 38 height 26
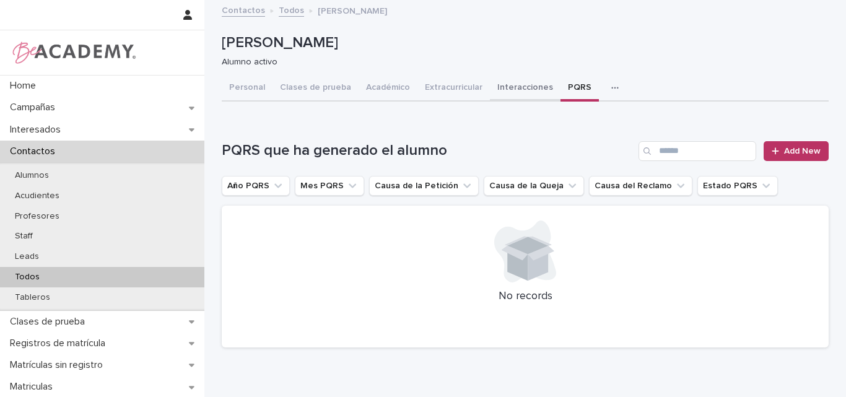
click at [504, 85] on button "Interacciones" at bounding box center [525, 89] width 71 height 26
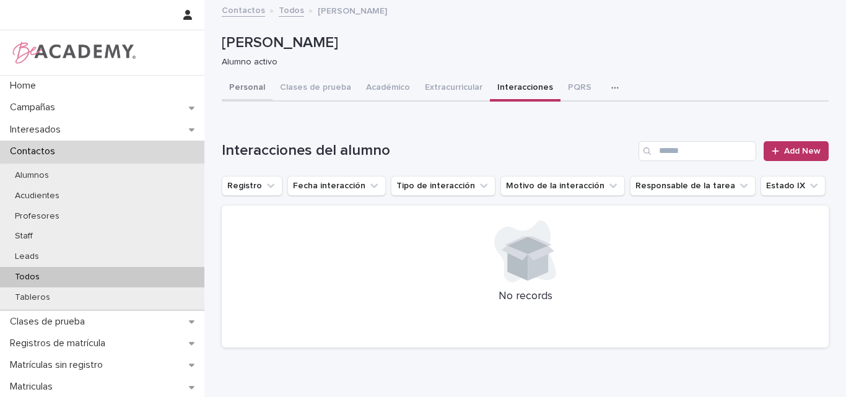
click at [238, 85] on button "Personal" at bounding box center [247, 89] width 51 height 26
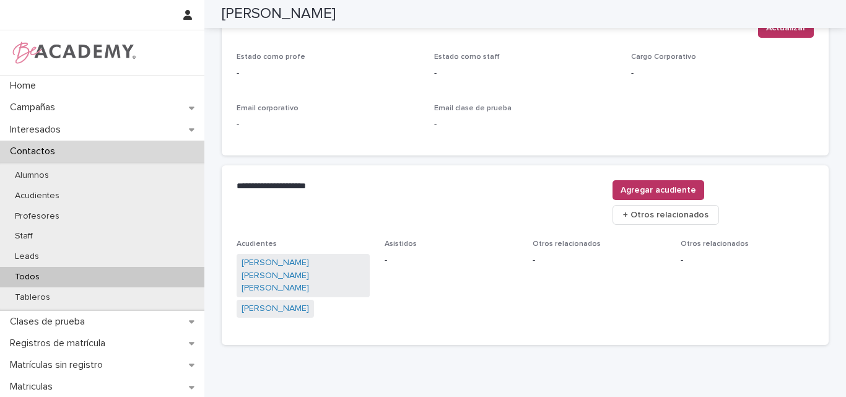
scroll to position [558, 0]
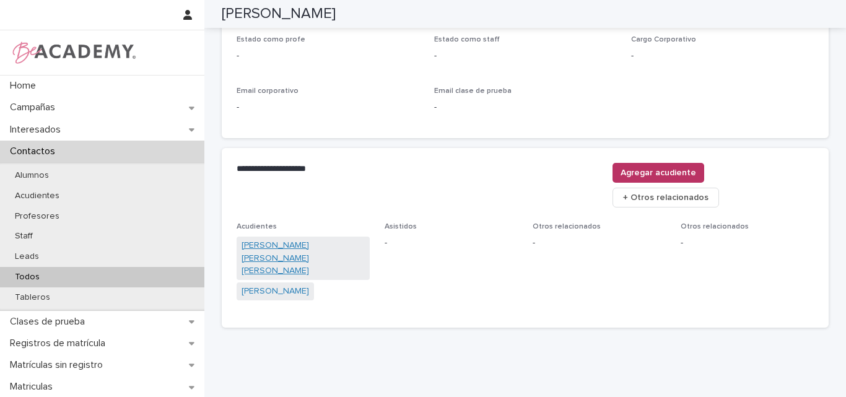
click at [317, 239] on link "Mayra Alejandra Sanchez Bernal" at bounding box center [302, 258] width 123 height 38
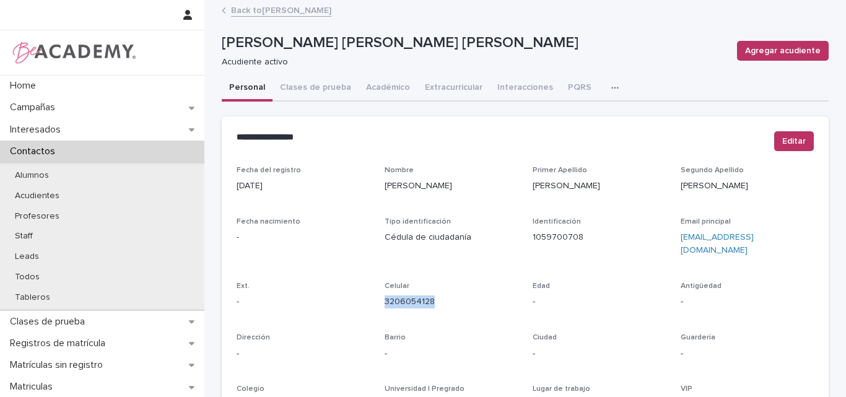
drag, startPoint x: 431, startPoint y: 290, endPoint x: 377, endPoint y: 300, distance: 54.8
click at [377, 300] on div "Fecha del registro 01/04/2025 Nombre Mayra Alejandra Primer Apellido Sanchez Se…" at bounding box center [524, 349] width 577 height 366
copy link "3206054128"
click at [322, 11] on link "Back to Mariana Sanchez Sanchez" at bounding box center [281, 9] width 100 height 14
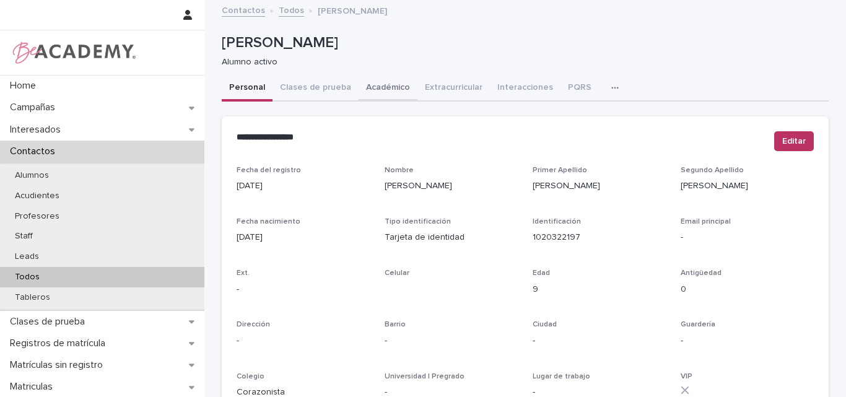
click at [385, 84] on button "Académico" at bounding box center [387, 89] width 59 height 26
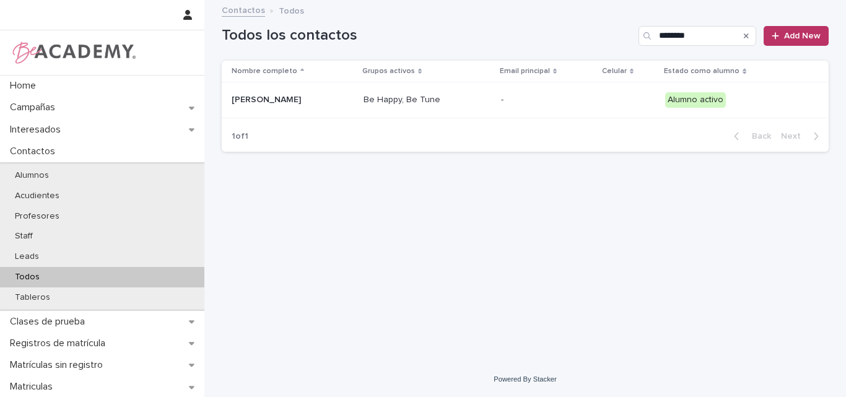
type input "********"
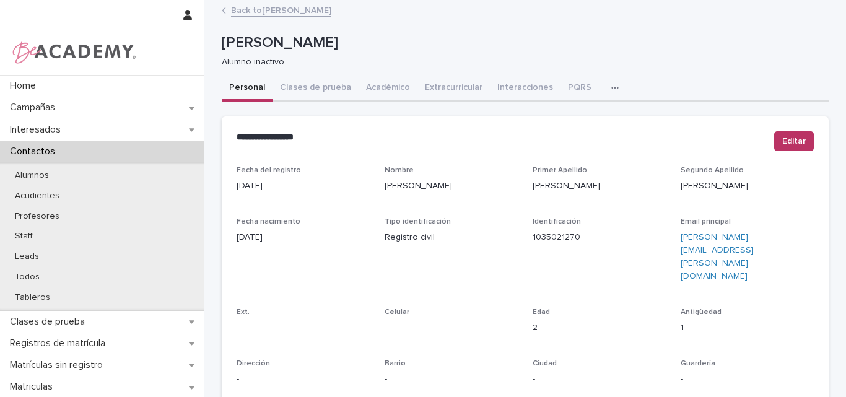
click at [561, 85] on button "PQRS" at bounding box center [579, 89] width 38 height 26
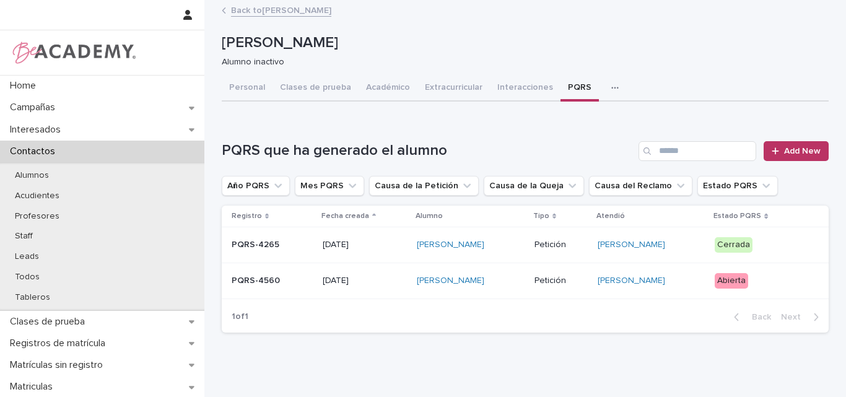
click at [272, 286] on div "PQRS-4560" at bounding box center [272, 281] width 81 height 20
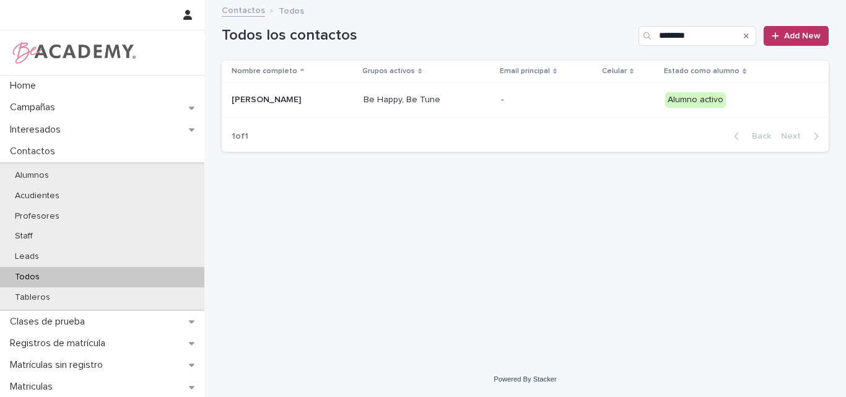
drag, startPoint x: 677, startPoint y: 35, endPoint x: 608, endPoint y: 35, distance: 69.3
click at [609, 35] on div "Todos los contactos ******** Add New" at bounding box center [525, 36] width 607 height 20
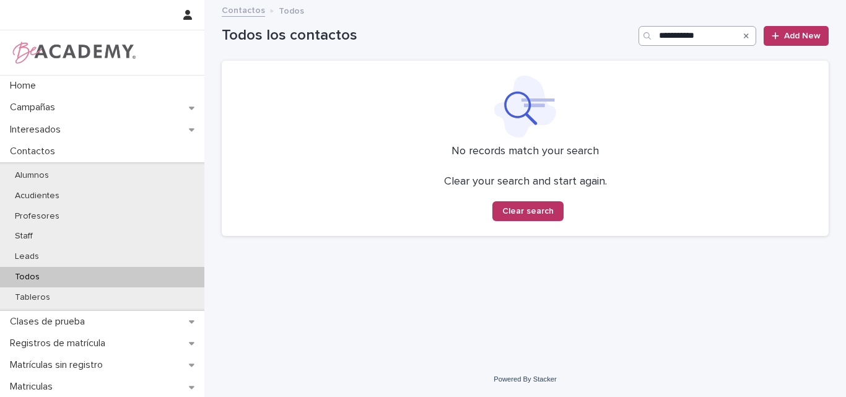
click at [717, 30] on input "**********" at bounding box center [697, 36] width 118 height 20
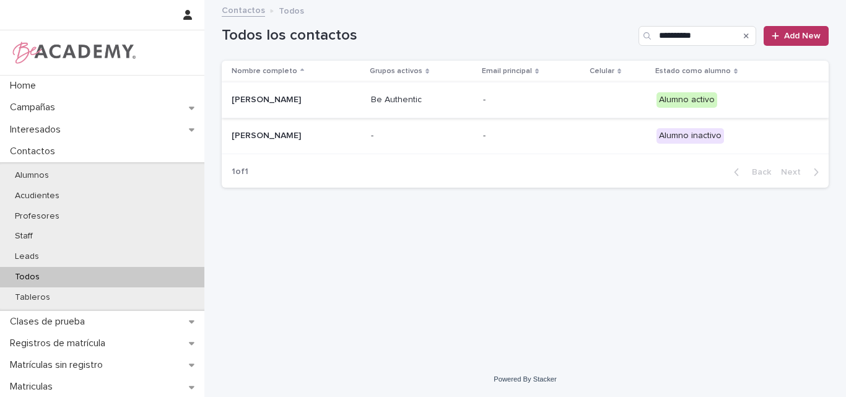
type input "**********"
click at [306, 103] on p "[PERSON_NAME]" at bounding box center [294, 100] width 124 height 11
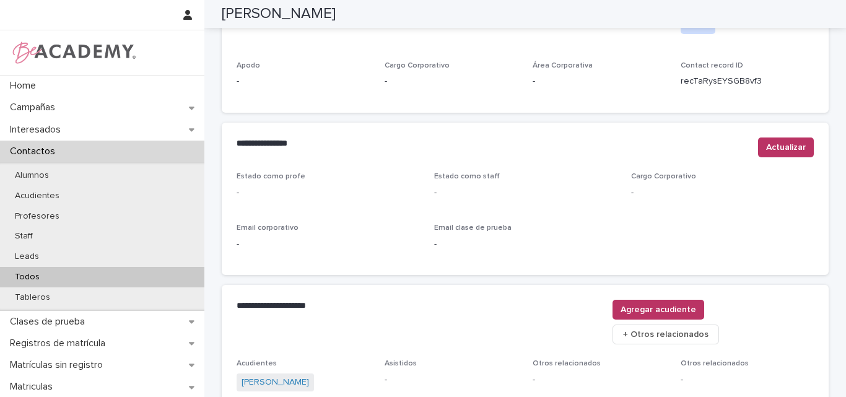
scroll to position [495, 0]
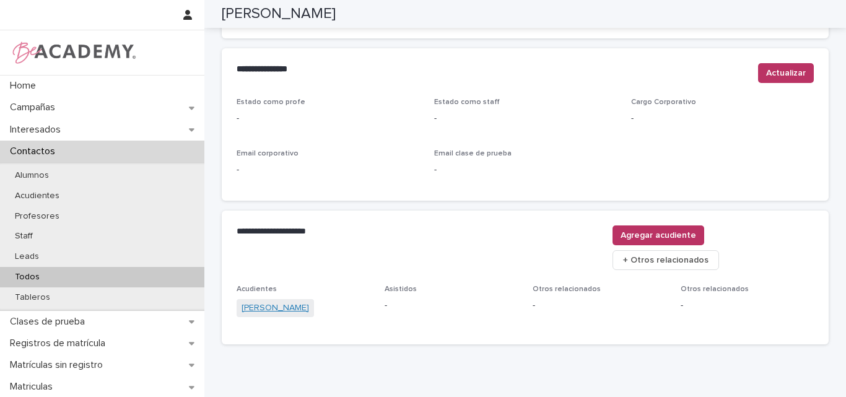
click at [306, 301] on link "[PERSON_NAME]" at bounding box center [274, 307] width 67 height 13
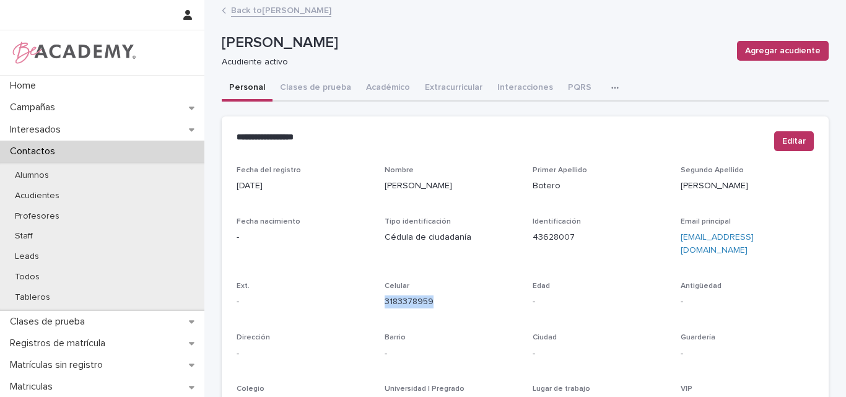
drag, startPoint x: 434, startPoint y: 293, endPoint x: 381, endPoint y: 293, distance: 52.6
click at [384, 295] on p "3183378959" at bounding box center [450, 301] width 133 height 13
copy link "3183378959"
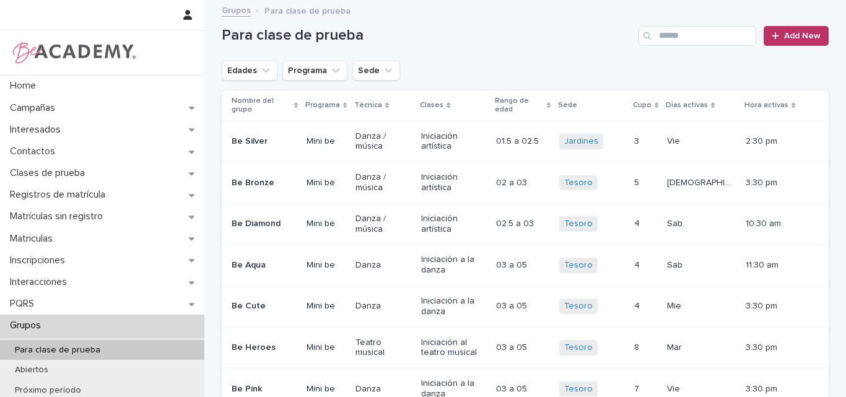
click at [259, 68] on icon "Edades" at bounding box center [265, 70] width 12 height 12
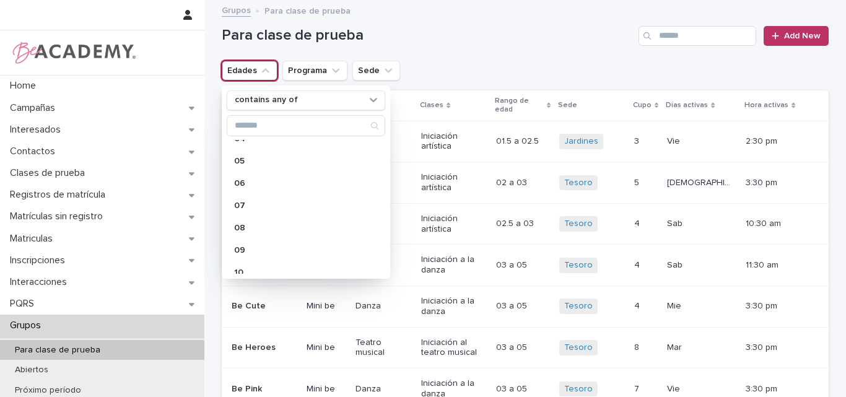
scroll to position [124, 0]
click at [256, 206] on p "07" at bounding box center [299, 204] width 131 height 9
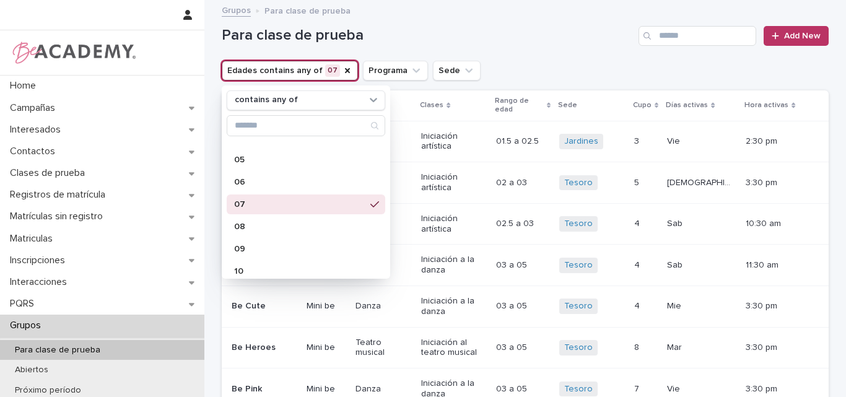
click at [482, 38] on h1 "Para clase de prueba" at bounding box center [428, 36] width 412 height 18
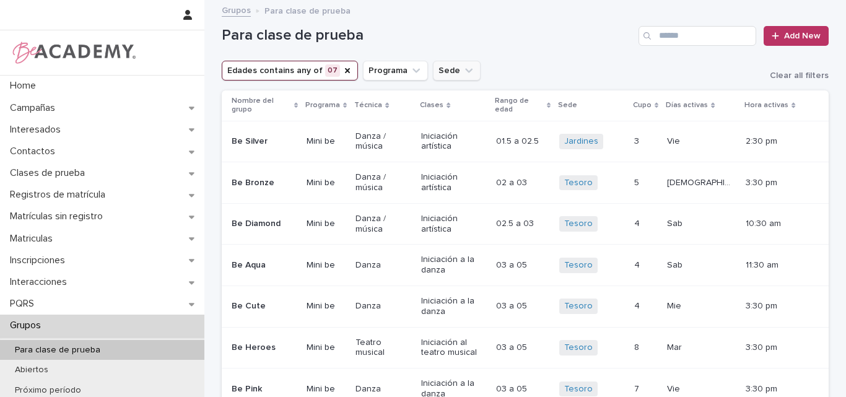
click at [462, 70] on icon "Sede" at bounding box center [468, 70] width 12 height 12
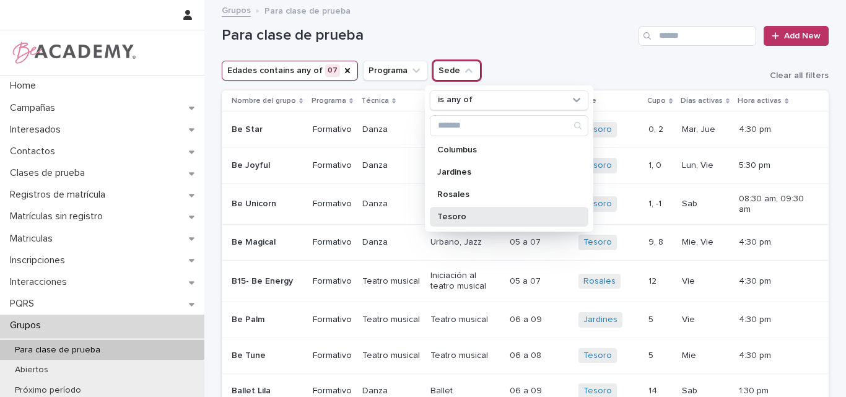
click at [449, 214] on p "Tesoro" at bounding box center [502, 216] width 131 height 9
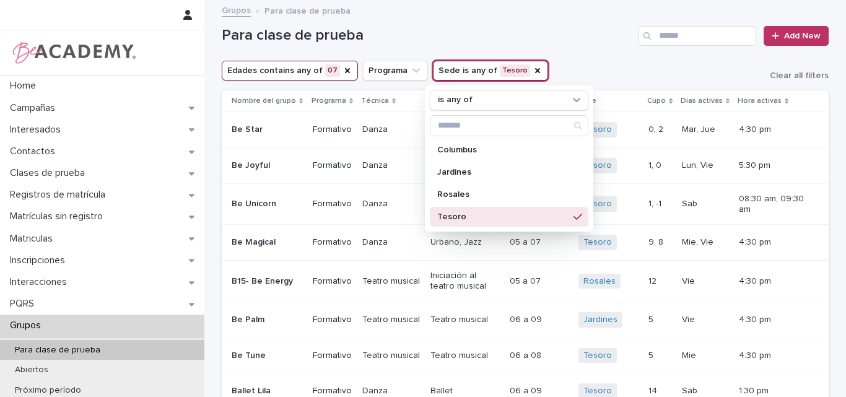
click at [552, 46] on div "Para clase de prueba Add New" at bounding box center [525, 30] width 607 height 59
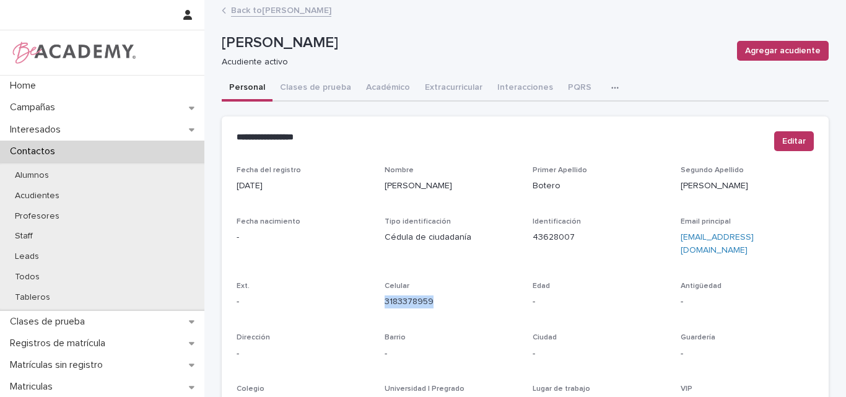
click at [297, 5] on link "Back to [PERSON_NAME]" at bounding box center [281, 9] width 100 height 14
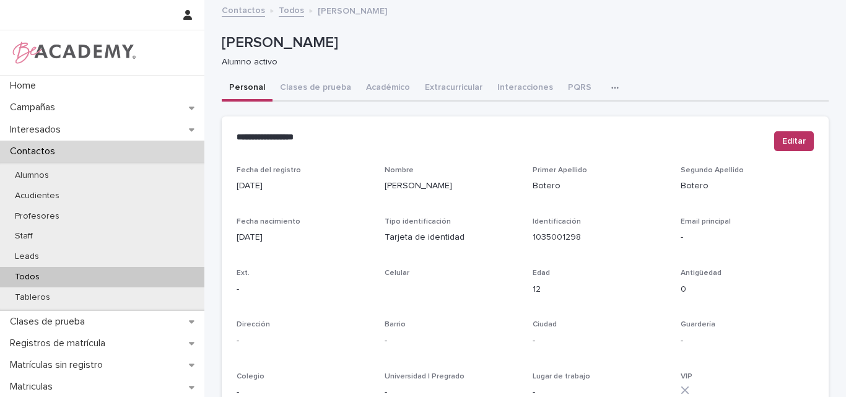
click at [63, 271] on div "Todos" at bounding box center [102, 277] width 204 height 20
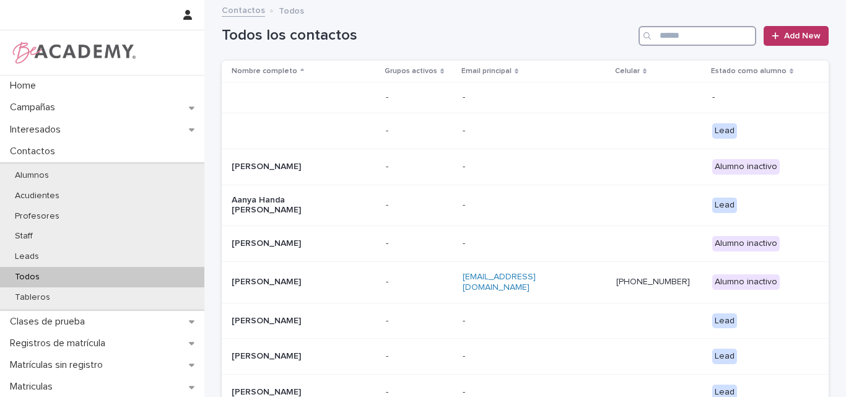
click at [703, 34] on input "Search" at bounding box center [697, 36] width 118 height 20
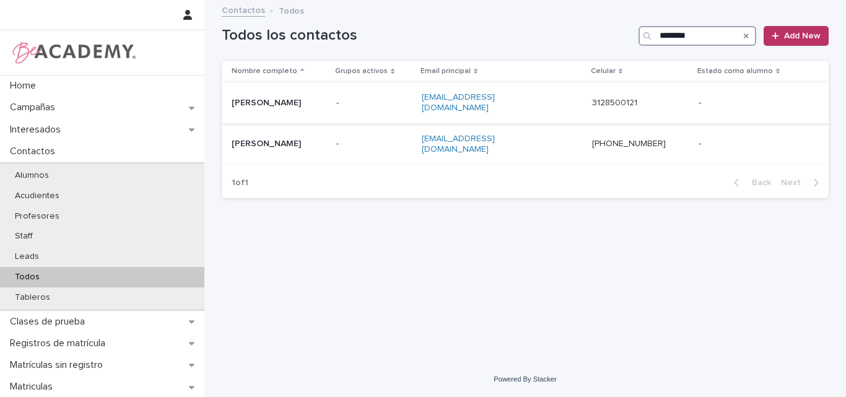
type input "********"
click at [316, 99] on p "[PERSON_NAME]" at bounding box center [279, 103] width 95 height 11
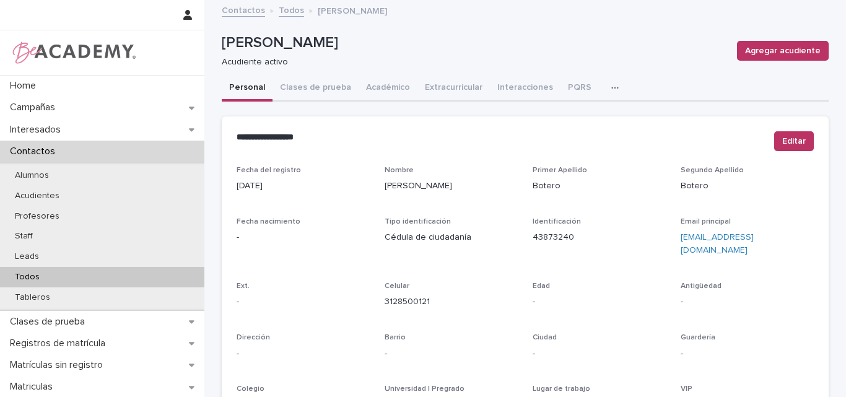
click at [39, 278] on p "Todos" at bounding box center [27, 277] width 45 height 11
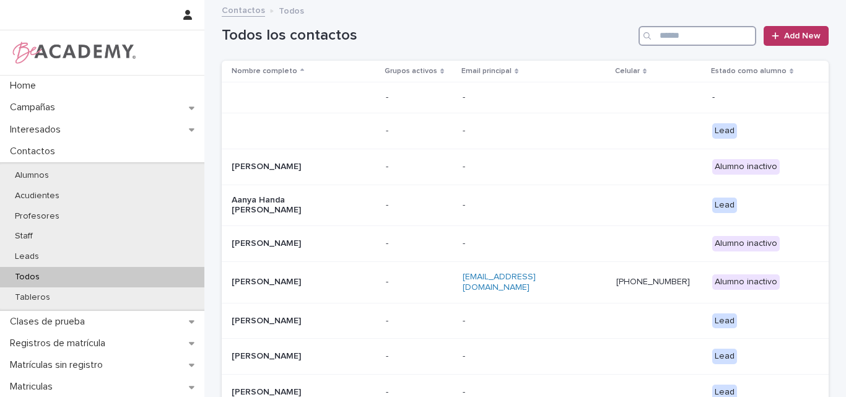
click at [722, 41] on input "Search" at bounding box center [697, 36] width 118 height 20
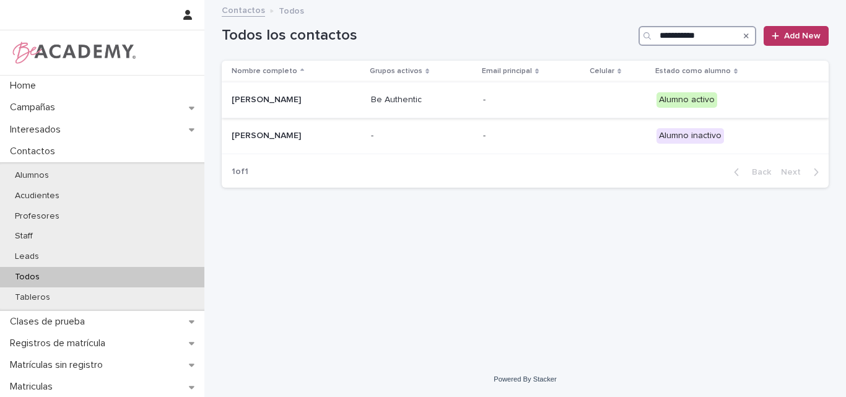
type input "**********"
click at [310, 103] on p "Amalia Botero Botero" at bounding box center [294, 100] width 124 height 11
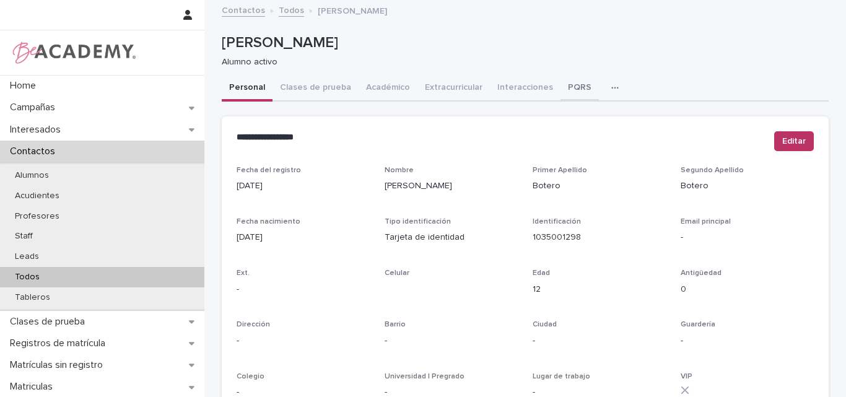
click at [563, 86] on button "PQRS" at bounding box center [579, 89] width 38 height 26
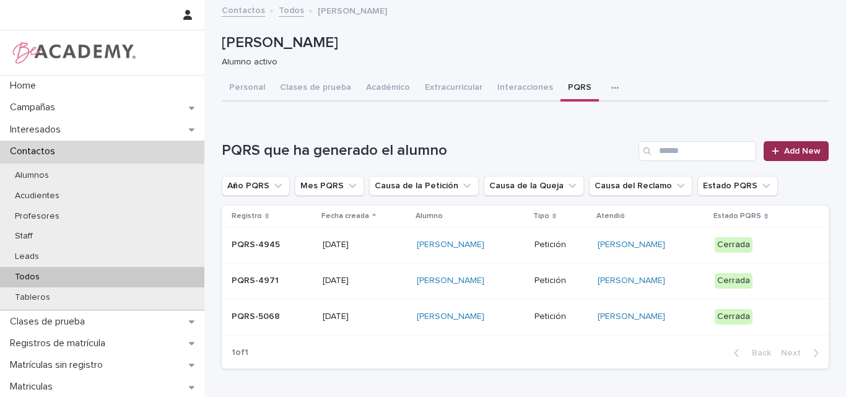
scroll to position [62, 0]
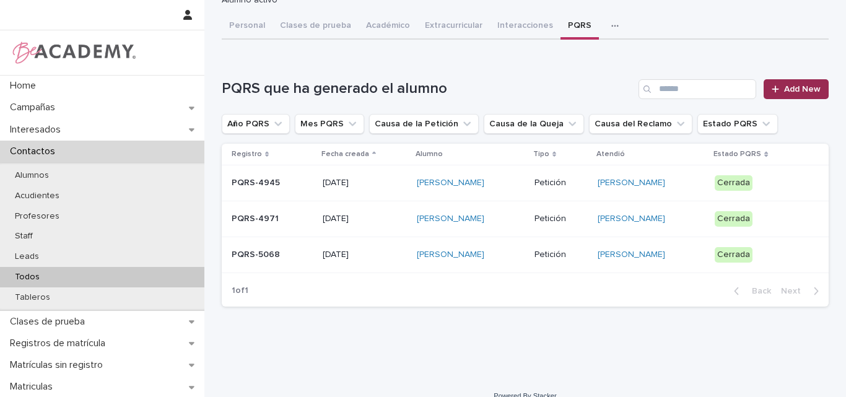
click at [810, 85] on span "Add New" at bounding box center [802, 89] width 37 height 9
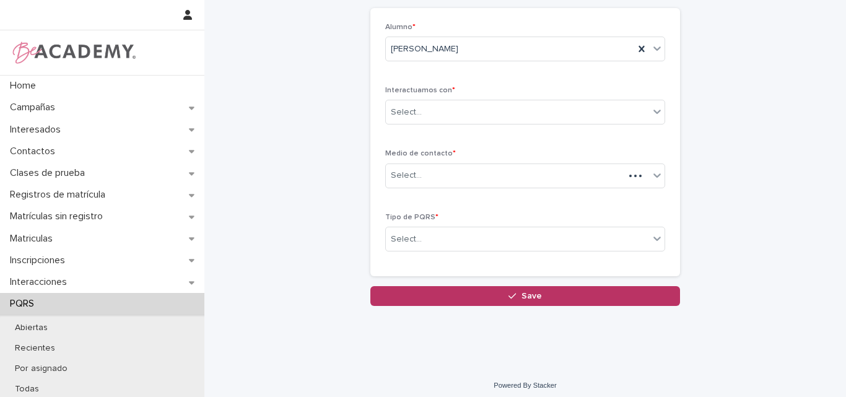
scroll to position [1, 0]
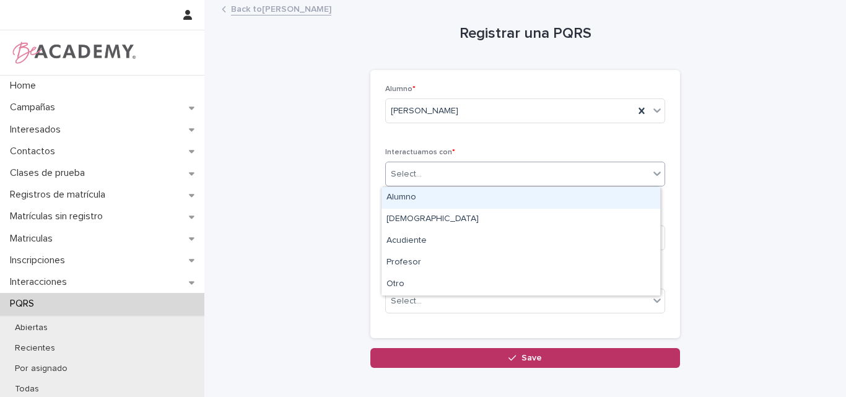
click at [485, 178] on div "Select..." at bounding box center [517, 174] width 263 height 20
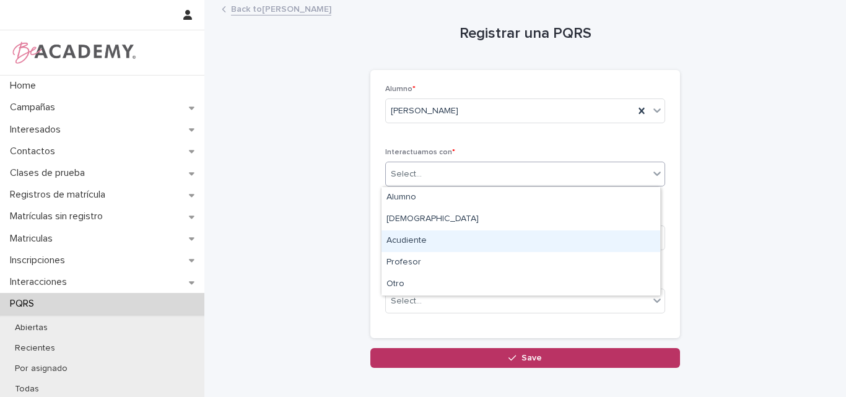
click at [447, 241] on div "Acudiente" at bounding box center [520, 241] width 279 height 22
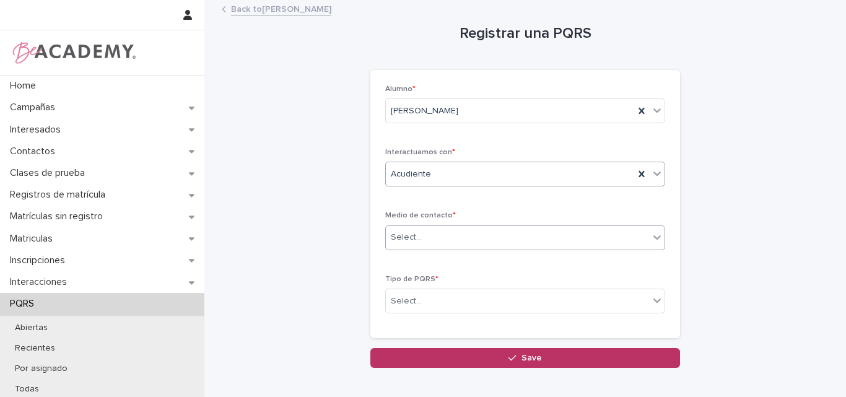
click at [446, 241] on div "Select..." at bounding box center [517, 237] width 263 height 20
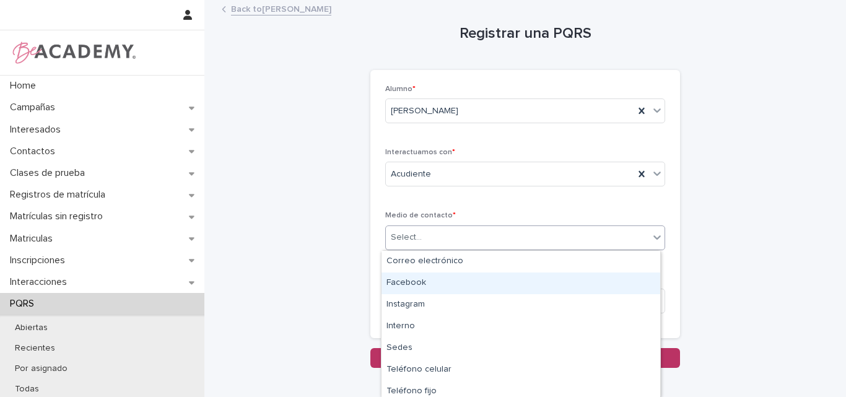
type input "*"
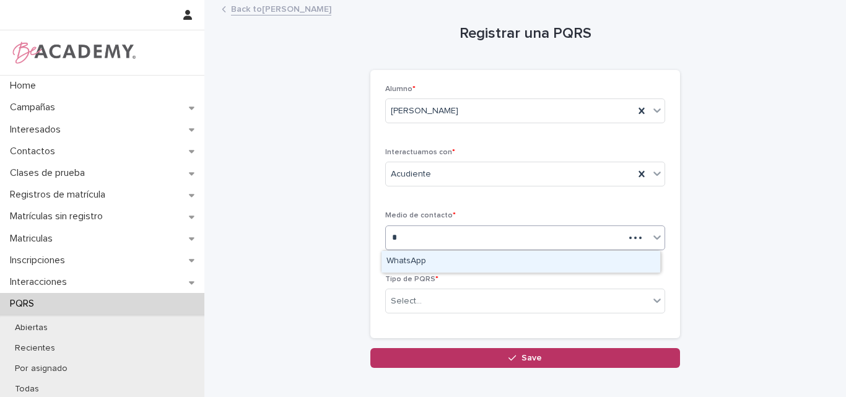
click at [429, 256] on div "WhatsApp" at bounding box center [520, 262] width 279 height 22
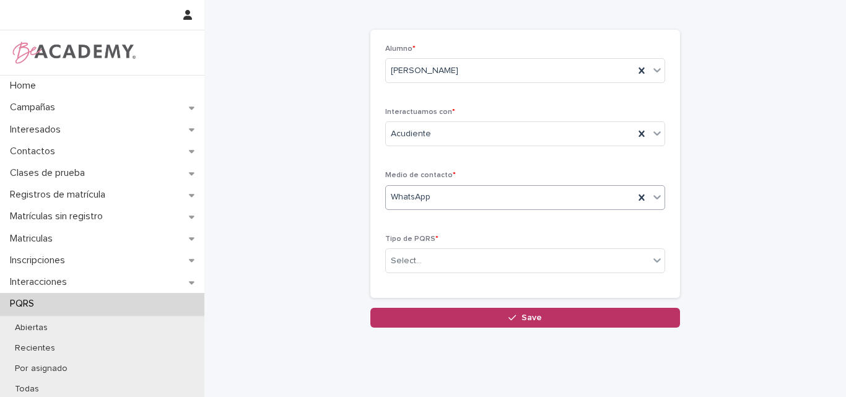
scroll to position [63, 0]
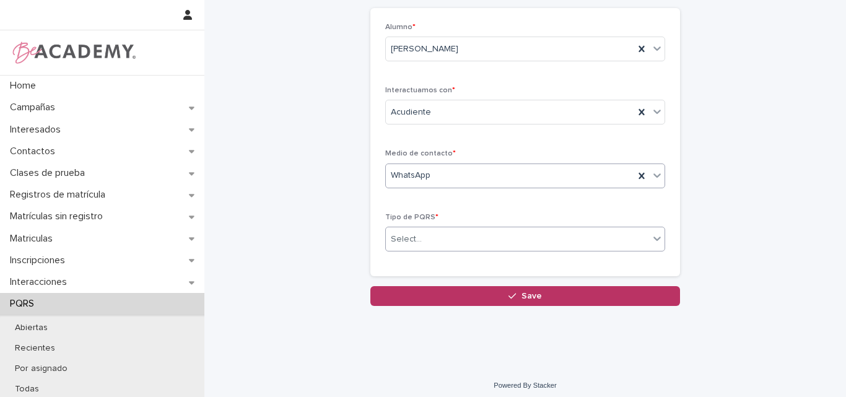
click at [507, 243] on div "Select..." at bounding box center [517, 239] width 263 height 20
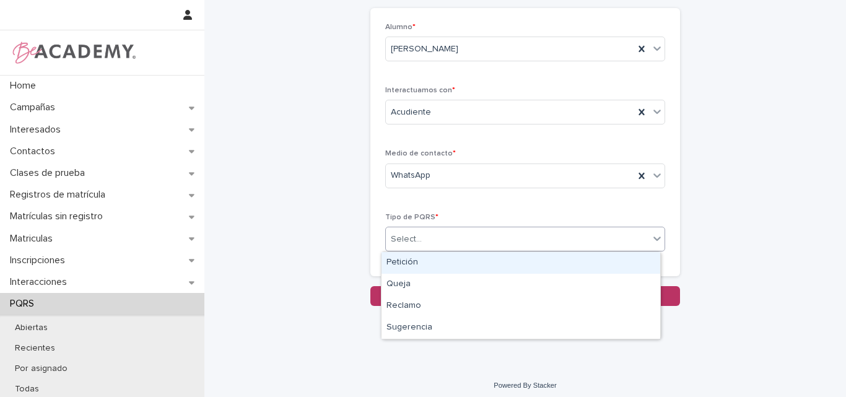
click at [437, 259] on div "Petición" at bounding box center [520, 263] width 279 height 22
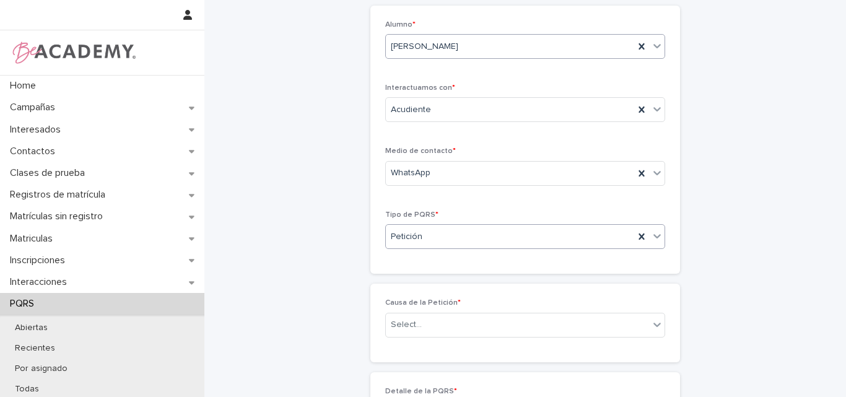
scroll to position [124, 0]
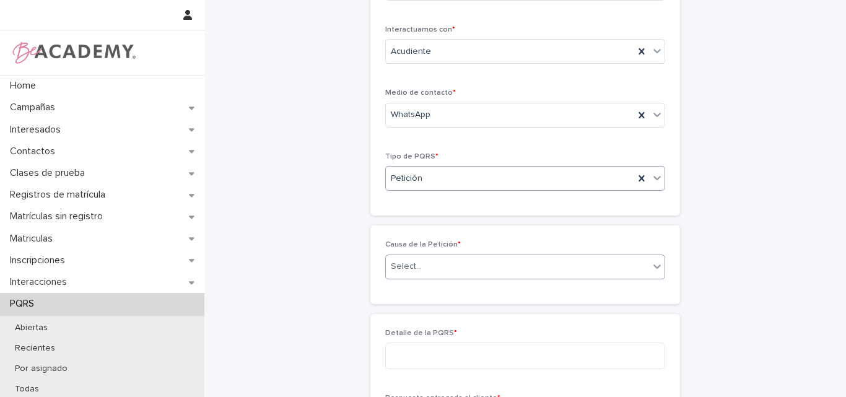
click at [453, 267] on div "Select..." at bounding box center [517, 266] width 263 height 20
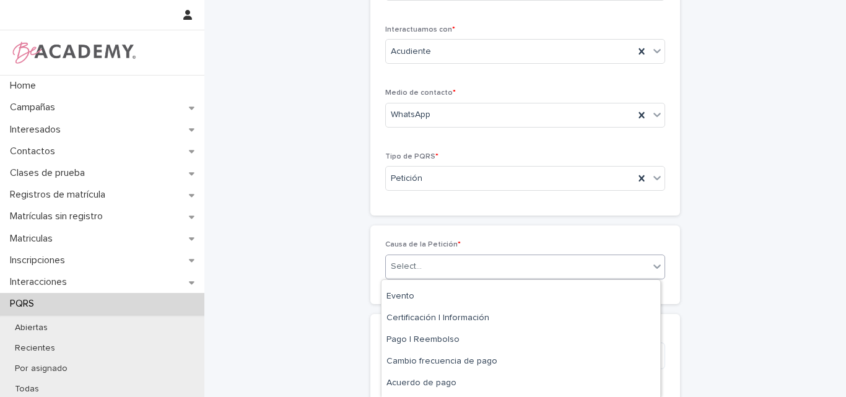
scroll to position [142, 0]
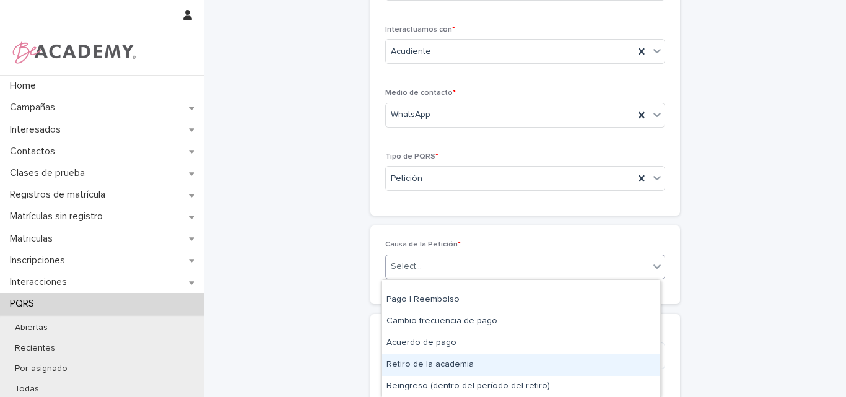
click at [443, 365] on div "Retiro de la academia" at bounding box center [520, 365] width 279 height 22
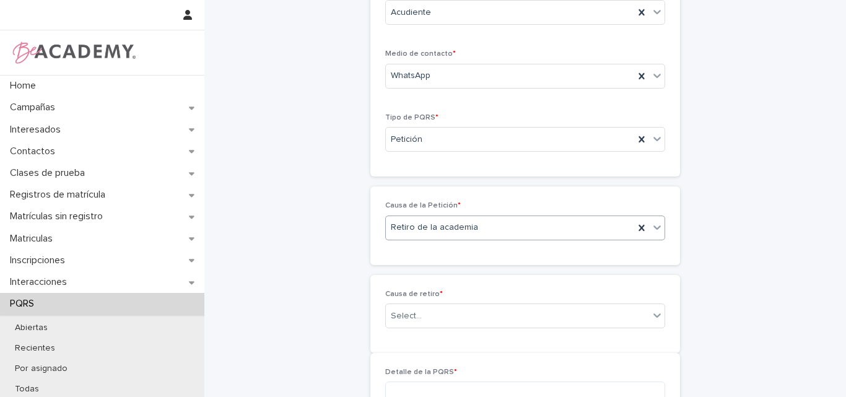
scroll to position [168, 0]
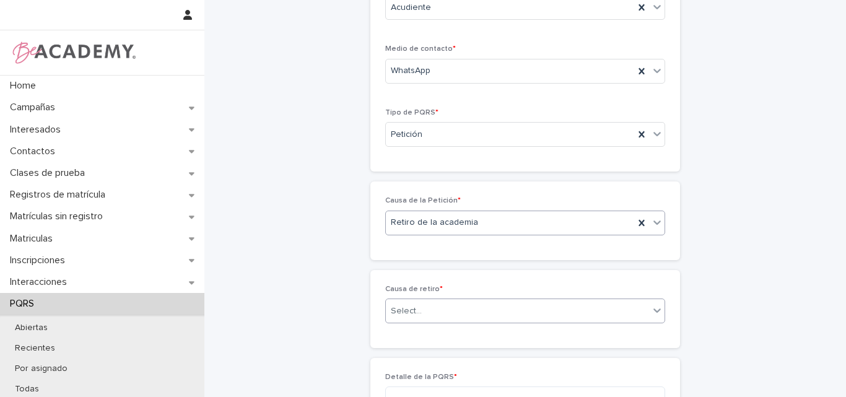
click at [454, 315] on div "Select..." at bounding box center [517, 311] width 263 height 20
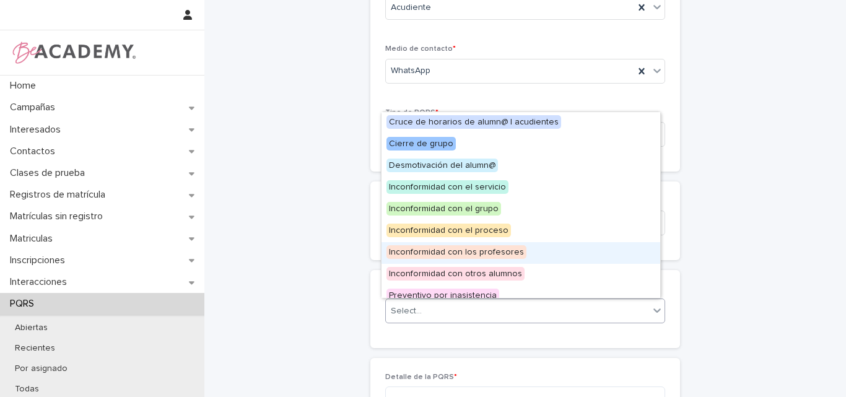
scroll to position [53, 0]
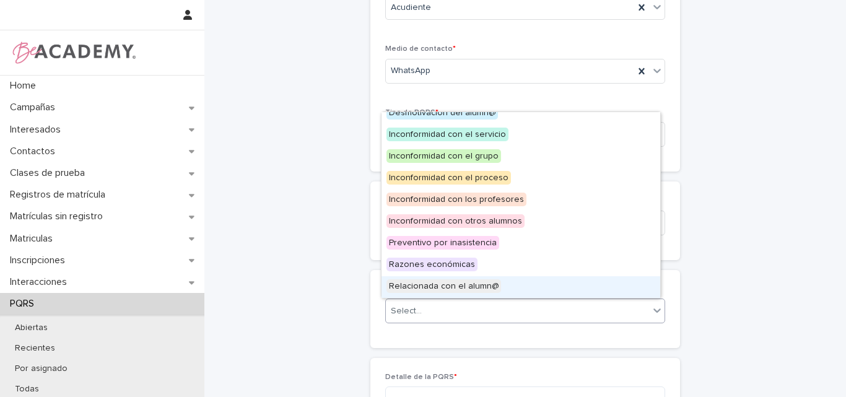
click at [447, 288] on span "Relacionada con el alumn@" at bounding box center [443, 286] width 115 height 14
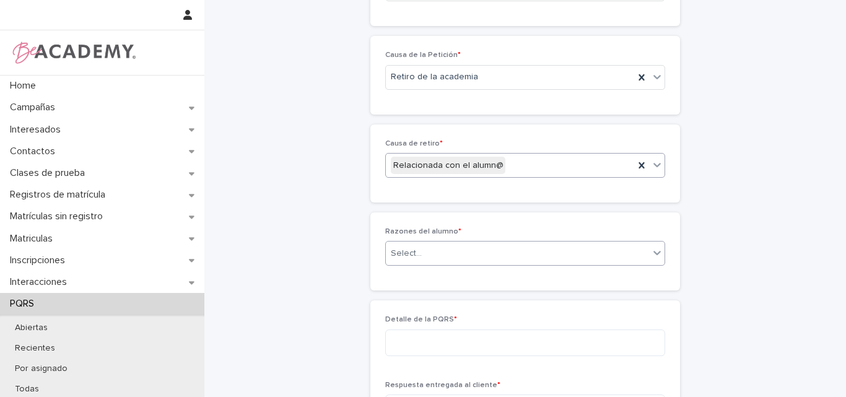
scroll to position [336, 0]
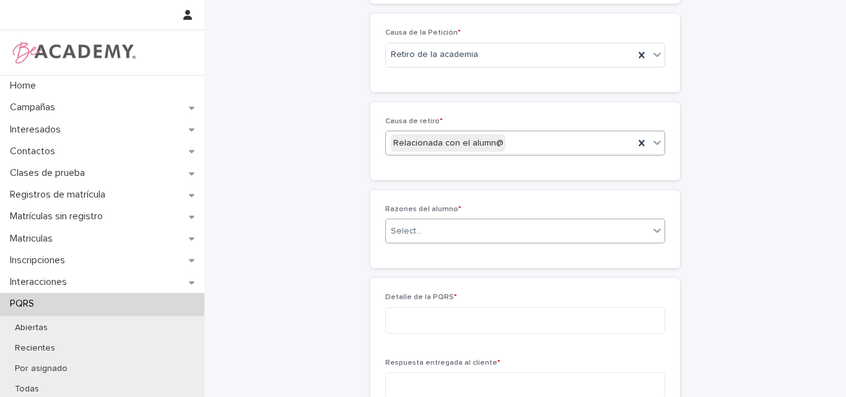
click at [490, 233] on div "Select..." at bounding box center [517, 231] width 263 height 20
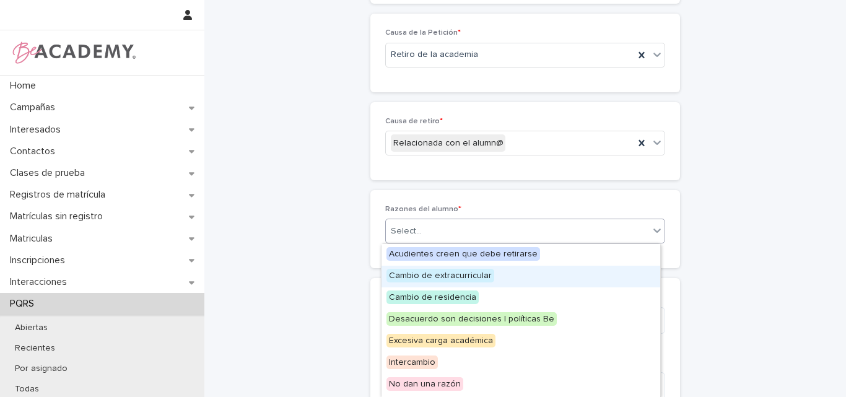
click at [476, 271] on span "Cambio de extracurricular" at bounding box center [440, 276] width 108 height 14
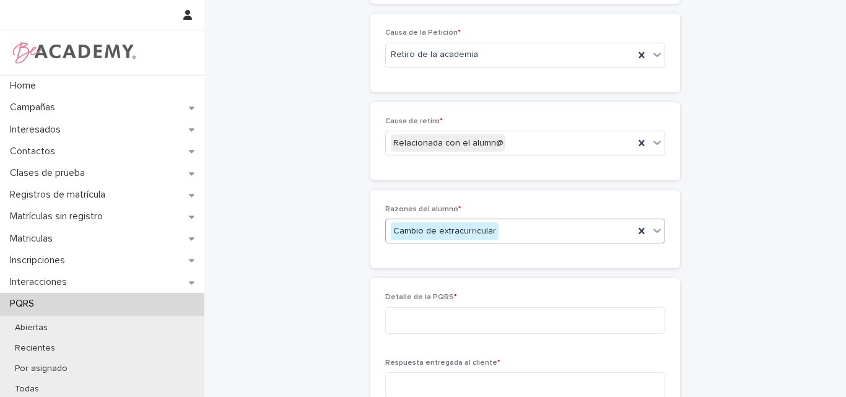
scroll to position [397, 0]
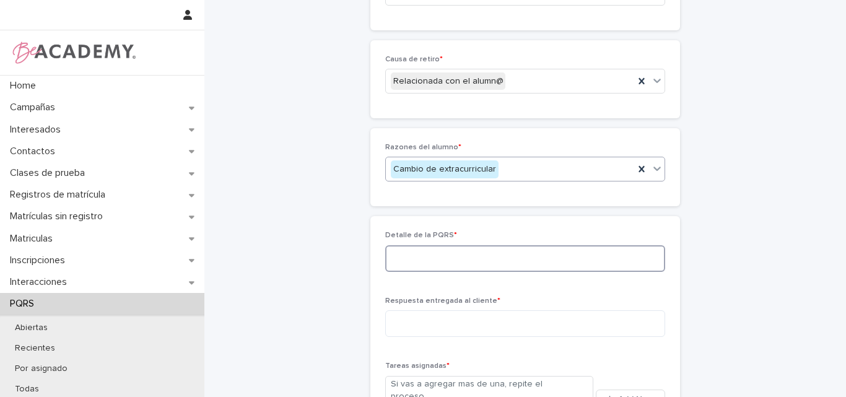
click at [474, 259] on textarea at bounding box center [525, 258] width 280 height 27
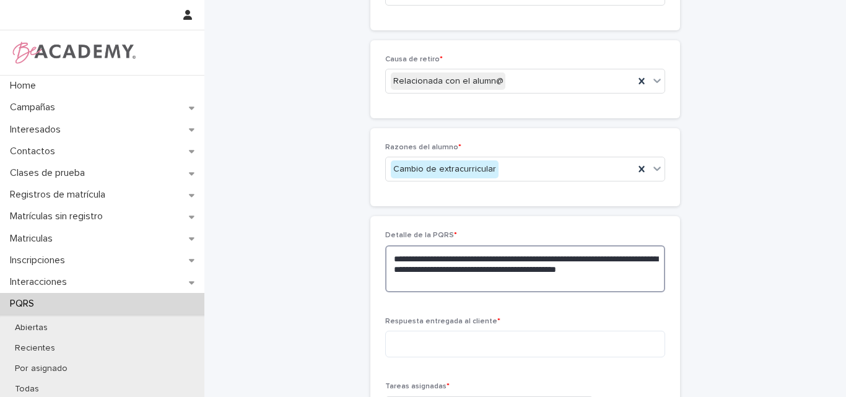
click at [586, 269] on textarea "**********" at bounding box center [525, 268] width 280 height 47
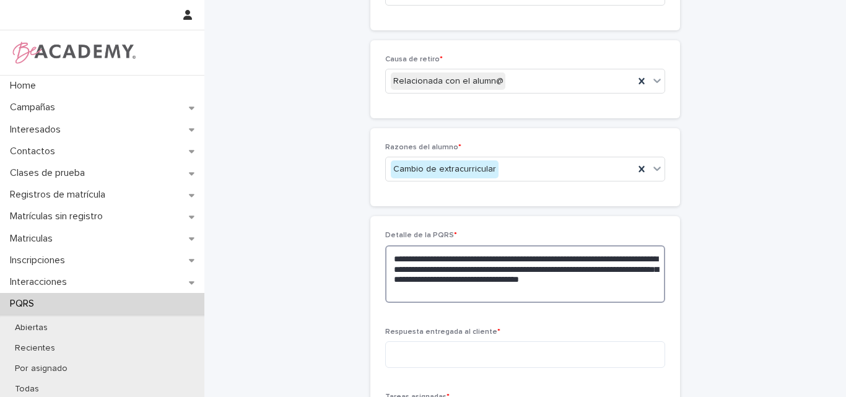
click at [511, 292] on textarea "**********" at bounding box center [525, 274] width 280 height 58
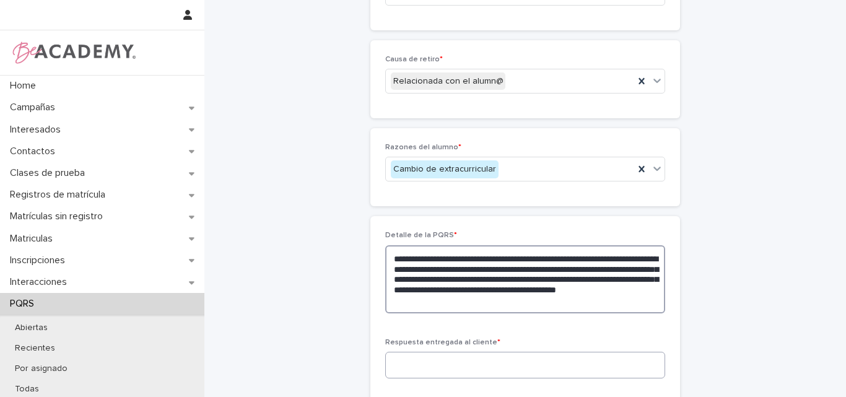
type textarea "**********"
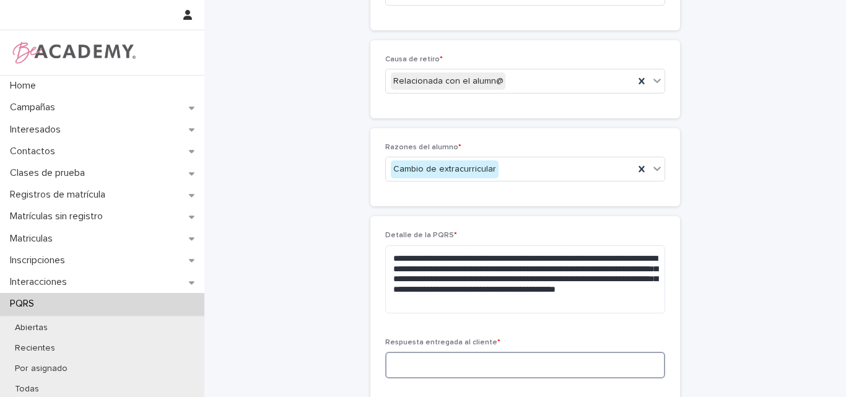
click at [465, 366] on textarea at bounding box center [525, 365] width 280 height 27
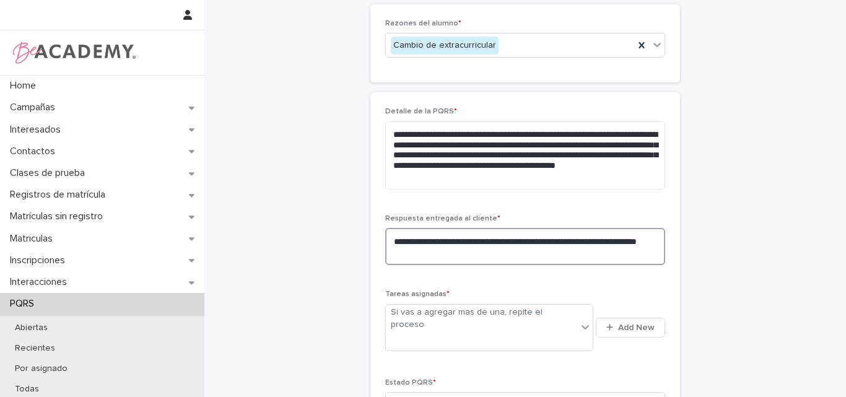
scroll to position [583, 0]
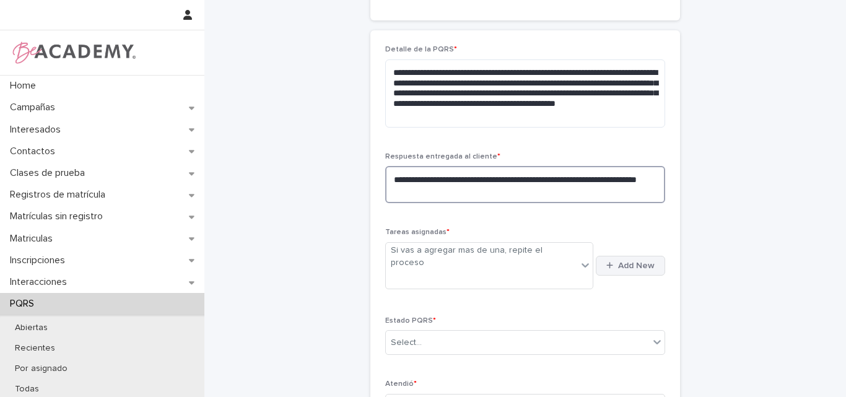
type textarea "**********"
click at [630, 261] on span "Add New" at bounding box center [636, 265] width 37 height 9
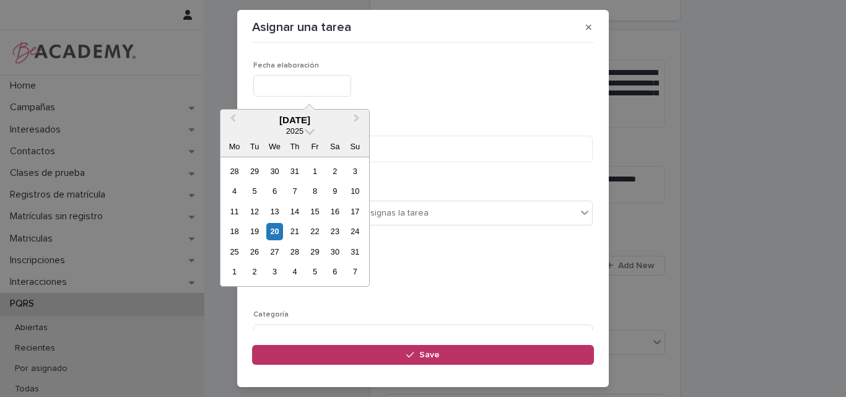
click at [329, 92] on input "text" at bounding box center [302, 86] width 98 height 22
type input "**********"
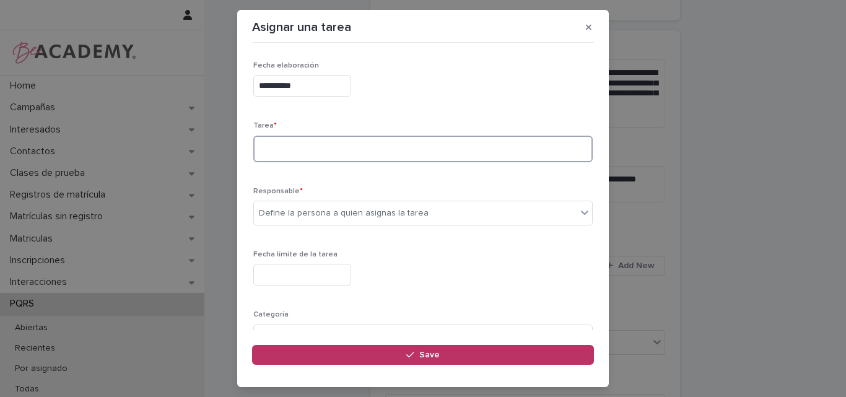
click at [329, 149] on textarea at bounding box center [422, 149] width 339 height 27
type textarea "*"
type textarea "**********"
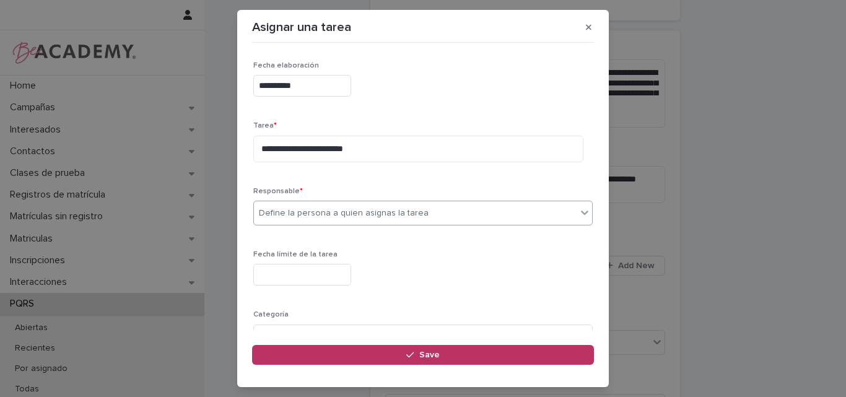
click at [326, 217] on div "Define la persona a quien asignas la tarea" at bounding box center [344, 213] width 170 height 13
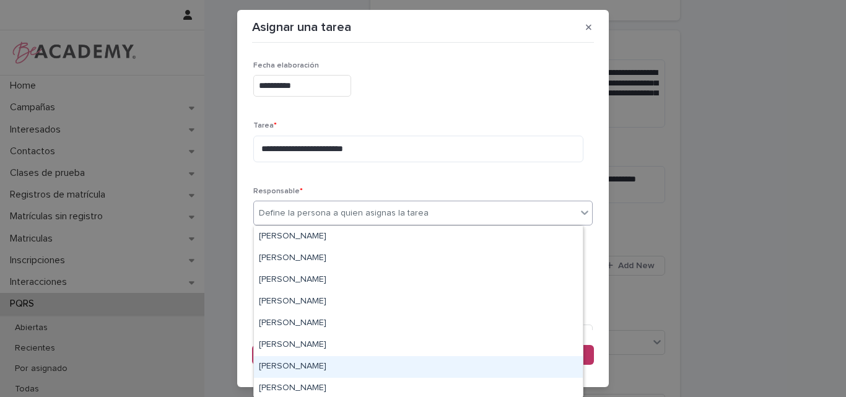
click at [295, 371] on div "Lina Rico Montoya" at bounding box center [418, 367] width 329 height 22
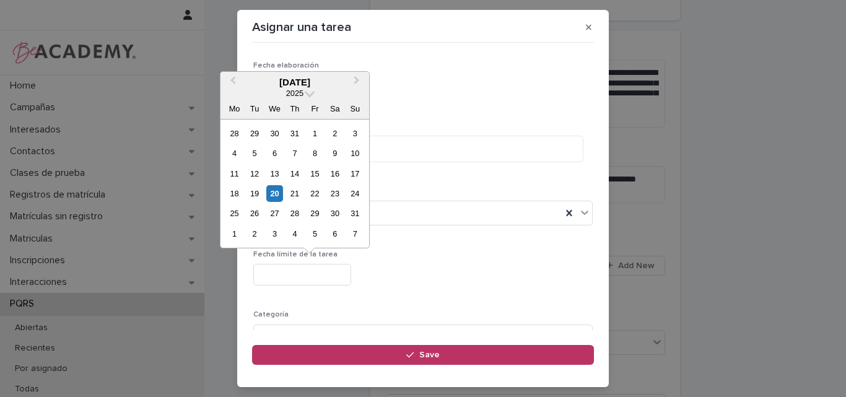
click at [328, 266] on input "text" at bounding box center [302, 275] width 98 height 22
type input "**********"
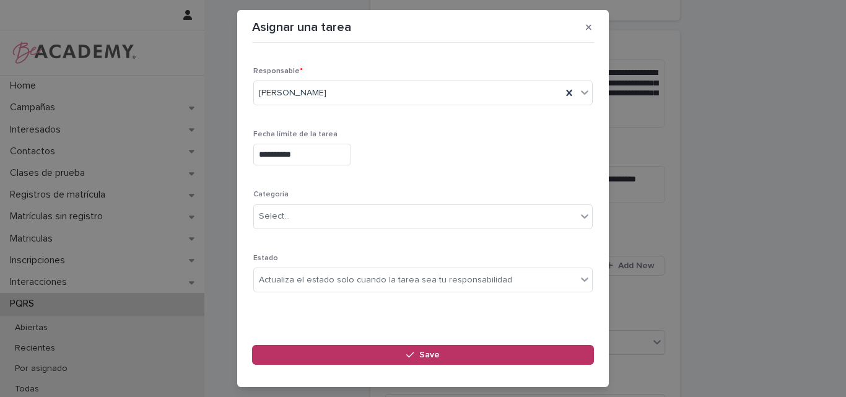
scroll to position [121, 0]
click at [326, 275] on div "Actualiza el estado solo cuando la tarea sea tu responsabilidad" at bounding box center [385, 279] width 253 height 13
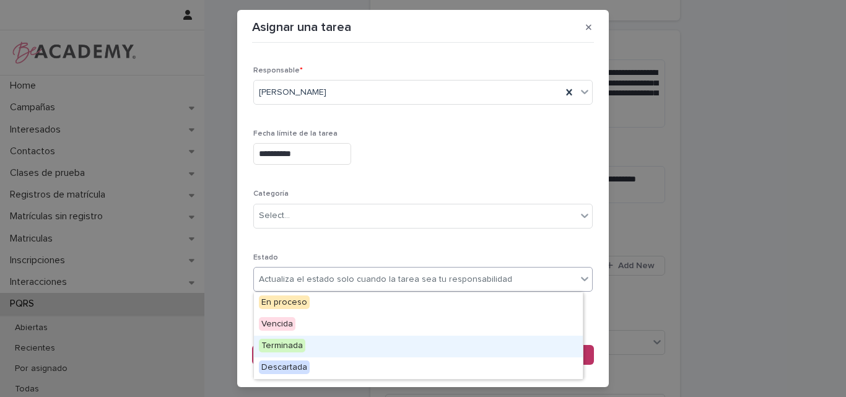
click at [290, 342] on span "Terminada" at bounding box center [282, 346] width 46 height 14
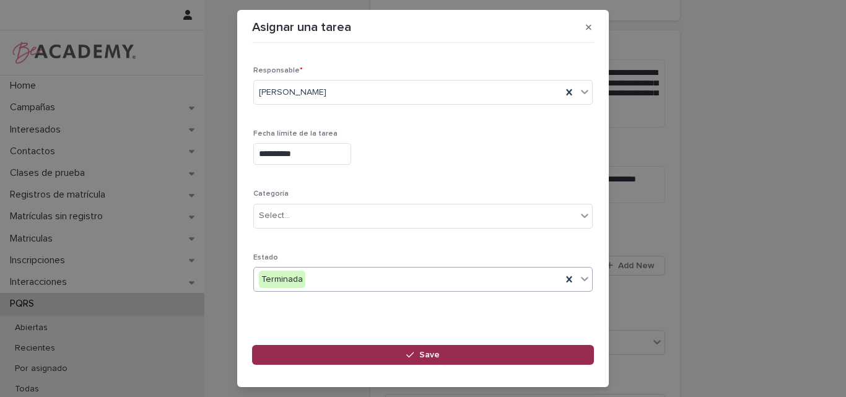
click at [451, 349] on button "Save" at bounding box center [423, 355] width 342 height 20
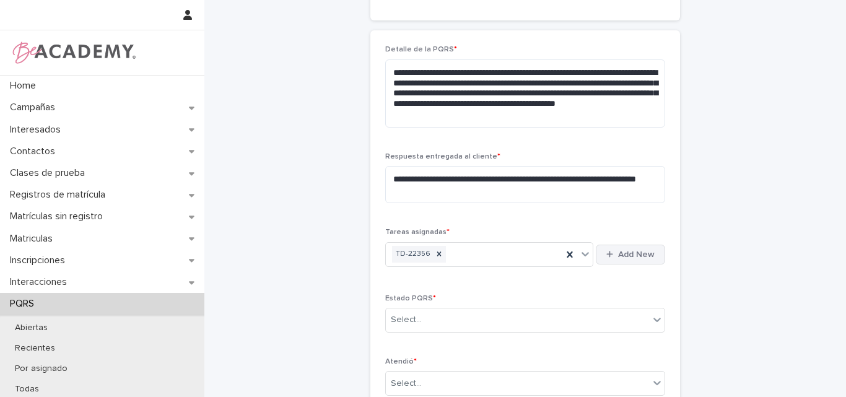
click at [647, 255] on span "Add New" at bounding box center [636, 254] width 37 height 9
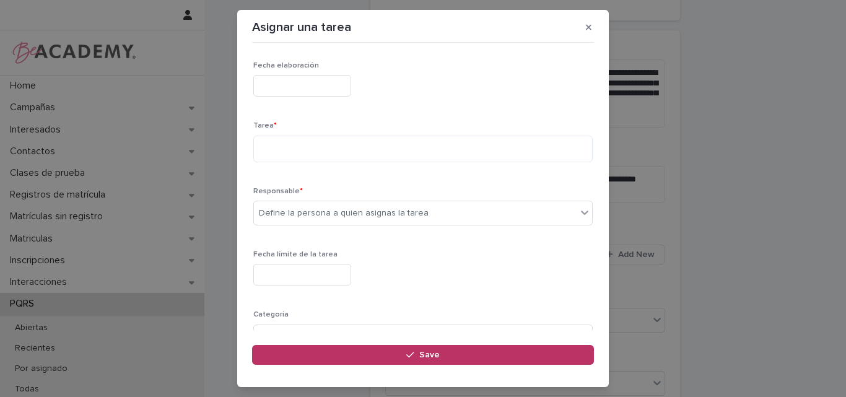
click at [326, 82] on input "text" at bounding box center [302, 86] width 98 height 22
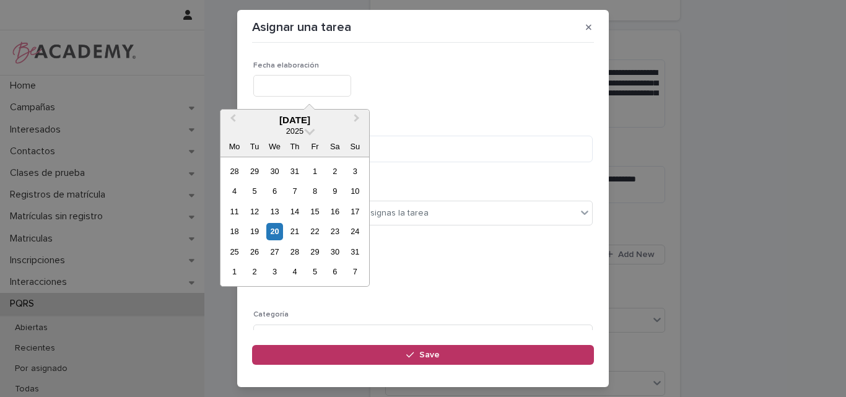
type input "**********"
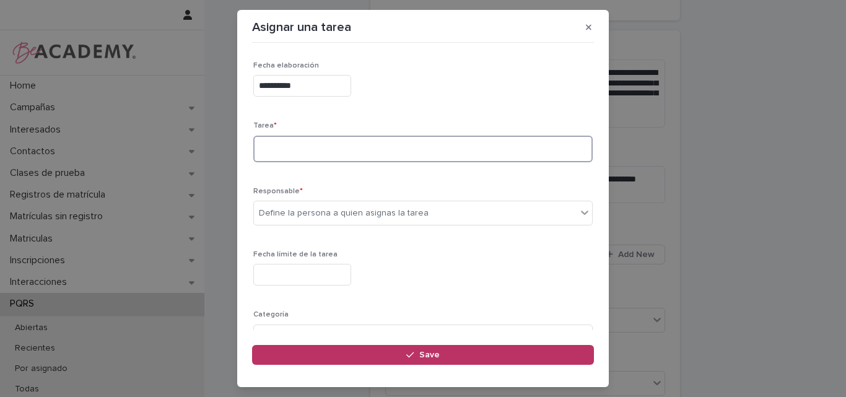
click at [280, 156] on textarea at bounding box center [422, 149] width 339 height 27
type textarea "**********"
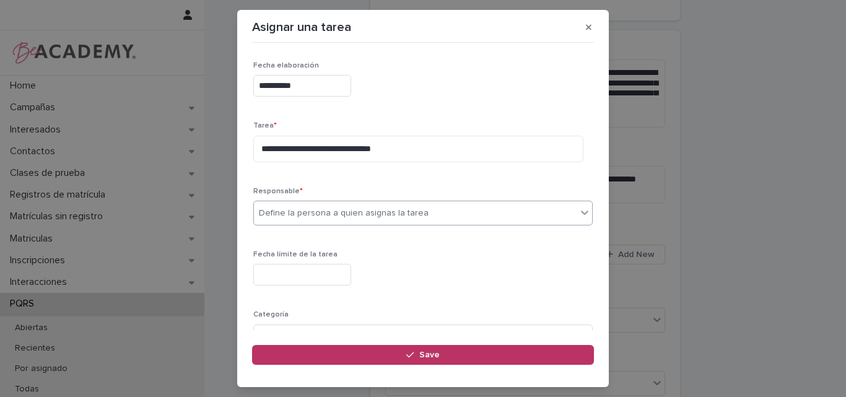
click at [303, 208] on div "Define la persona a quien asignas la tarea" at bounding box center [344, 213] width 170 height 13
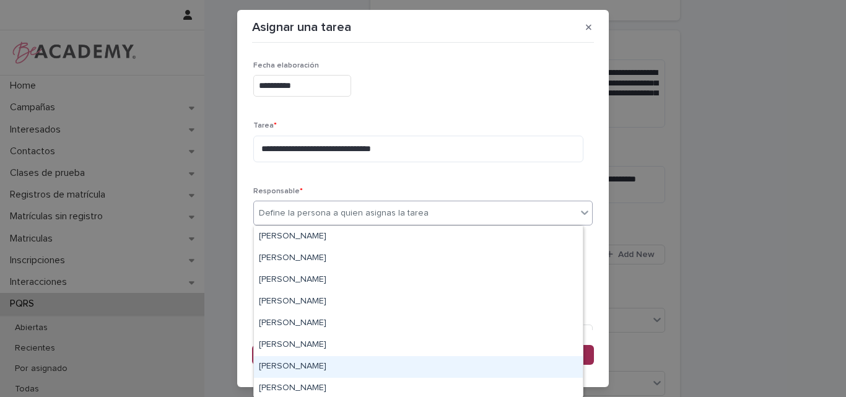
drag, startPoint x: 297, startPoint y: 355, endPoint x: 298, endPoint y: 364, distance: 9.3
click at [298, 364] on div "Lina Rico Montoya" at bounding box center [418, 367] width 329 height 22
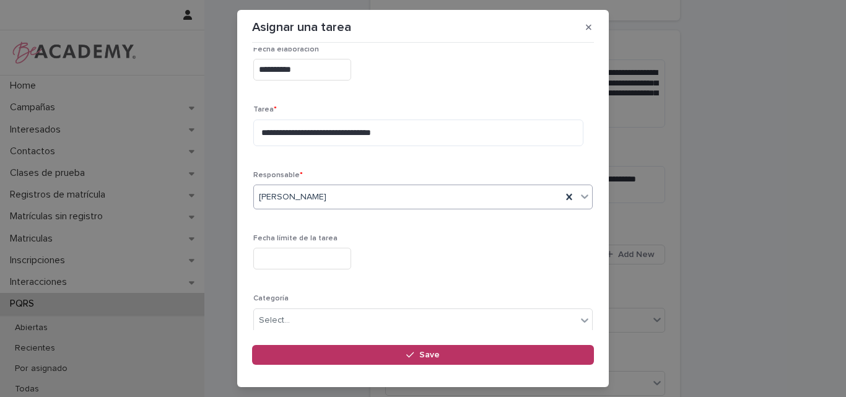
scroll to position [62, 0]
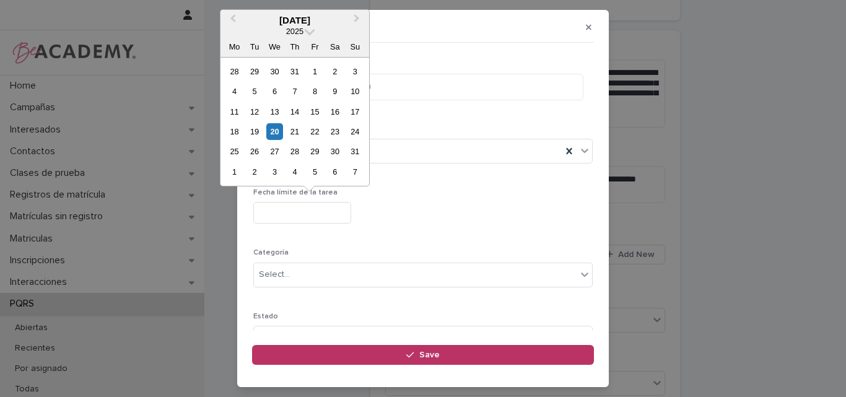
click at [298, 207] on input "text" at bounding box center [302, 213] width 98 height 22
click at [307, 126] on div "22" at bounding box center [314, 131] width 17 height 17
type input "**********"
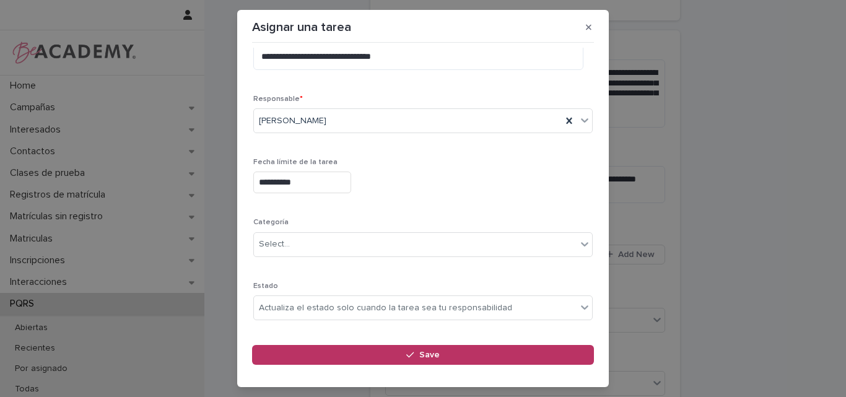
scroll to position [121, 0]
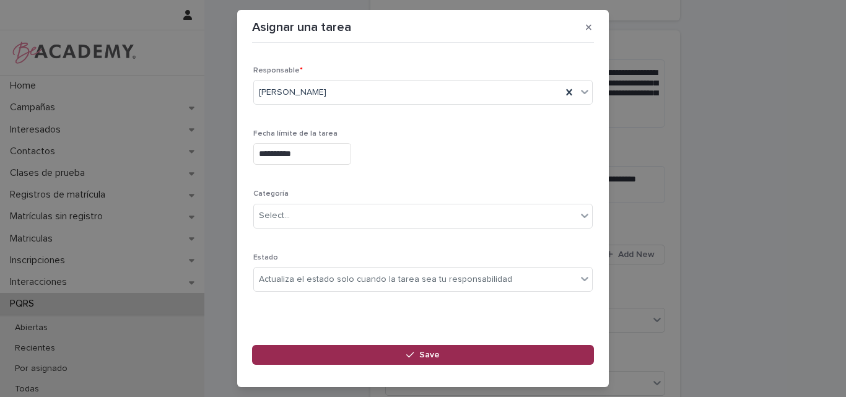
click at [423, 352] on span "Save" at bounding box center [429, 354] width 20 height 9
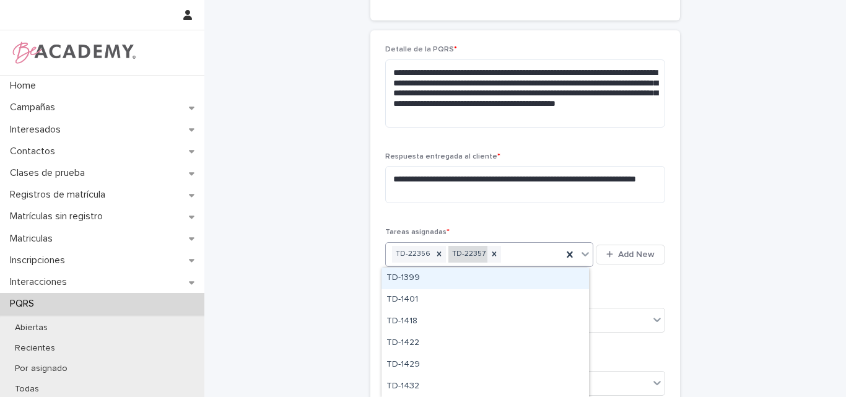
click at [469, 256] on div "TD-22357" at bounding box center [467, 254] width 39 height 17
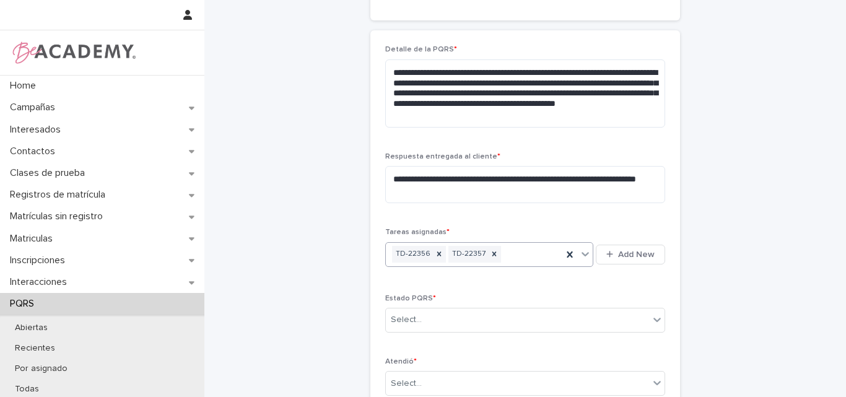
click at [522, 251] on div "TD-22356 TD-22357" at bounding box center [474, 254] width 176 height 22
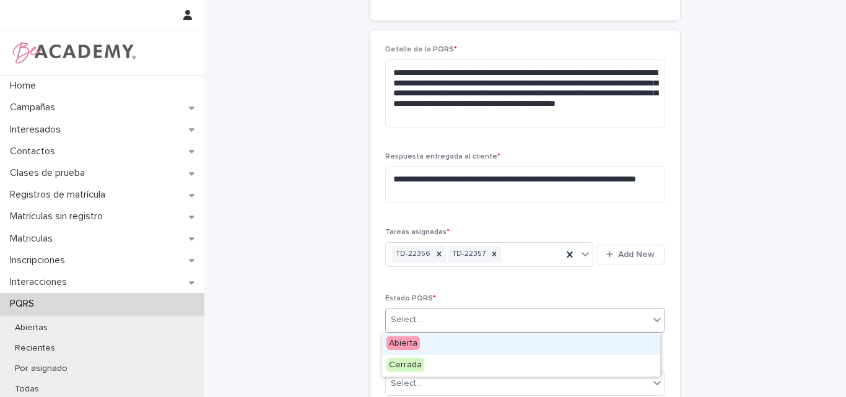
drag, startPoint x: 481, startPoint y: 315, endPoint x: 457, endPoint y: 323, distance: 24.9
click at [480, 315] on div "Select..." at bounding box center [517, 320] width 263 height 20
click at [421, 342] on div "Abierta" at bounding box center [520, 344] width 279 height 22
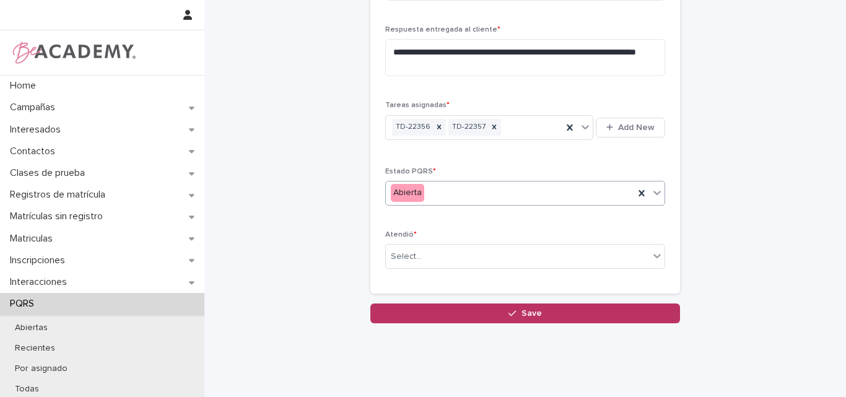
scroll to position [734, 0]
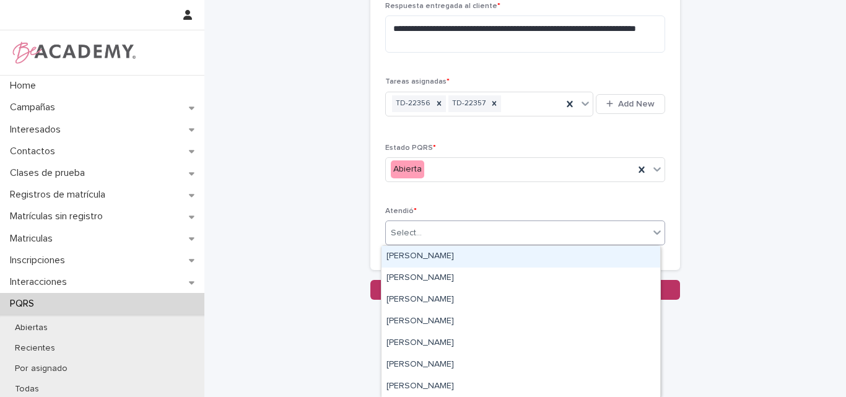
click at [446, 238] on div "Select..." at bounding box center [517, 233] width 263 height 20
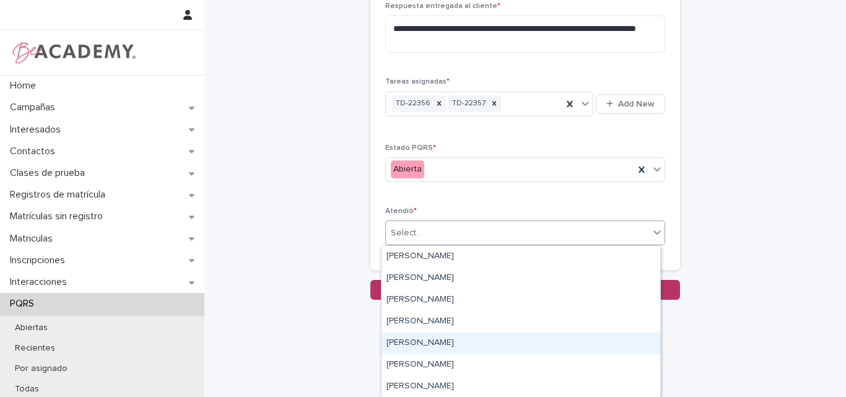
click at [430, 345] on div "Lina Rico Montoya" at bounding box center [520, 343] width 279 height 22
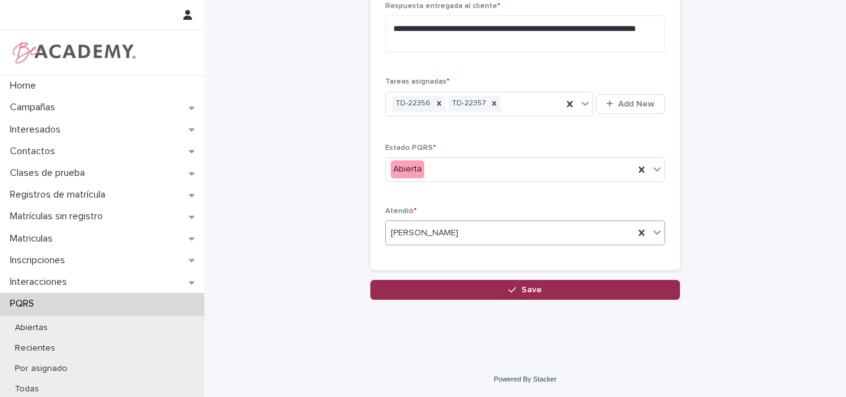
click at [530, 291] on span "Save" at bounding box center [531, 289] width 20 height 9
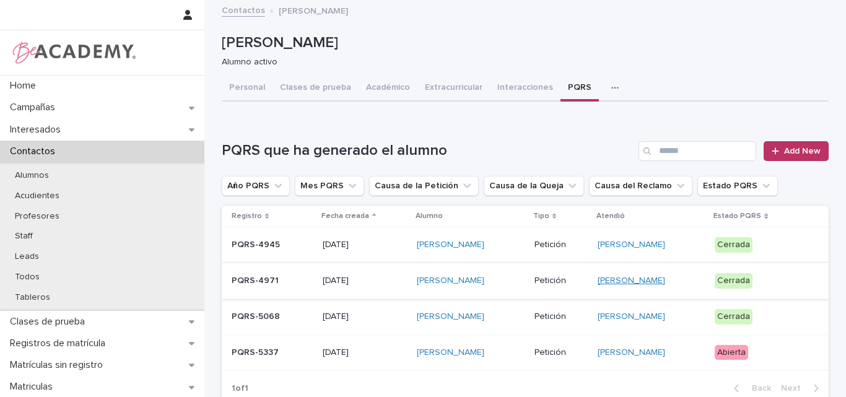
scroll to position [114, 0]
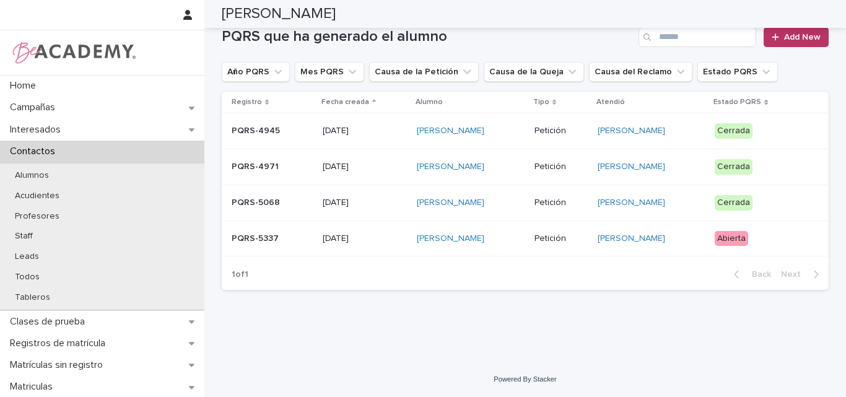
click at [277, 243] on p "PQRS-5337" at bounding box center [272, 238] width 81 height 11
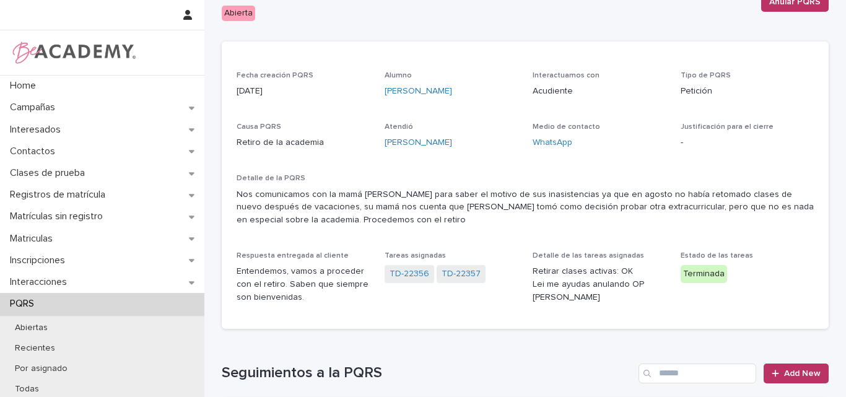
scroll to position [62, 0]
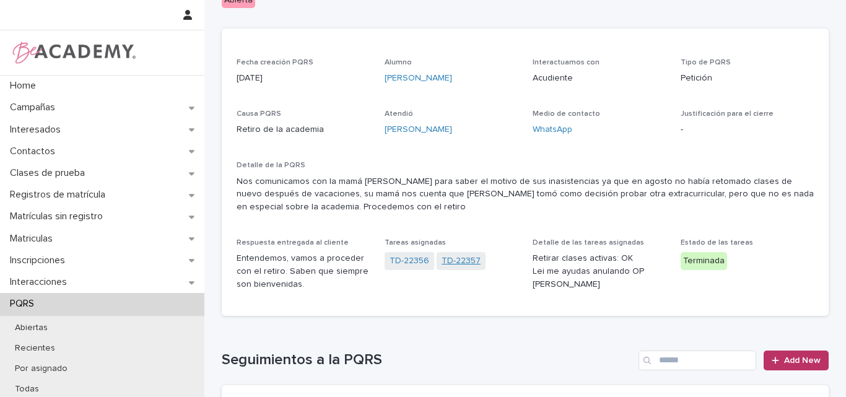
click at [448, 257] on link "TD-22357" at bounding box center [460, 260] width 39 height 13
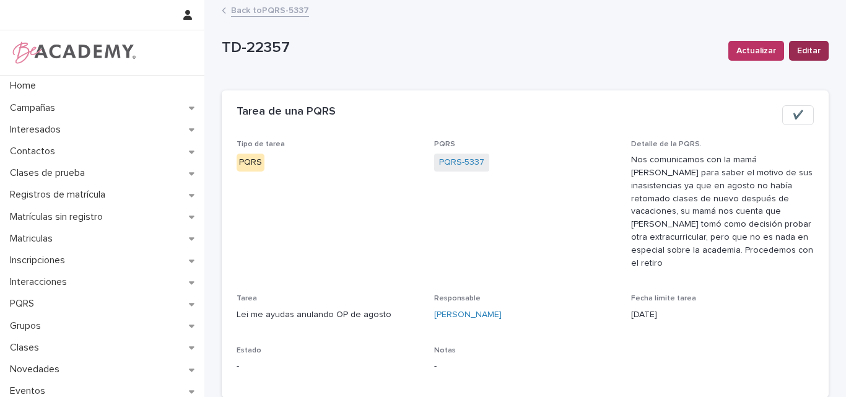
click at [800, 50] on span "Editar" at bounding box center [809, 51] width 24 height 12
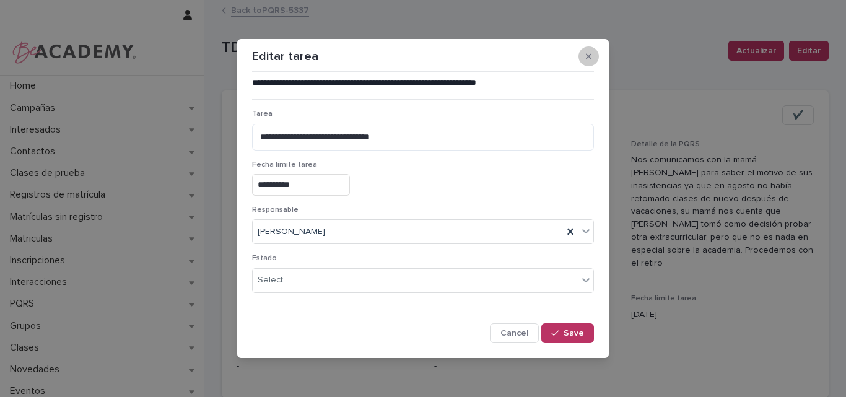
click at [588, 59] on icon "button" at bounding box center [589, 56] width 6 height 9
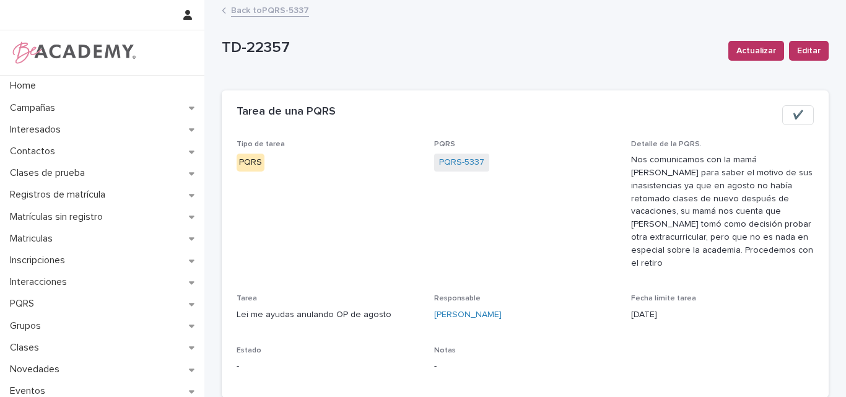
click at [269, 4] on link "Back to PQRS-5337" at bounding box center [270, 9] width 78 height 14
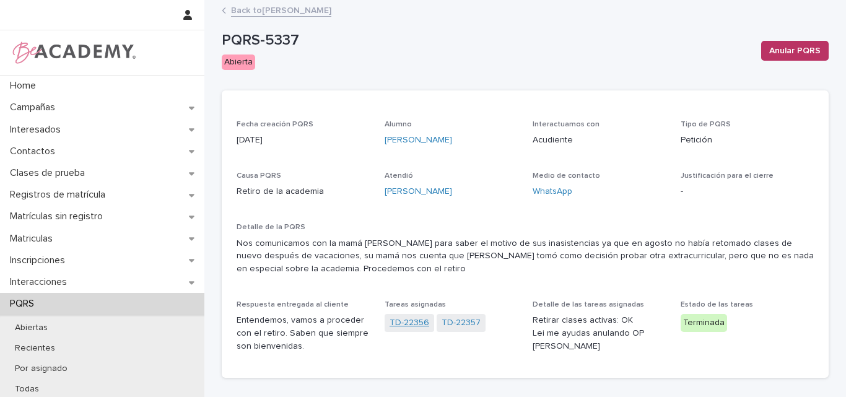
click at [398, 324] on link "TD-22356" at bounding box center [409, 322] width 40 height 13
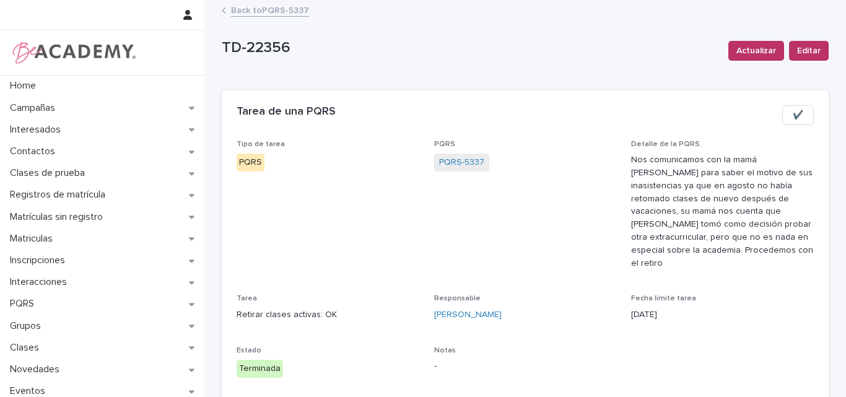
click at [282, 5] on link "Back to PQRS-5337" at bounding box center [270, 9] width 78 height 14
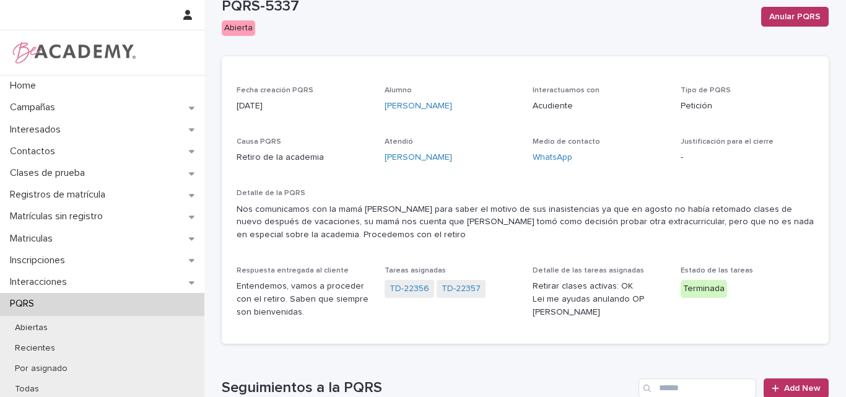
scroll to position [62, 0]
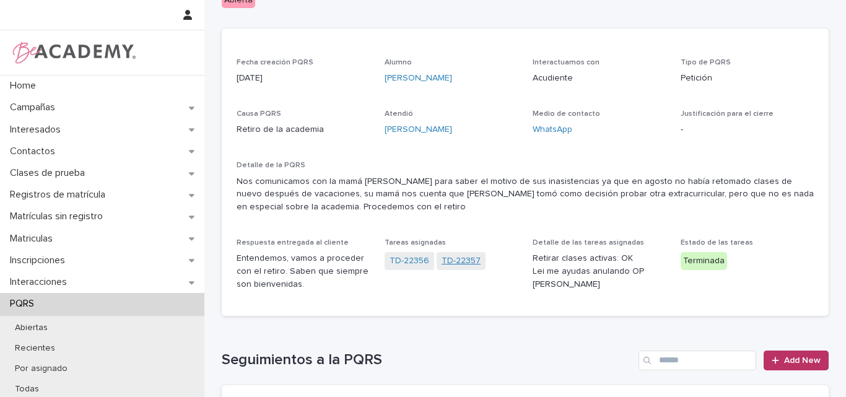
click at [456, 261] on link "TD-22357" at bounding box center [460, 260] width 39 height 13
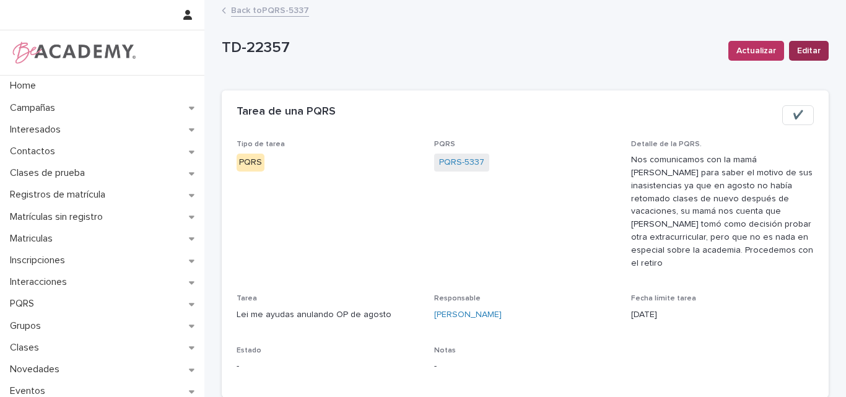
click at [802, 50] on span "Editar" at bounding box center [809, 51] width 24 height 12
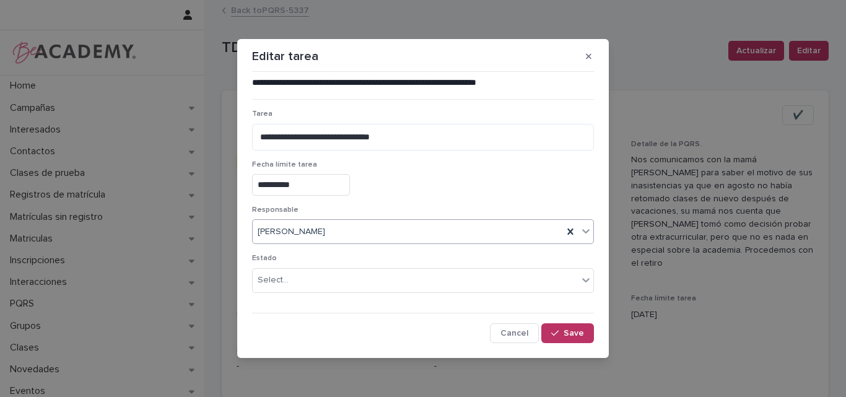
click at [369, 229] on div "Lina Rico Montoya" at bounding box center [408, 232] width 310 height 20
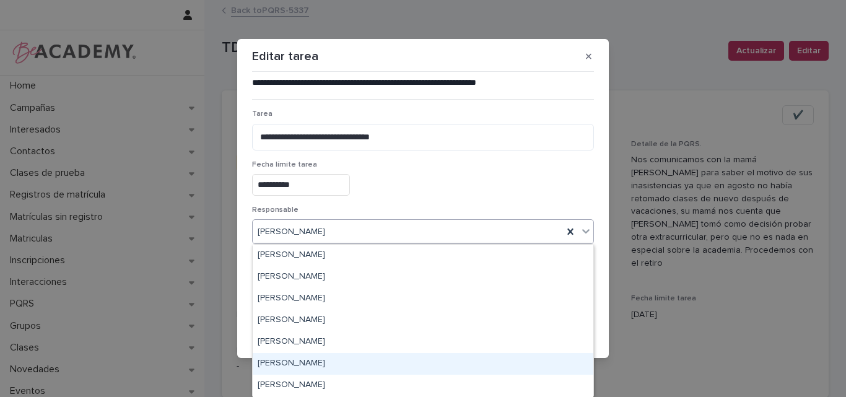
click at [310, 365] on div "Leidy Mesa Alvarez" at bounding box center [423, 364] width 340 height 22
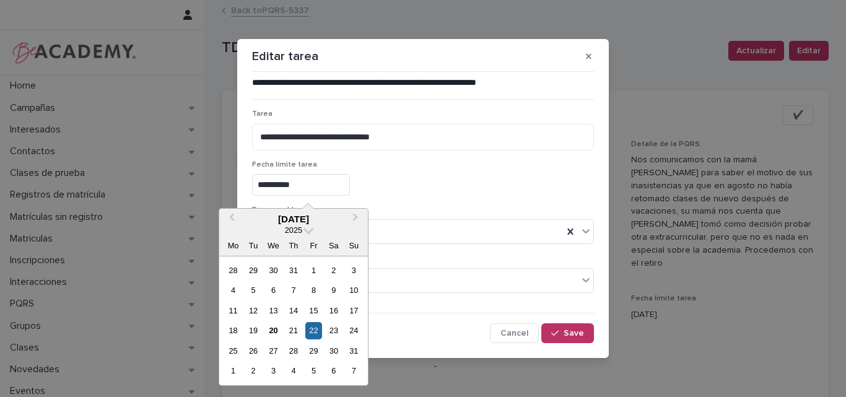
click at [306, 184] on input "**********" at bounding box center [301, 185] width 98 height 22
click at [293, 328] on div "21" at bounding box center [293, 330] width 17 height 17
click at [316, 191] on input "**********" at bounding box center [301, 185] width 98 height 22
click at [273, 325] on div "20" at bounding box center [273, 330] width 17 height 17
drag, startPoint x: 320, startPoint y: 189, endPoint x: 285, endPoint y: 242, distance: 63.9
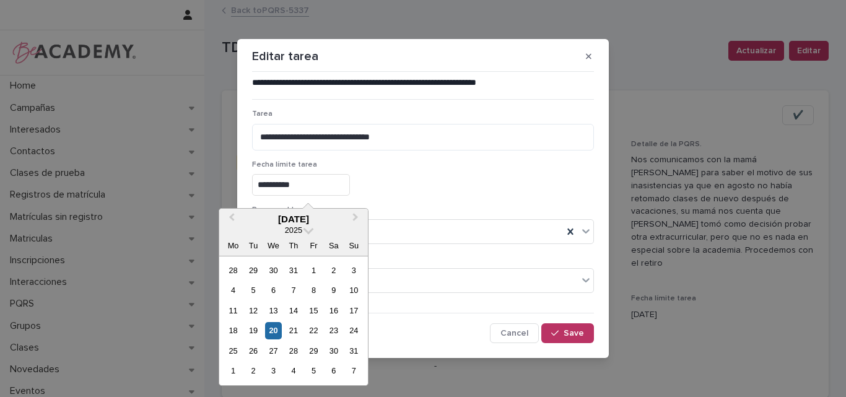
click at [320, 188] on input "**********" at bounding box center [301, 185] width 98 height 22
click at [293, 330] on div "21" at bounding box center [293, 330] width 17 height 17
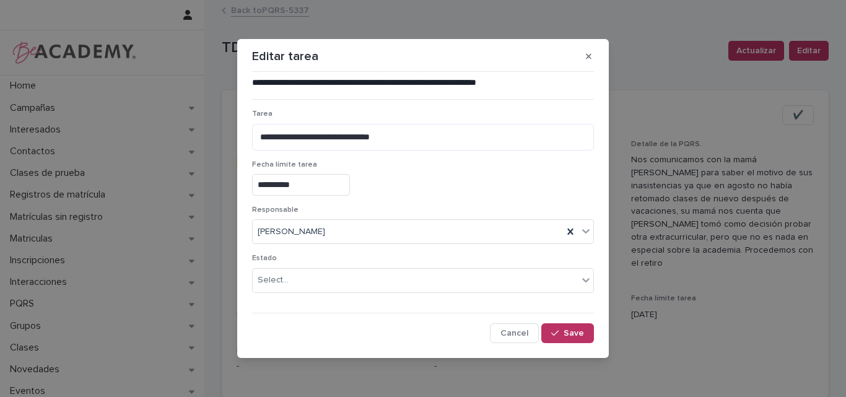
type input "**********"
click at [562, 327] on button "Save" at bounding box center [567, 333] width 53 height 20
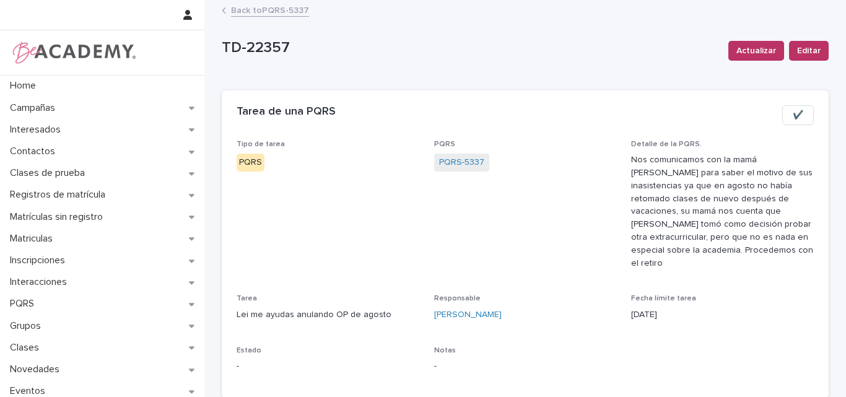
click at [280, 9] on link "Back to PQRS-5337" at bounding box center [270, 9] width 78 height 14
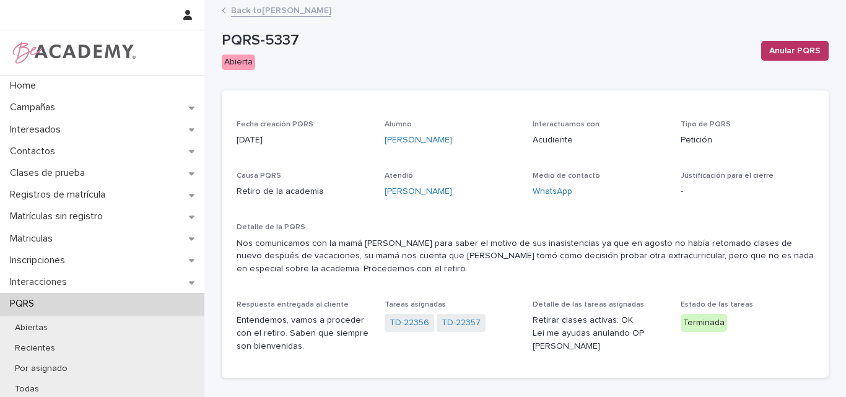
click at [303, 4] on link "Back to Amalia Botero Botero" at bounding box center [281, 9] width 100 height 14
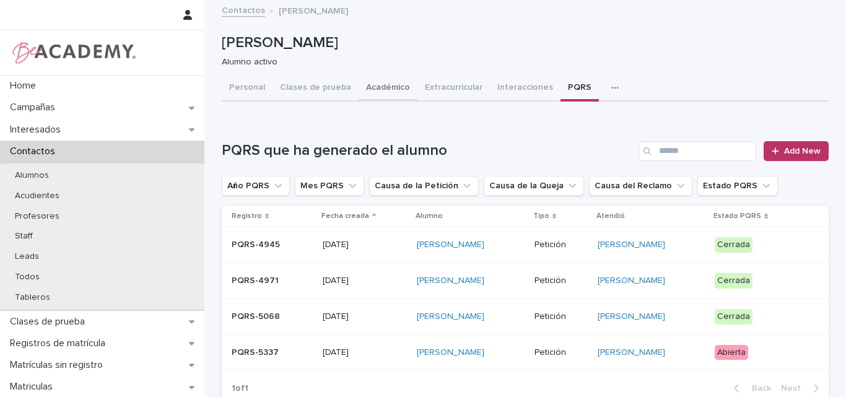
click at [371, 86] on button "Académico" at bounding box center [387, 89] width 59 height 26
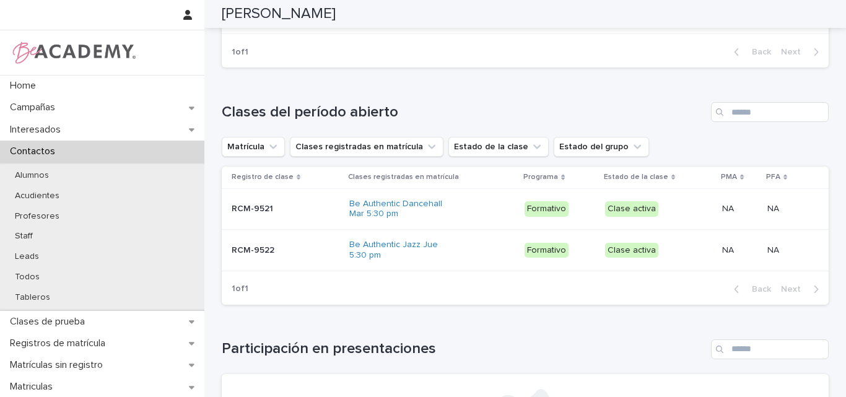
scroll to position [433, 0]
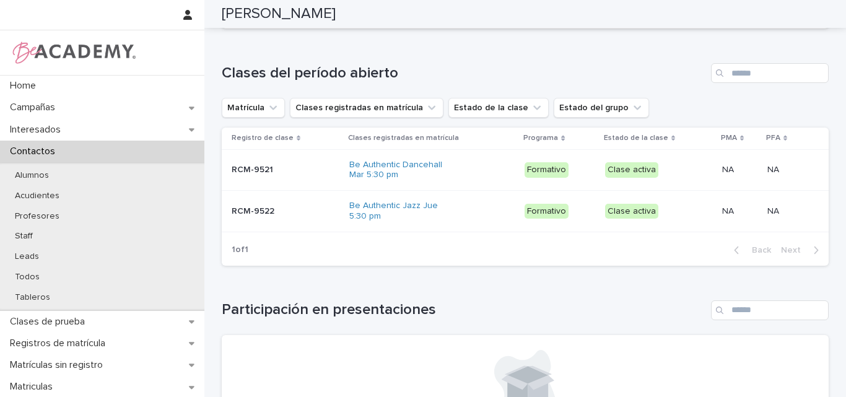
click at [268, 171] on p "RCM-9521" at bounding box center [254, 168] width 44 height 13
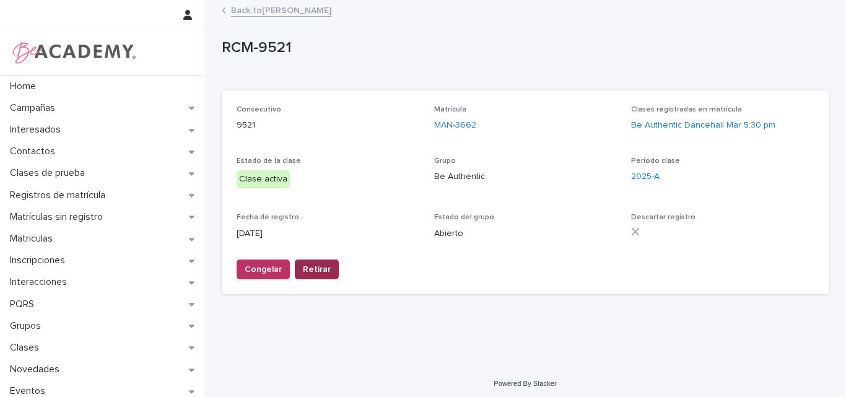
click at [303, 269] on span "Retirar" at bounding box center [317, 269] width 28 height 12
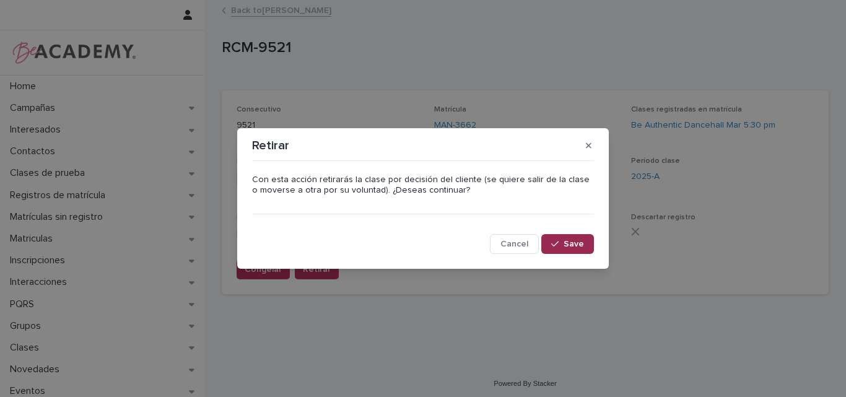
click at [550, 244] on button "Save" at bounding box center [567, 244] width 53 height 20
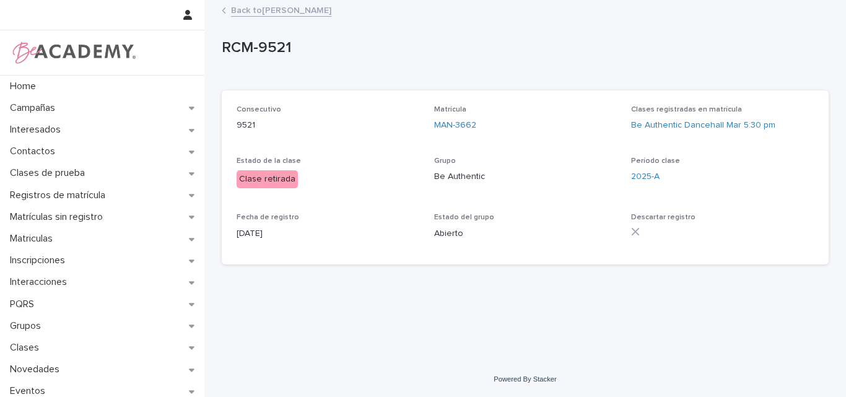
click at [292, 11] on link "Back to Amalia Botero Botero" at bounding box center [281, 9] width 100 height 14
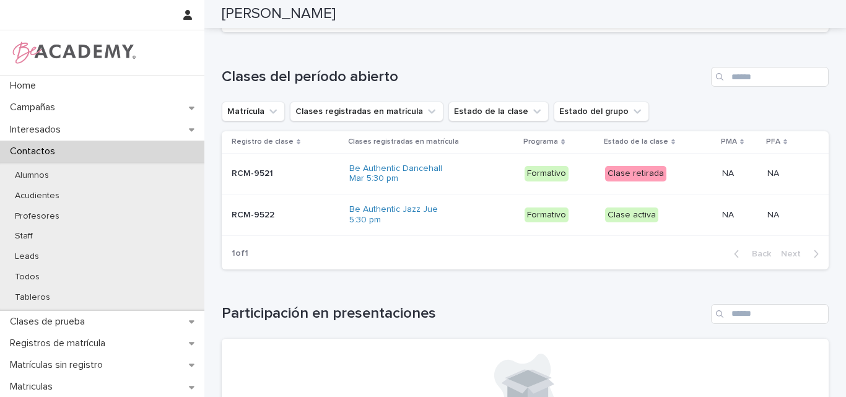
scroll to position [433, 0]
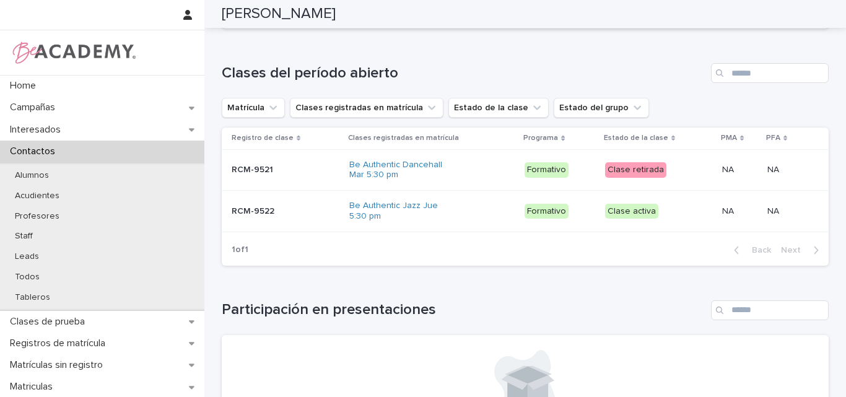
click at [261, 216] on p "RCM-9522" at bounding box center [254, 210] width 45 height 13
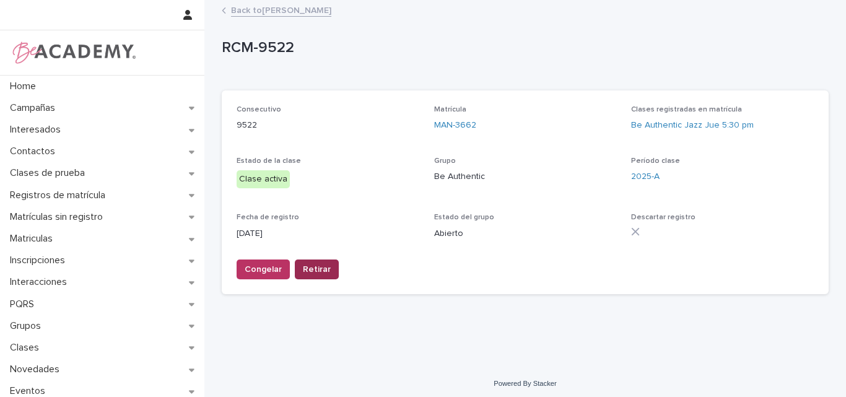
click at [307, 268] on span "Retirar" at bounding box center [317, 269] width 28 height 12
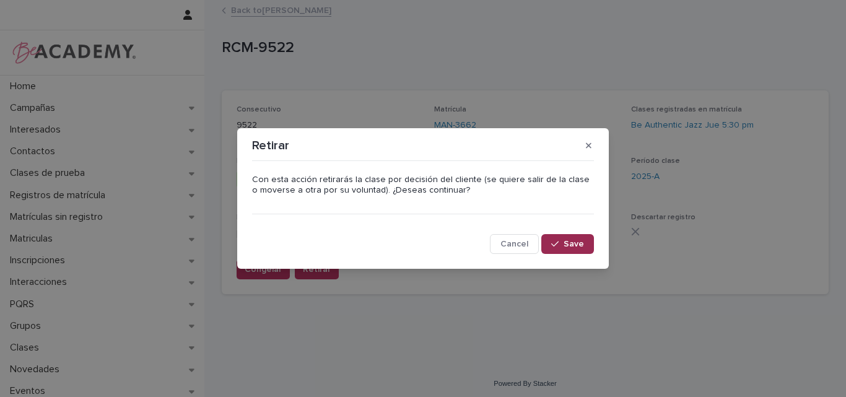
drag, startPoint x: 565, startPoint y: 243, endPoint x: 688, endPoint y: 222, distance: 125.6
click at [565, 244] on span "Save" at bounding box center [573, 244] width 20 height 9
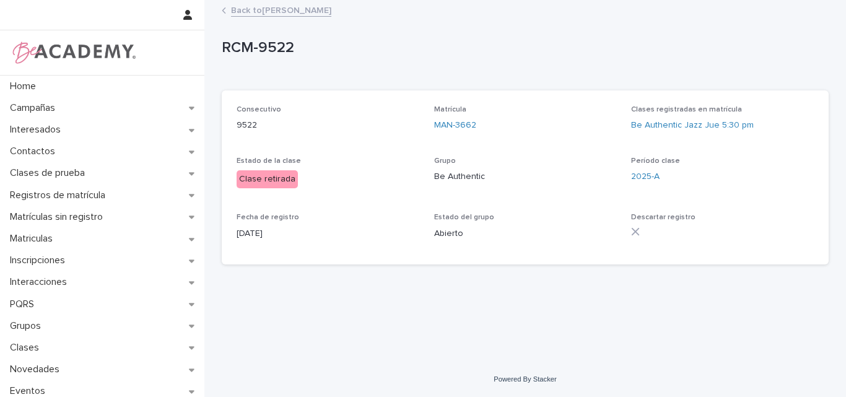
click at [317, 14] on link "Back to Amalia Botero Botero" at bounding box center [281, 9] width 100 height 14
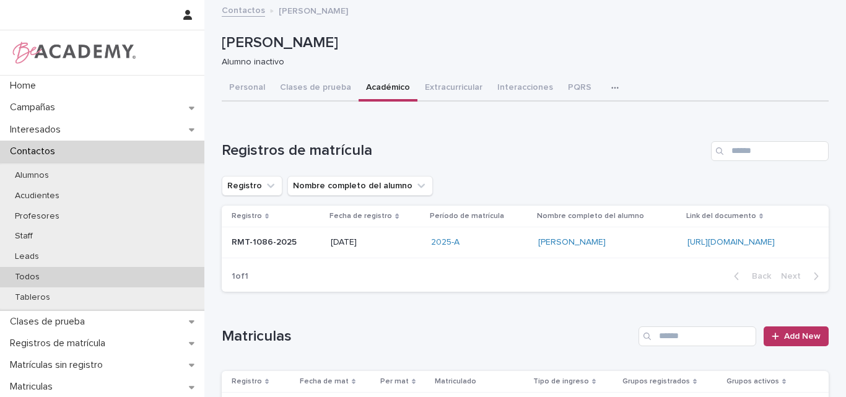
click at [54, 274] on div "Todos" at bounding box center [102, 277] width 204 height 20
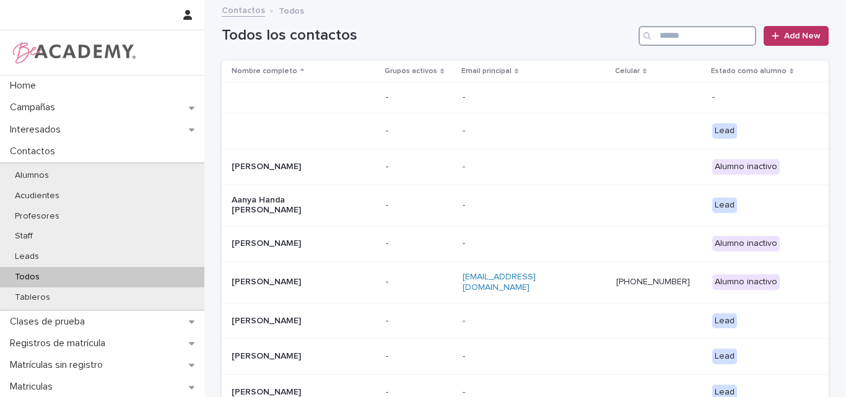
click at [686, 32] on input "Search" at bounding box center [697, 36] width 118 height 20
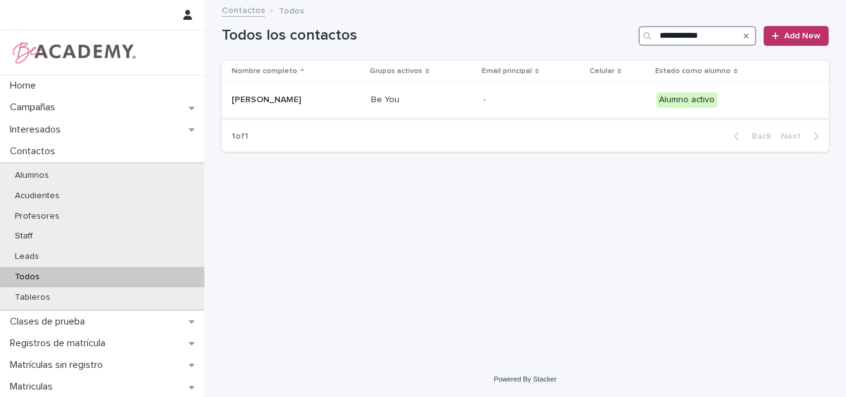
type input "**********"
click at [312, 105] on div "Maria Paz Lopez Duque" at bounding box center [296, 100] width 129 height 20
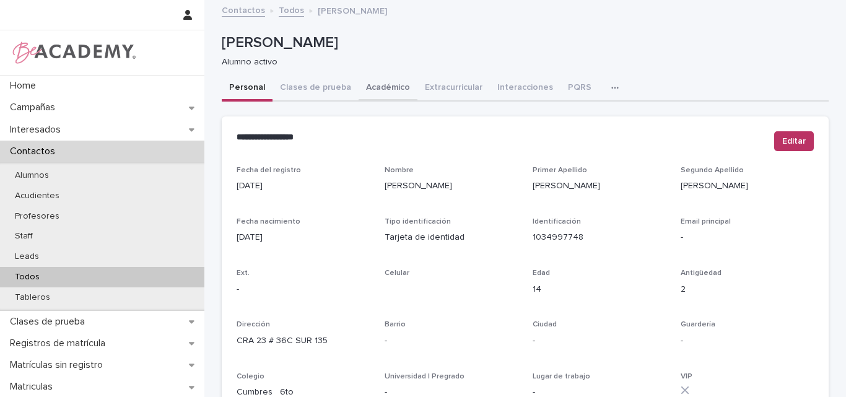
click at [374, 89] on button "Académico" at bounding box center [387, 89] width 59 height 26
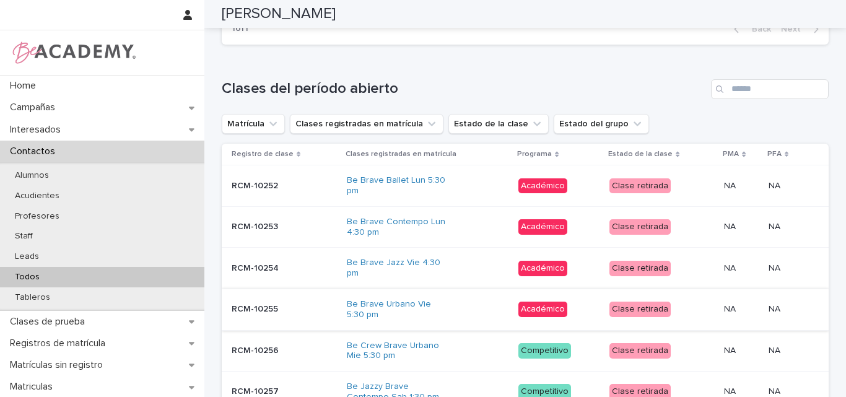
scroll to position [574, 0]
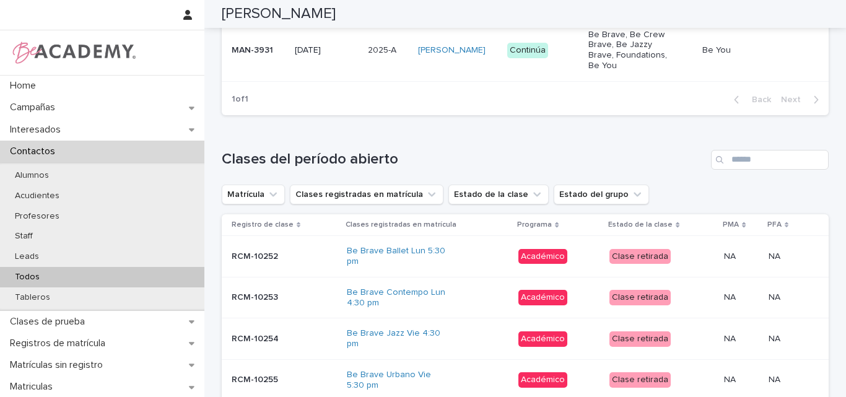
click at [544, 126] on div "Loading... Saving… Clases del período abierto Matrícula Clases registradas en m…" at bounding box center [525, 393] width 607 height 536
click at [50, 274] on div "Todos" at bounding box center [102, 277] width 204 height 20
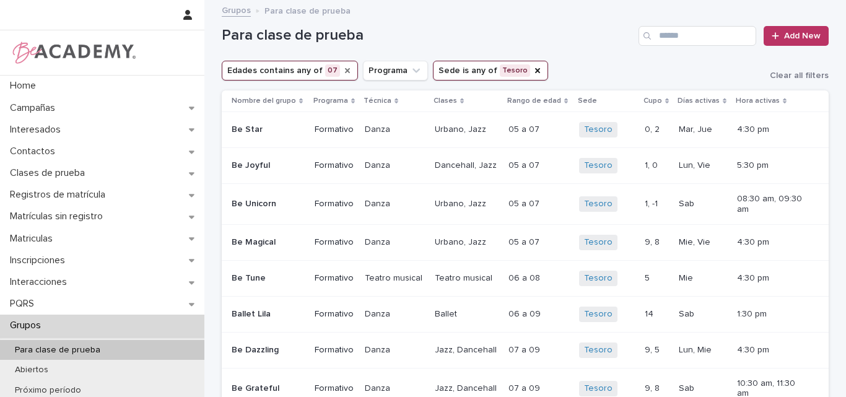
click at [342, 70] on icon "Edades" at bounding box center [347, 71] width 10 height 10
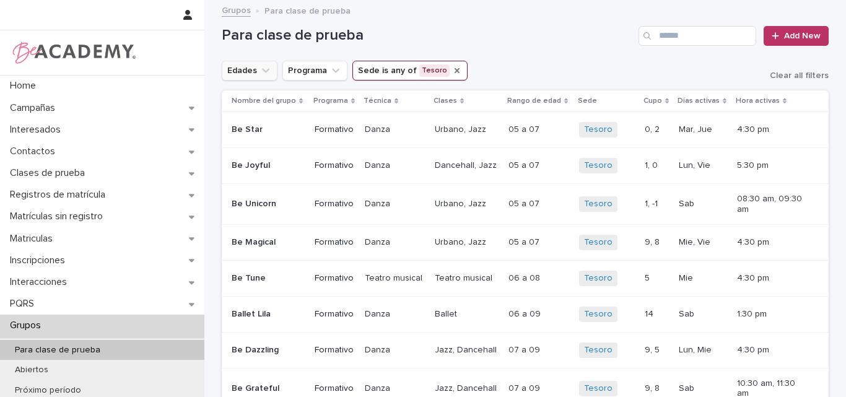
click at [452, 69] on icon "Sede" at bounding box center [457, 71] width 10 height 10
click at [386, 72] on button "Sede" at bounding box center [376, 71] width 48 height 20
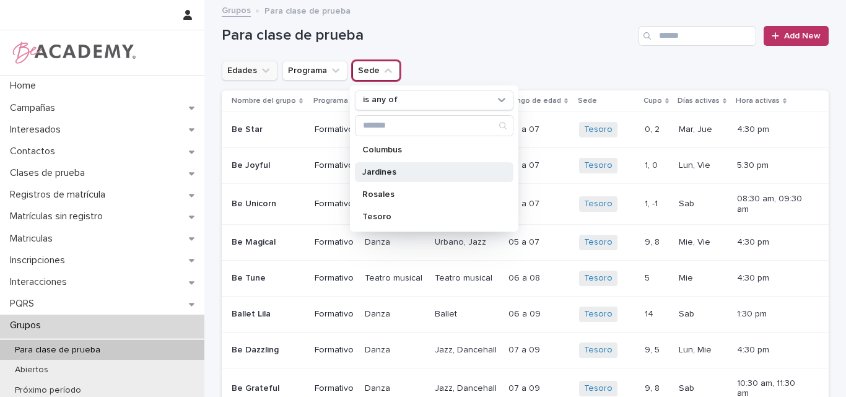
click at [385, 191] on p "Rosales" at bounding box center [427, 194] width 131 height 9
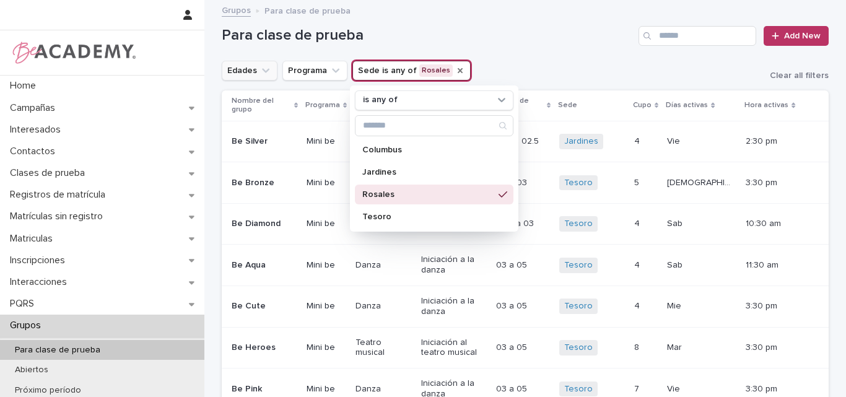
click at [264, 70] on icon "Edades" at bounding box center [265, 70] width 12 height 12
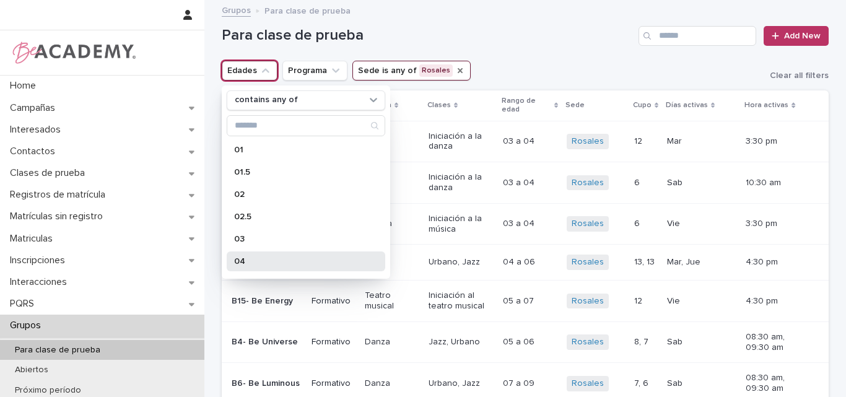
click at [240, 260] on p "04" at bounding box center [299, 261] width 131 height 9
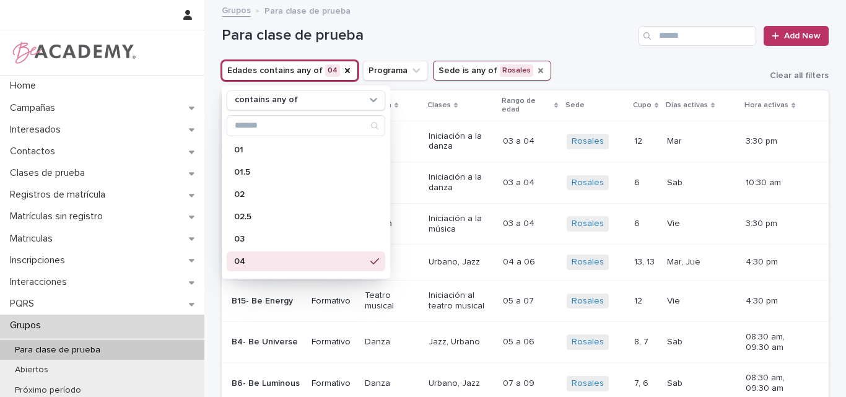
click at [524, 37] on h1 "Para clase de prueba" at bounding box center [428, 36] width 412 height 18
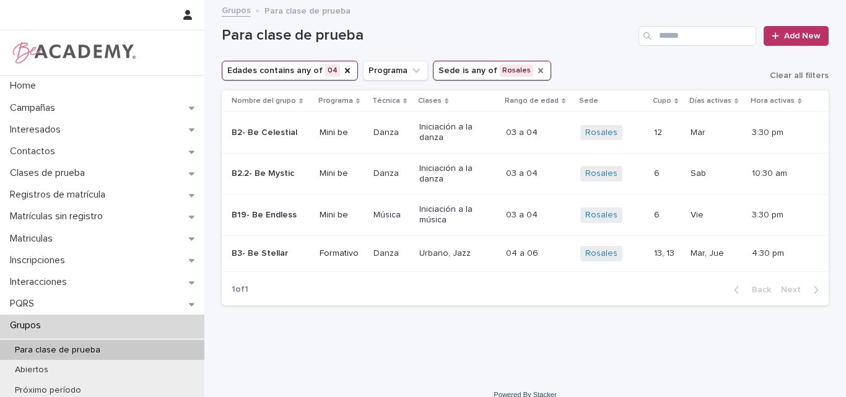
click at [299, 71] on button "Edades contains any of 04" at bounding box center [290, 71] width 136 height 20
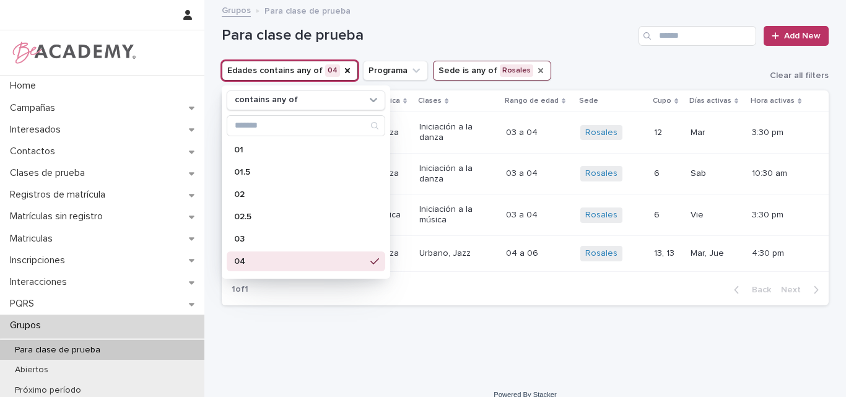
click at [286, 259] on p "04" at bounding box center [299, 261] width 131 height 9
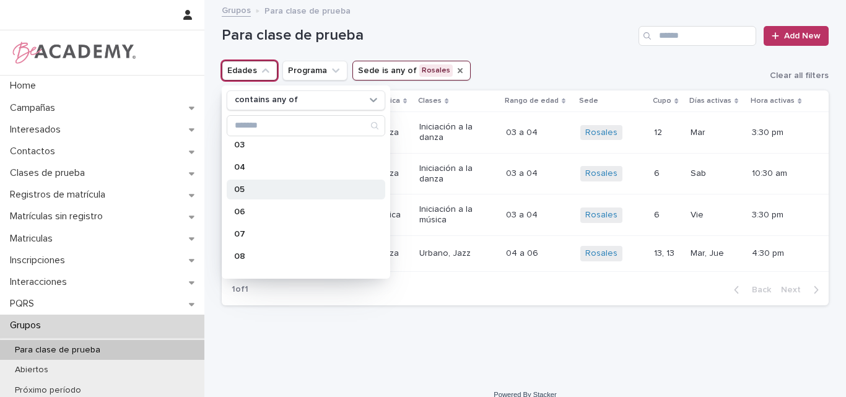
scroll to position [124, 0]
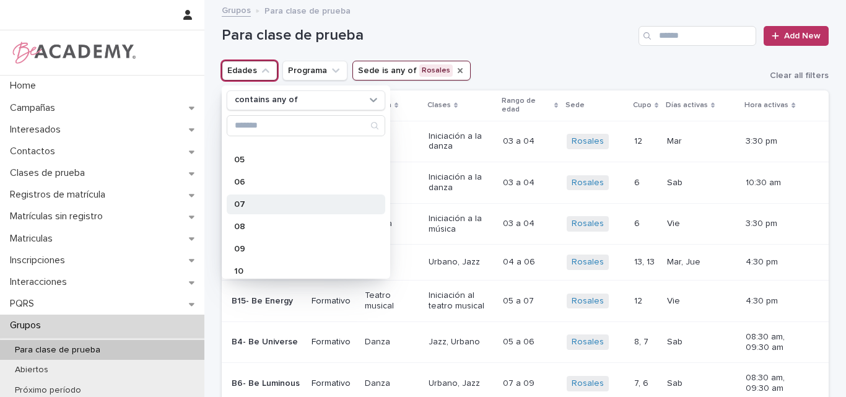
click at [293, 200] on p "07" at bounding box center [299, 204] width 131 height 9
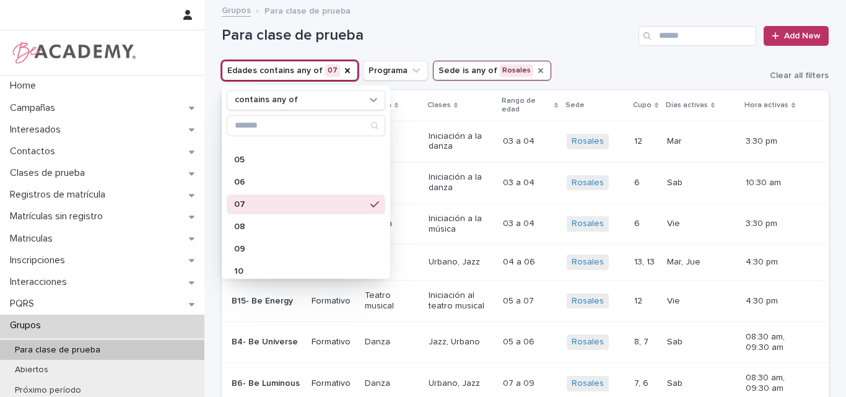
click at [480, 18] on div "Grupos Para clase de prueba" at bounding box center [524, 10] width 619 height 17
